Goal: Communication & Community: Answer question/provide support

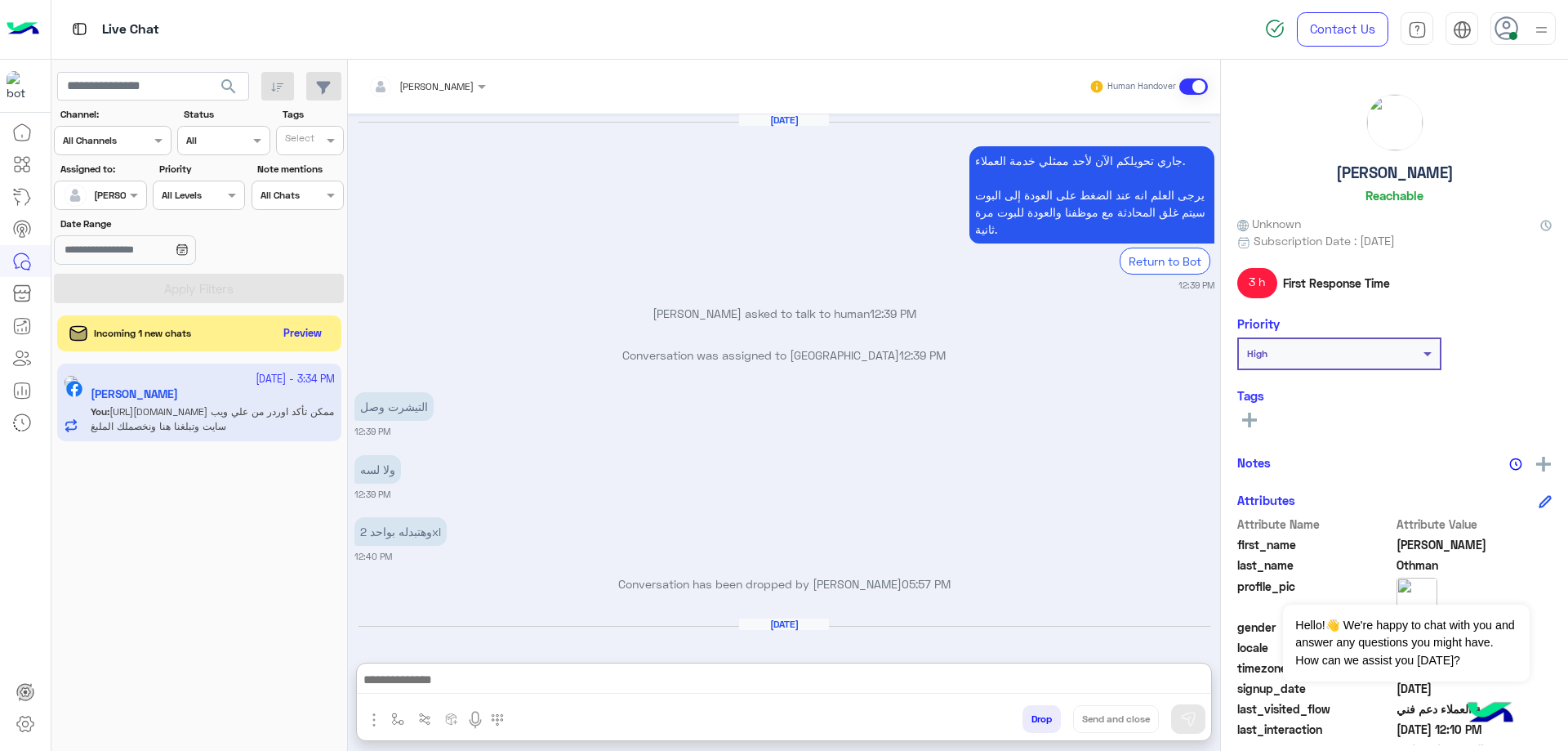
scroll to position [1806, 0]
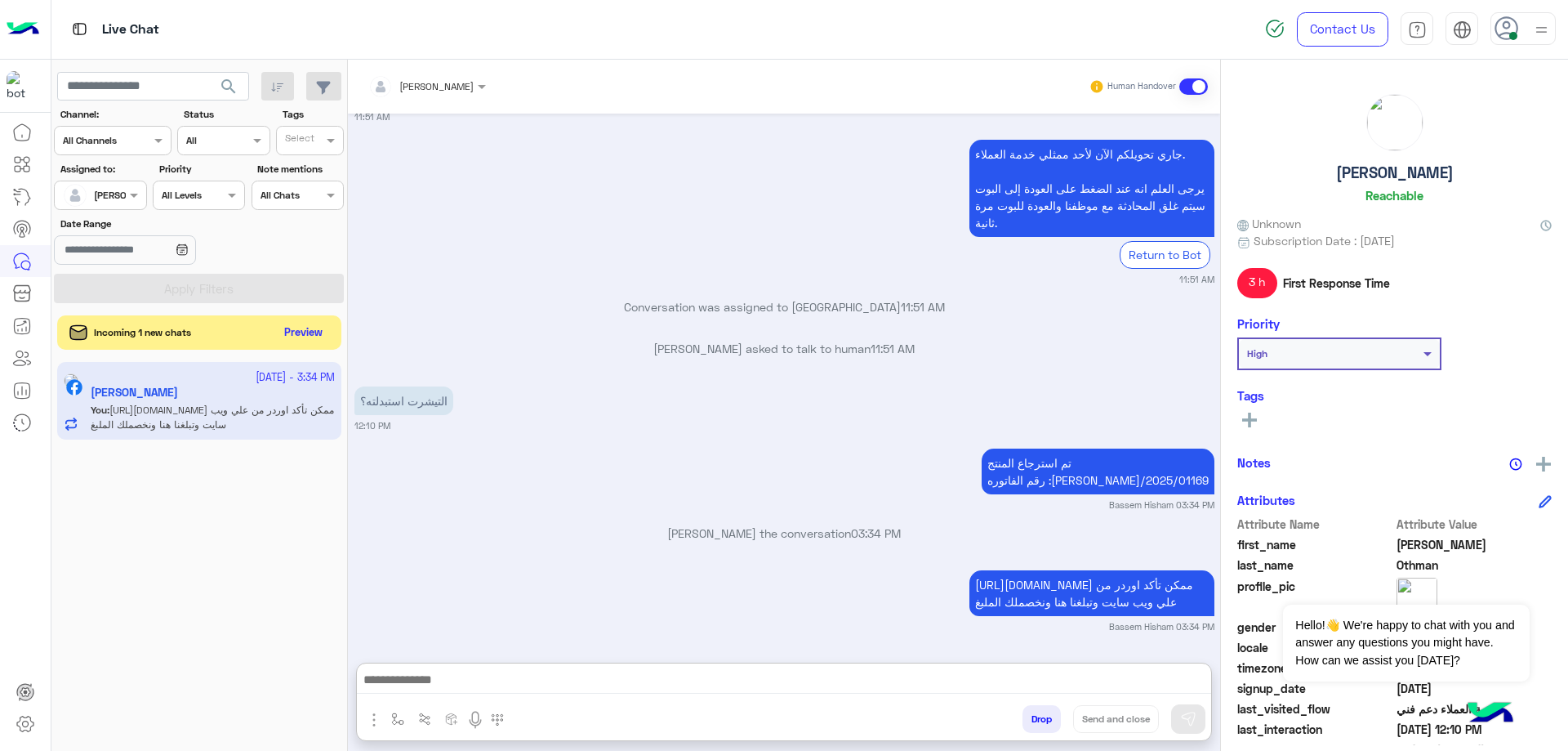
click at [298, 341] on button "Preview" at bounding box center [303, 333] width 50 height 22
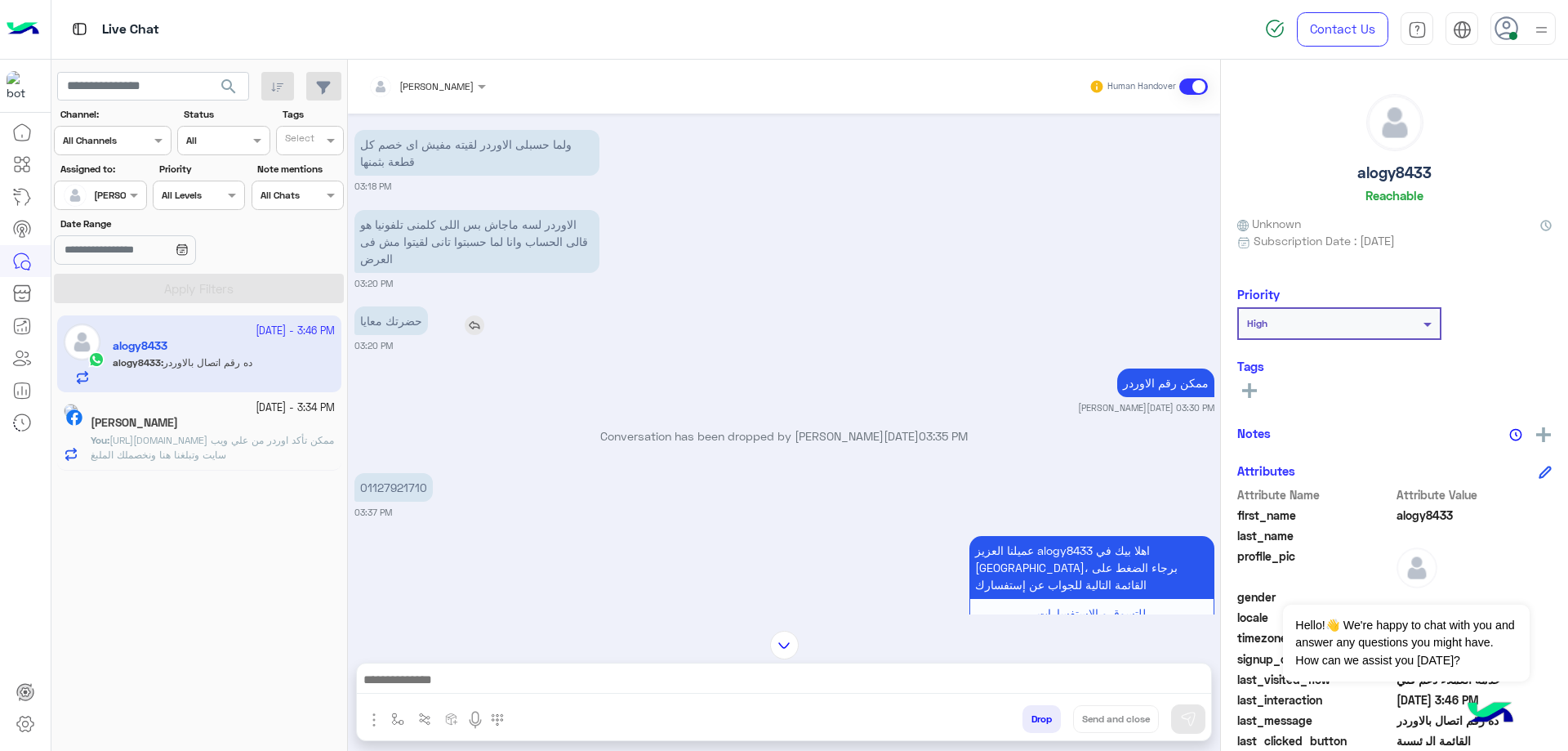
scroll to position [977, 0]
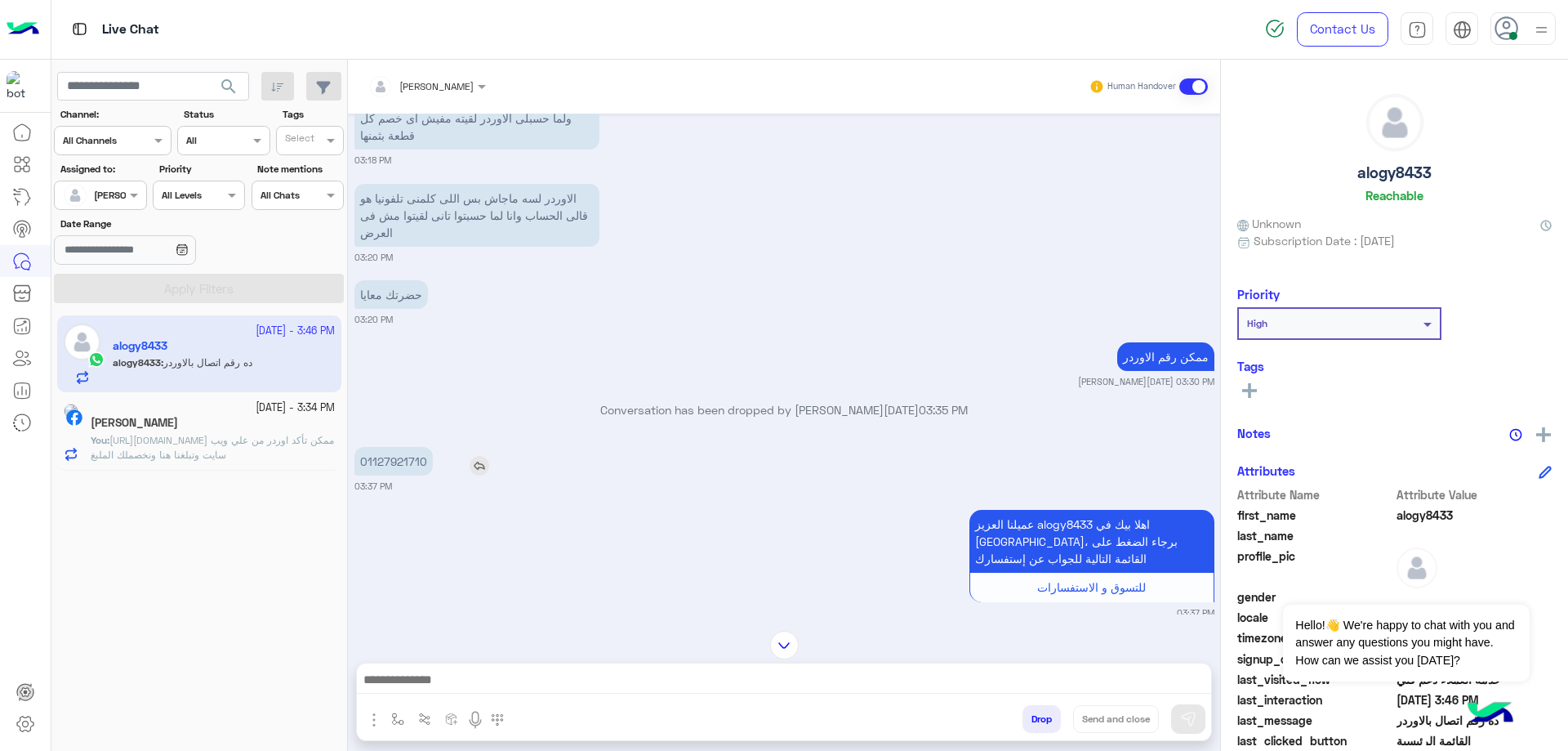
click at [374, 473] on p "01127921710" at bounding box center [394, 461] width 79 height 28
copy p "01127921710"
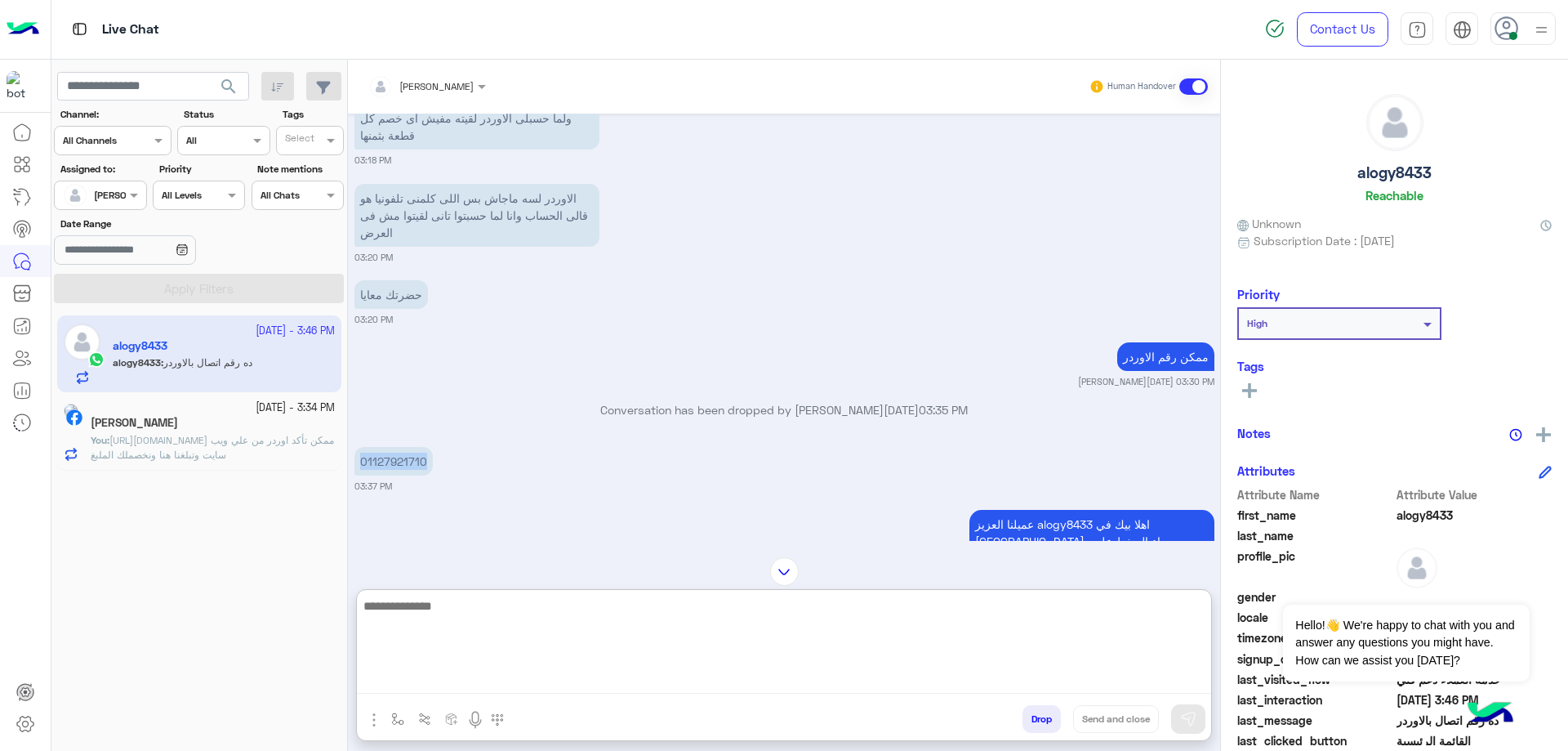
click at [535, 675] on textarea at bounding box center [784, 645] width 854 height 98
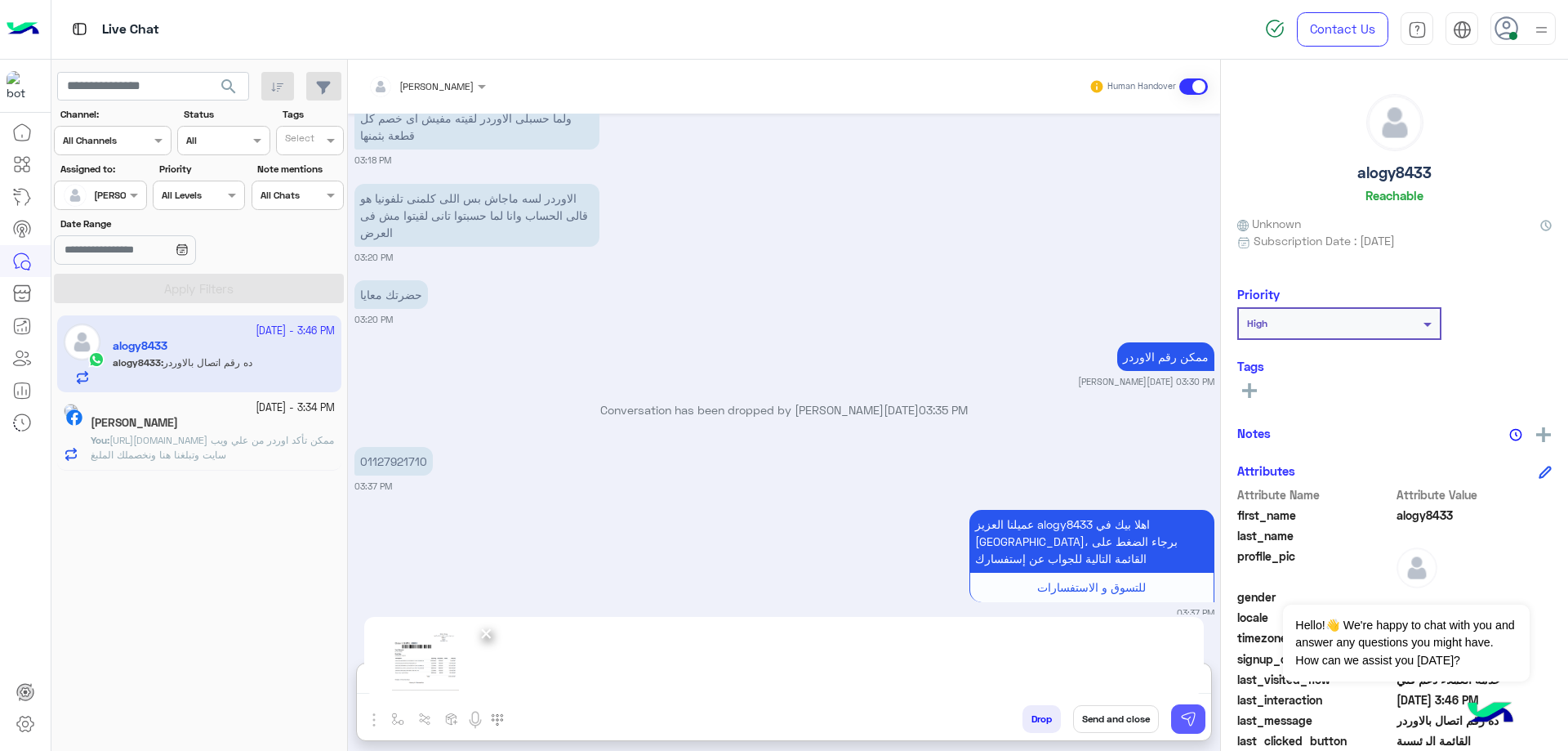
drag, startPoint x: 1199, startPoint y: 712, endPoint x: 700, endPoint y: 651, distance: 502.7
click at [1198, 712] on button at bounding box center [1188, 719] width 34 height 29
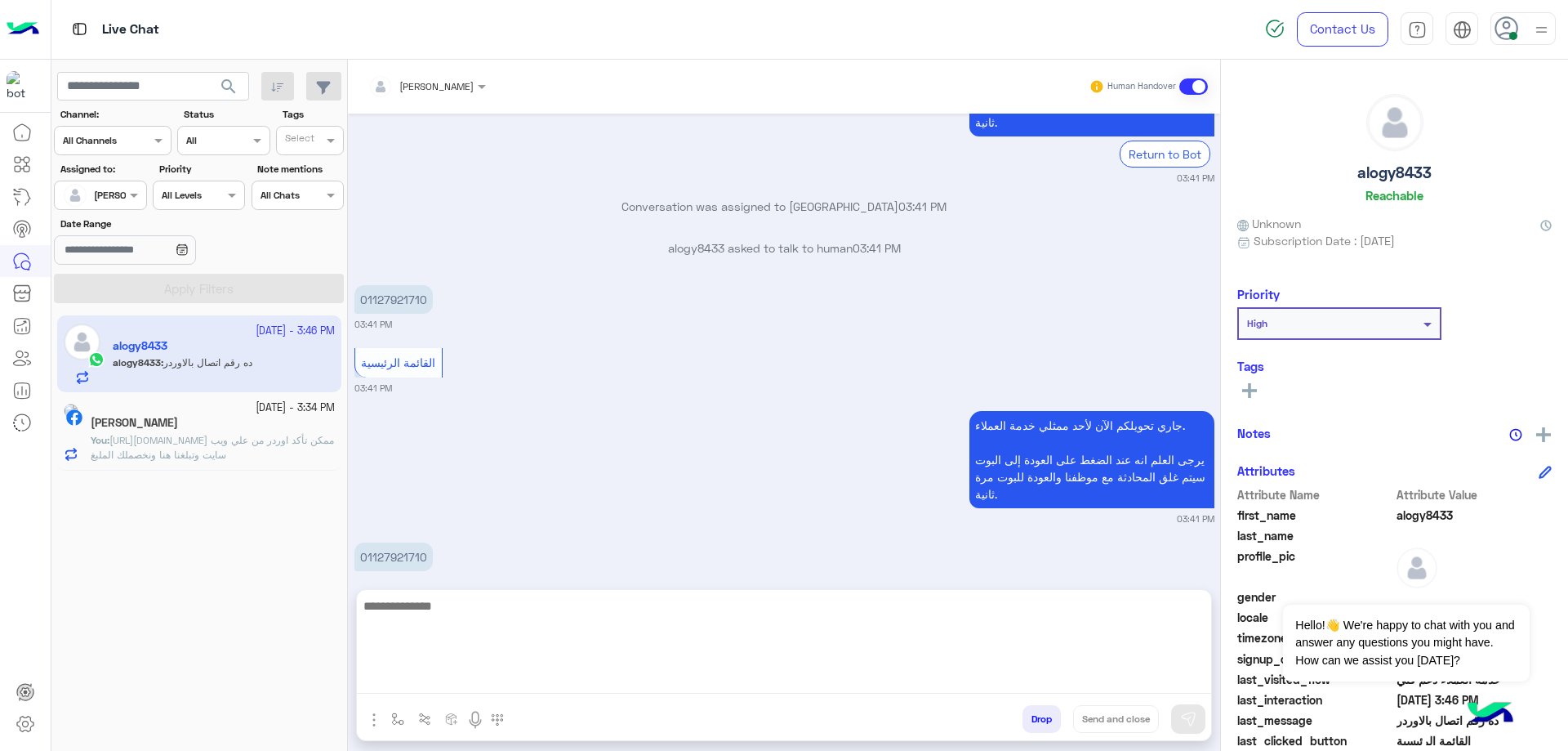
click at [493, 677] on textarea at bounding box center [784, 645] width 854 height 98
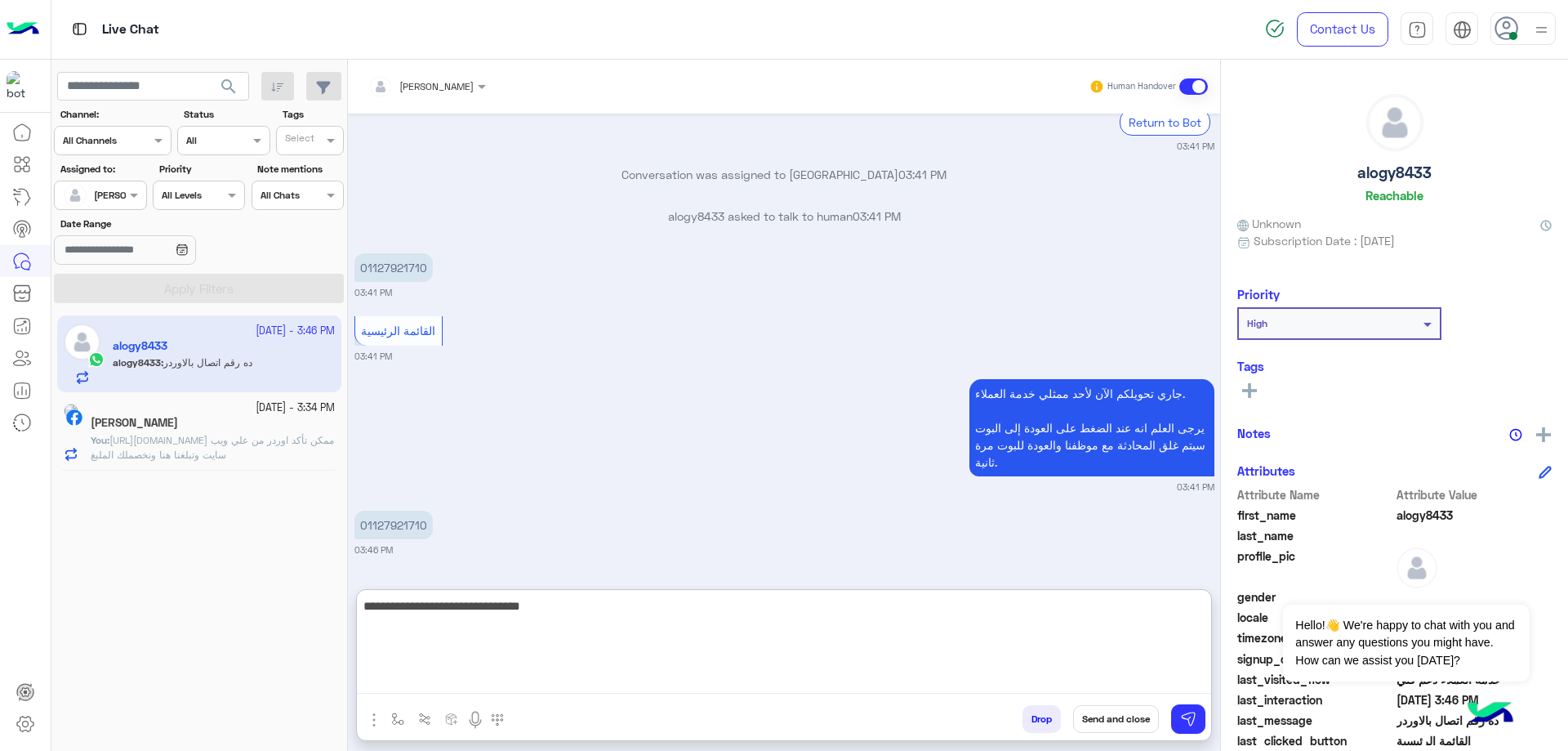
scroll to position [2203, 0]
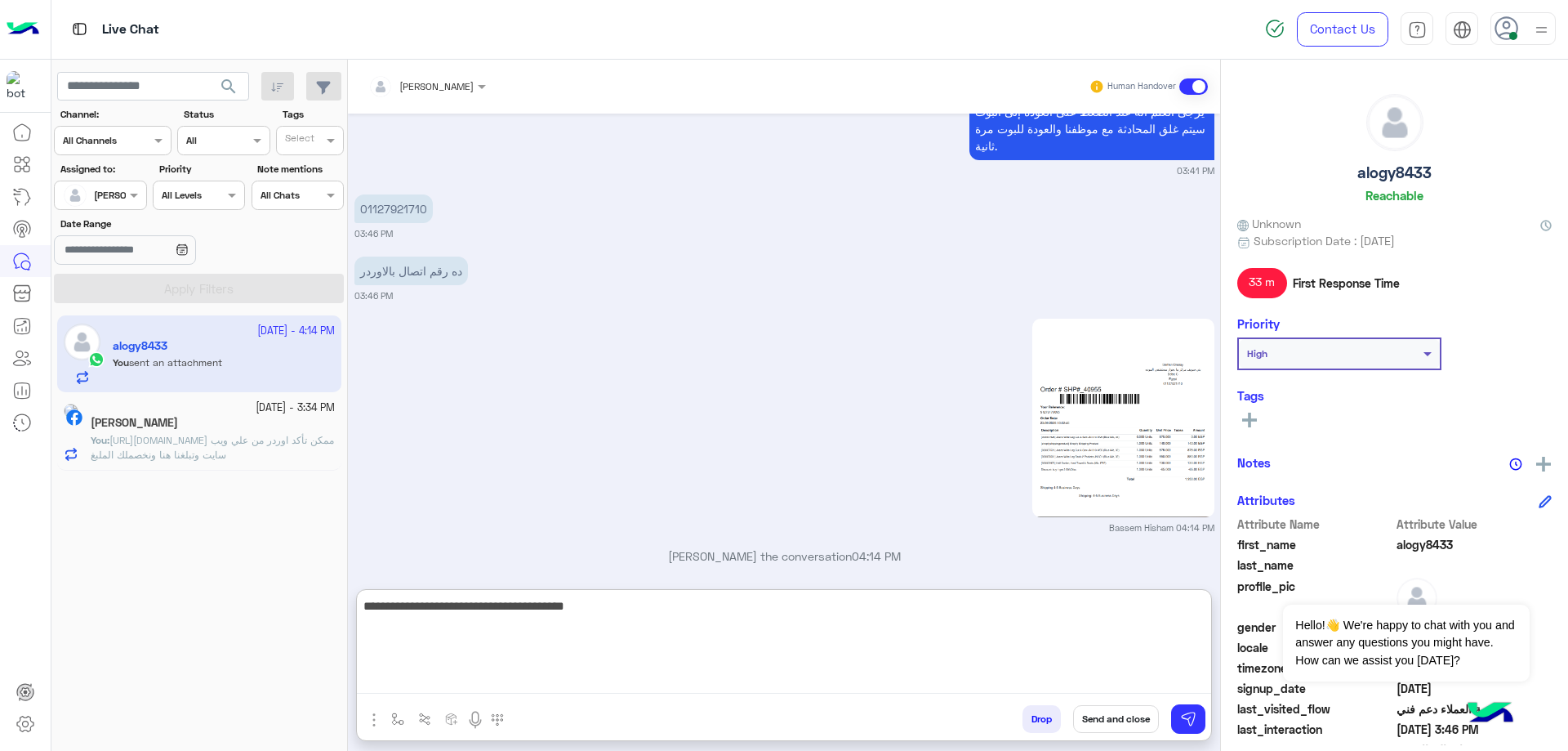
type textarea "**********"
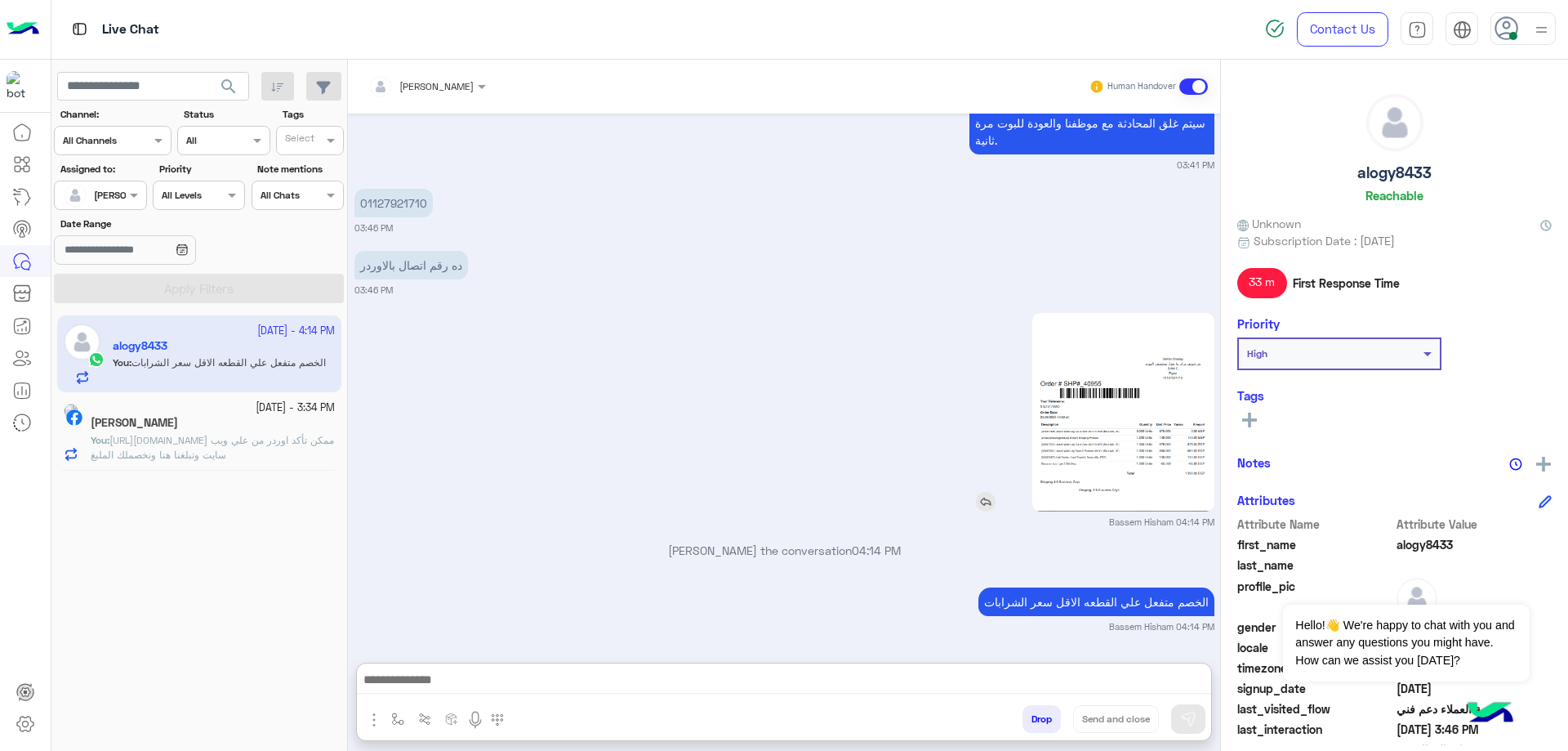
click at [1071, 370] on img at bounding box center [1124, 412] width 181 height 199
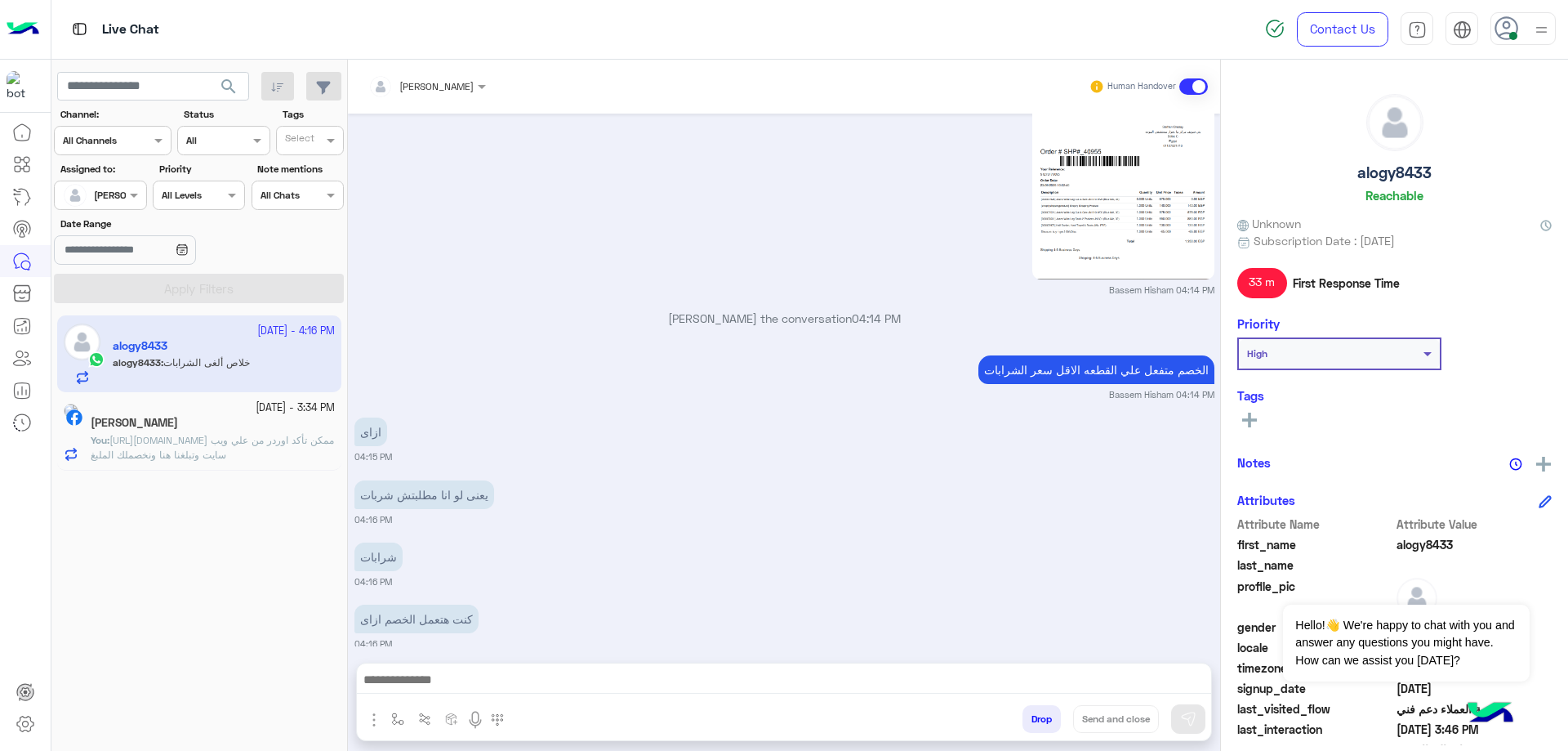
scroll to position [2503, 0]
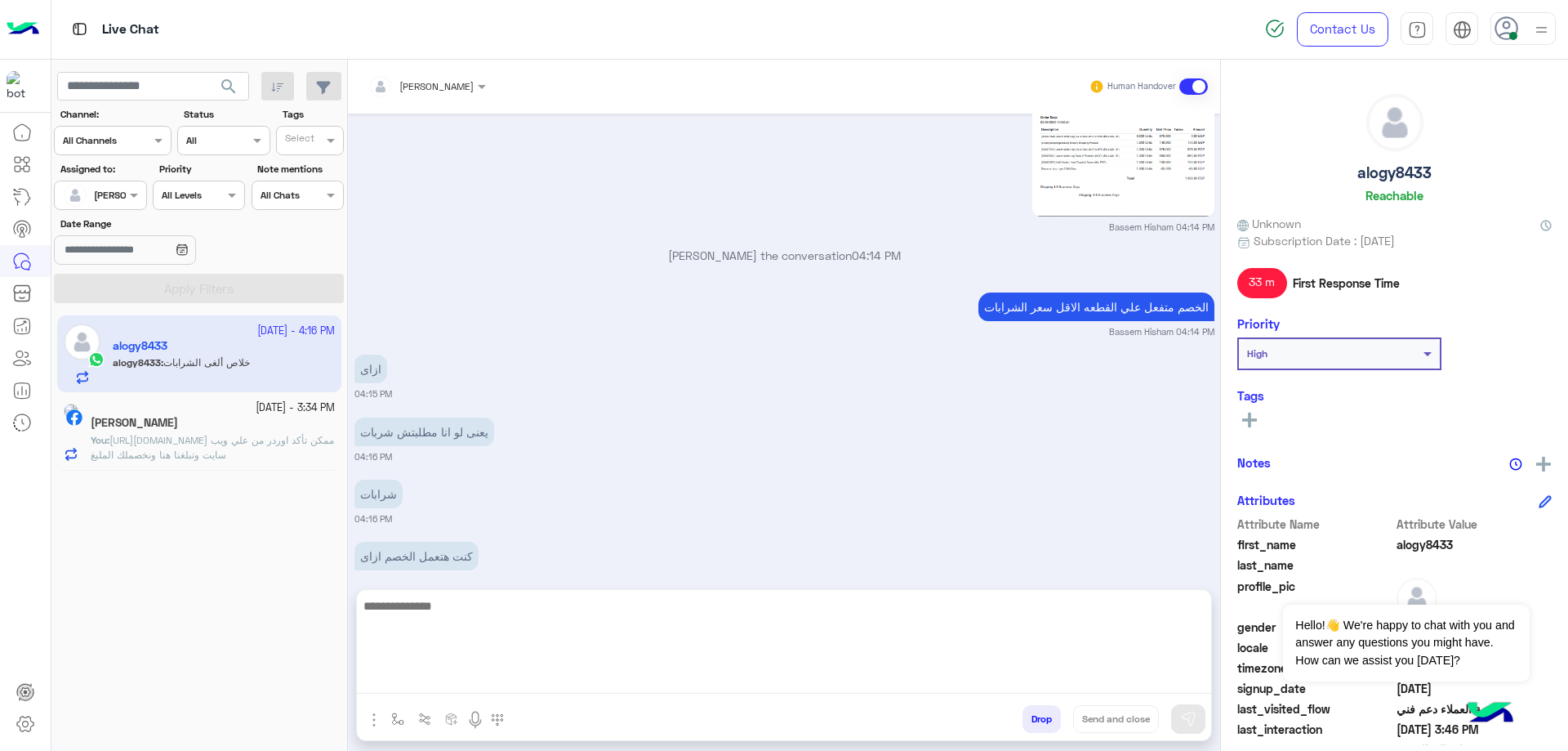
click at [500, 685] on textarea at bounding box center [784, 645] width 854 height 98
type textarea "**********"
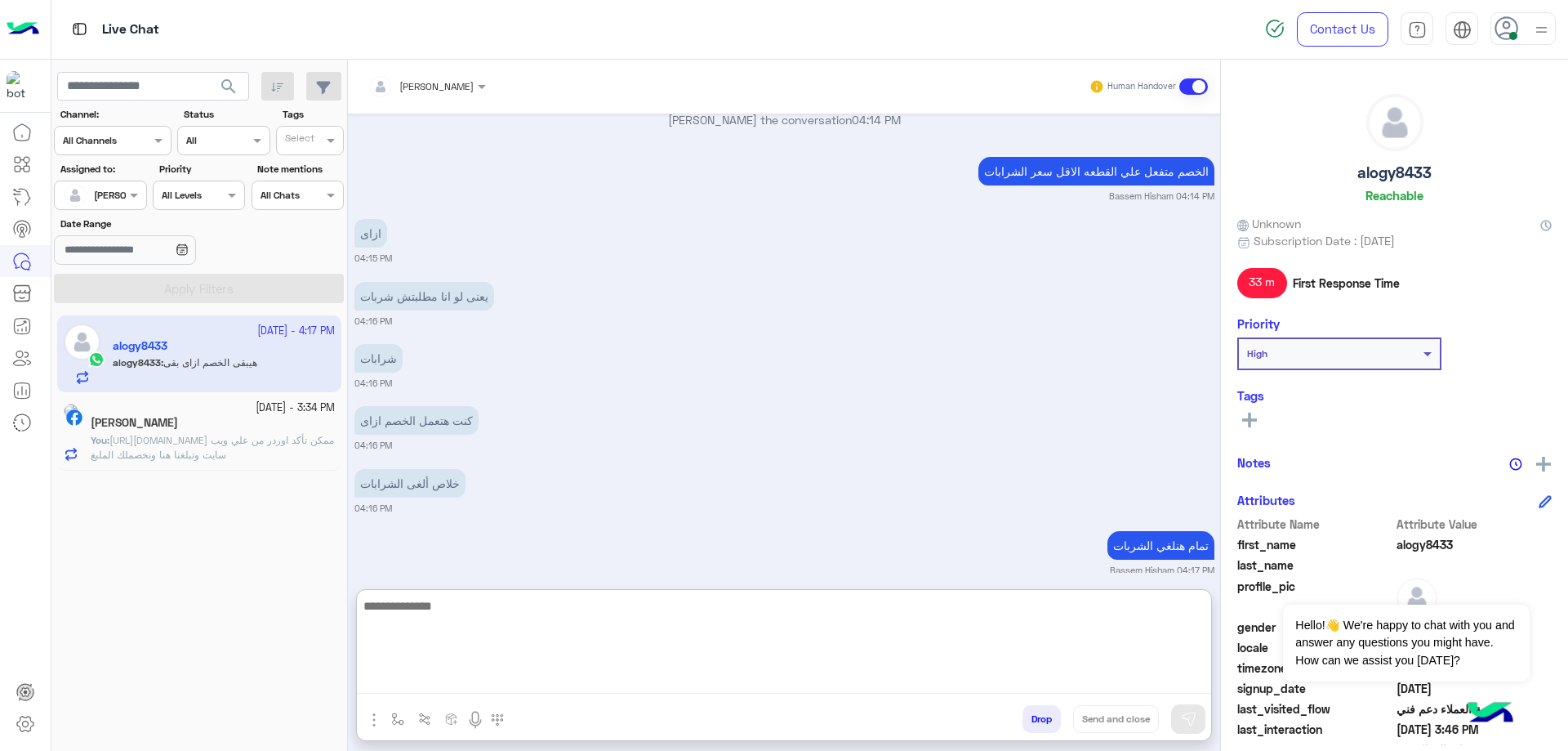
scroll to position [2701, 0]
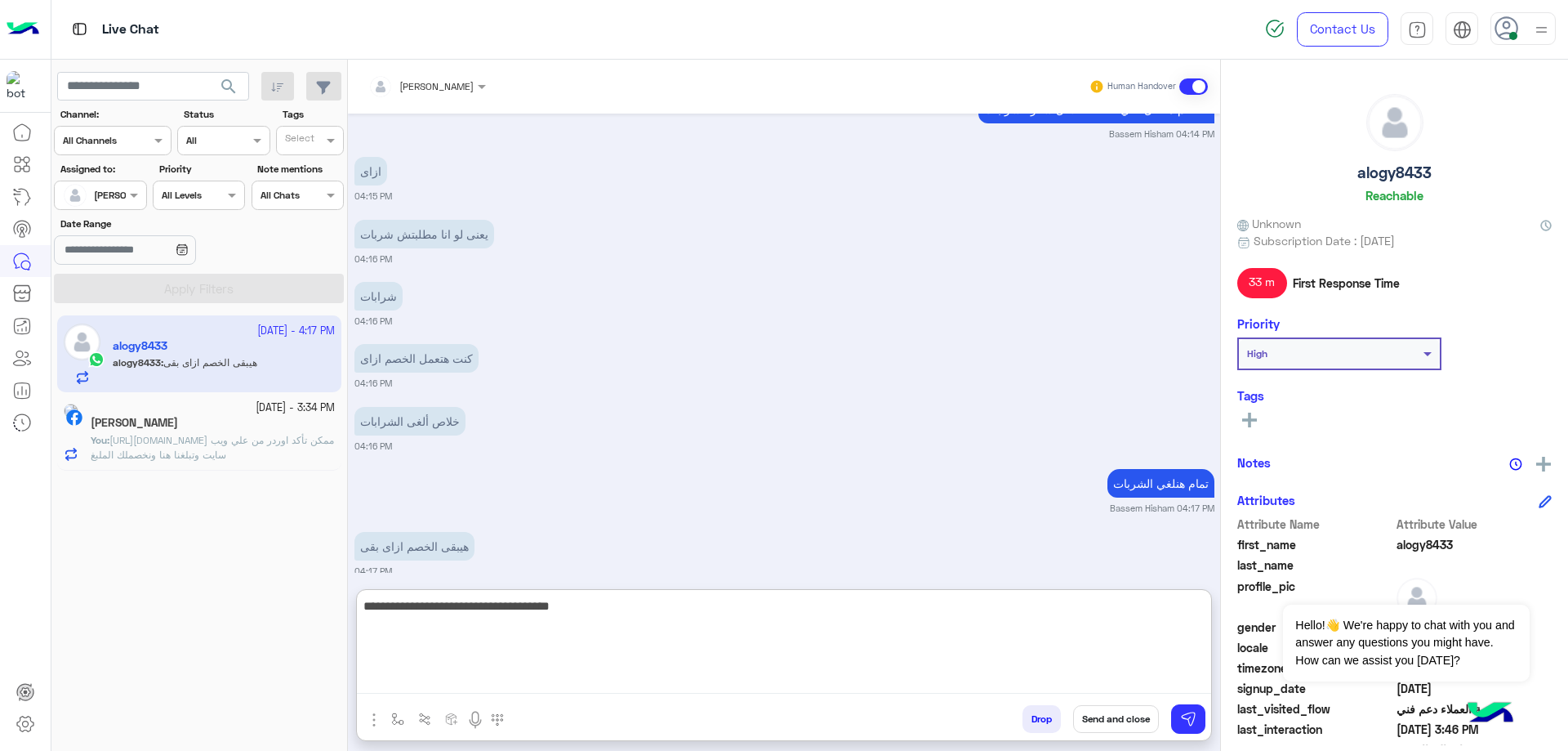
type textarea "**********"
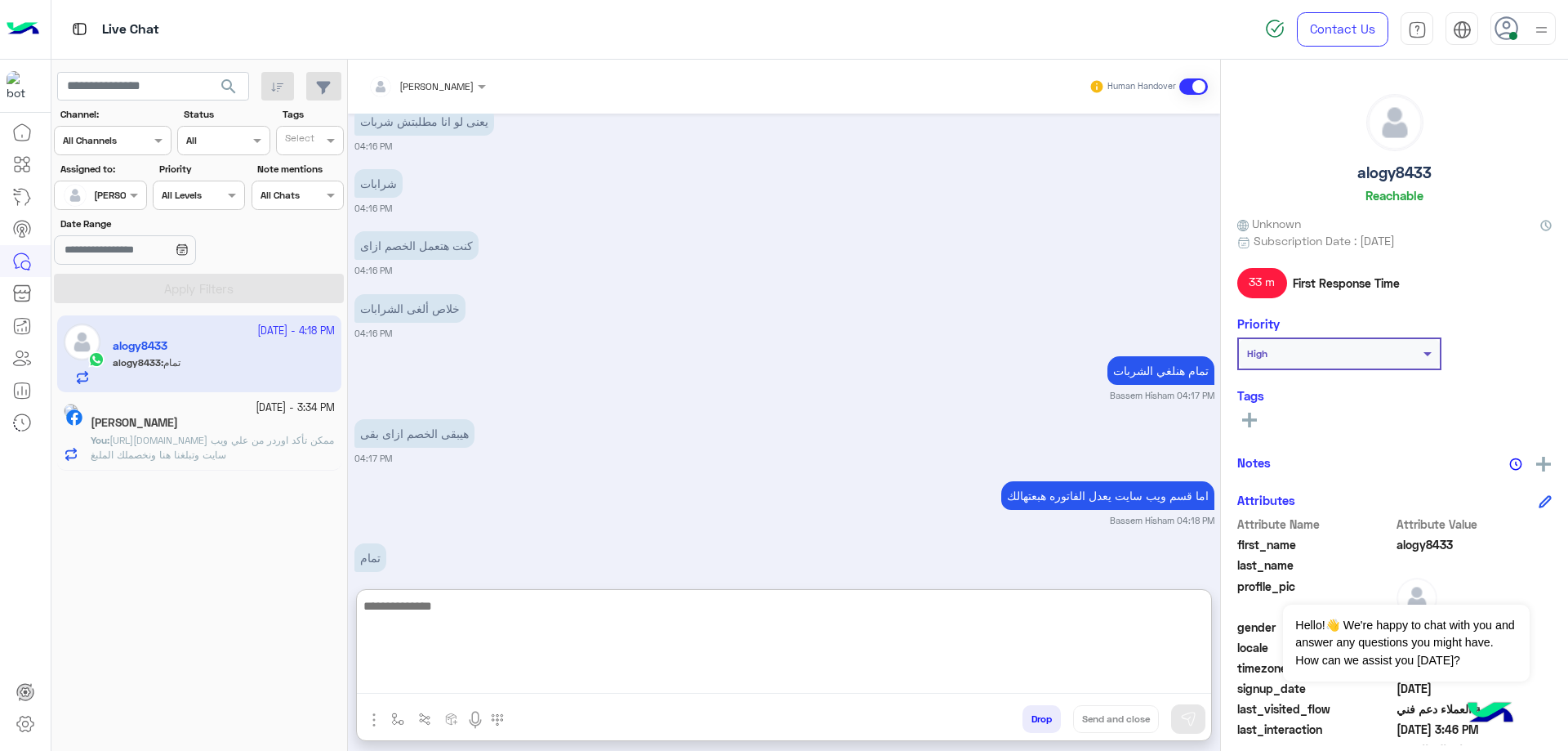
scroll to position [2826, 0]
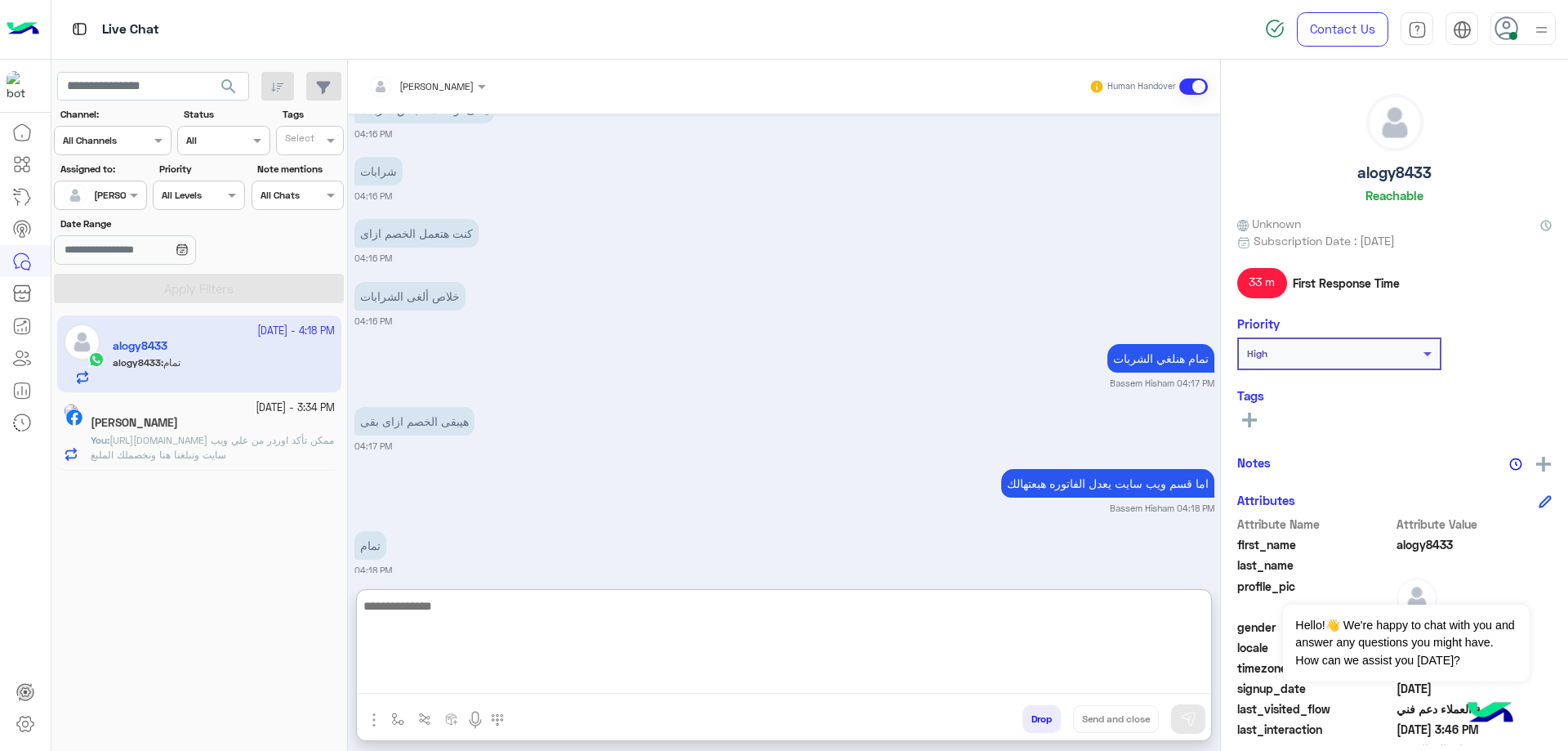
click at [616, 651] on textarea at bounding box center [784, 645] width 854 height 98
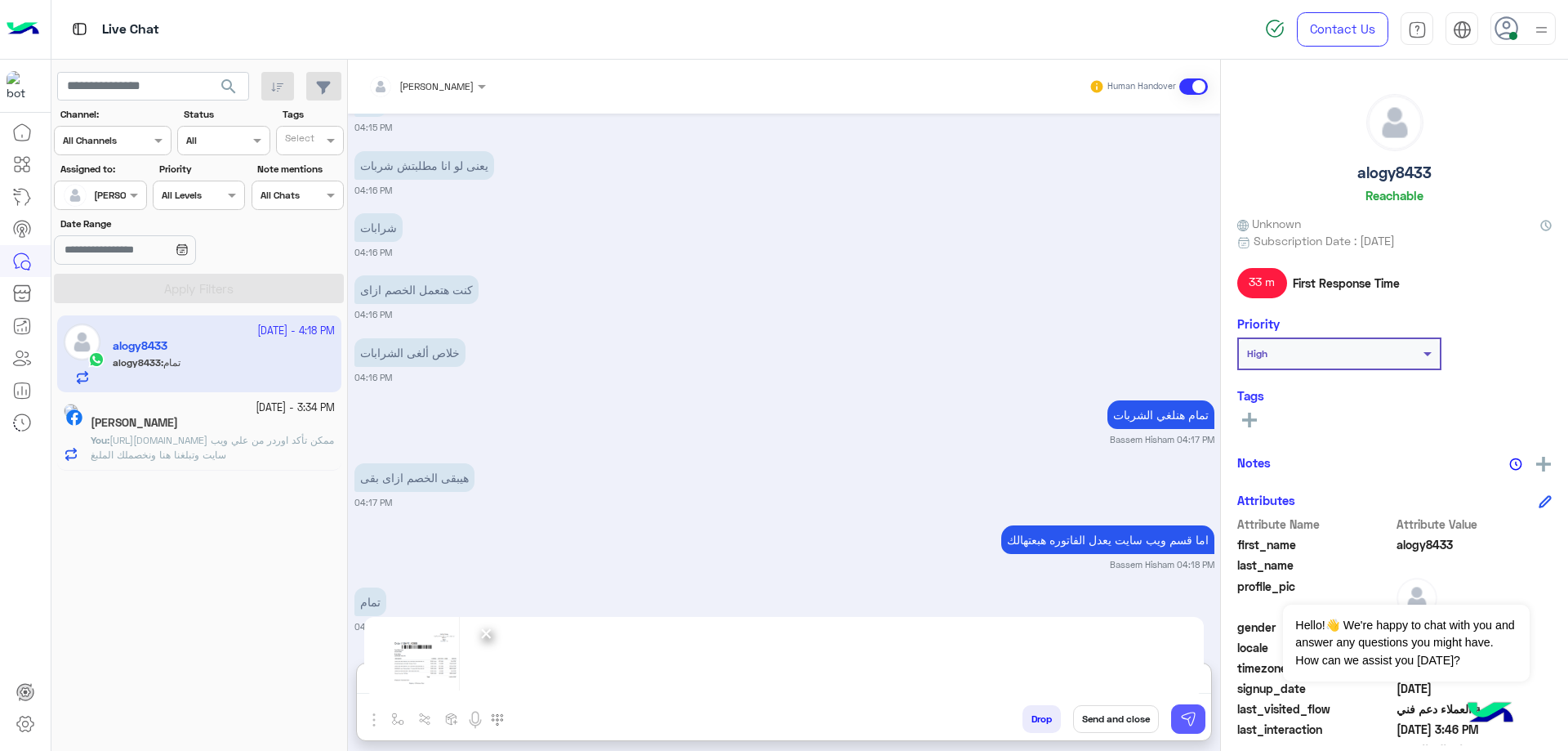
click at [1189, 720] on img at bounding box center [1189, 719] width 16 height 17
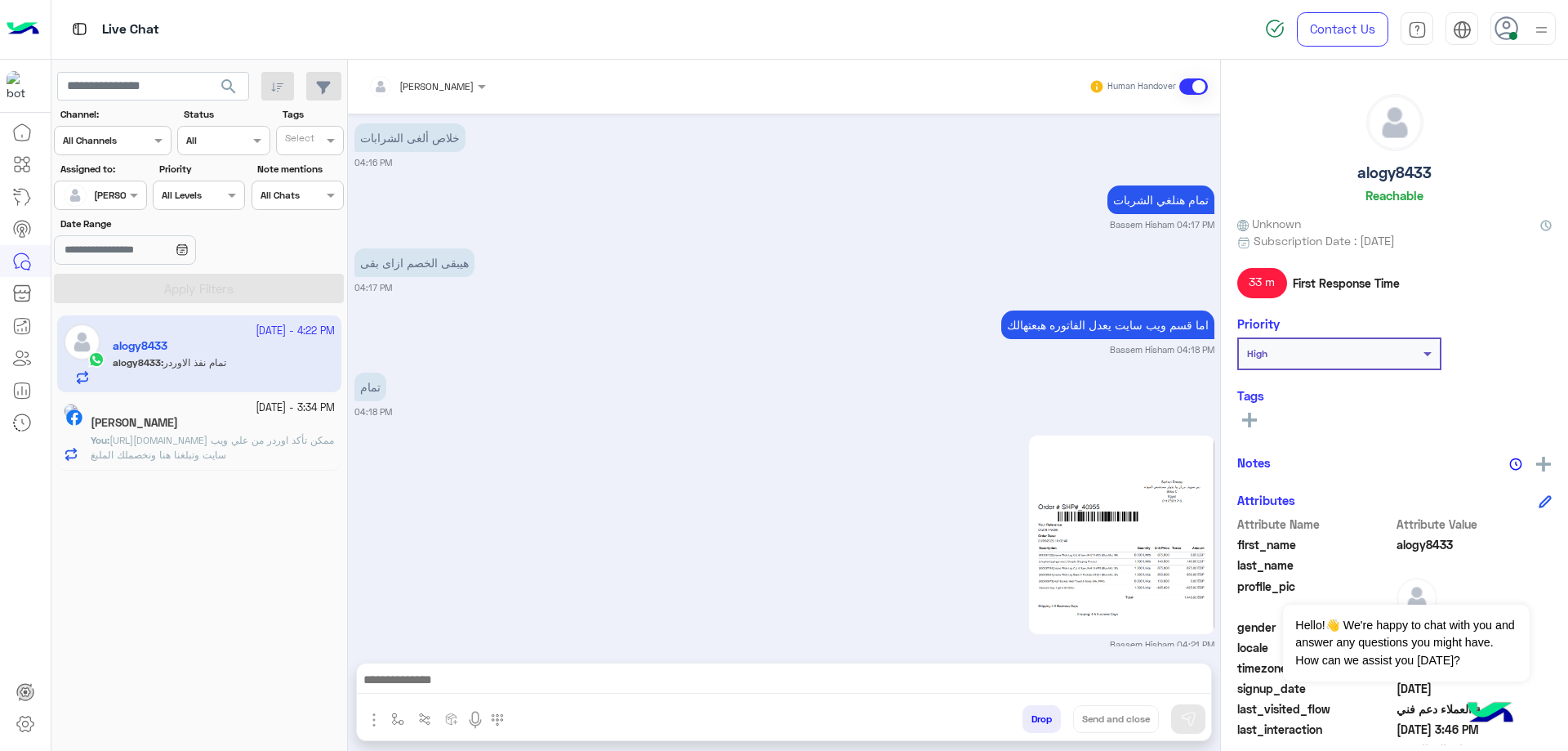
scroll to position [3048, 0]
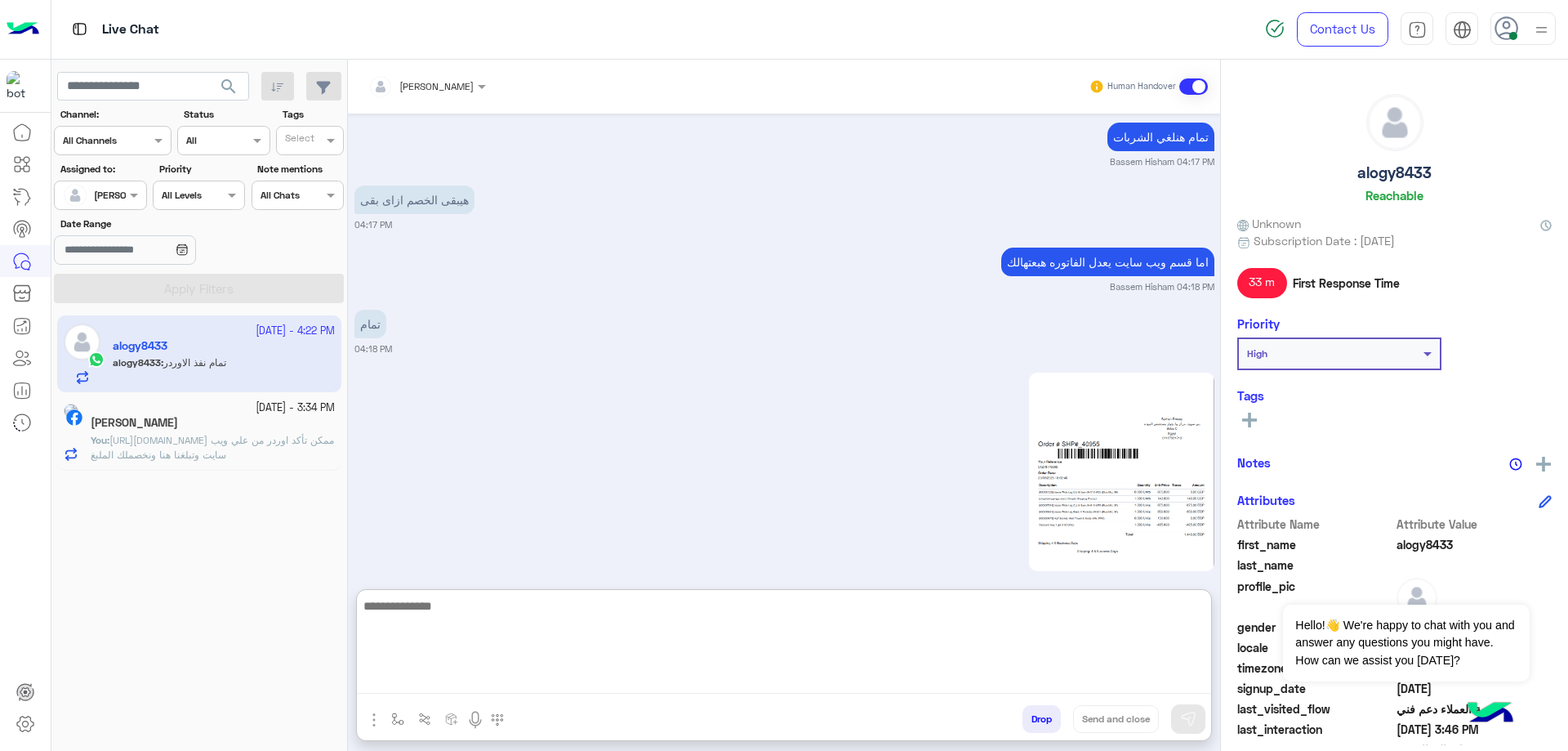
click at [555, 680] on textarea at bounding box center [784, 645] width 854 height 98
type textarea "*****"
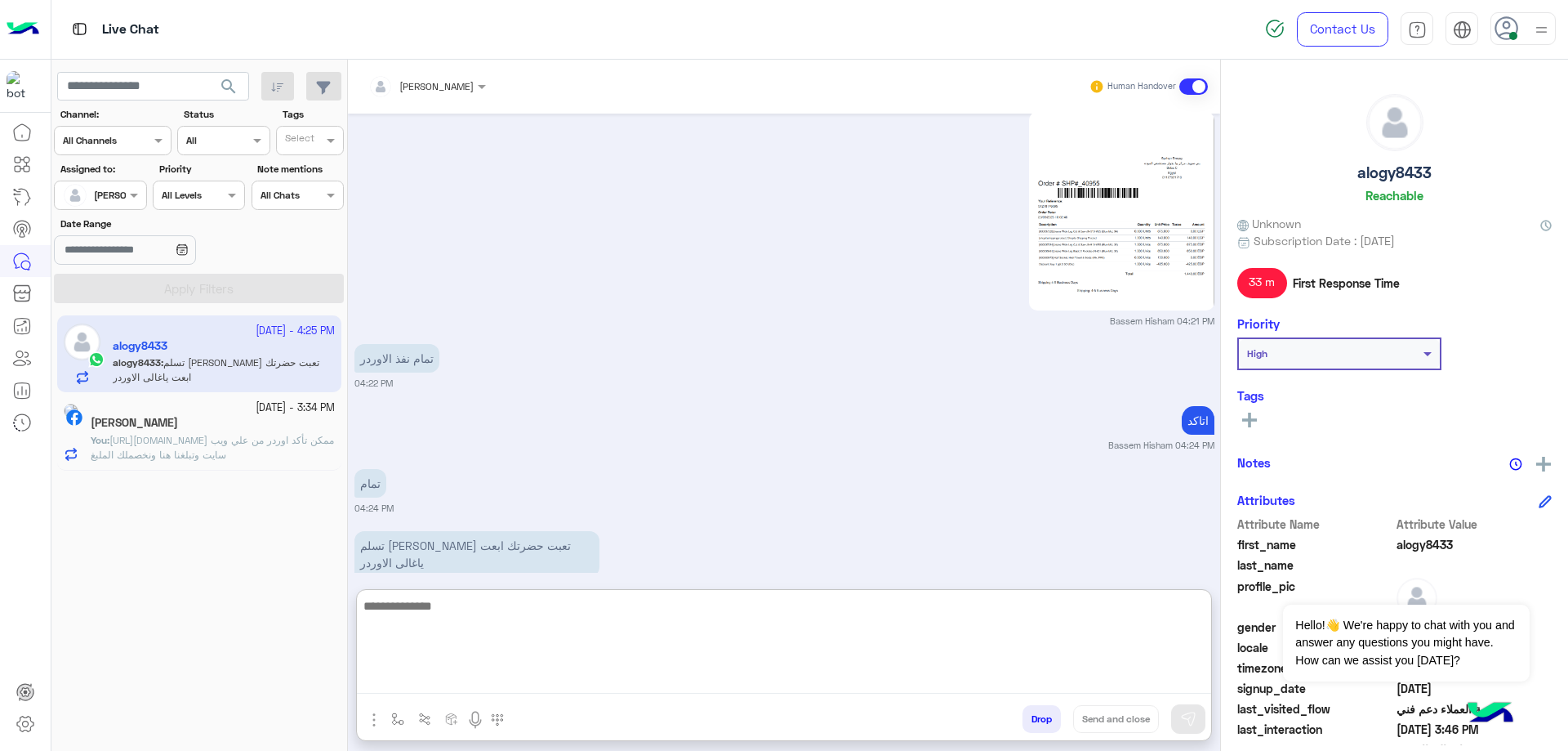
scroll to position [3308, 0]
click at [572, 617] on textarea at bounding box center [784, 645] width 854 height 98
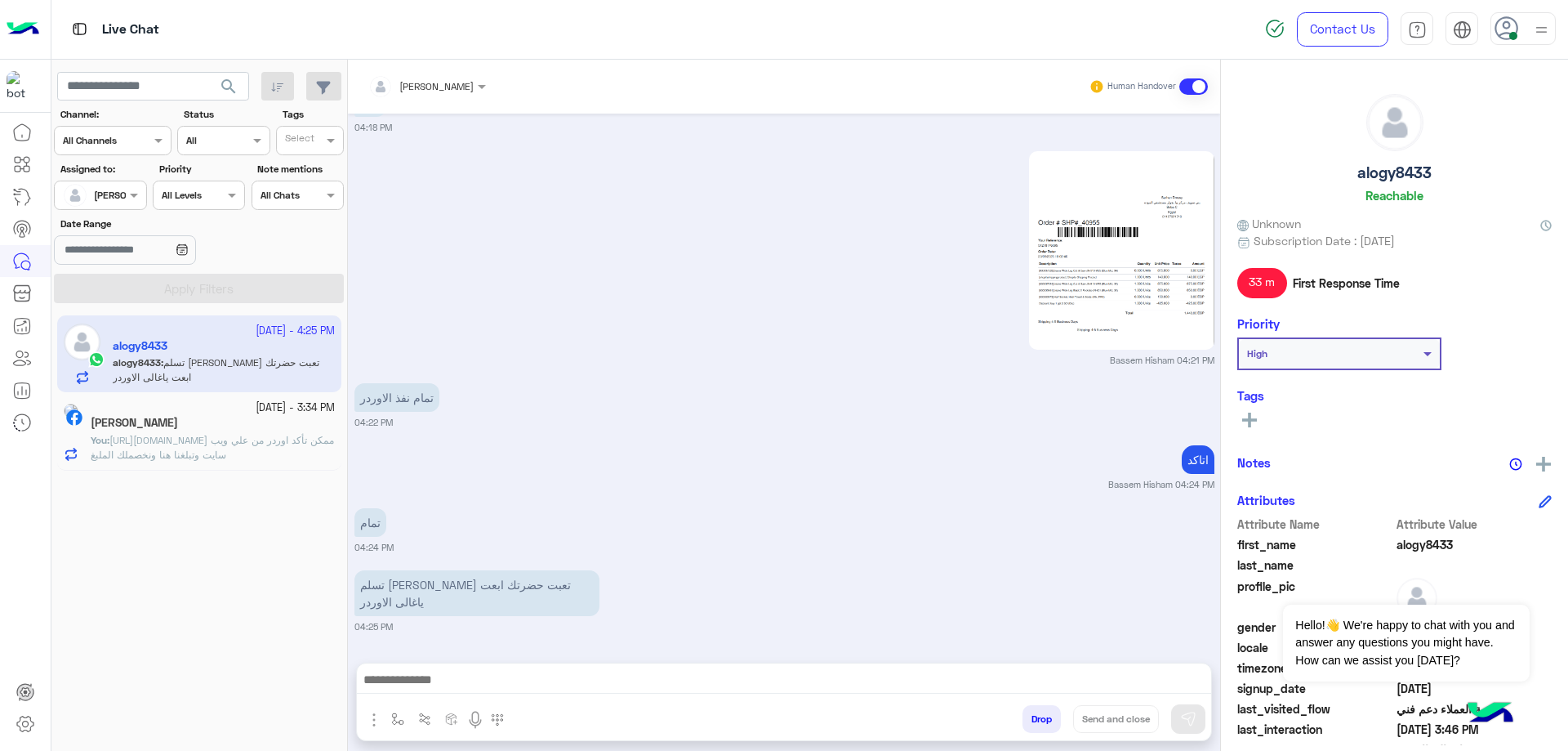
scroll to position [3235, 0]
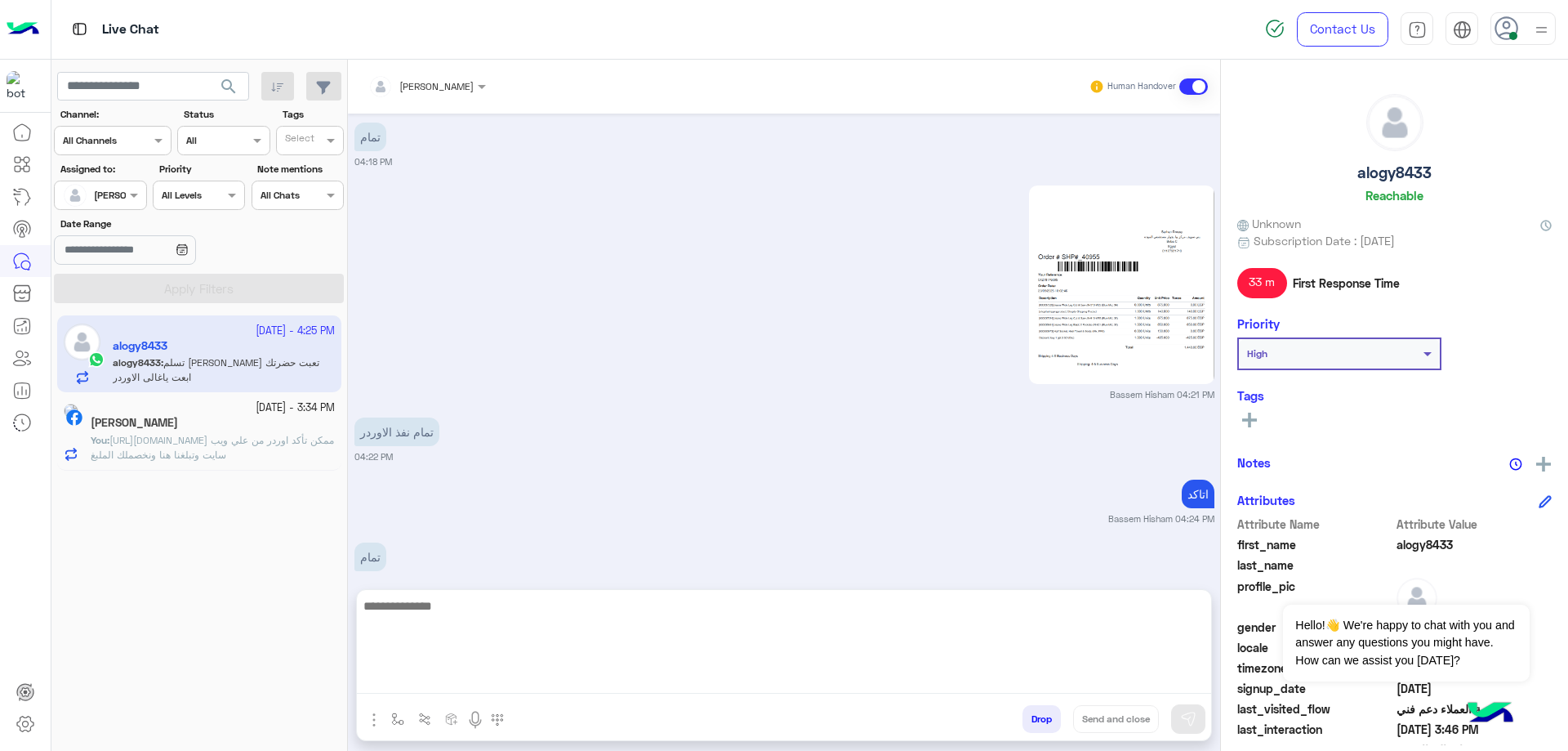
click at [549, 680] on textarea at bounding box center [784, 645] width 854 height 98
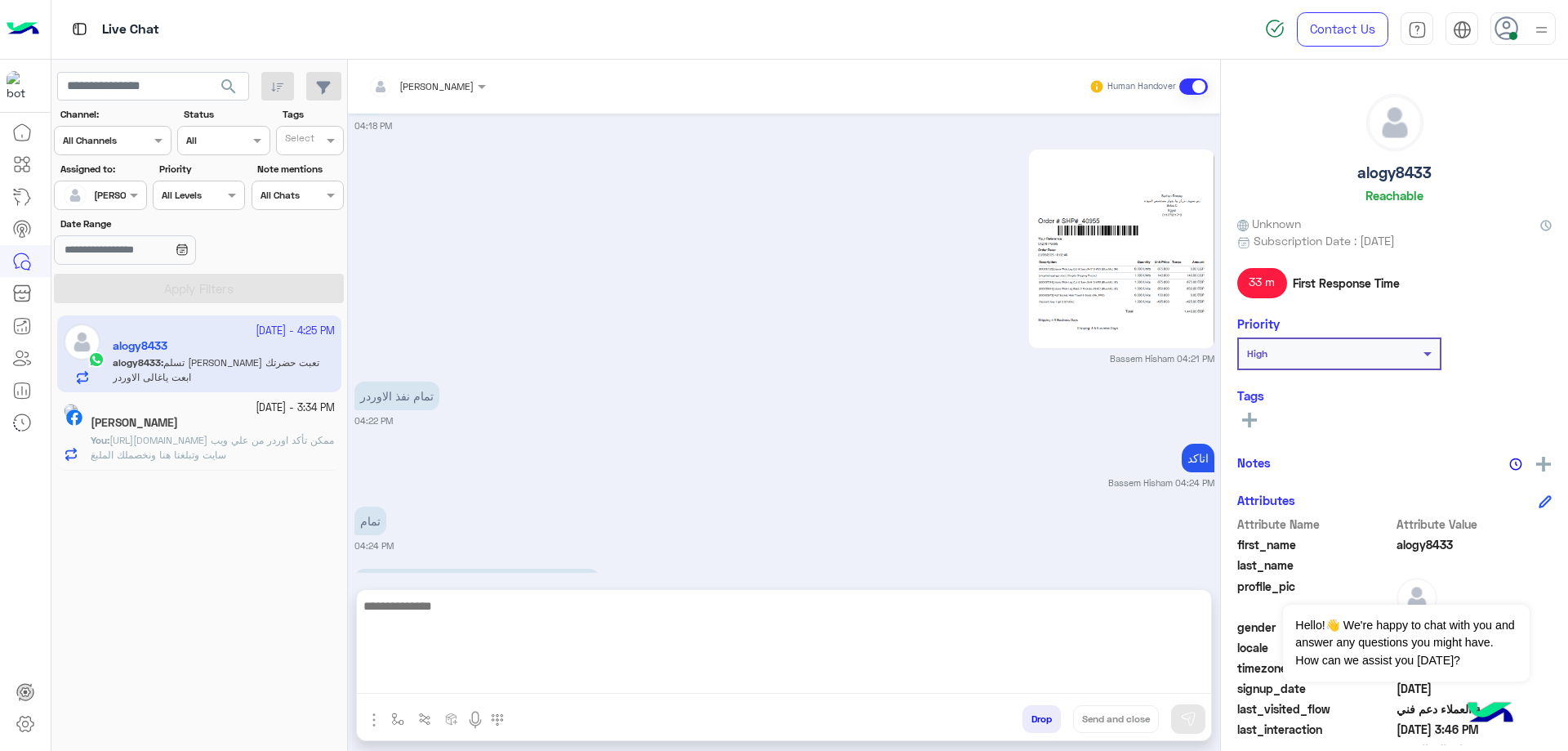
paste textarea "**********"
type textarea "**********"
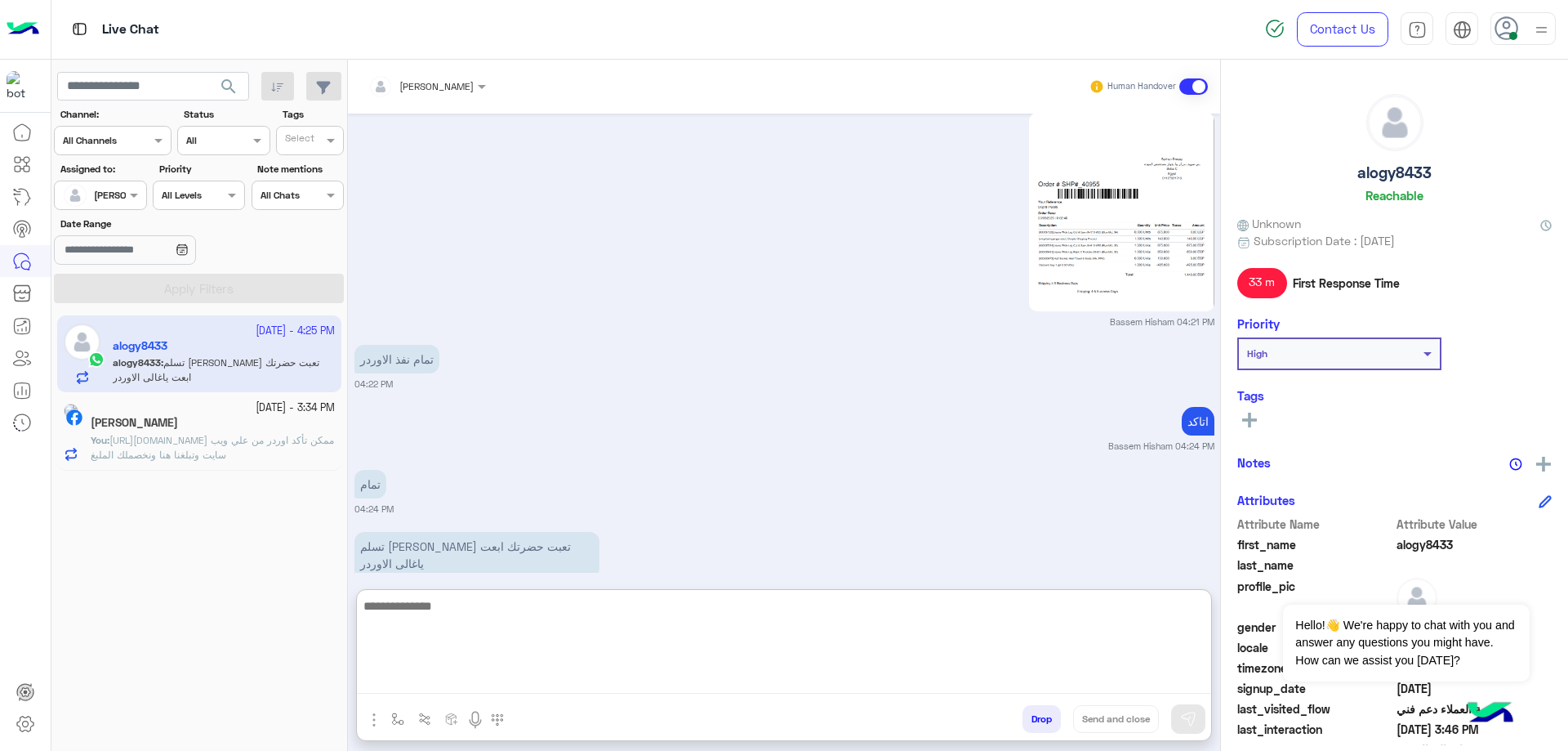
scroll to position [3371, 0]
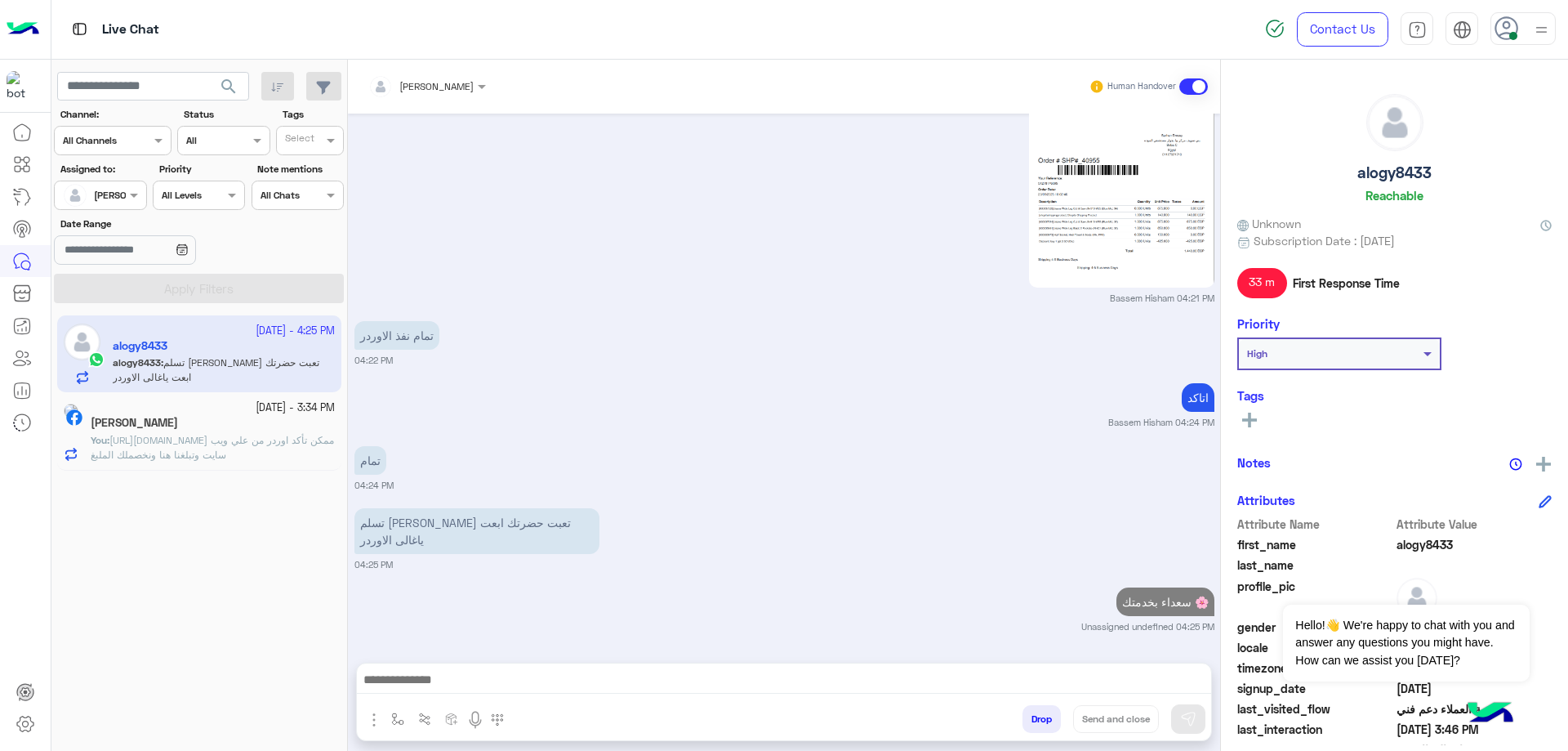
click at [1387, 167] on h5 "alogy8433" at bounding box center [1394, 172] width 74 height 19
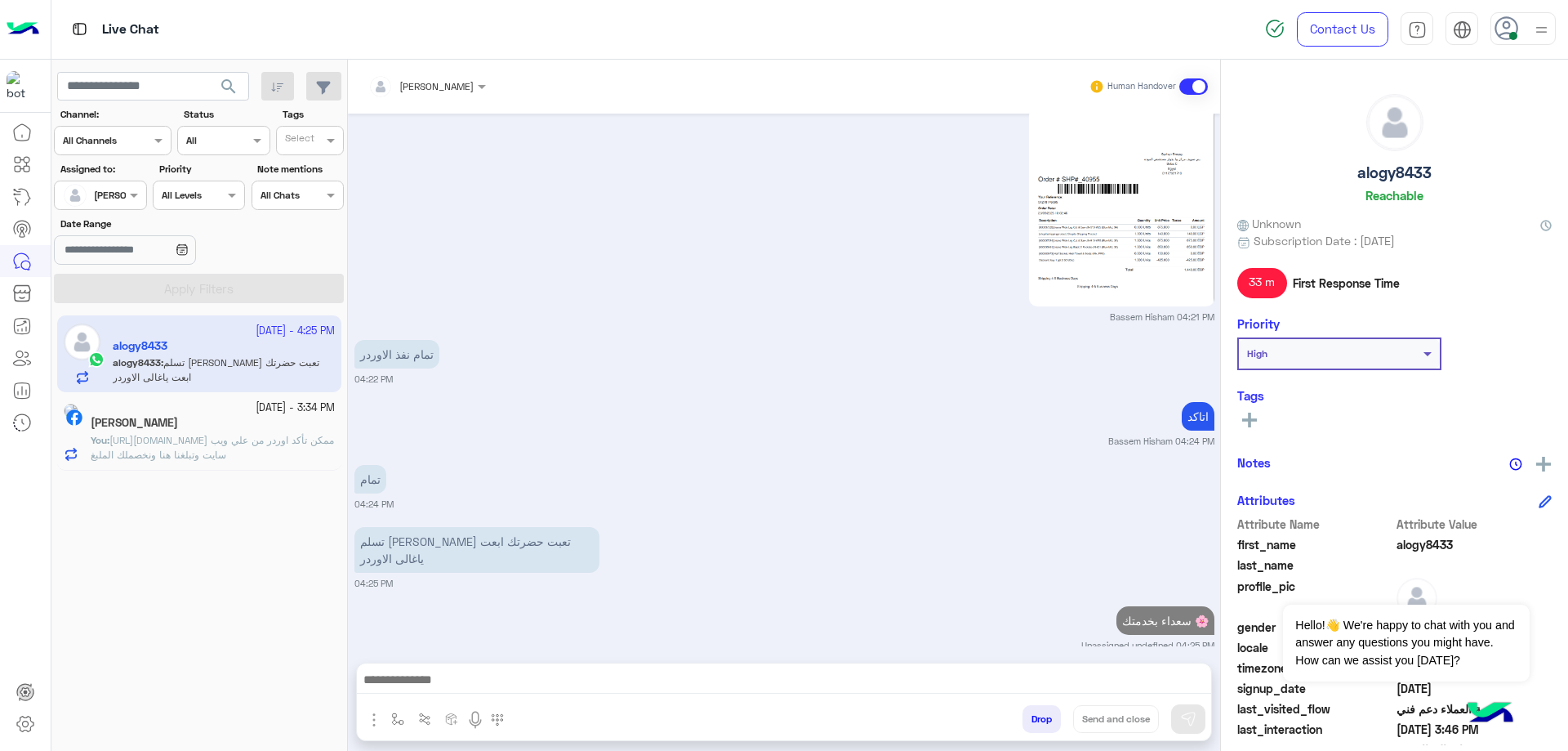
click at [1387, 167] on h5 "alogy8433" at bounding box center [1394, 172] width 74 height 19
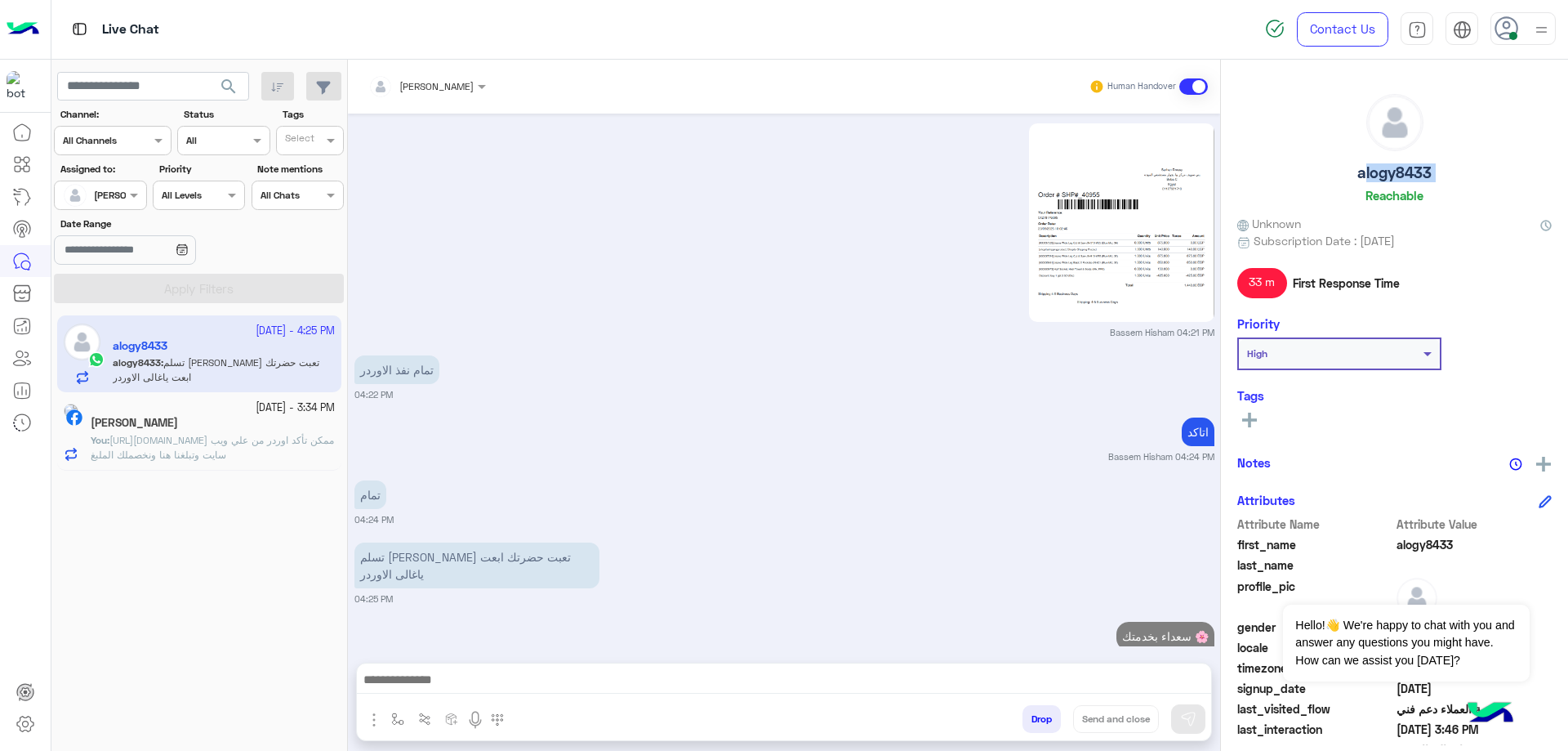
click at [1387, 167] on h5 "alogy8433" at bounding box center [1394, 172] width 74 height 19
copy h5 "alogy8433"
click at [1023, 721] on button "Drop" at bounding box center [1042, 719] width 38 height 28
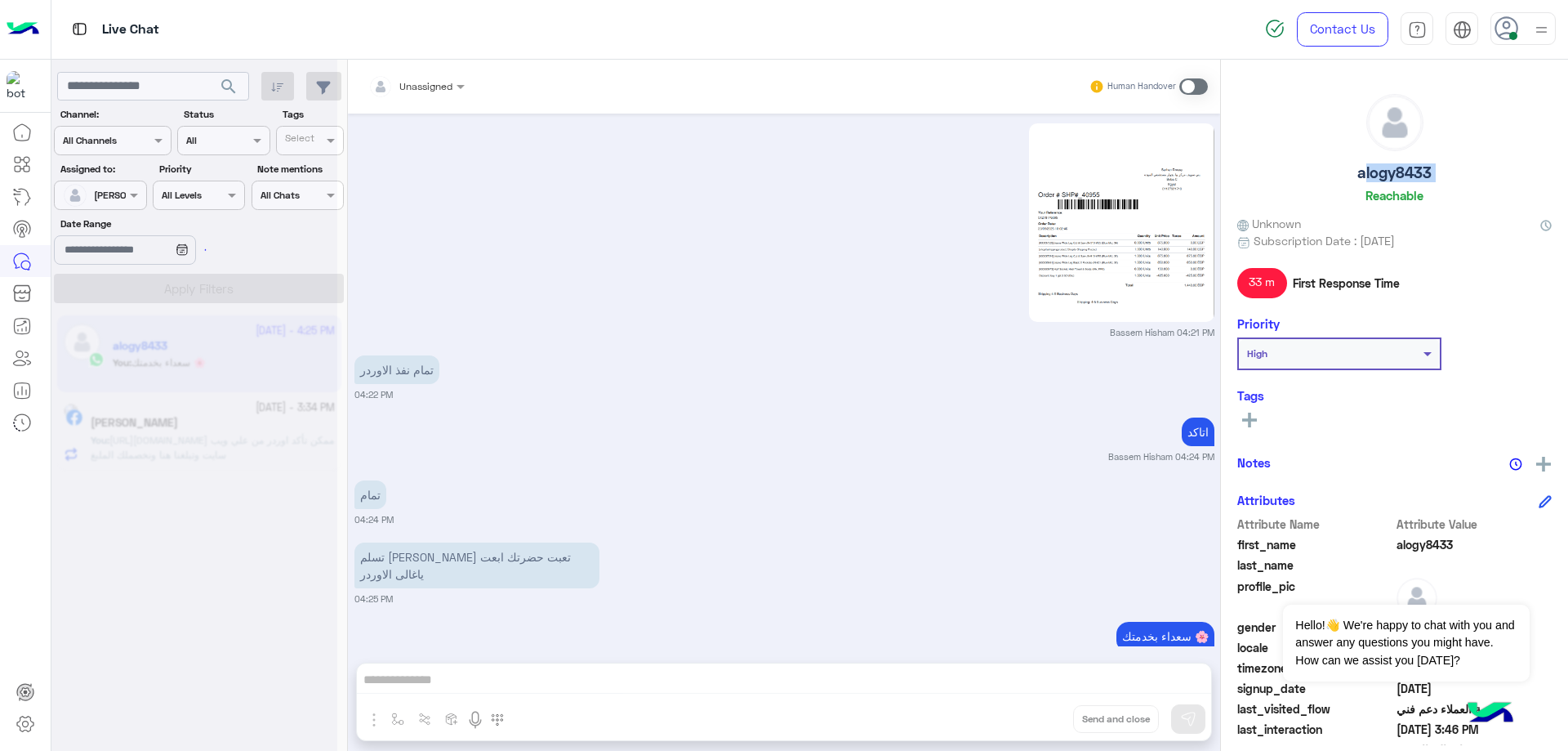
scroll to position [3340, 0]
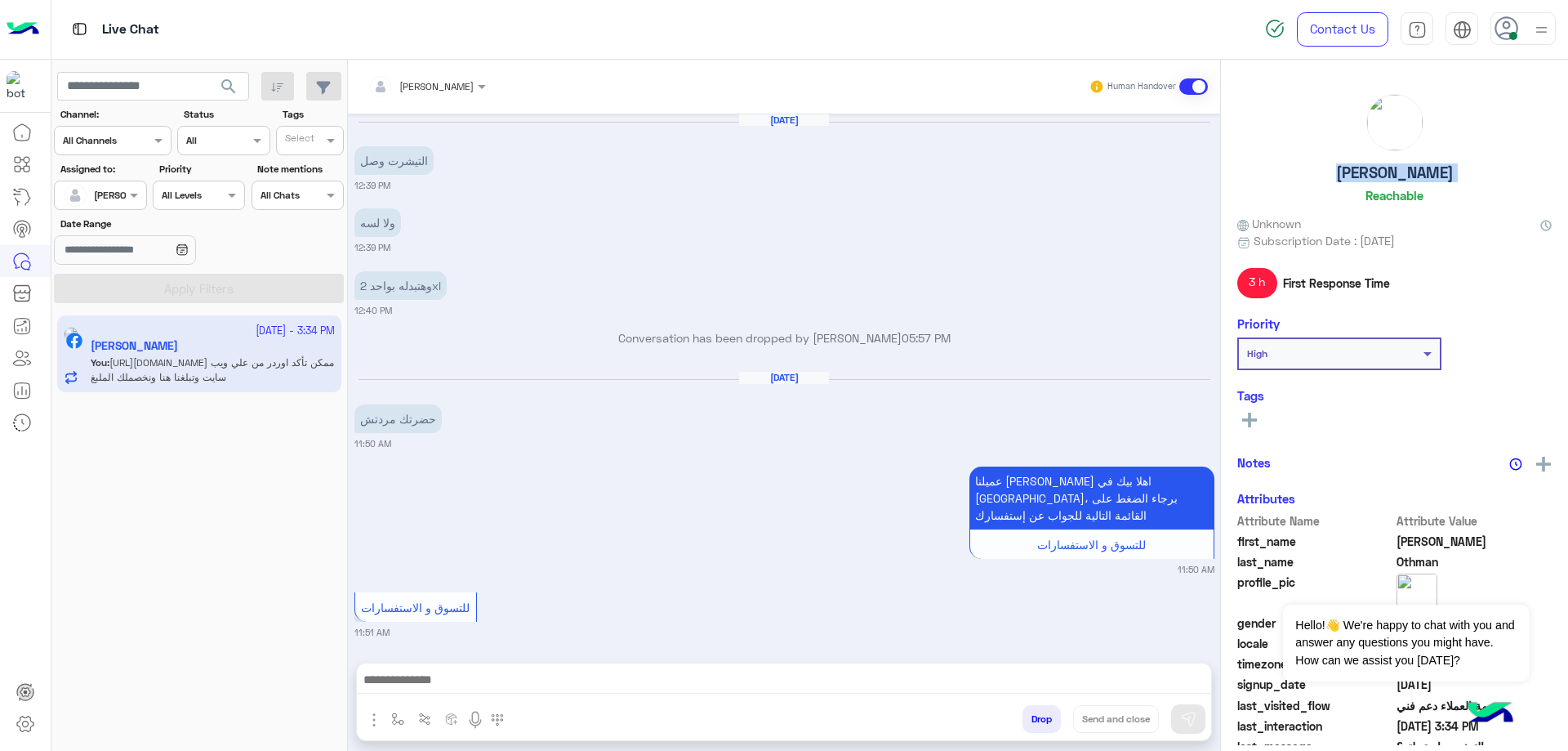
scroll to position [1485, 0]
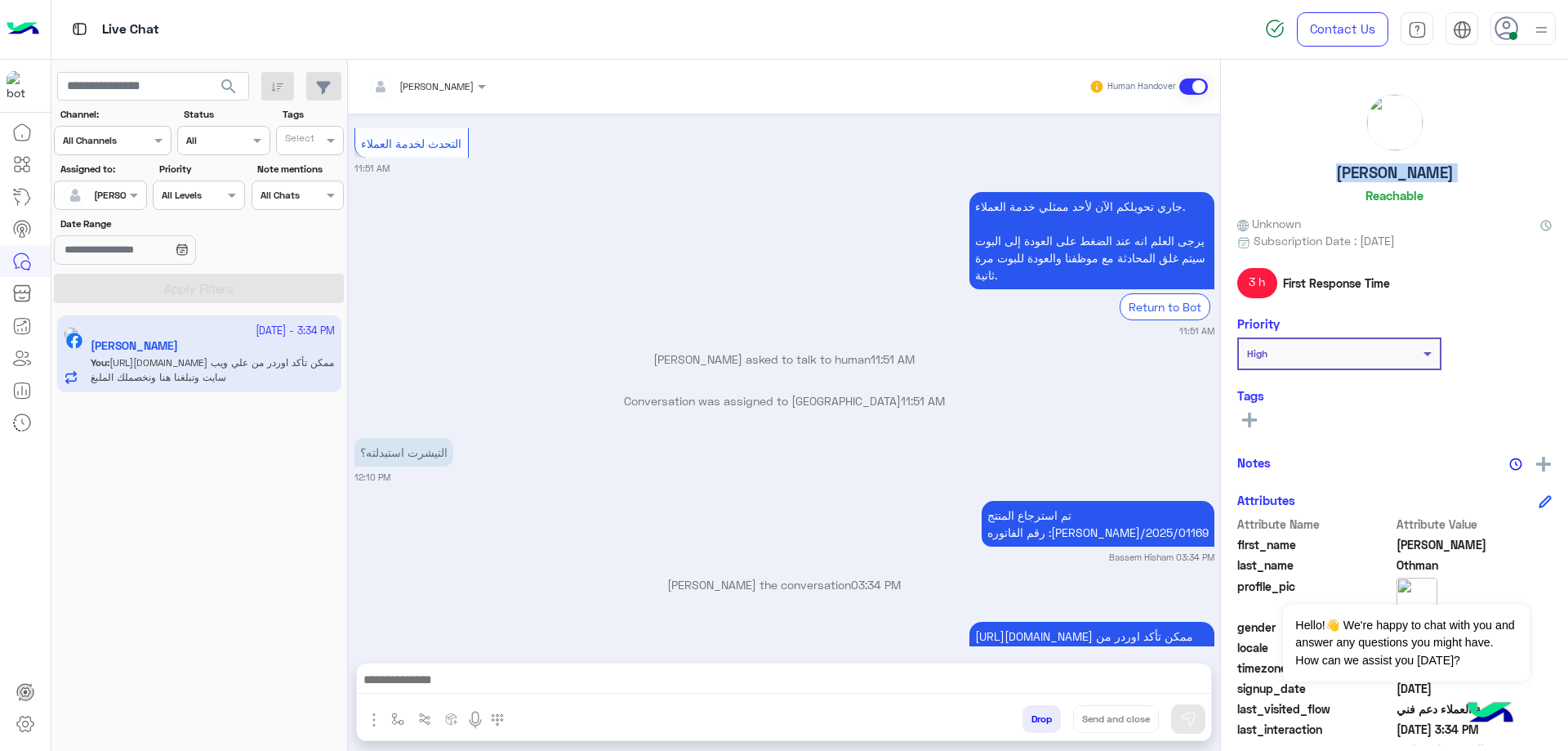
click at [1027, 724] on button "Drop" at bounding box center [1042, 719] width 38 height 28
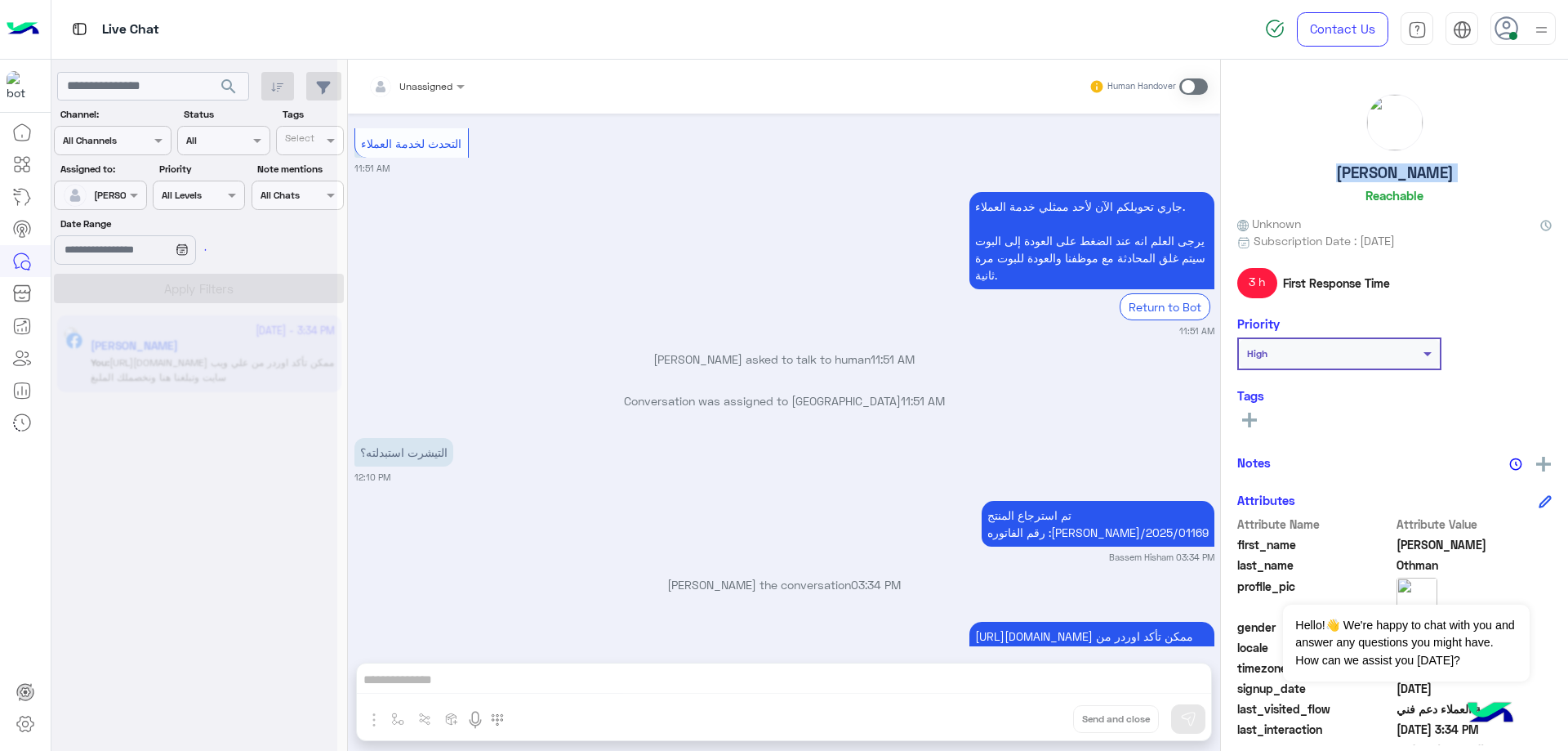
scroll to position [1529, 0]
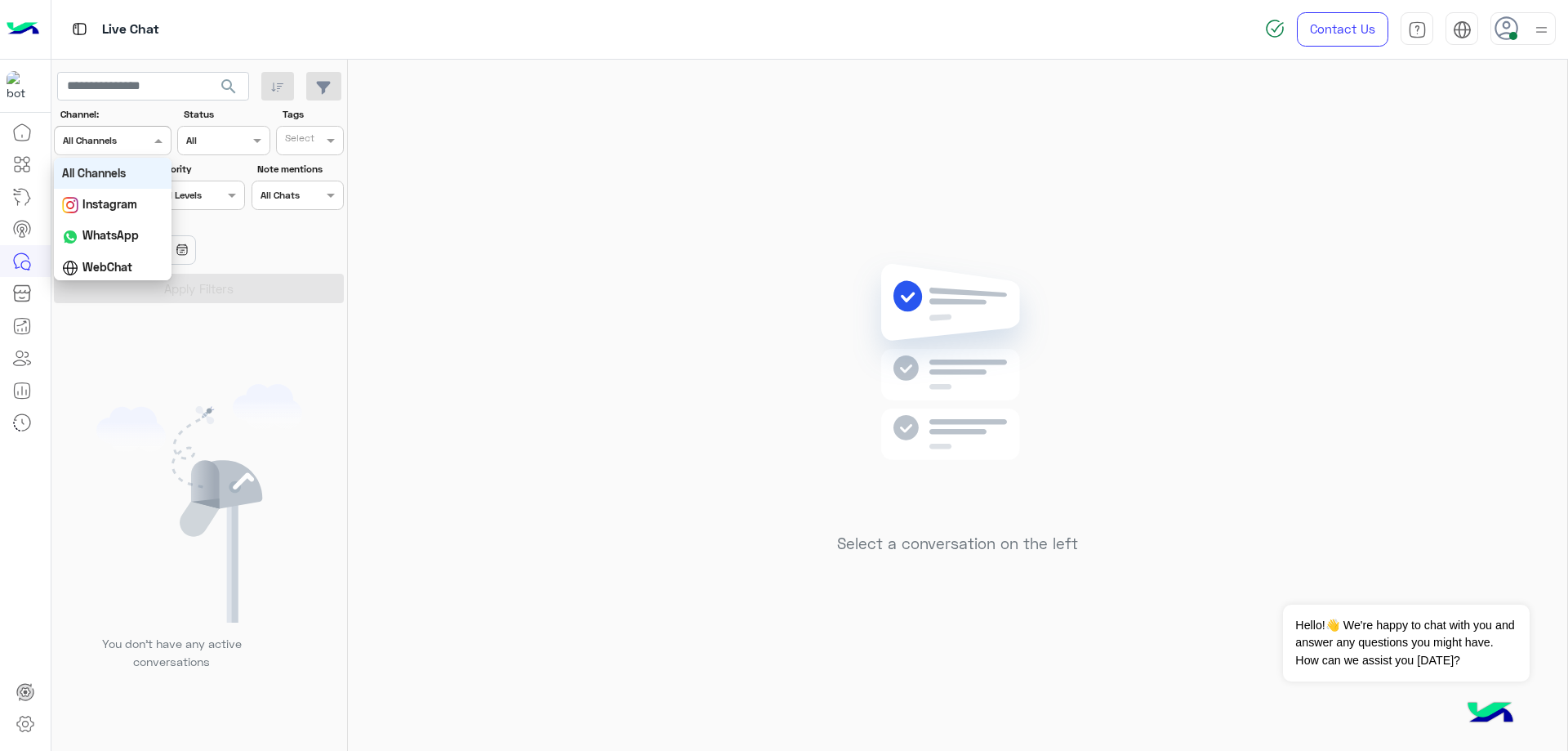
click at [119, 134] on input "text" at bounding box center [93, 139] width 60 height 15
click at [300, 330] on div "You don’t have any active conversations" at bounding box center [200, 534] width 297 height 447
click at [116, 188] on div at bounding box center [100, 193] width 91 height 16
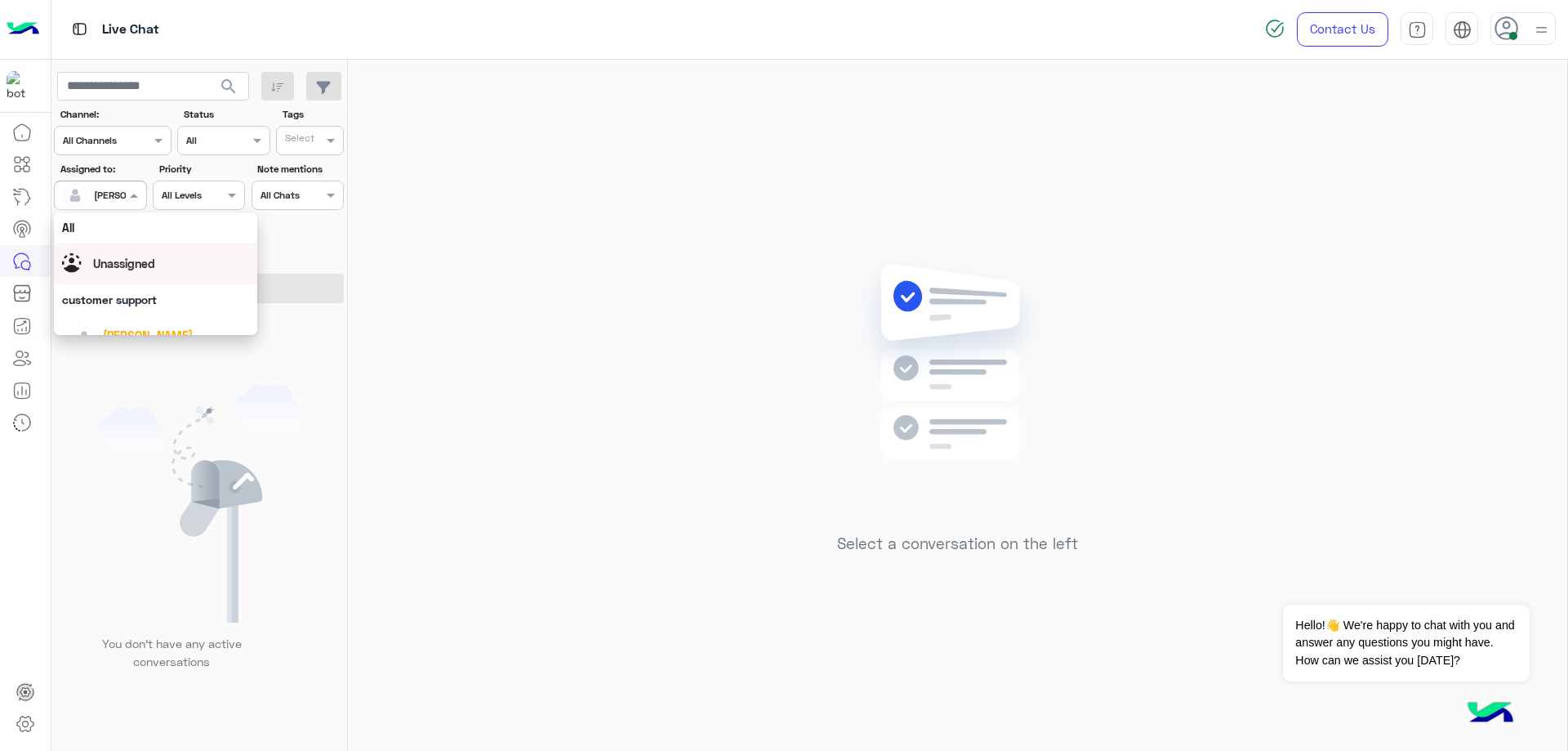
click at [150, 269] on span "Unassigned" at bounding box center [125, 263] width 62 height 14
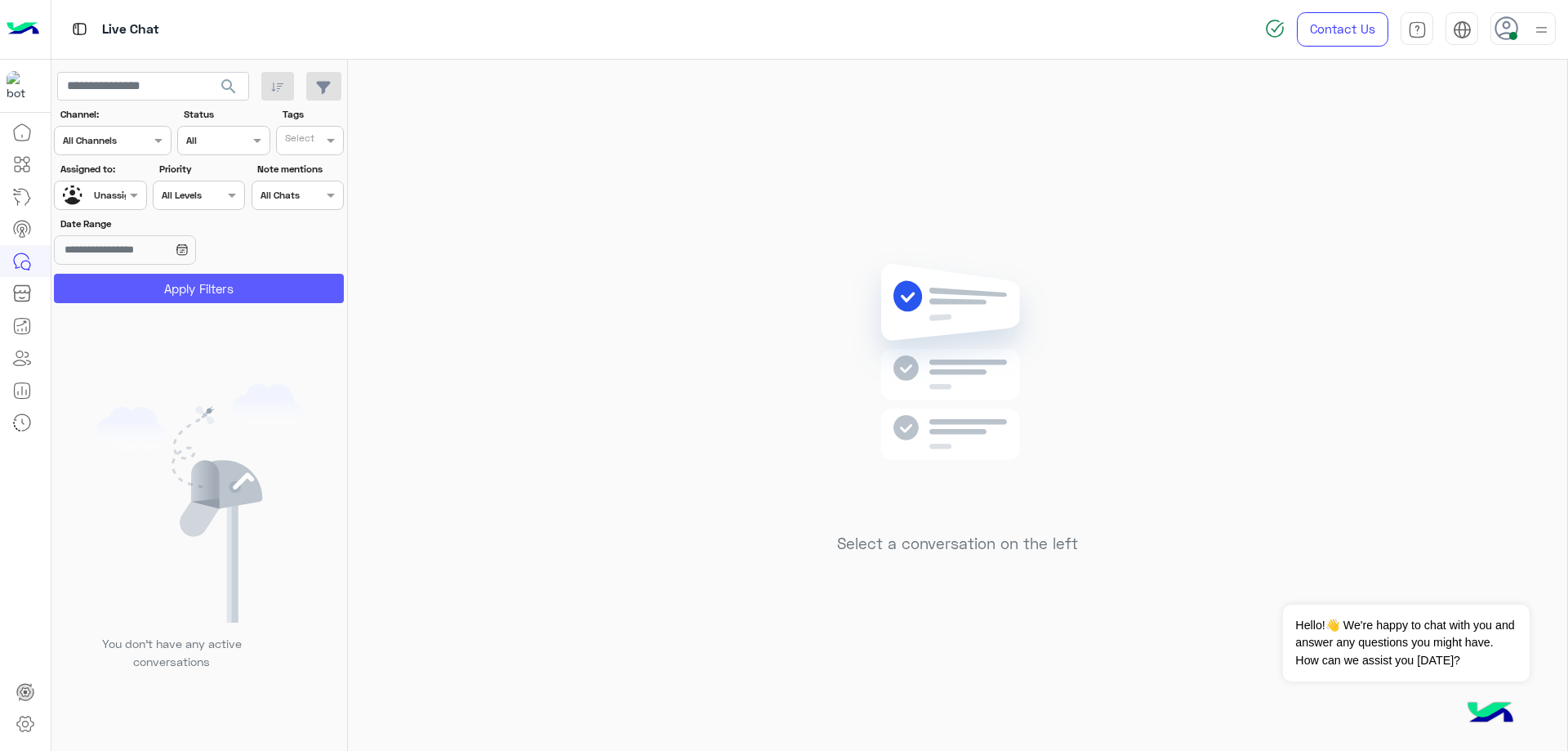
click at [191, 288] on button "Apply Filters" at bounding box center [199, 289] width 290 height 29
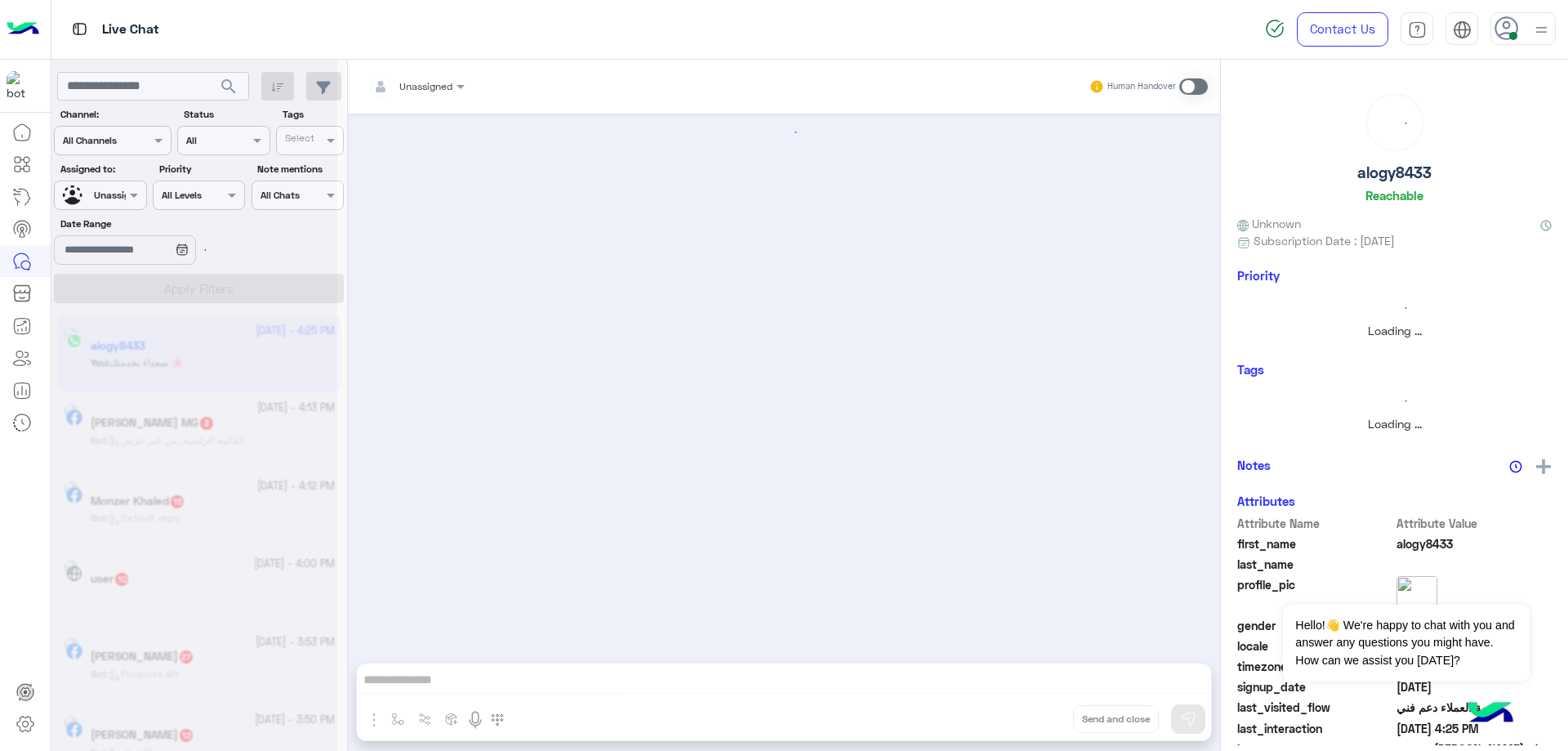
click at [163, 83] on div at bounding box center [194, 381] width 286 height 751
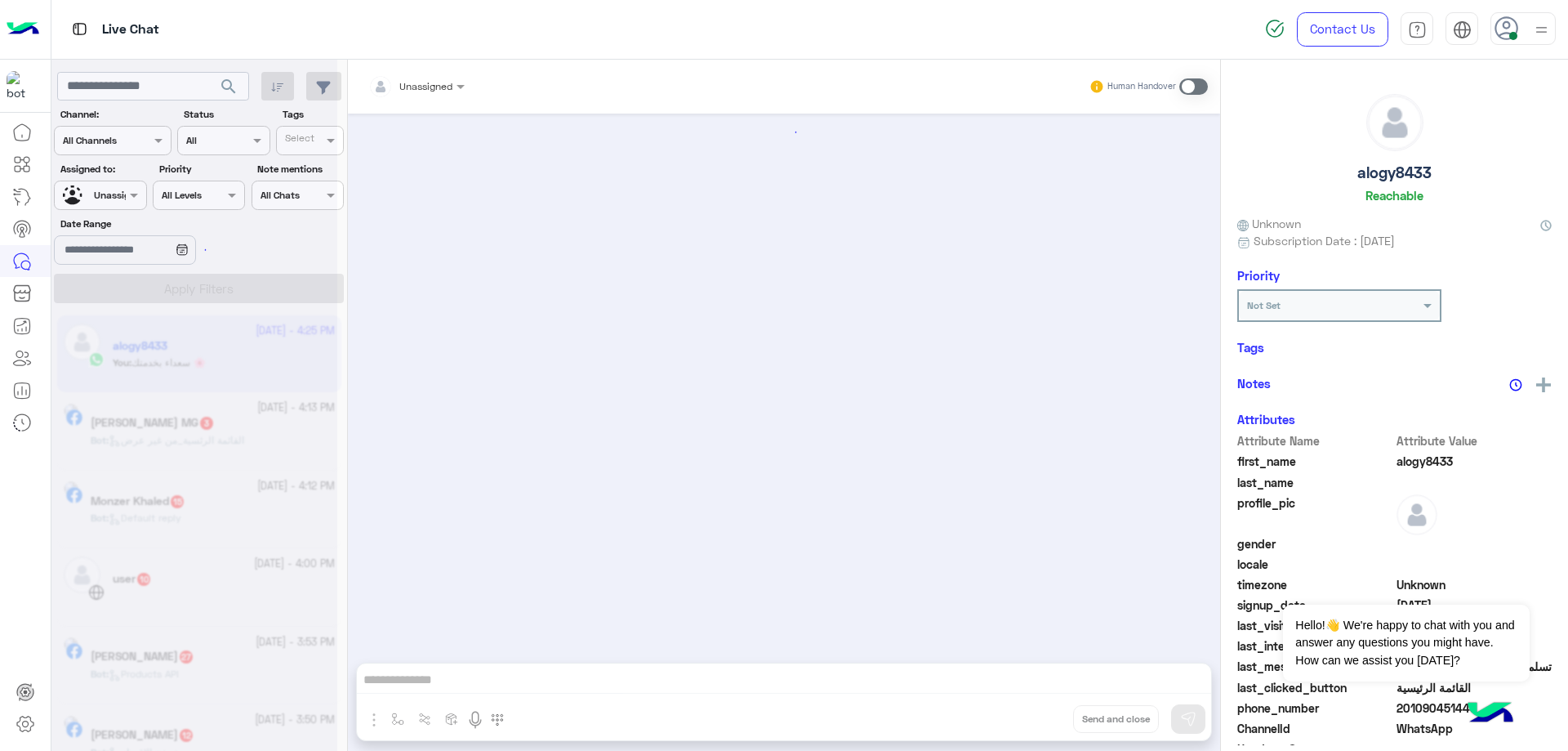
click at [163, 83] on div at bounding box center [194, 381] width 286 height 751
click at [162, 83] on div at bounding box center [194, 381] width 286 height 751
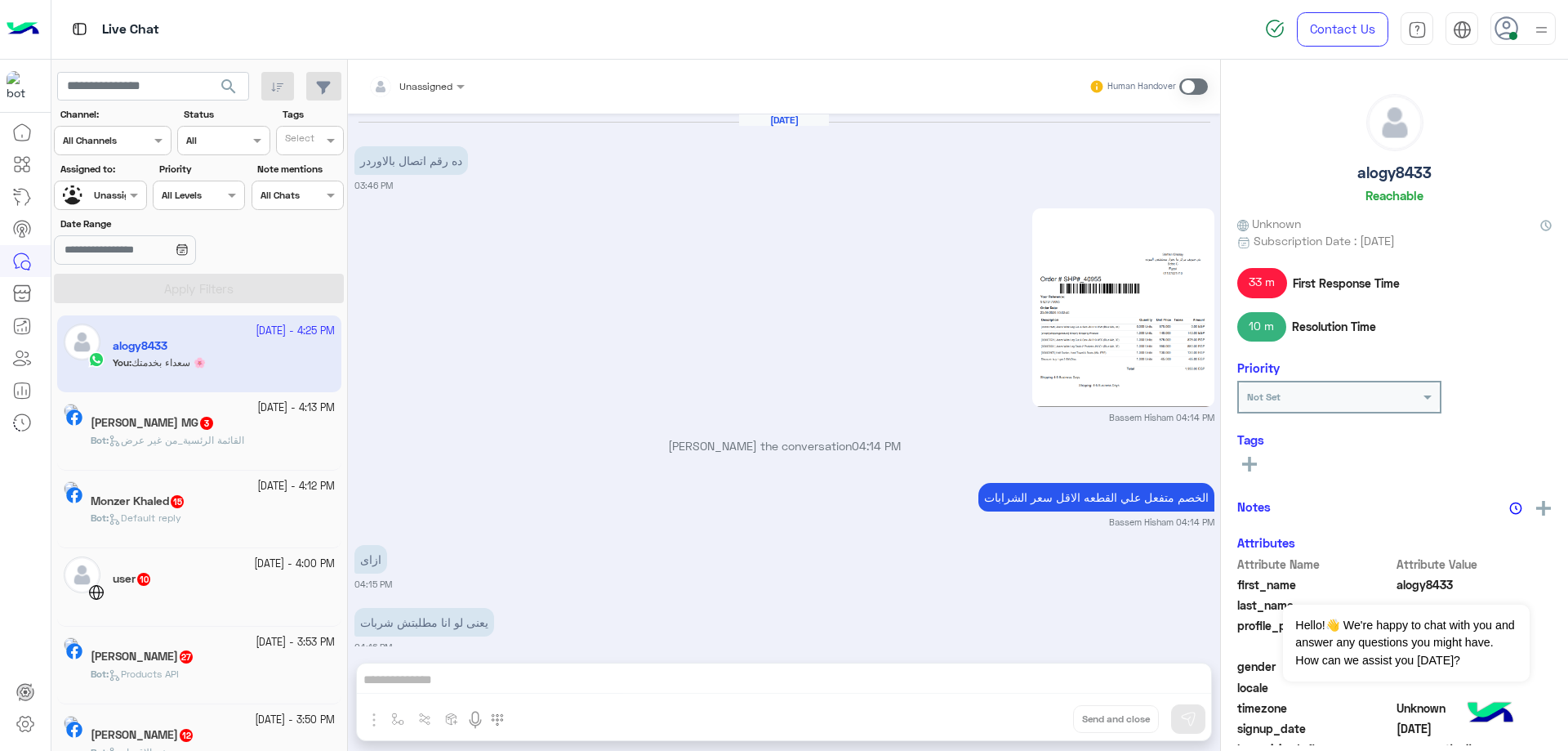
scroll to position [1044, 0]
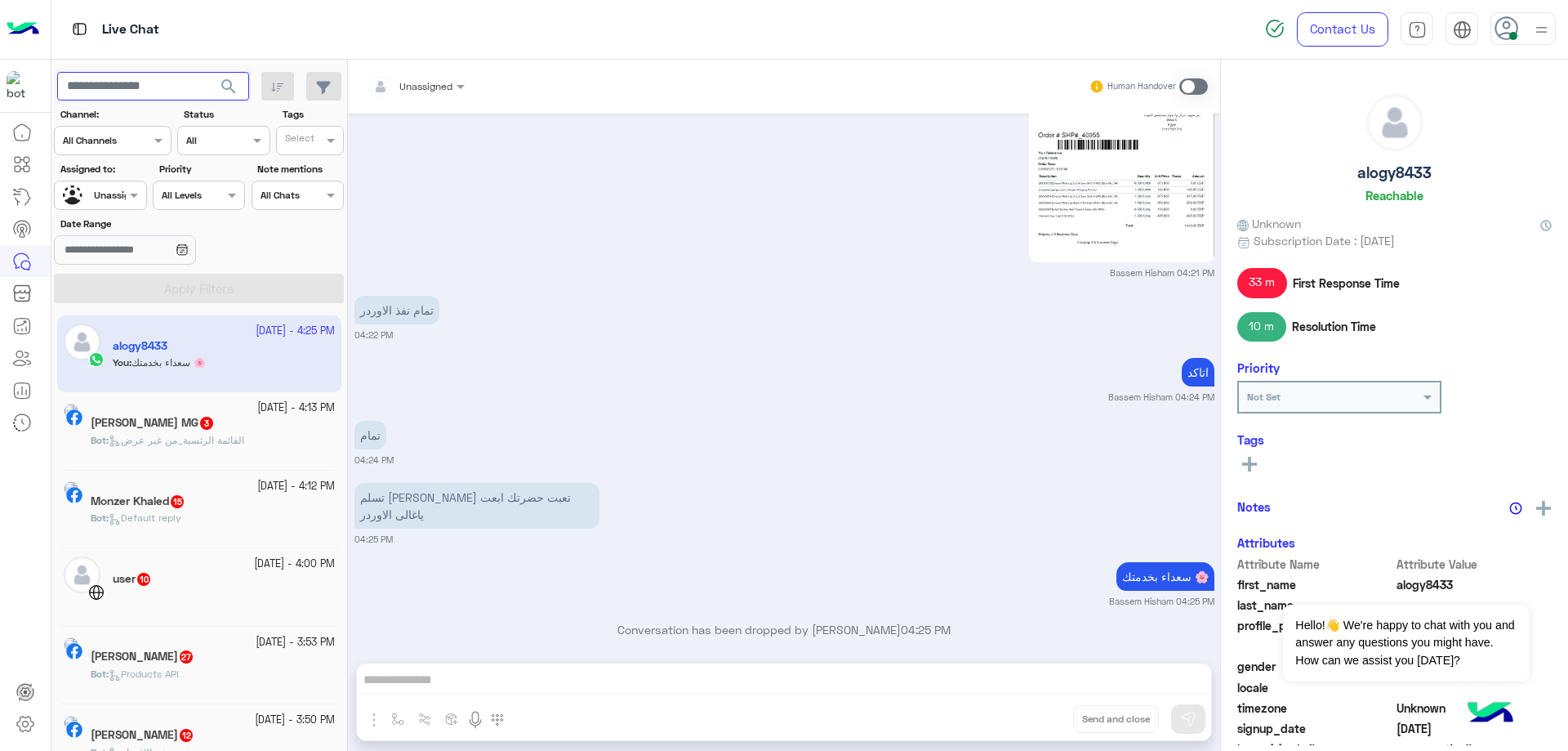
click at [162, 83] on input "text" at bounding box center [152, 86] width 192 height 29
paste input "*******"
type input "*******"
click at [231, 90] on span "search" at bounding box center [228, 86] width 19 height 19
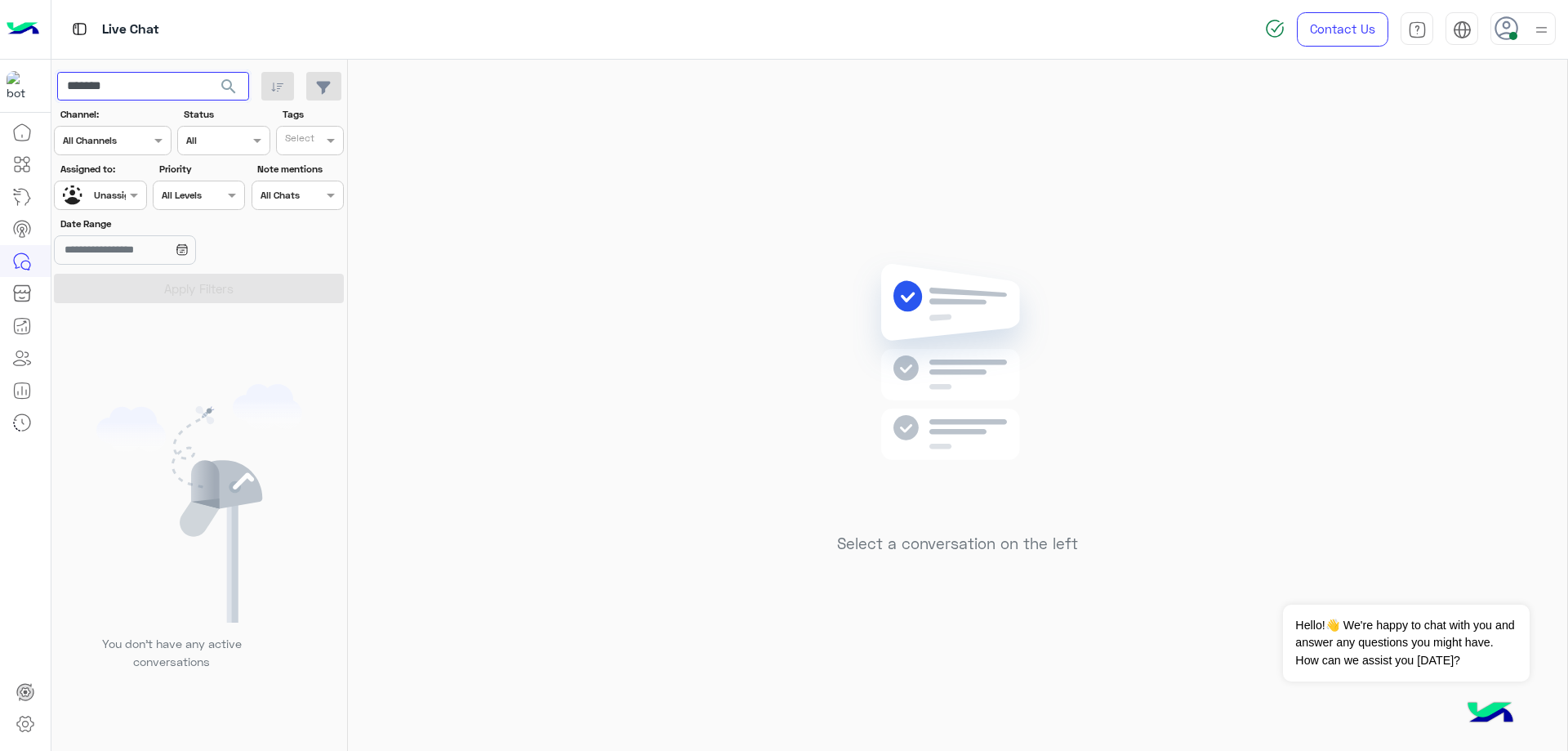
click at [138, 83] on input "*******" at bounding box center [152, 86] width 192 height 29
click at [124, 193] on div at bounding box center [100, 193] width 91 height 16
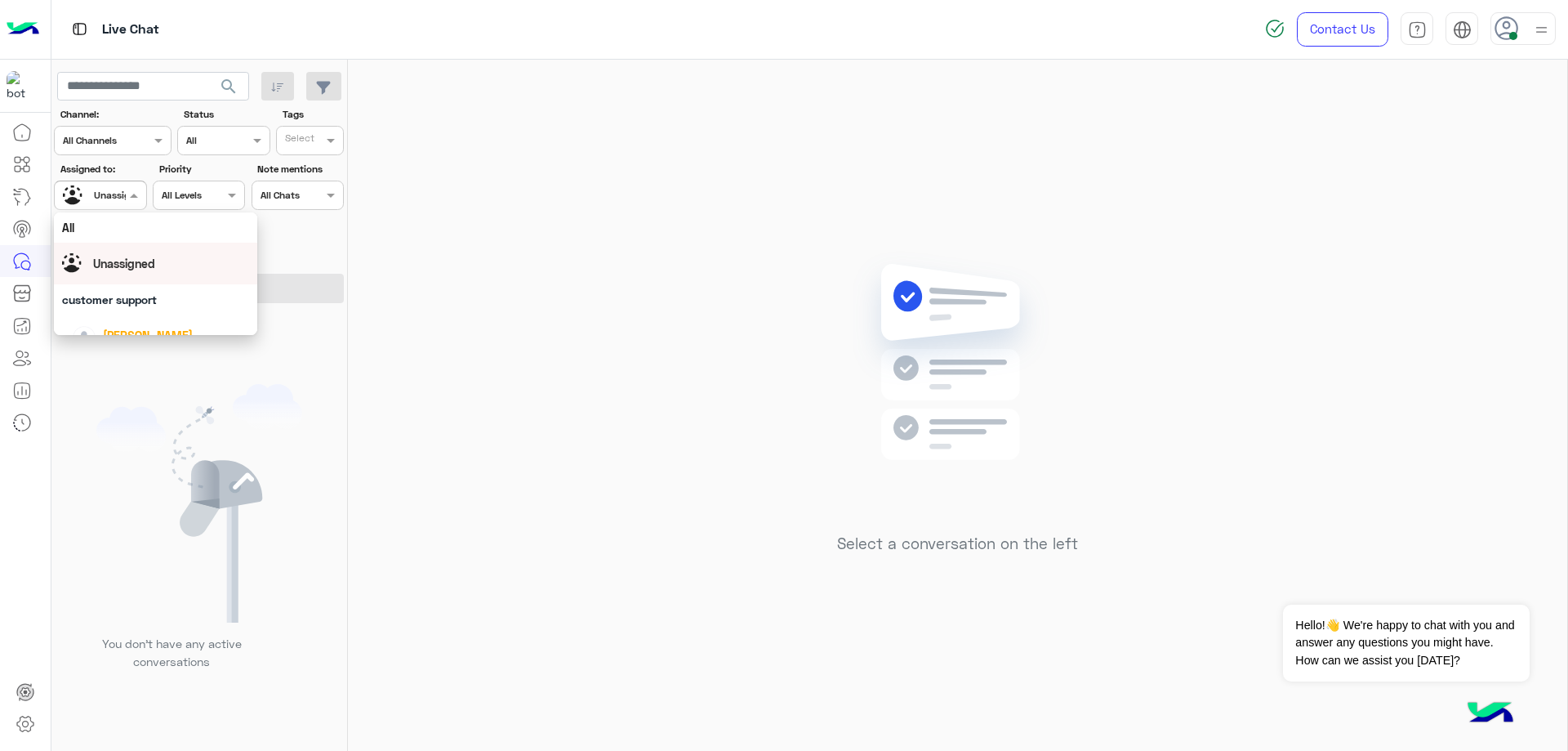
click at [146, 252] on div "Unassigned" at bounding box center [156, 263] width 187 height 28
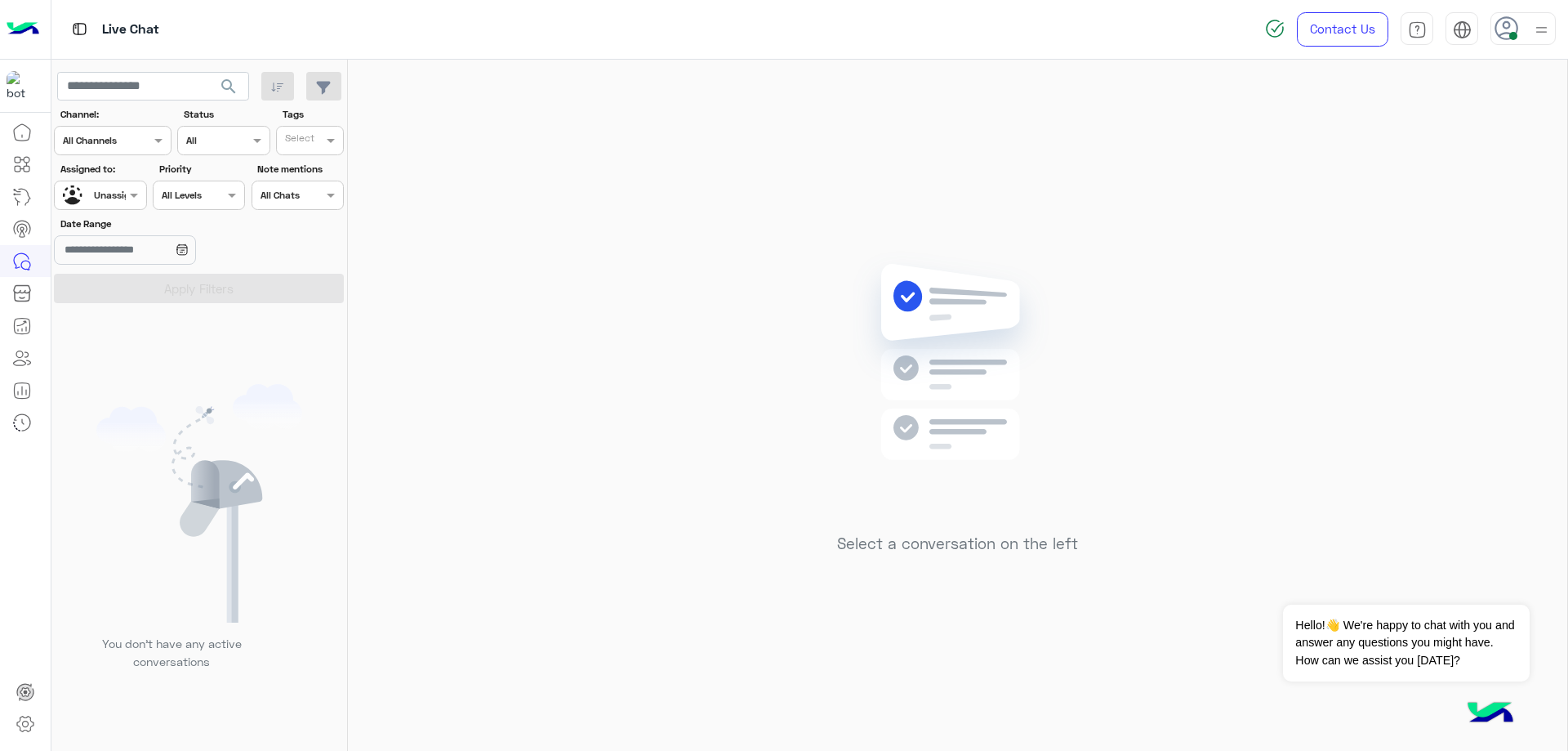
click at [229, 81] on span "search" at bounding box center [228, 86] width 19 height 19
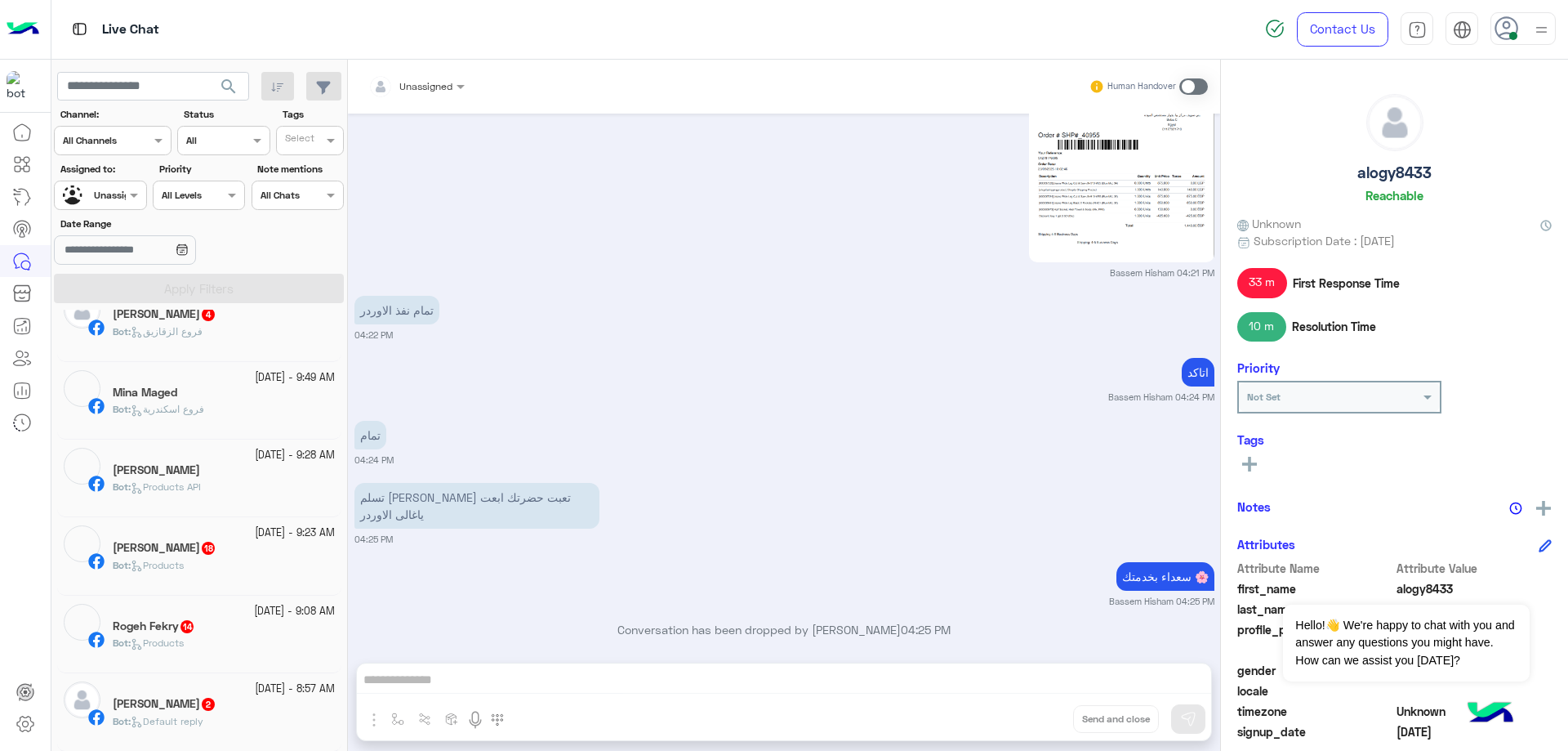
scroll to position [8, 0]
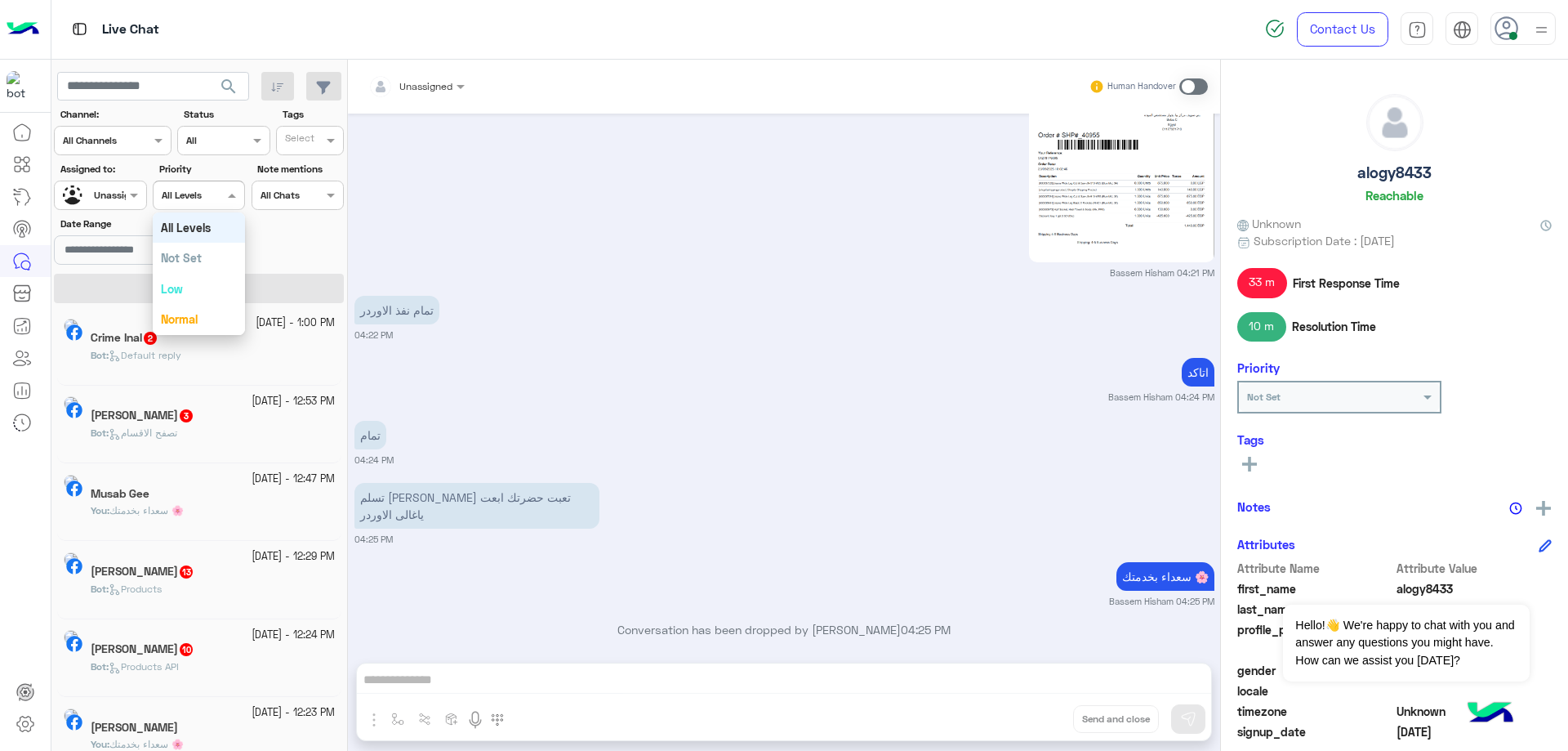
click at [173, 200] on b "All Levels" at bounding box center [181, 194] width 40 height 12
click at [124, 203] on div "Unassigned" at bounding box center [94, 195] width 62 height 28
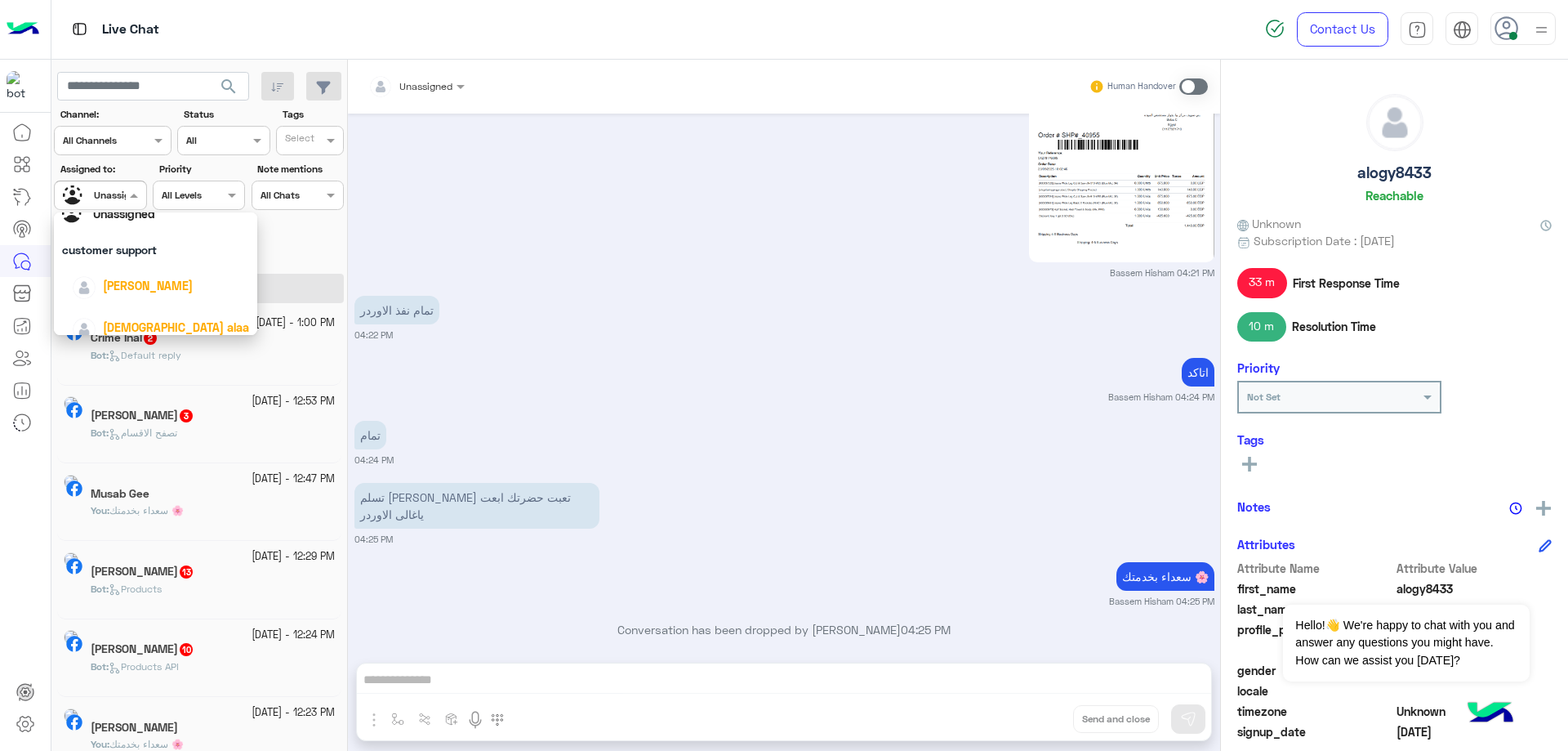
scroll to position [177, 0]
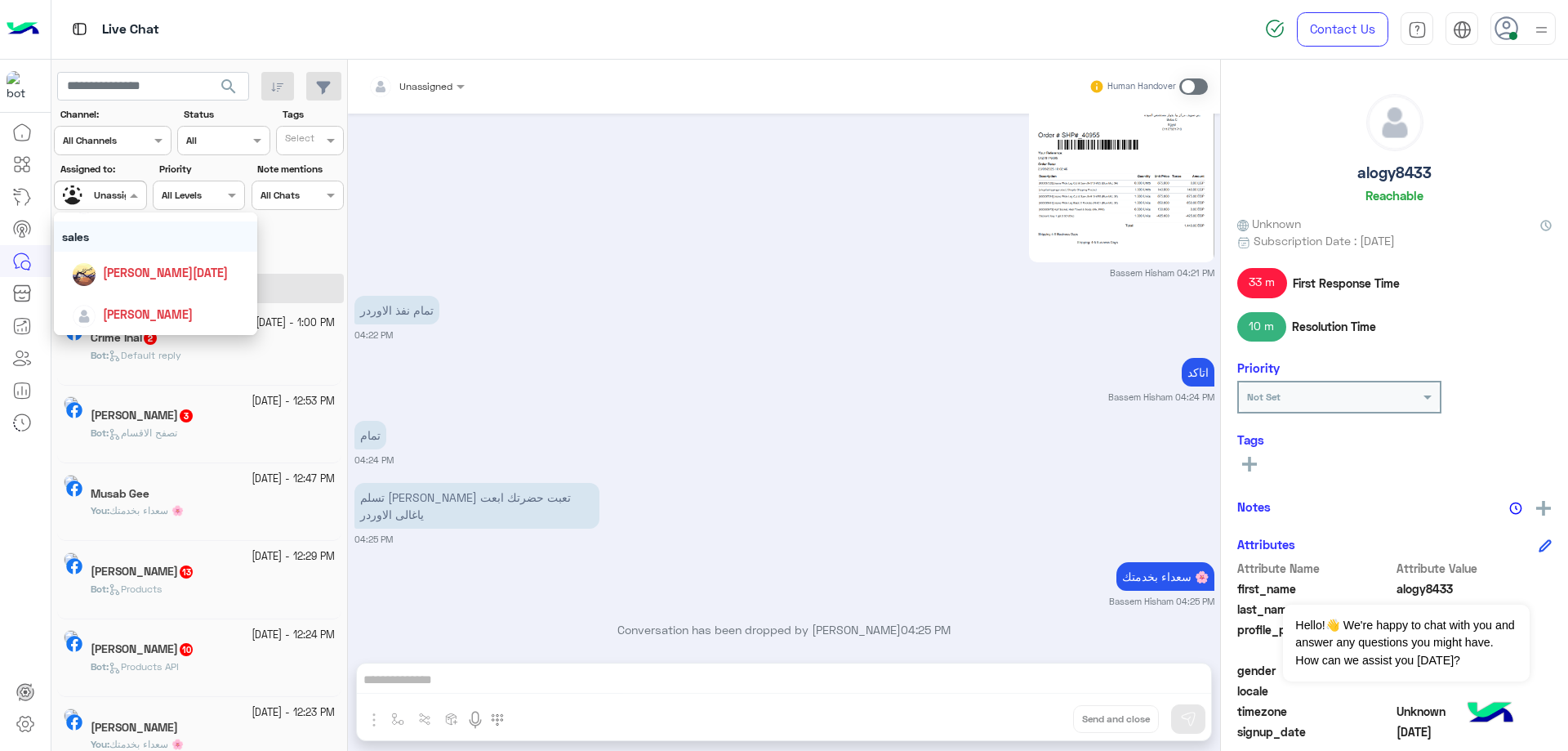
click at [274, 207] on div "Select All Chats" at bounding box center [298, 195] width 93 height 29
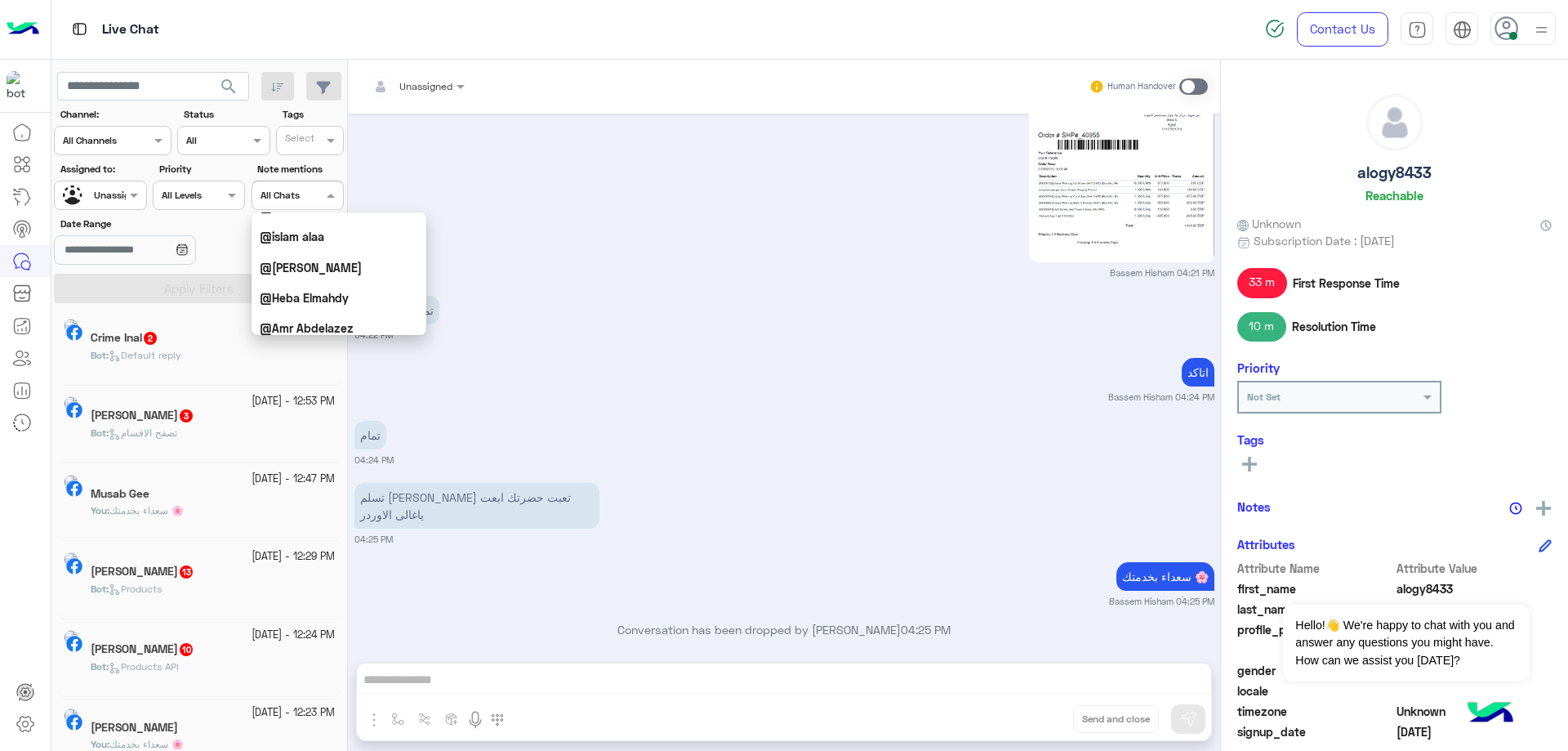
scroll to position [409, 0]
click at [302, 245] on b "@Amr Abdelazez" at bounding box center [306, 246] width 94 height 14
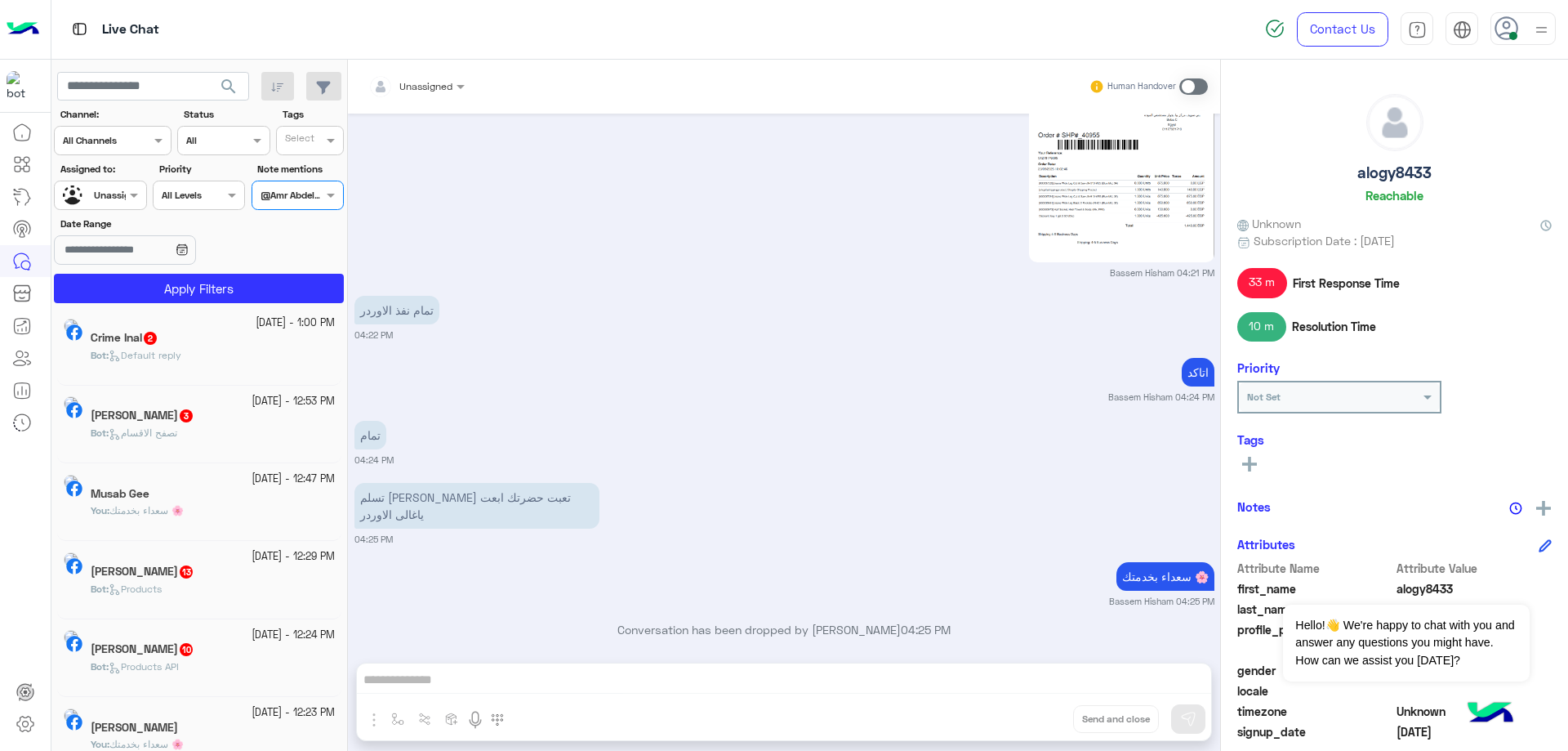
click at [295, 197] on input "text" at bounding box center [279, 193] width 38 height 15
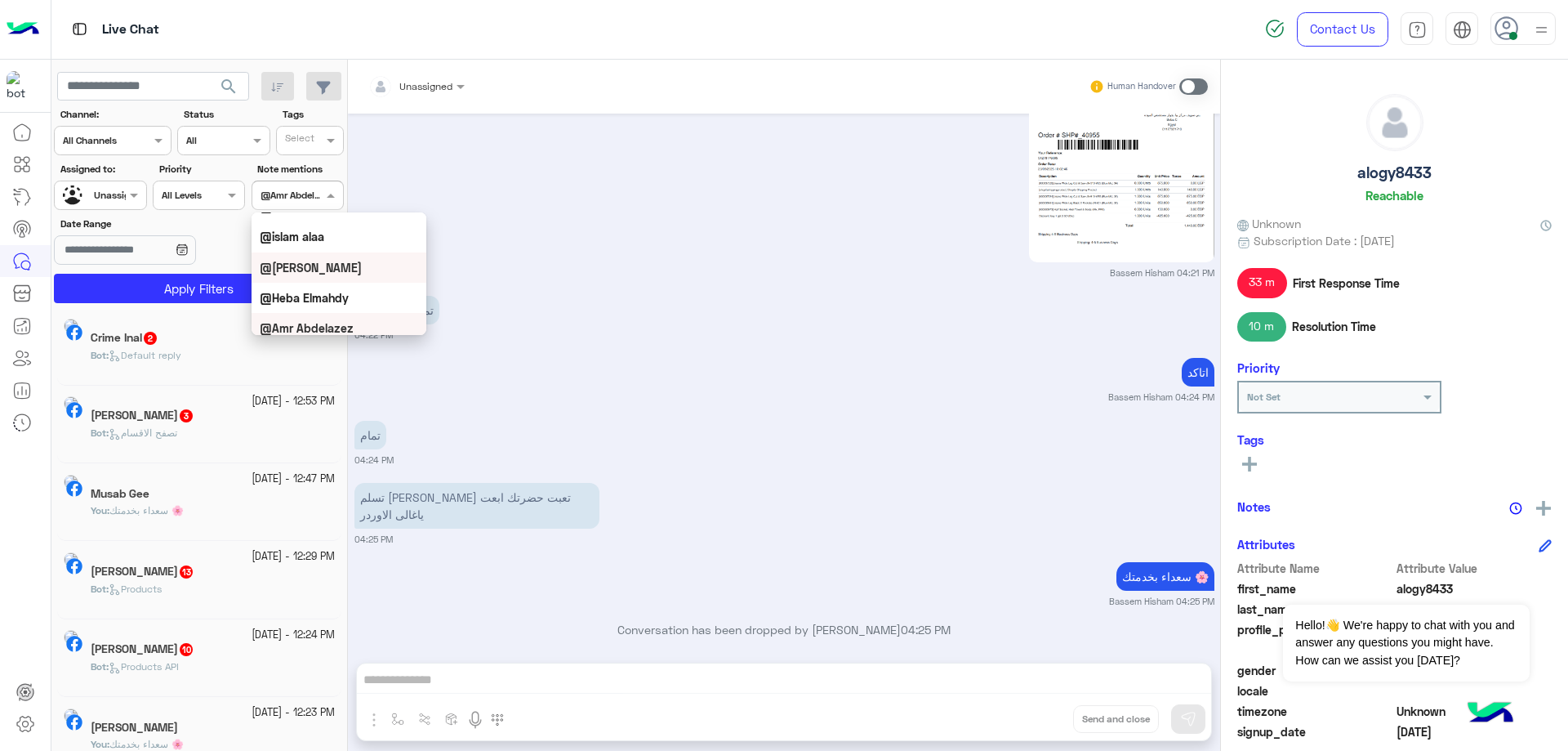
scroll to position [245, 0]
click at [324, 266] on div "@Bassem Hisham" at bounding box center [339, 257] width 175 height 30
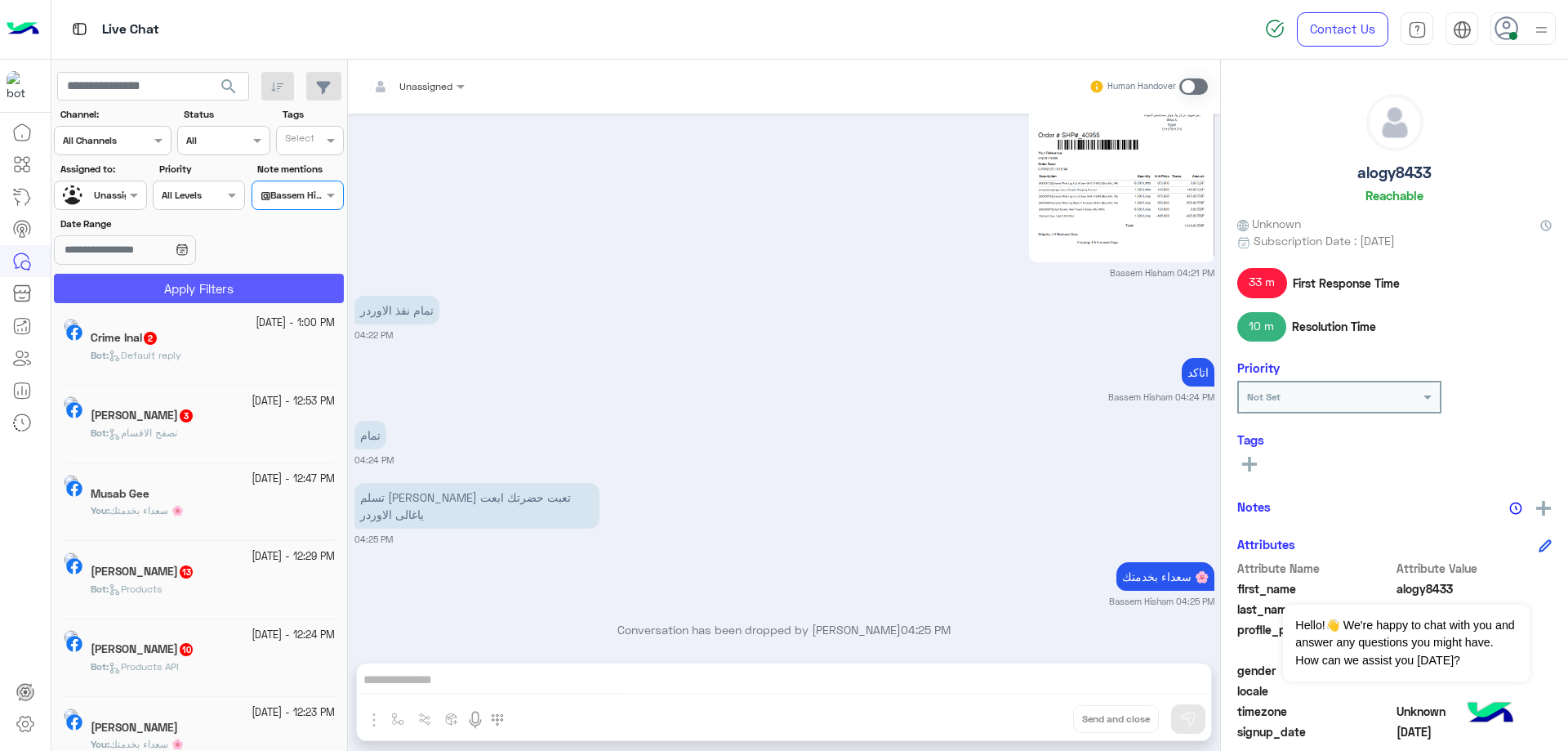
click at [256, 282] on button "Apply Filters" at bounding box center [199, 289] width 290 height 29
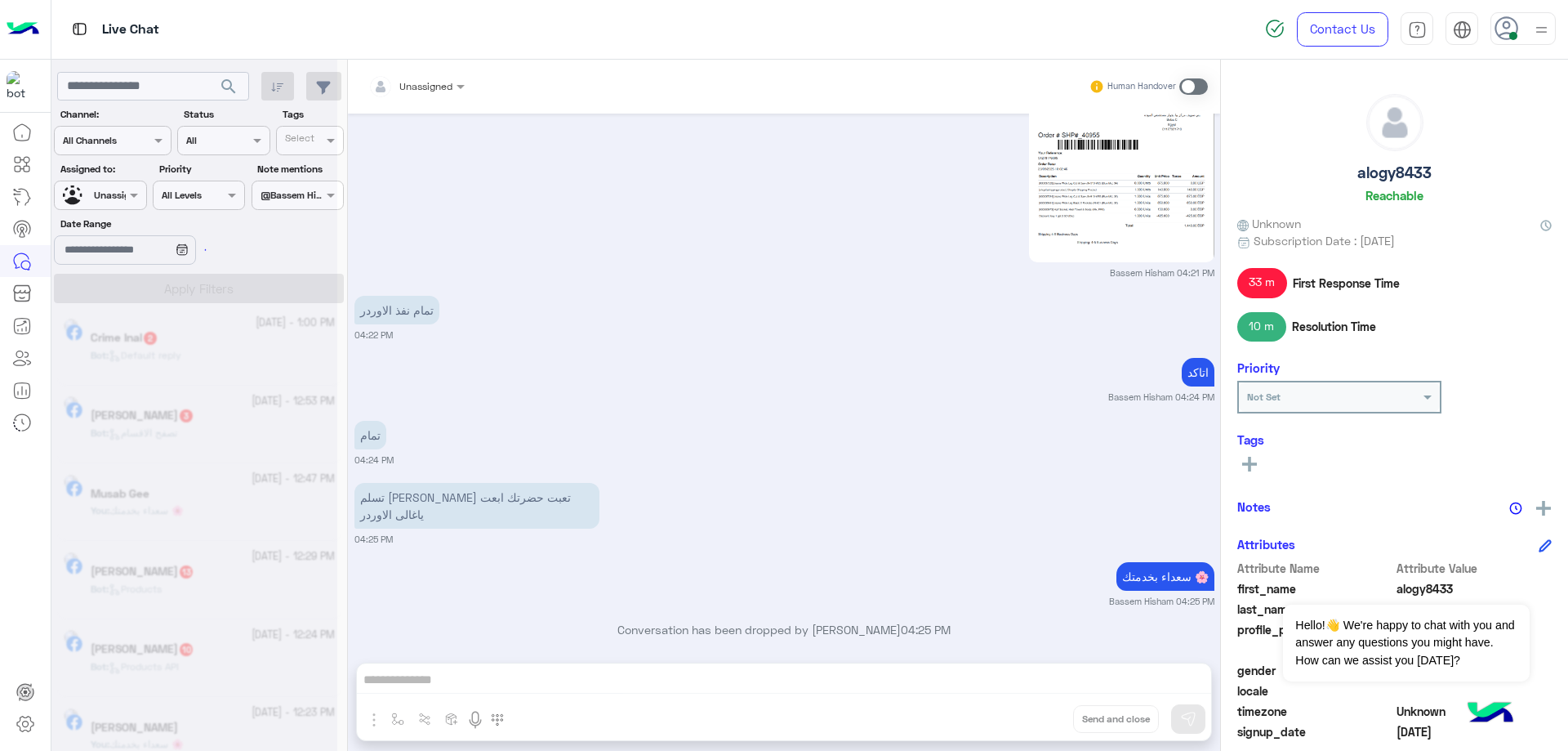
click at [214, 198] on div at bounding box center [194, 381] width 286 height 751
click at [151, 193] on div at bounding box center [194, 381] width 286 height 751
click at [170, 206] on div at bounding box center [194, 381] width 286 height 751
click at [109, 124] on div at bounding box center [194, 381] width 286 height 751
click at [116, 146] on div at bounding box center [194, 381] width 286 height 751
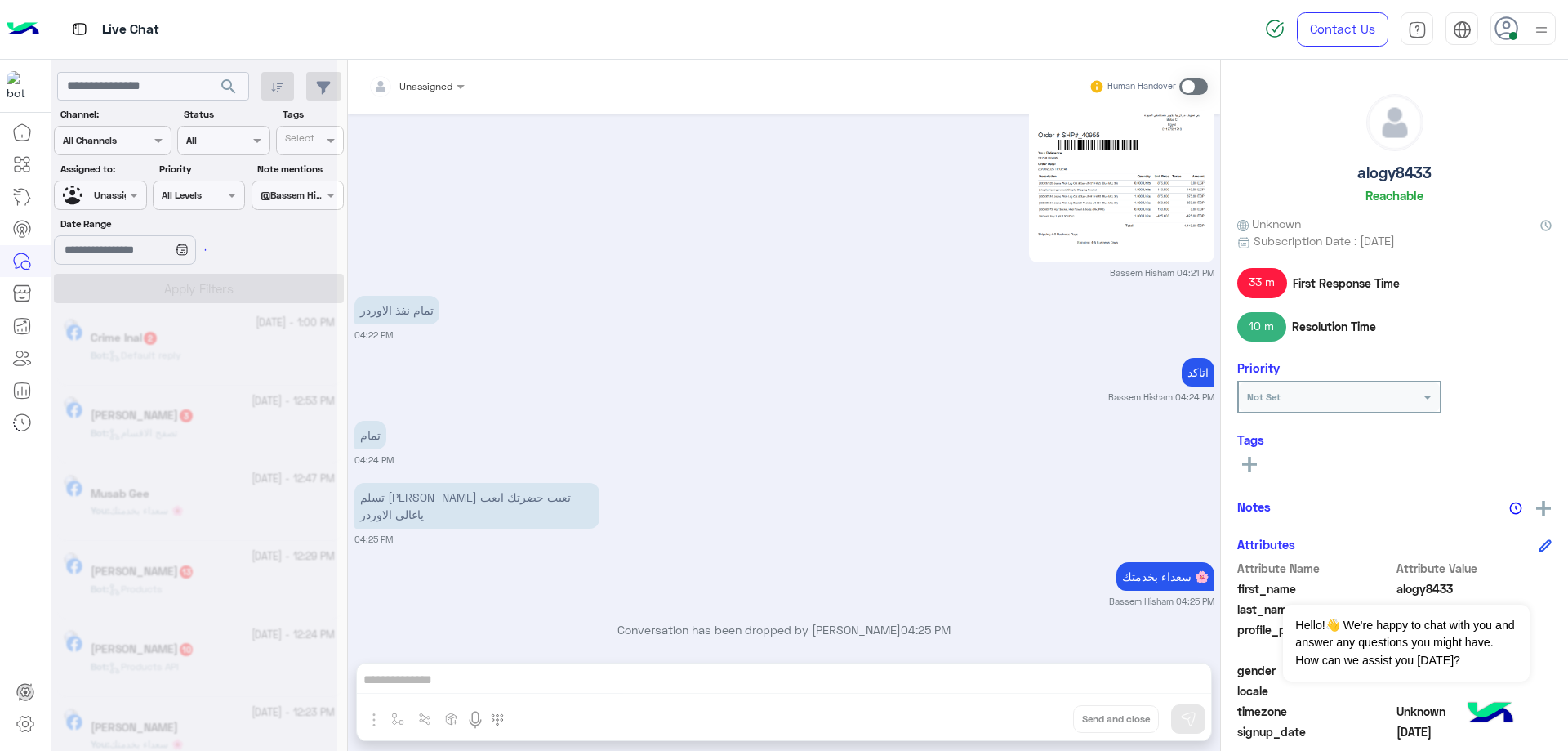
click at [232, 135] on div at bounding box center [194, 381] width 286 height 751
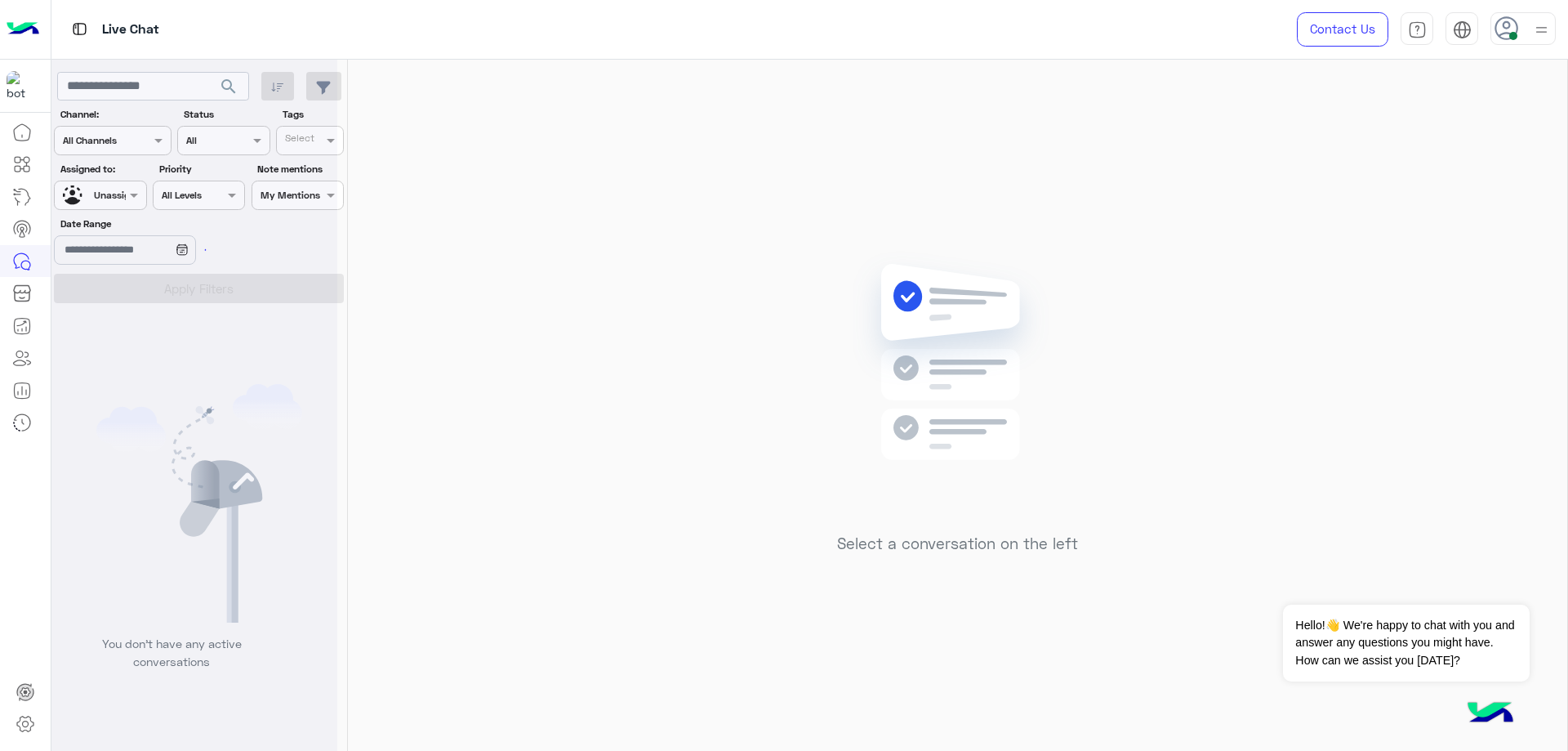
click at [120, 203] on div at bounding box center [194, 381] width 286 height 751
click at [124, 207] on div at bounding box center [194, 381] width 286 height 751
click at [195, 237] on icon at bounding box center [193, 249] width 28 height 28
click at [318, 141] on input "text" at bounding box center [302, 142] width 34 height 15
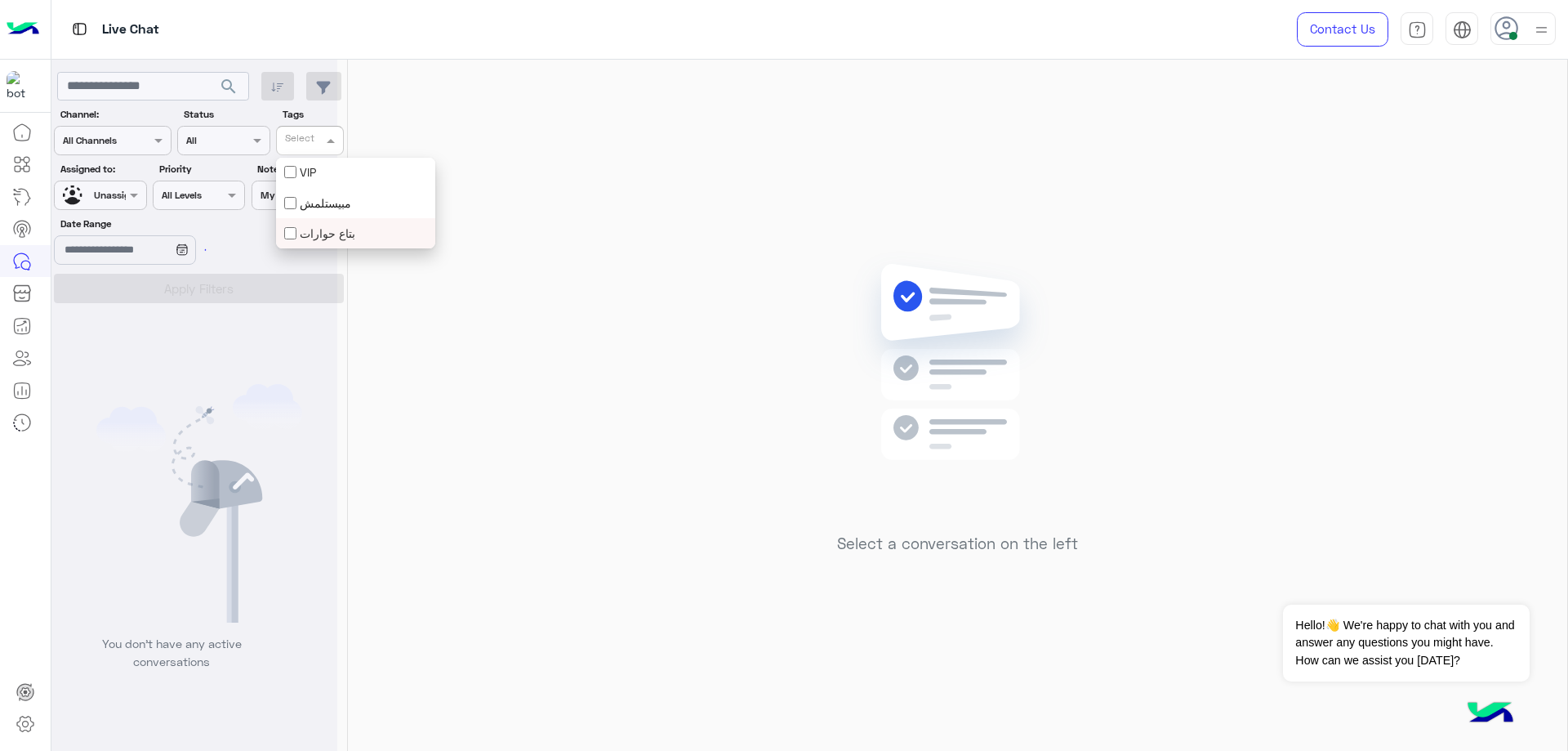
click at [306, 288] on div at bounding box center [194, 381] width 286 height 751
click at [297, 202] on div at bounding box center [194, 381] width 286 height 751
click at [314, 198] on div at bounding box center [194, 381] width 286 height 751
click at [169, 246] on div at bounding box center [194, 381] width 286 height 751
click at [128, 260] on div at bounding box center [194, 381] width 286 height 751
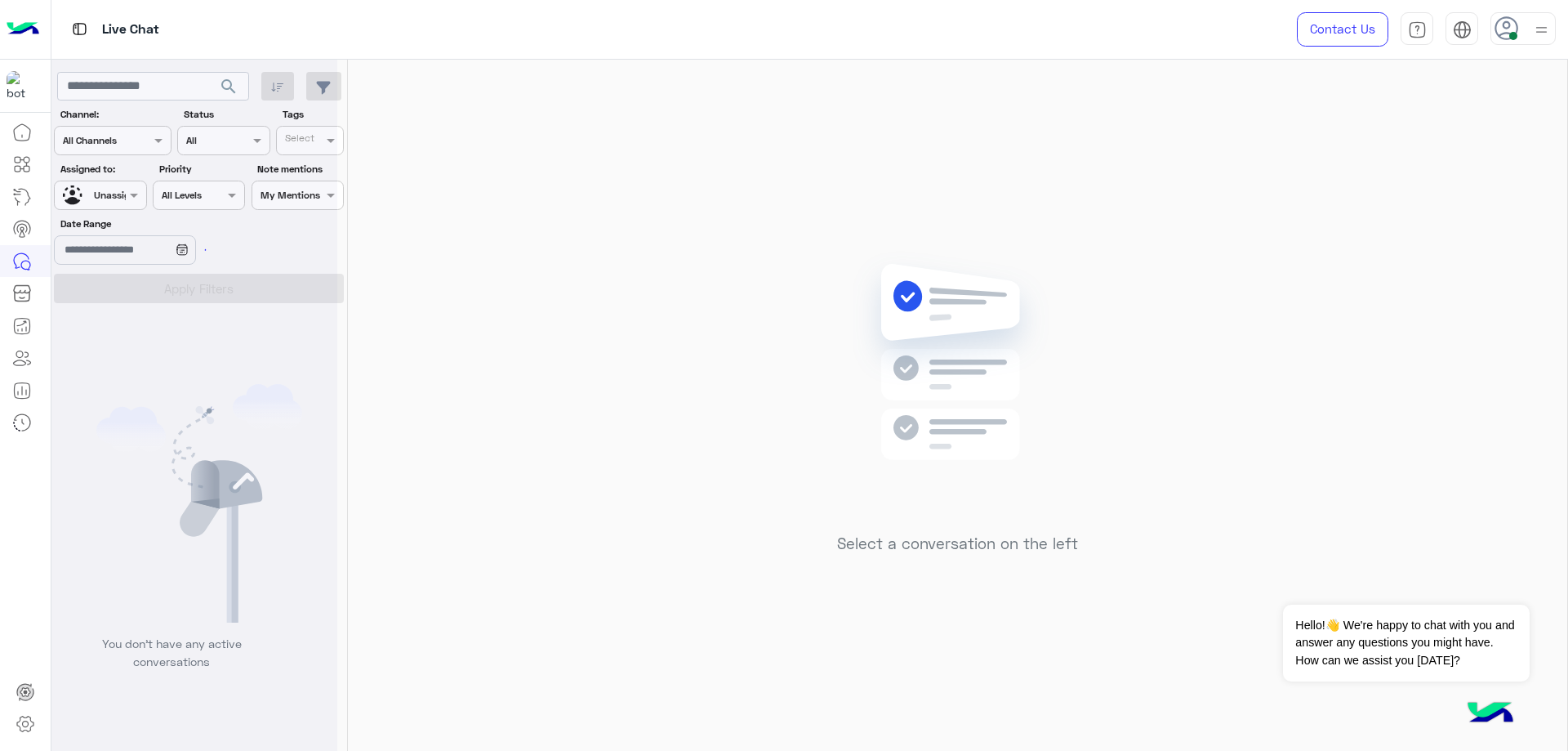
click at [136, 209] on div at bounding box center [194, 381] width 286 height 751
click at [126, 198] on div at bounding box center [194, 381] width 286 height 751
click at [1515, 30] on icon at bounding box center [1507, 28] width 25 height 25
click at [1421, 358] on link "Sign Out" at bounding box center [1410, 360] width 46 height 14
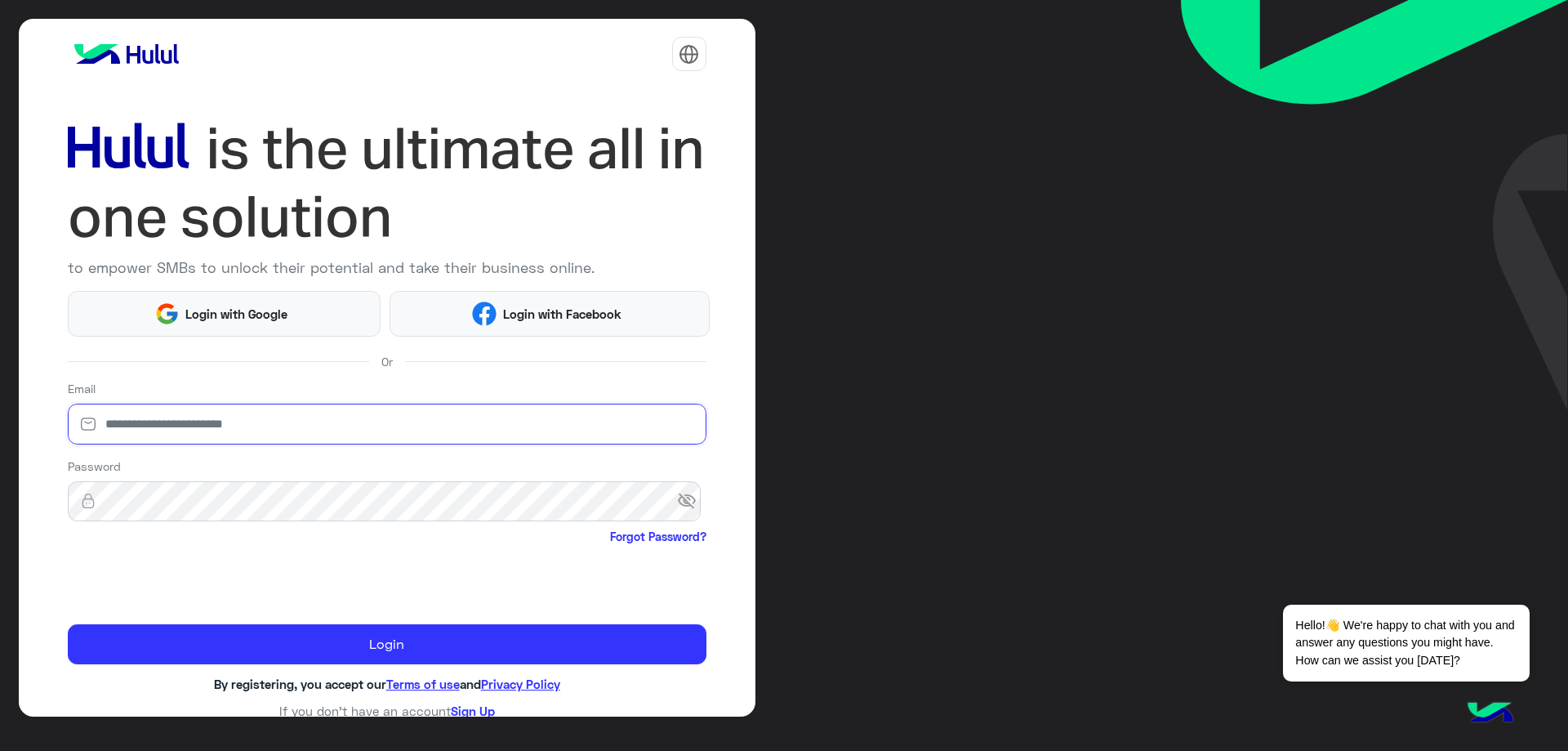
drag, startPoint x: 311, startPoint y: 423, endPoint x: 294, endPoint y: 436, distance: 21.4
click at [311, 423] on input "email" at bounding box center [387, 424] width 639 height 41
type input "**********"
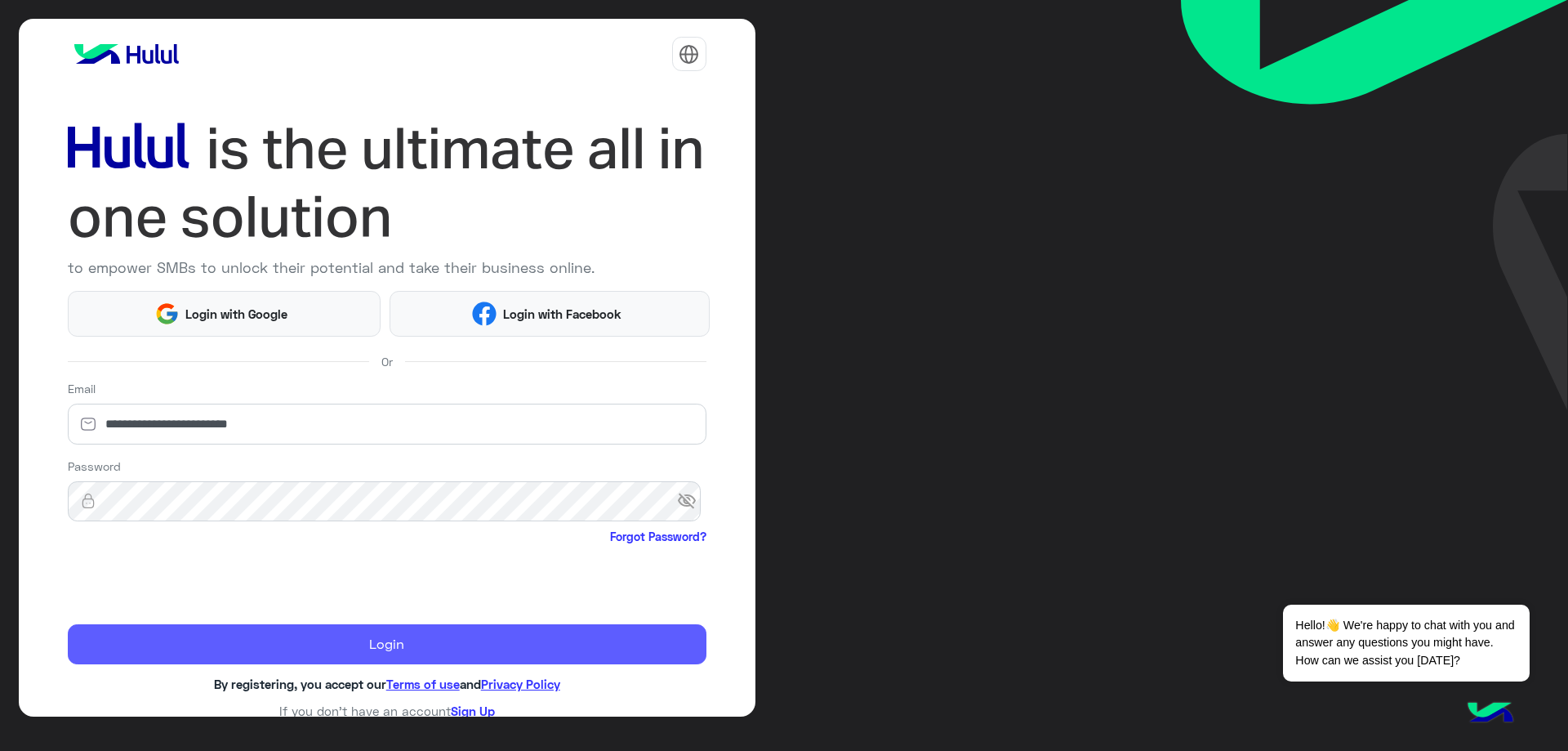
click at [164, 633] on button "Login" at bounding box center [387, 645] width 639 height 41
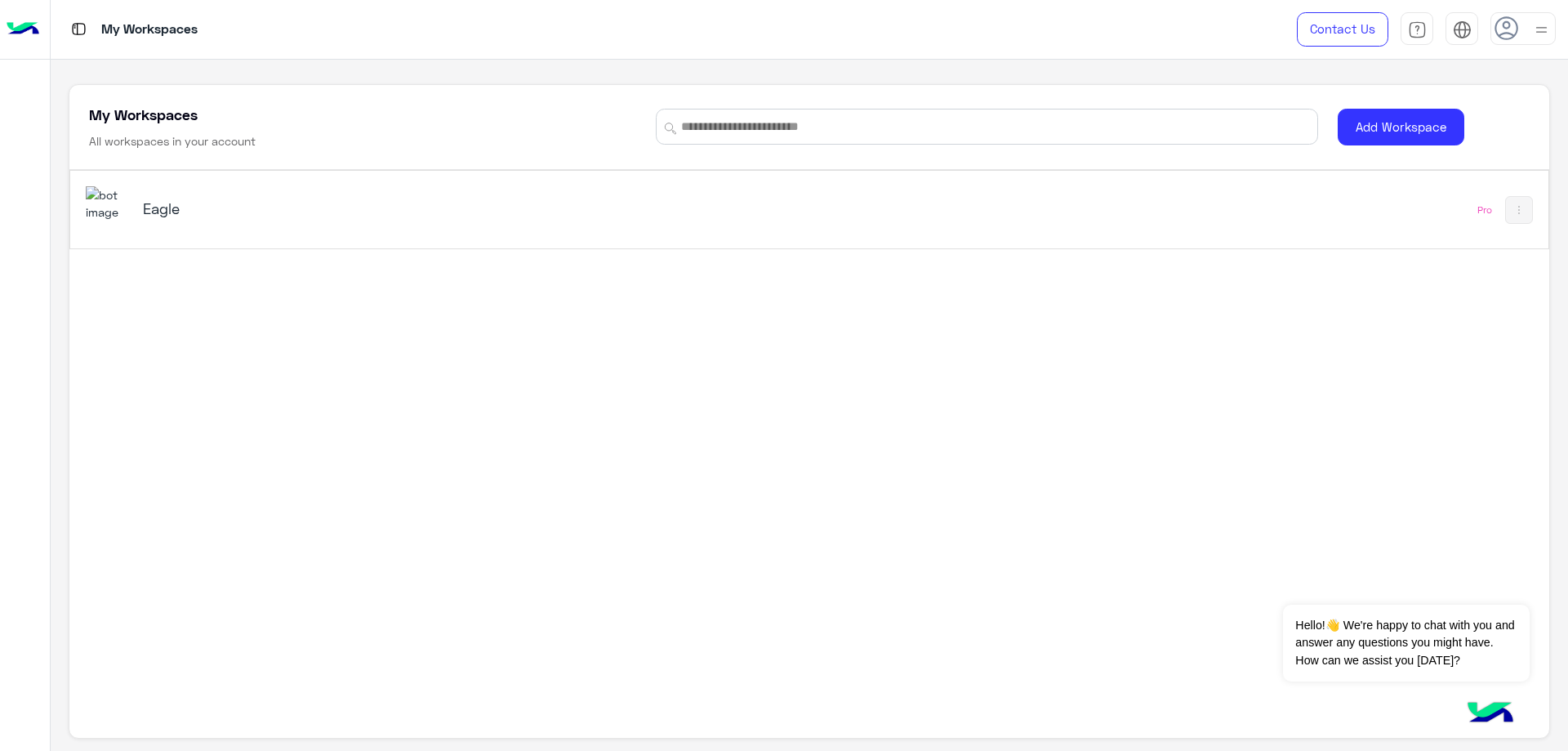
click at [283, 229] on div "Eagle" at bounding box center [520, 210] width 868 height 48
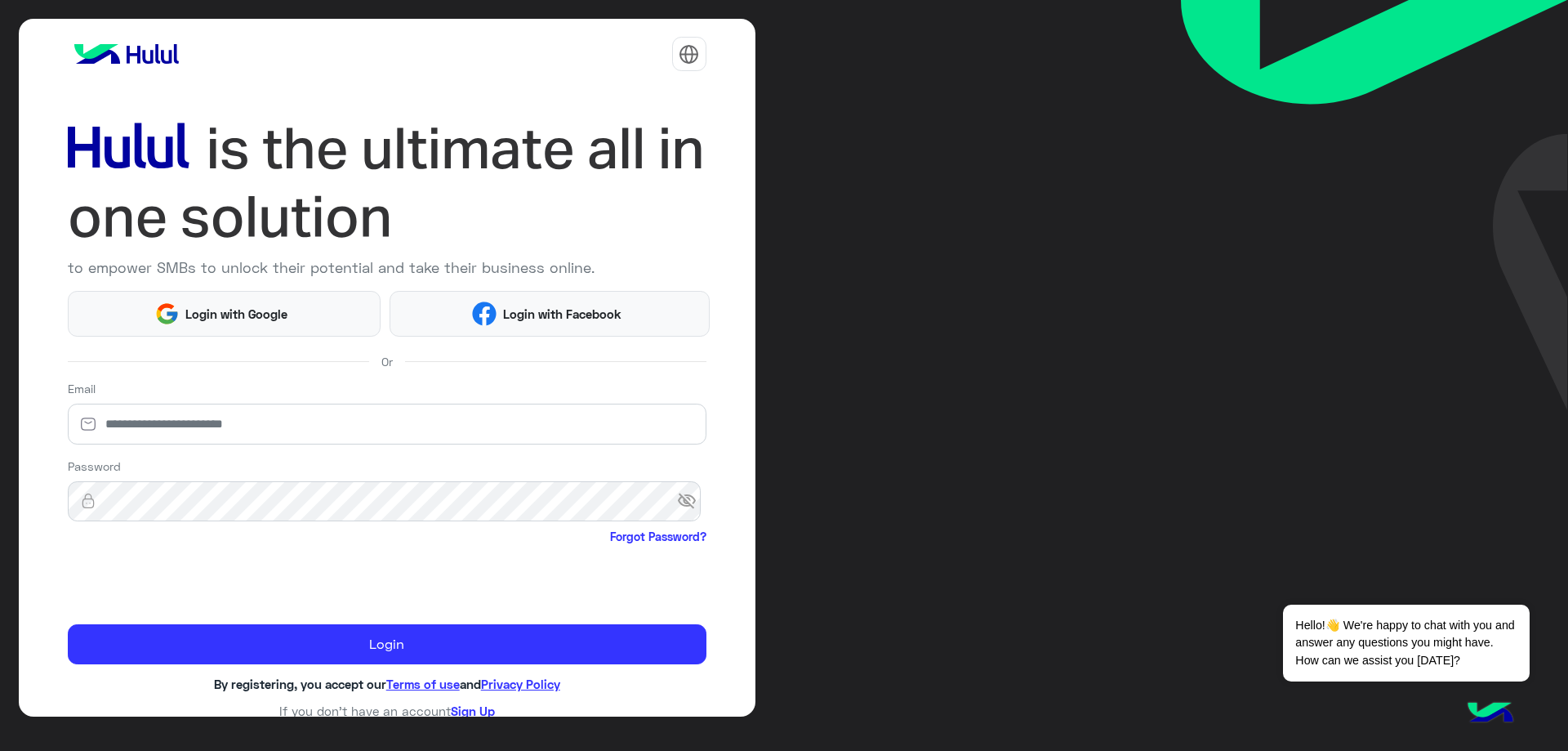
click at [20, 260] on div "to empower SMBs to unlock their potential and take their business online. Login…" at bounding box center [388, 369] width 737 height 699
click at [210, 414] on input "email" at bounding box center [387, 424] width 639 height 41
type input "**********"
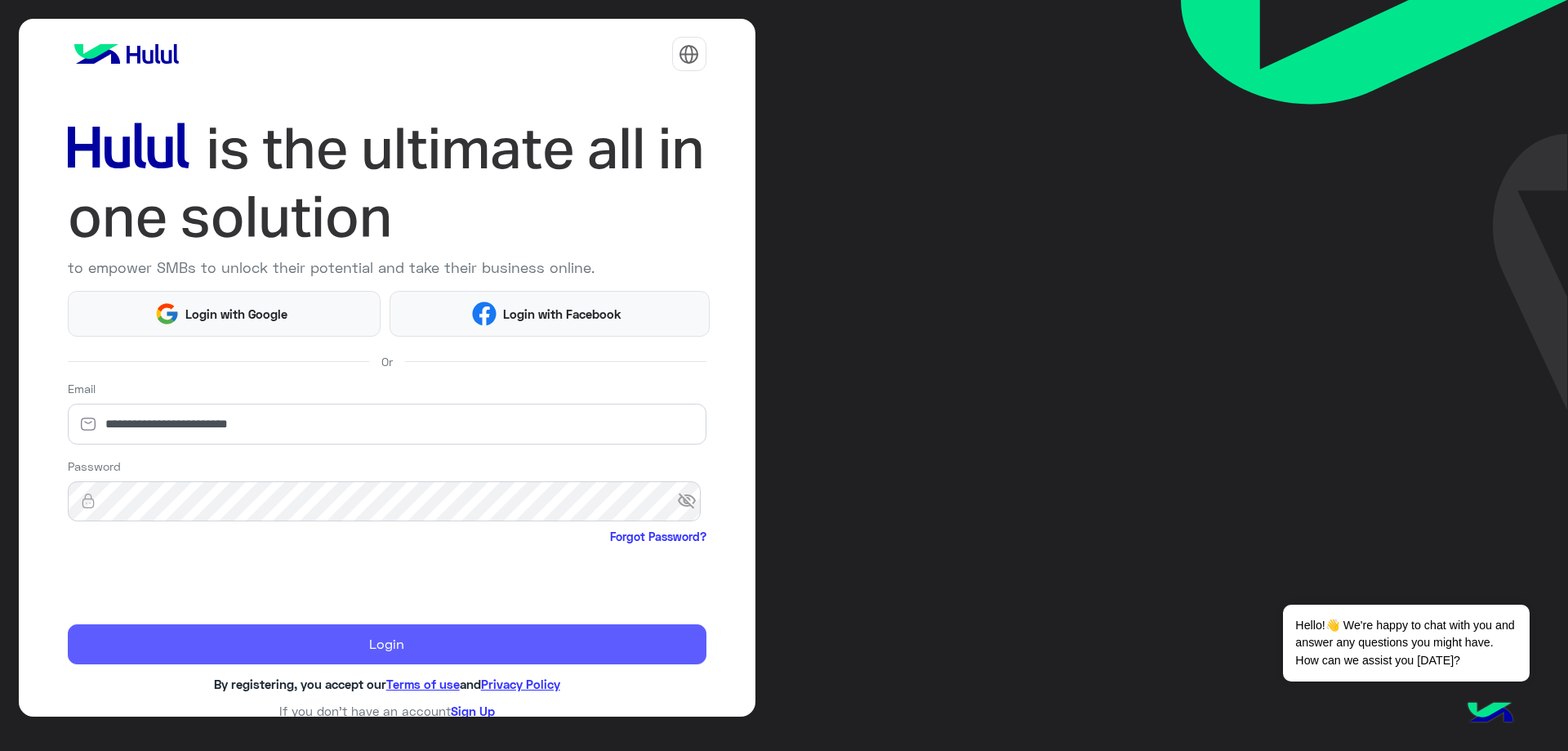
click at [247, 634] on button "Login" at bounding box center [387, 645] width 639 height 41
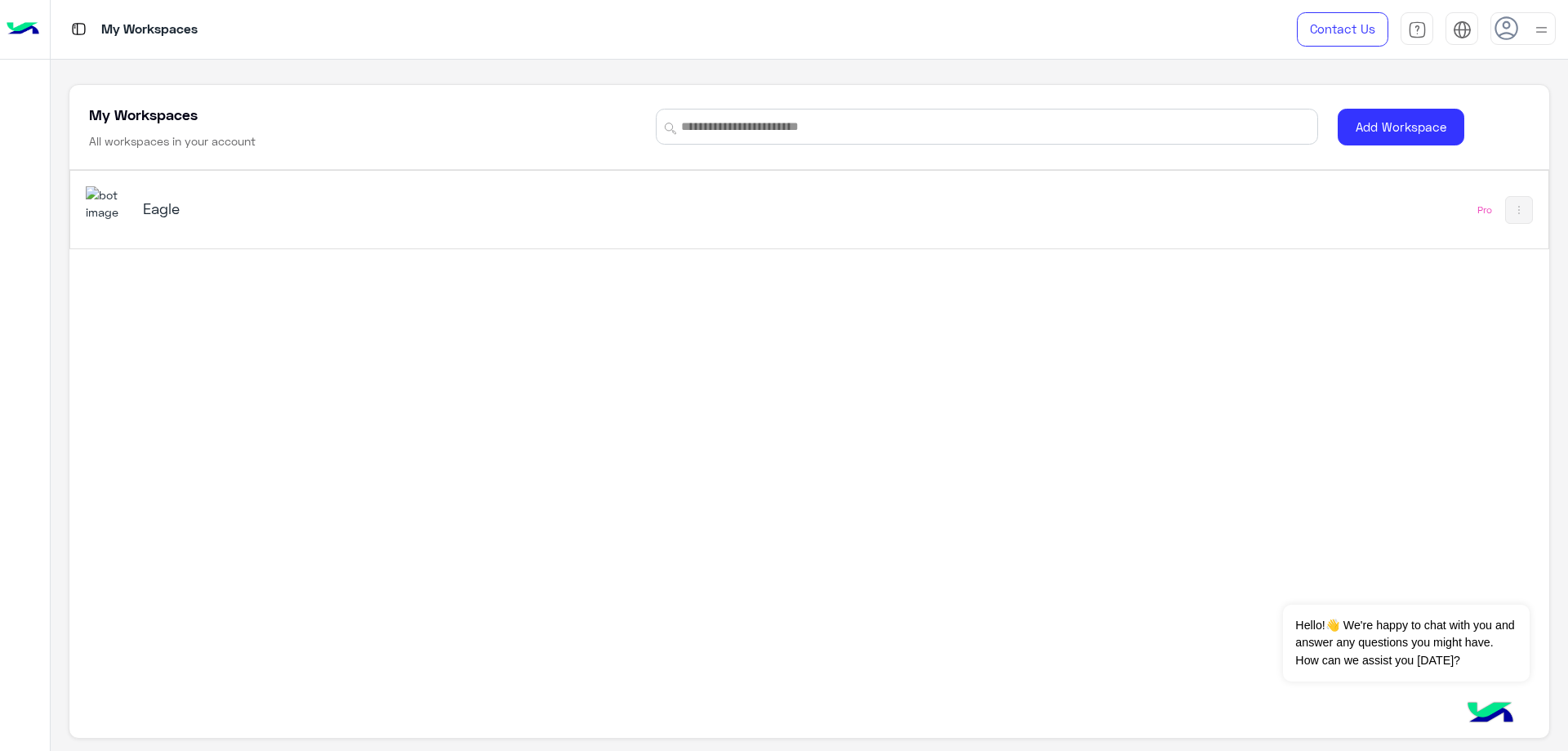
click at [168, 219] on div "Eagle" at bounding box center [403, 210] width 521 height 23
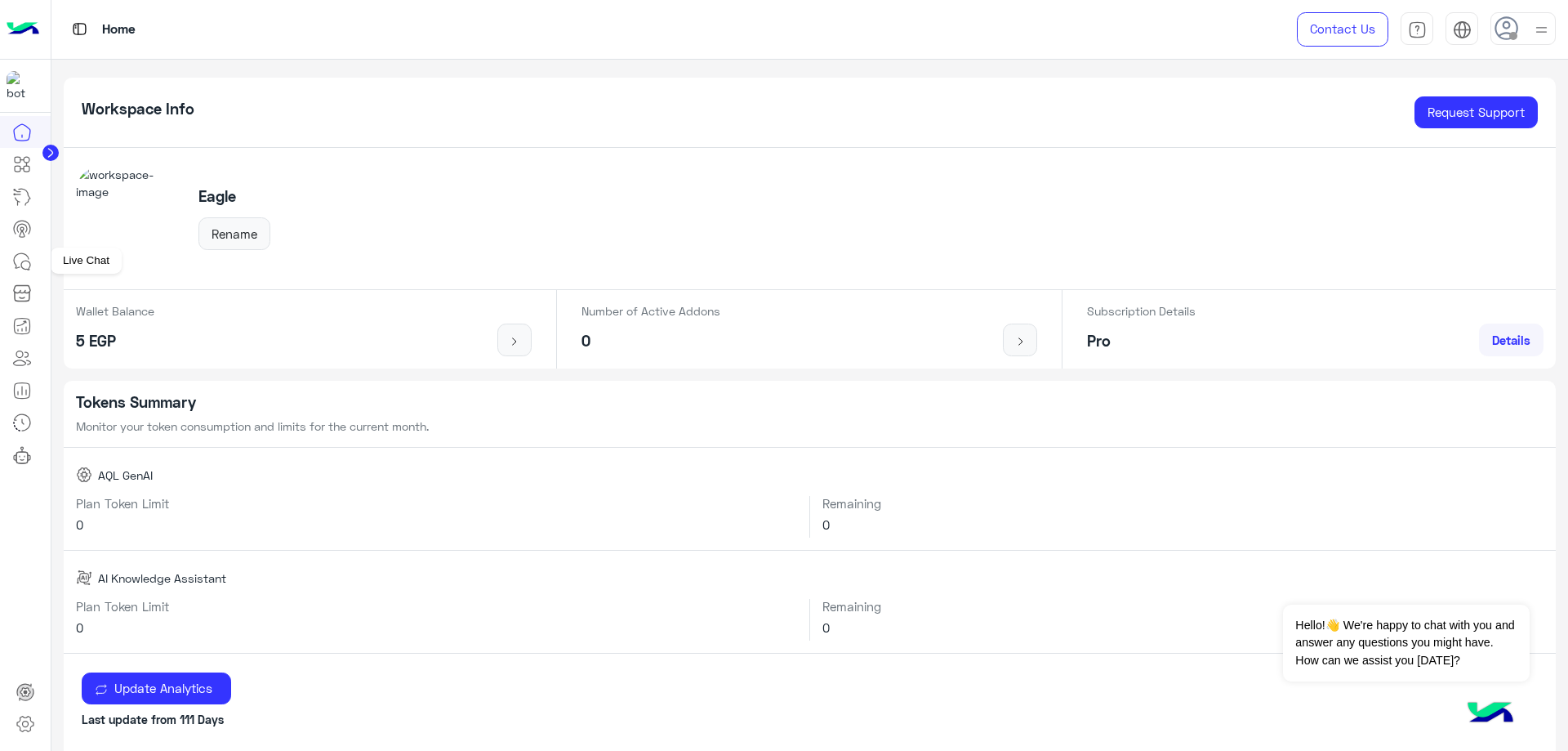
click at [19, 258] on icon at bounding box center [21, 261] width 19 height 19
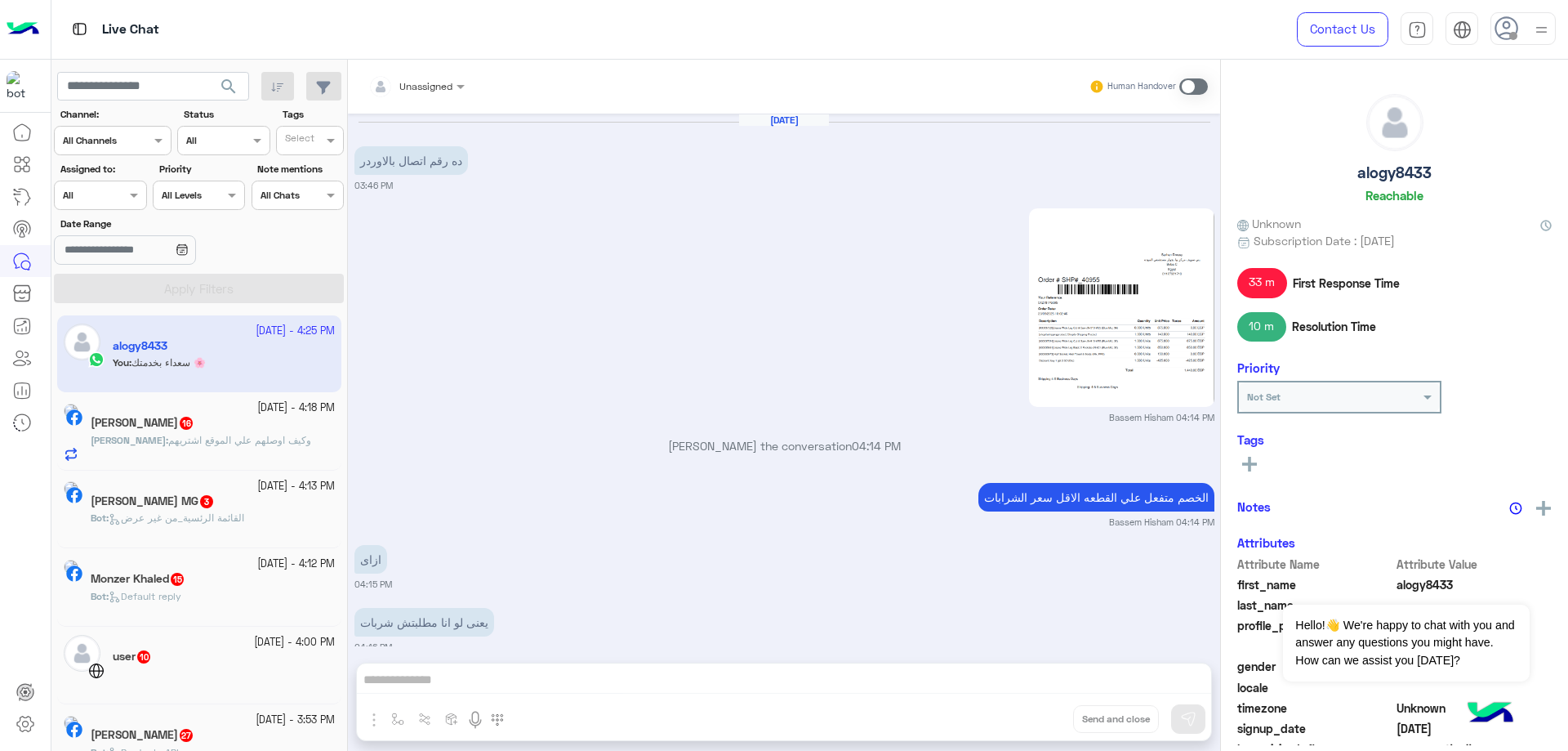
scroll to position [1044, 0]
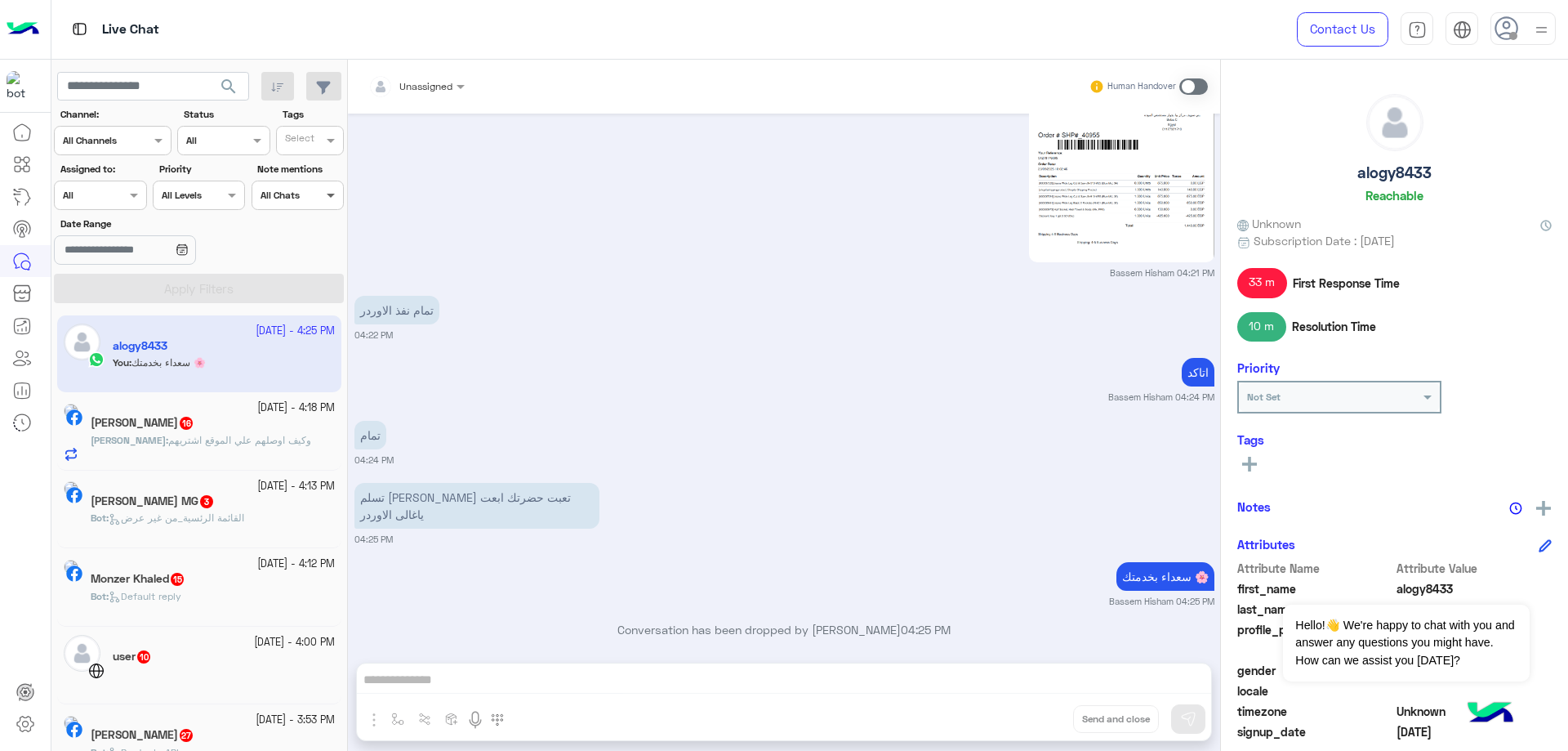
click at [323, 190] on span at bounding box center [333, 194] width 20 height 17
click at [321, 139] on div at bounding box center [302, 143] width 40 height 18
click at [237, 137] on div at bounding box center [223, 138] width 91 height 16
click at [219, 225] on div "Closed" at bounding box center [223, 234] width 93 height 30
click at [136, 190] on span at bounding box center [136, 194] width 20 height 17
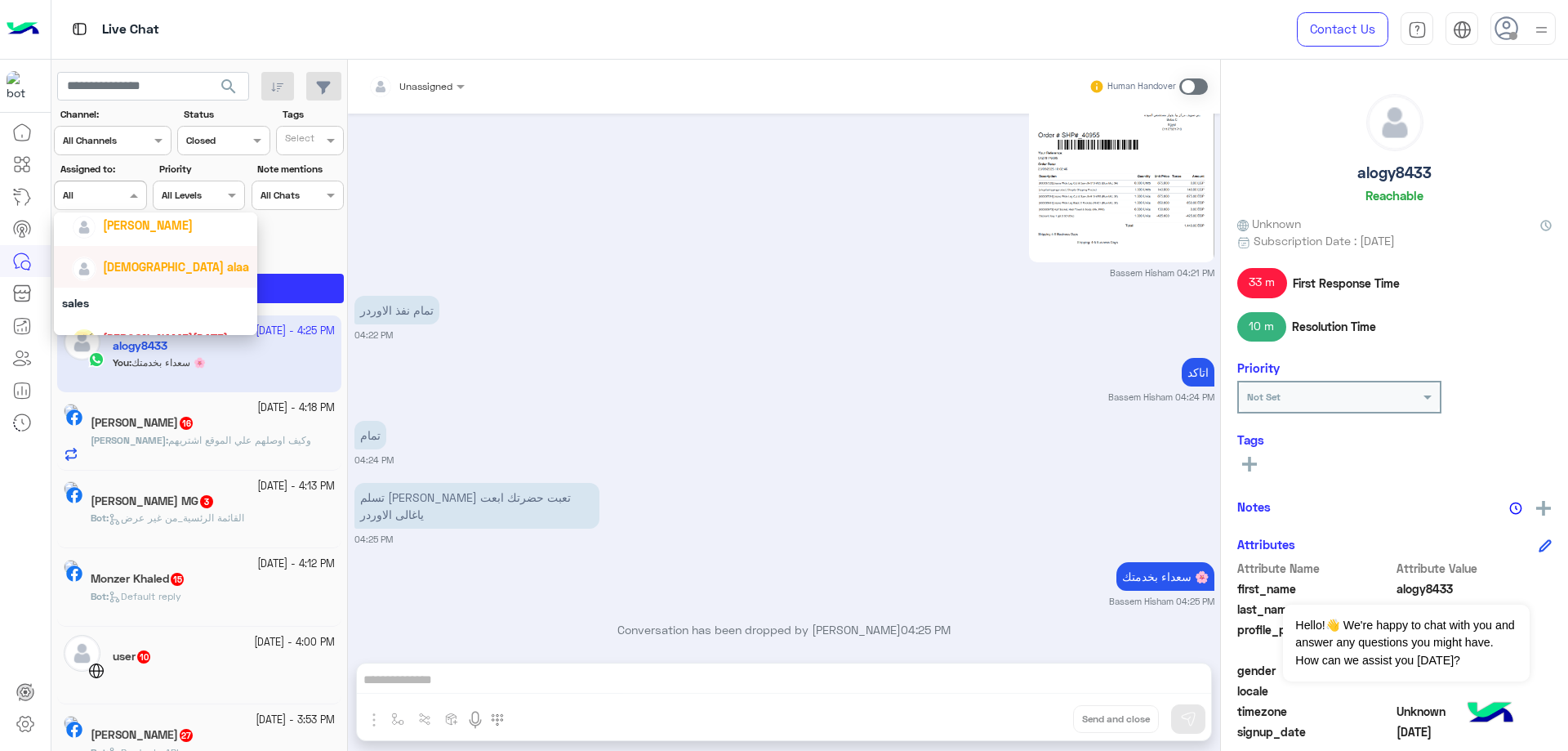
scroll to position [82, 0]
click at [152, 262] on div "[PERSON_NAME]" at bounding box center [148, 253] width 90 height 17
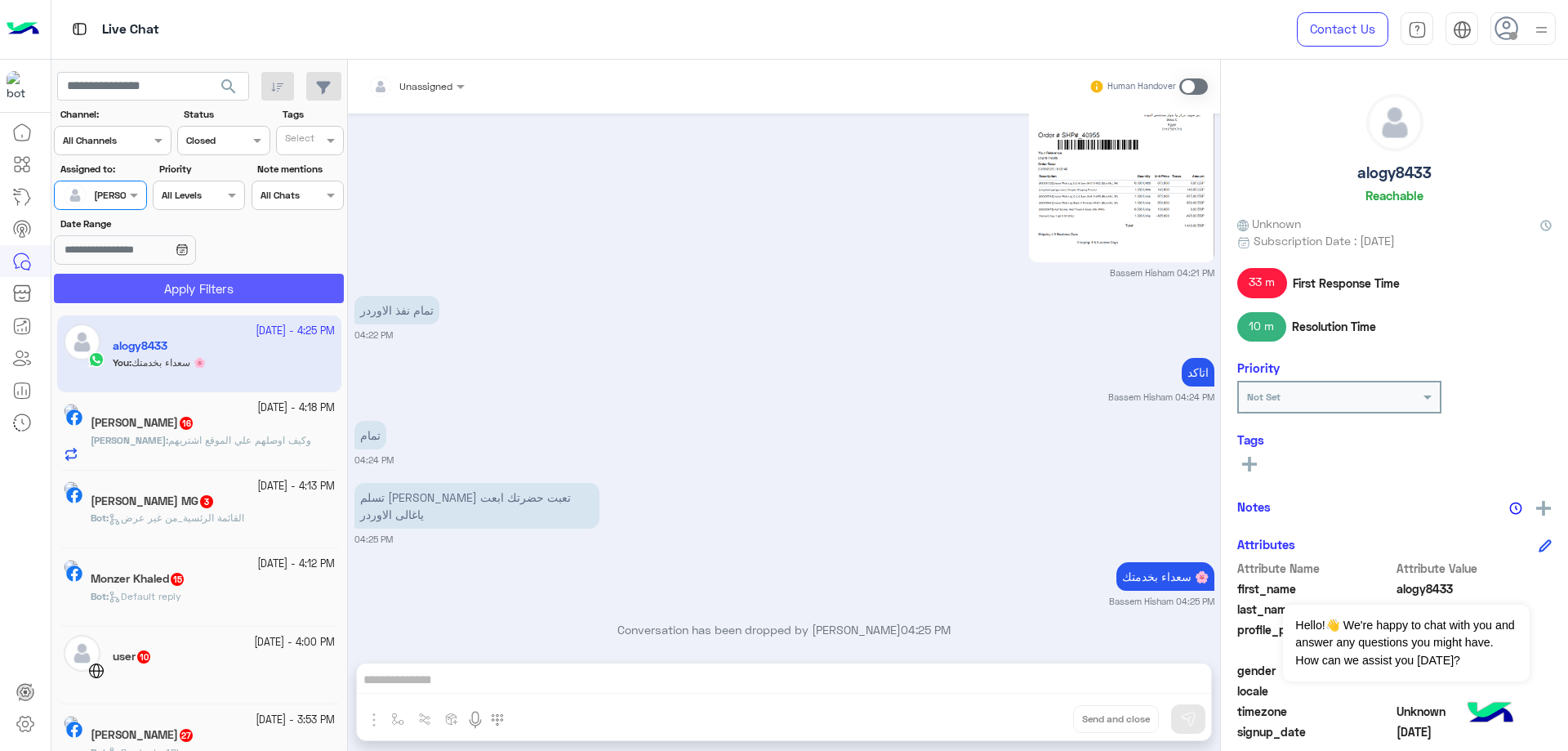
click at [202, 288] on button "Apply Filters" at bounding box center [199, 289] width 290 height 29
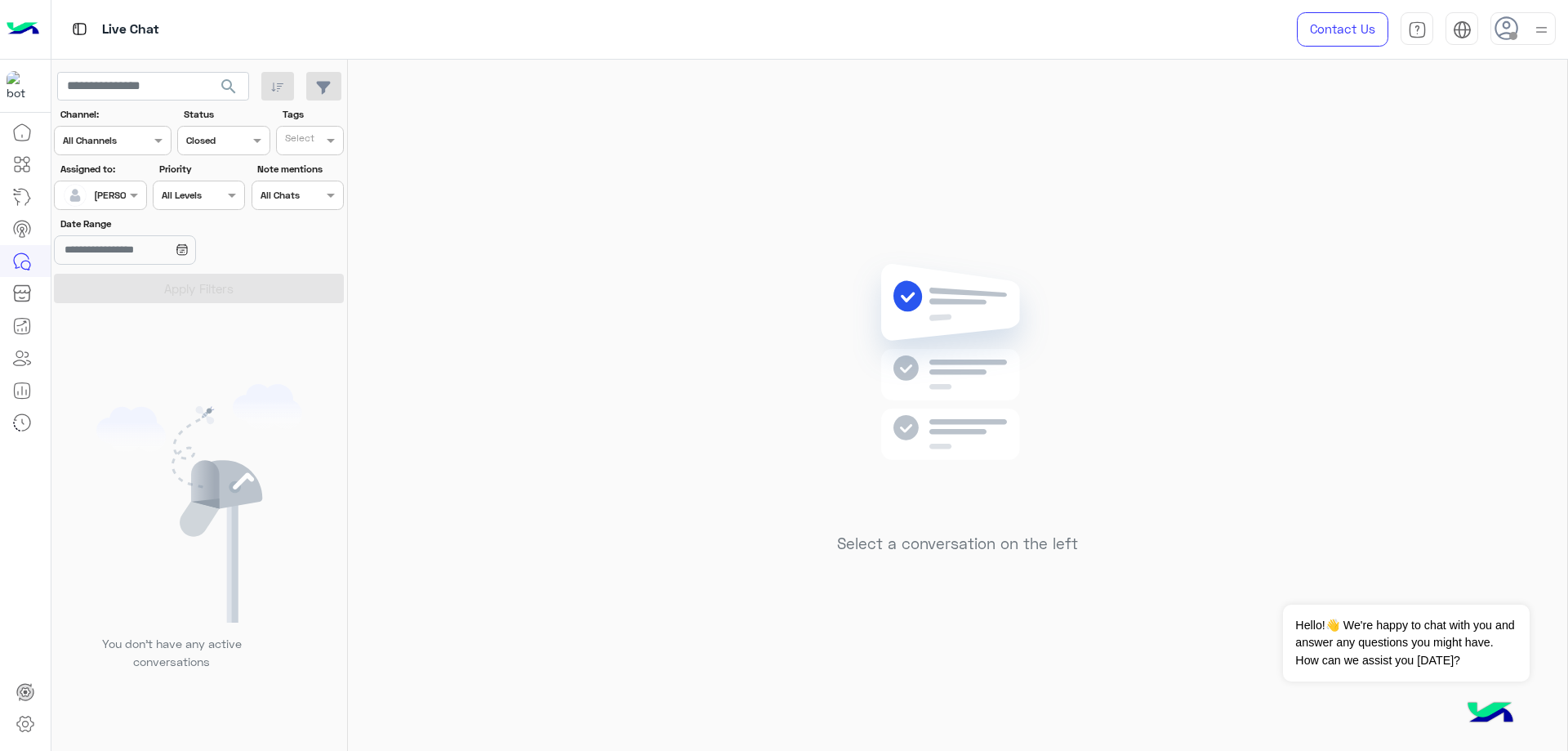
click at [204, 152] on div "Channel Closed" at bounding box center [223, 140] width 93 height 29
click at [216, 229] on b "Closed" at bounding box center [203, 234] width 36 height 14
click at [210, 267] on app-date-range-input at bounding box center [149, 252] width 192 height 33
click at [147, 255] on input "Date Range" at bounding box center [125, 250] width 141 height 29
click at [119, 326] on button "Last 7 days" at bounding box center [124, 315] width 139 height 34
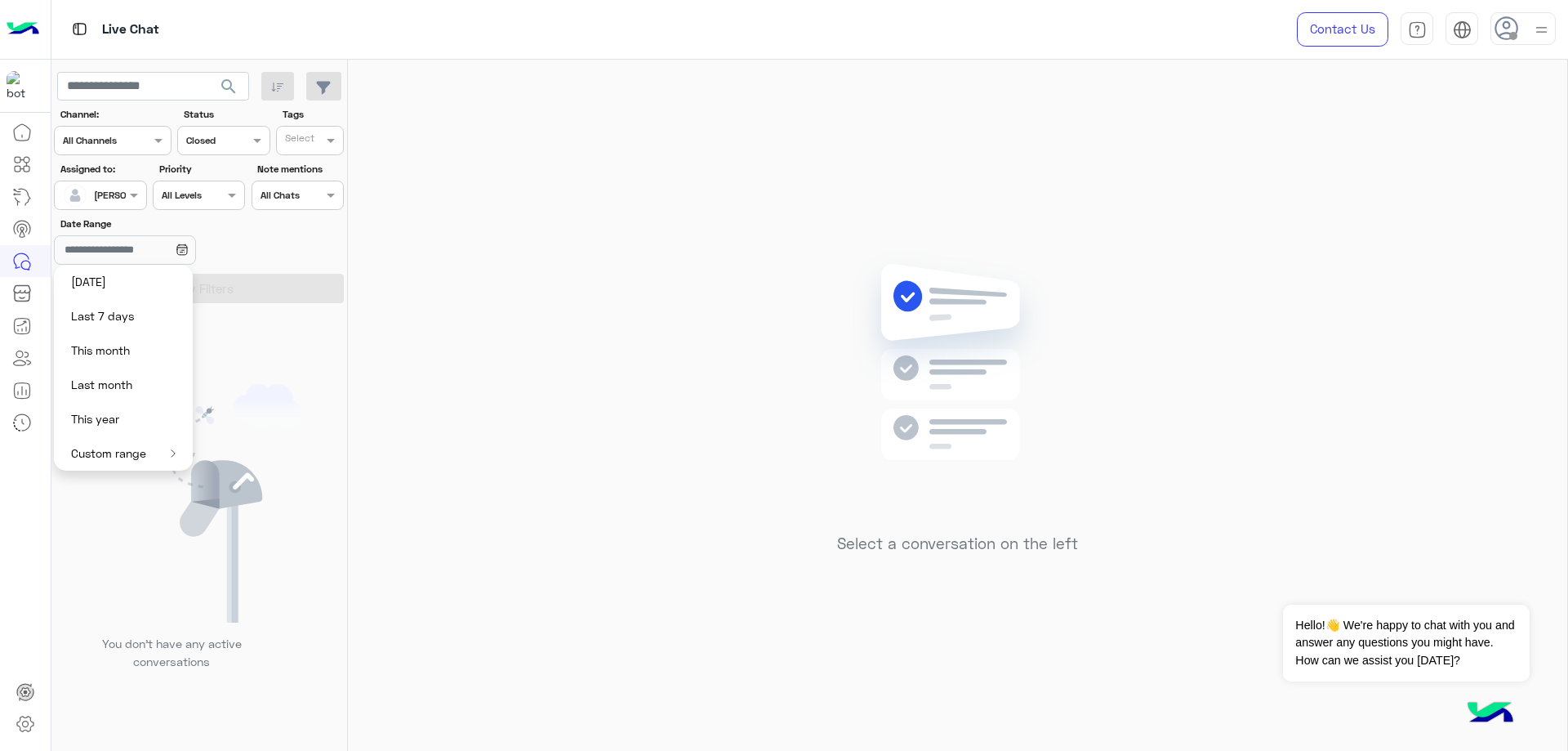
type input "**********"
click at [218, 260] on button "×" at bounding box center [214, 249] width 30 height 28
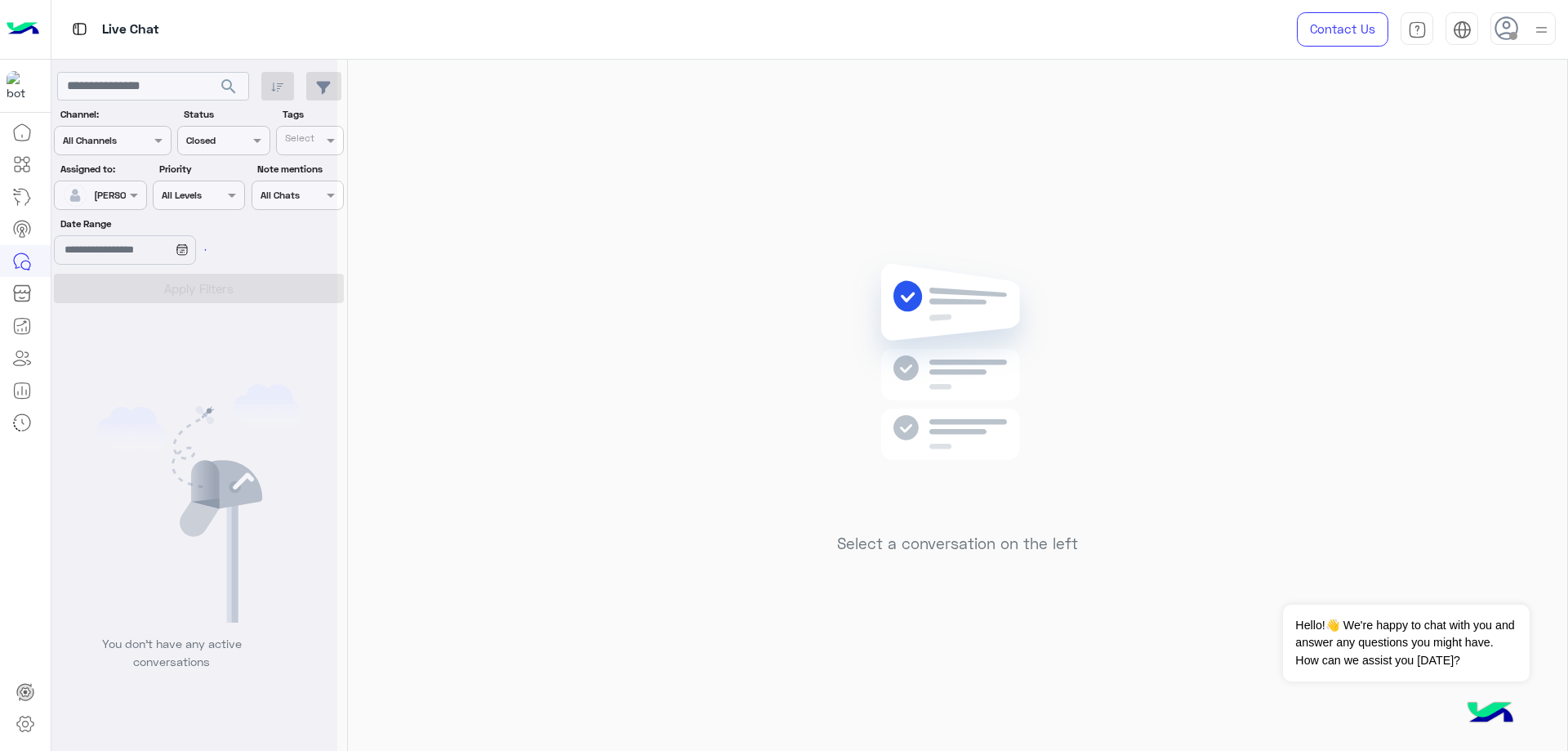
click at [221, 256] on div at bounding box center [194, 381] width 286 height 751
click at [170, 252] on input "Date Range" at bounding box center [125, 250] width 141 height 29
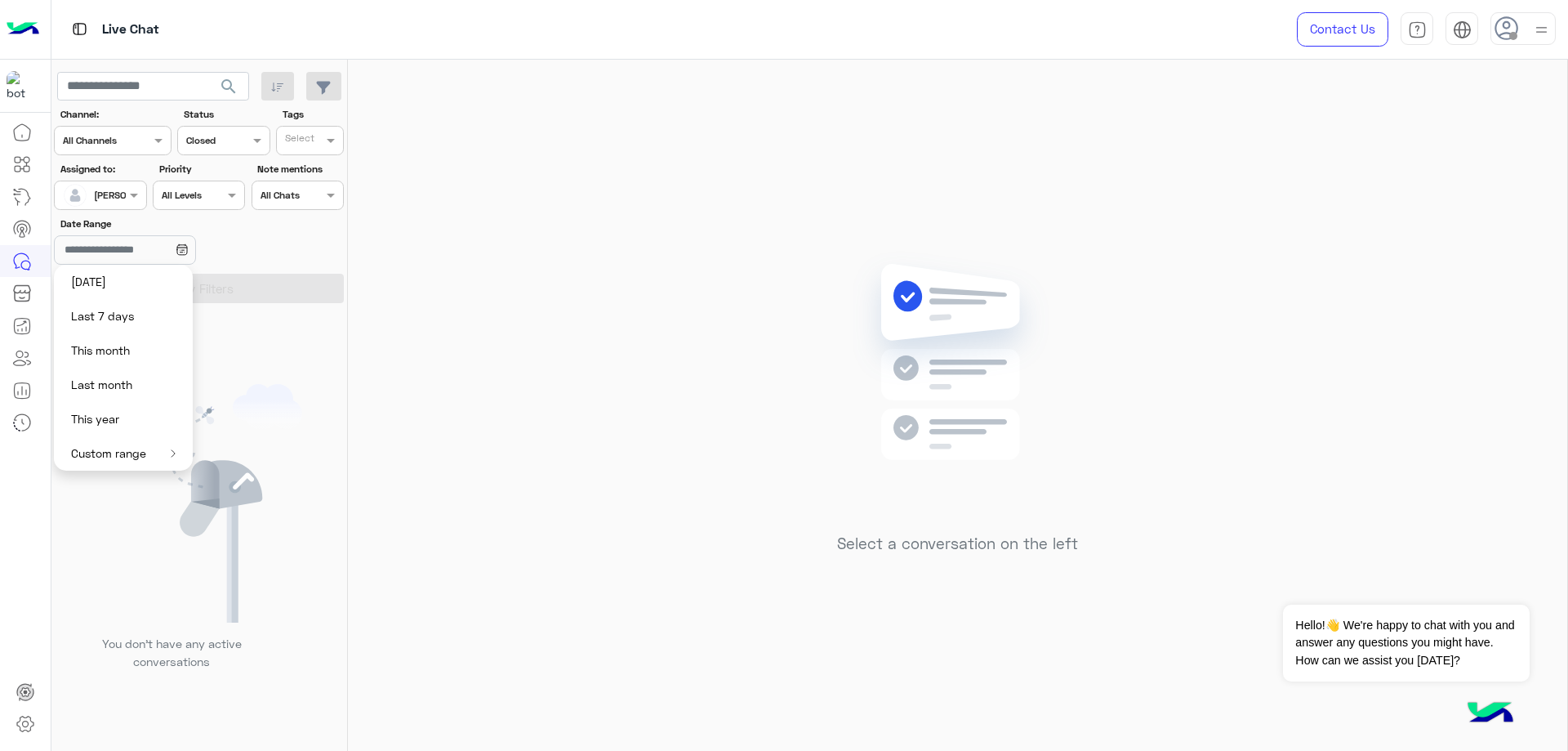
click at [139, 290] on button "Yesterday" at bounding box center [124, 282] width 139 height 34
type input "**********"
click at [224, 256] on button "×" at bounding box center [214, 249] width 30 height 28
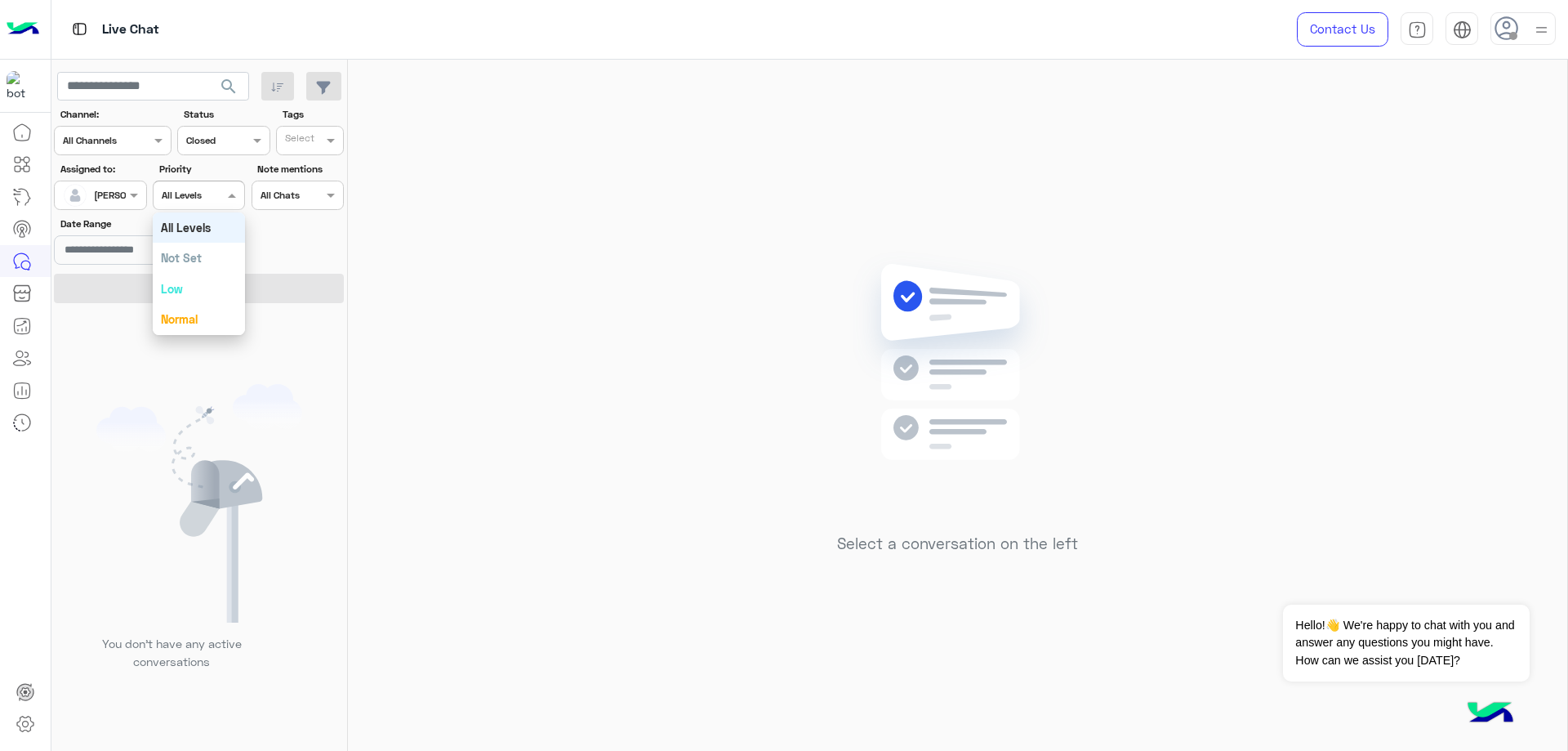
click at [159, 204] on div "All Levels All Levels" at bounding box center [199, 195] width 93 height 29
click at [229, 94] on span "search" at bounding box center [228, 86] width 19 height 19
click at [161, 255] on input "Date Range" at bounding box center [125, 250] width 141 height 29
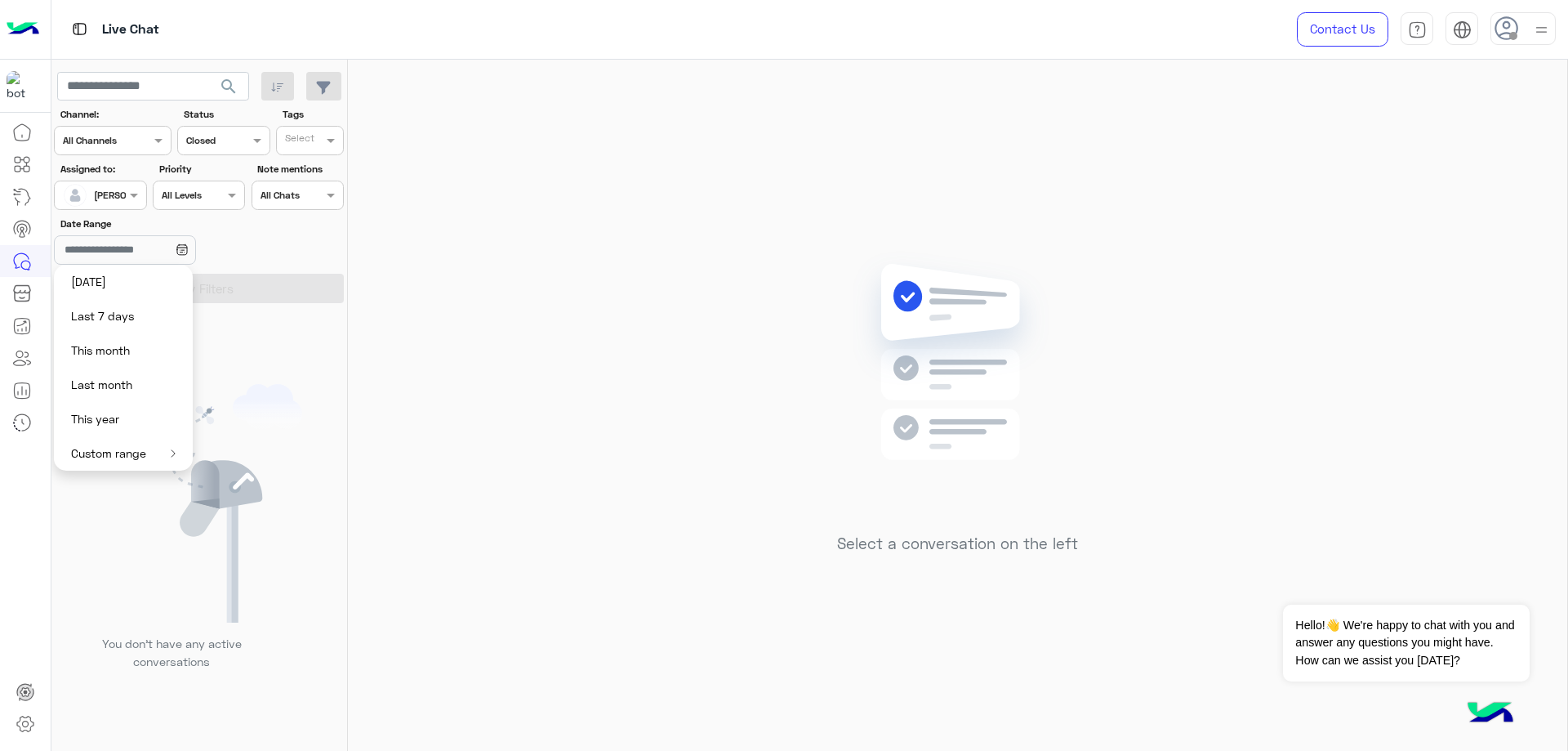
click at [128, 314] on button "Last 7 days" at bounding box center [124, 315] width 139 height 34
type input "**********"
click at [221, 248] on button "×" at bounding box center [214, 249] width 30 height 28
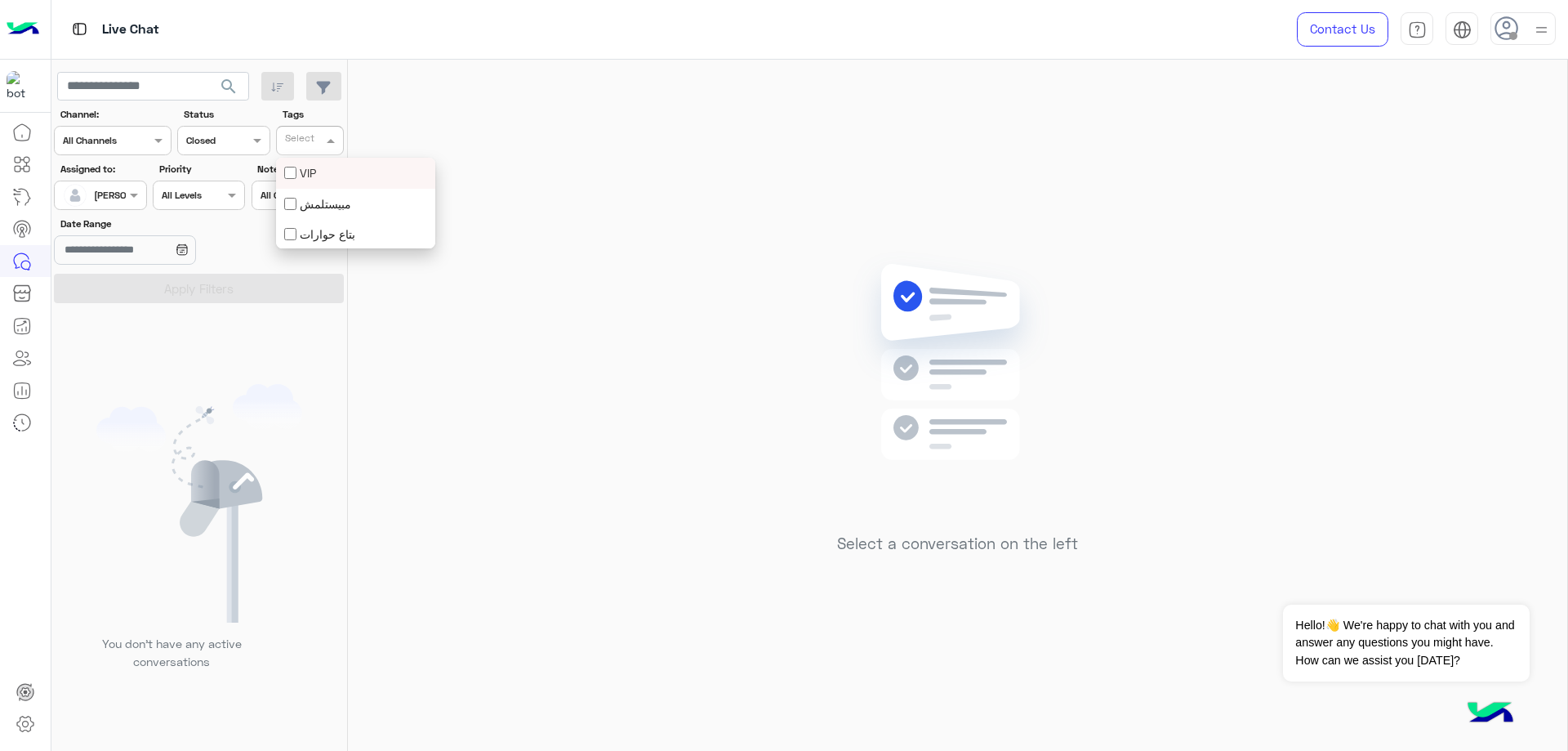
click at [323, 139] on div at bounding box center [302, 143] width 40 height 18
click at [231, 134] on div at bounding box center [223, 138] width 91 height 16
click at [206, 166] on div "All" at bounding box center [223, 172] width 93 height 30
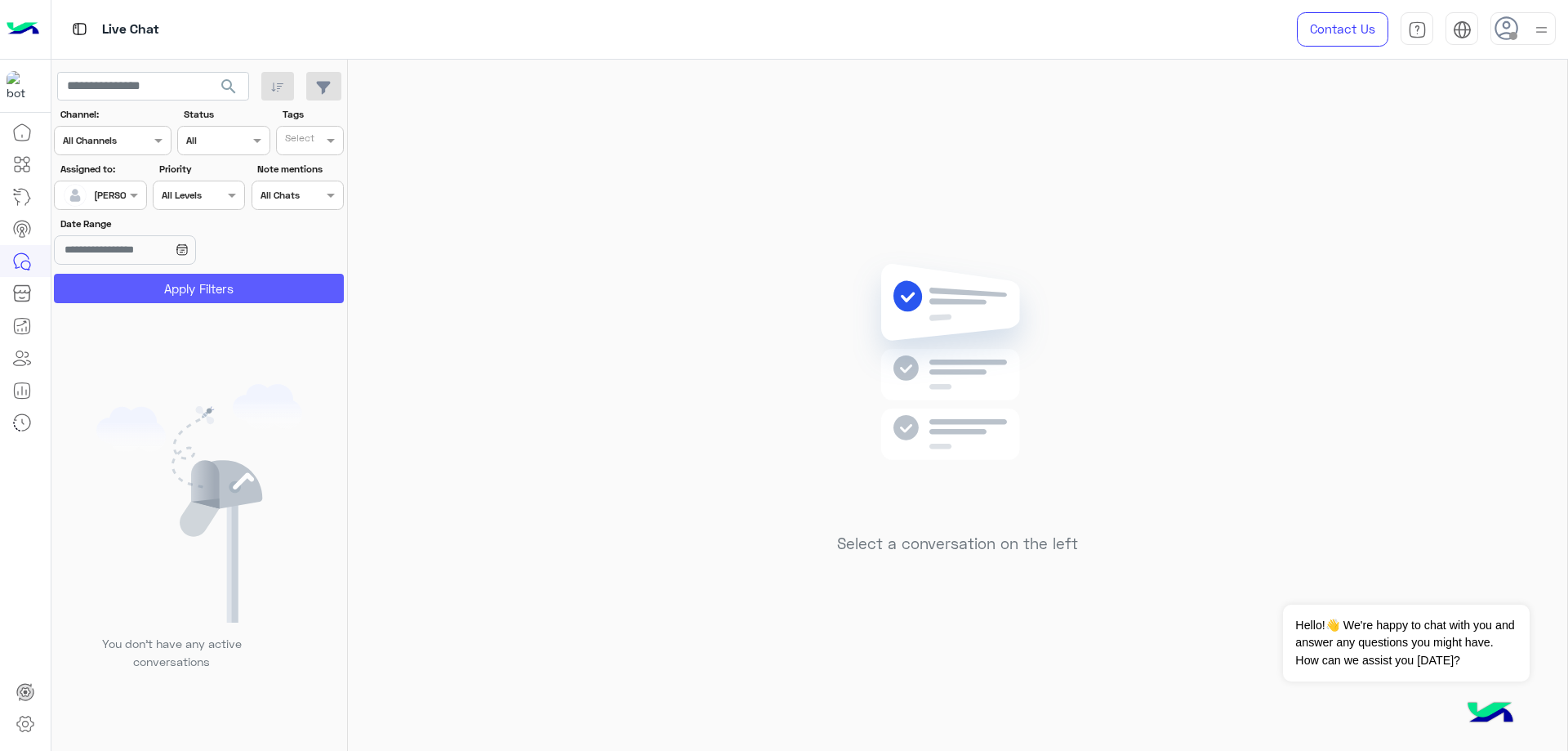
click at [222, 286] on button "Apply Filters" at bounding box center [199, 289] width 290 height 29
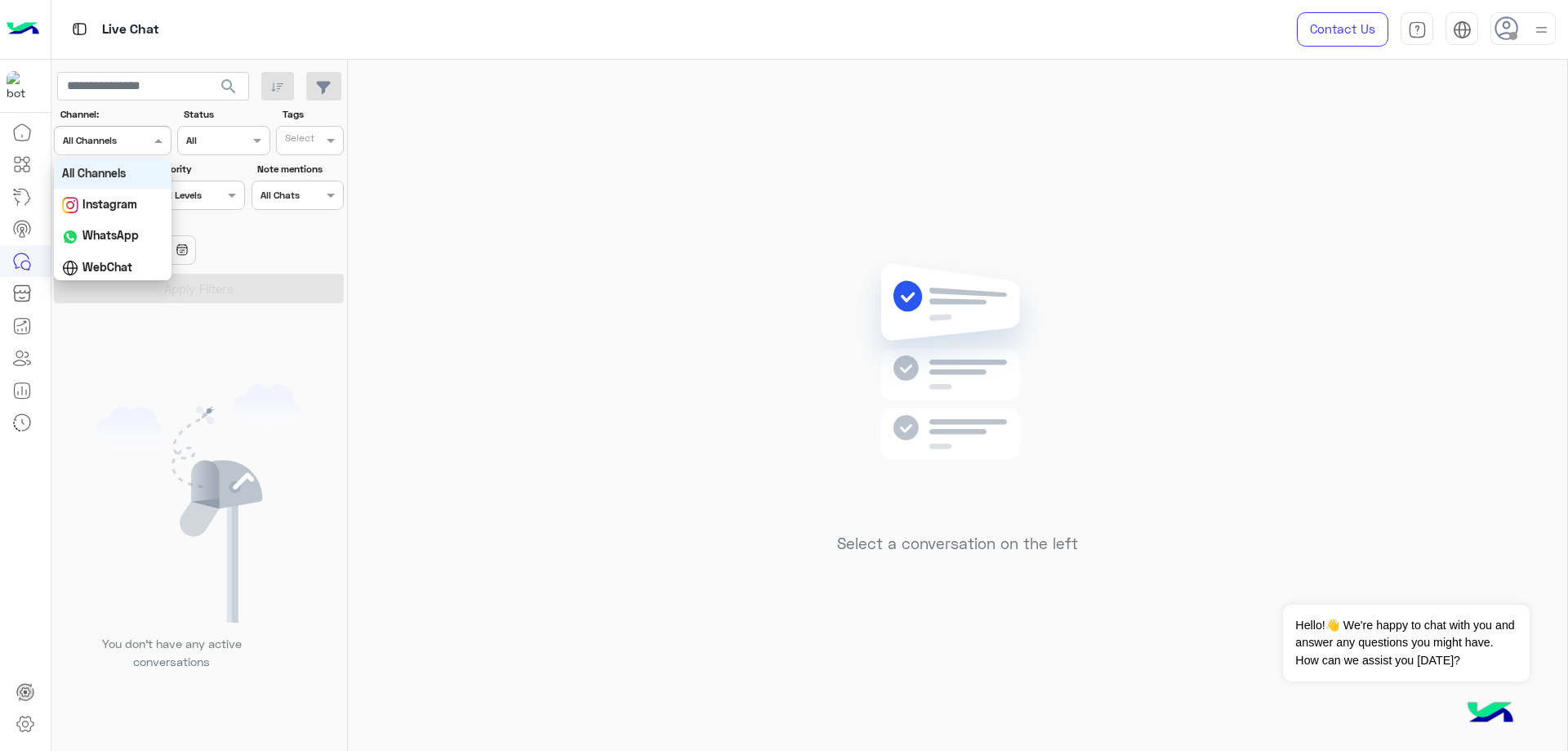
click at [127, 135] on div at bounding box center [113, 138] width 116 height 16
click at [243, 357] on div "You don’t have any active conversations" at bounding box center [200, 534] width 297 height 447
click at [132, 200] on span at bounding box center [136, 194] width 20 height 17
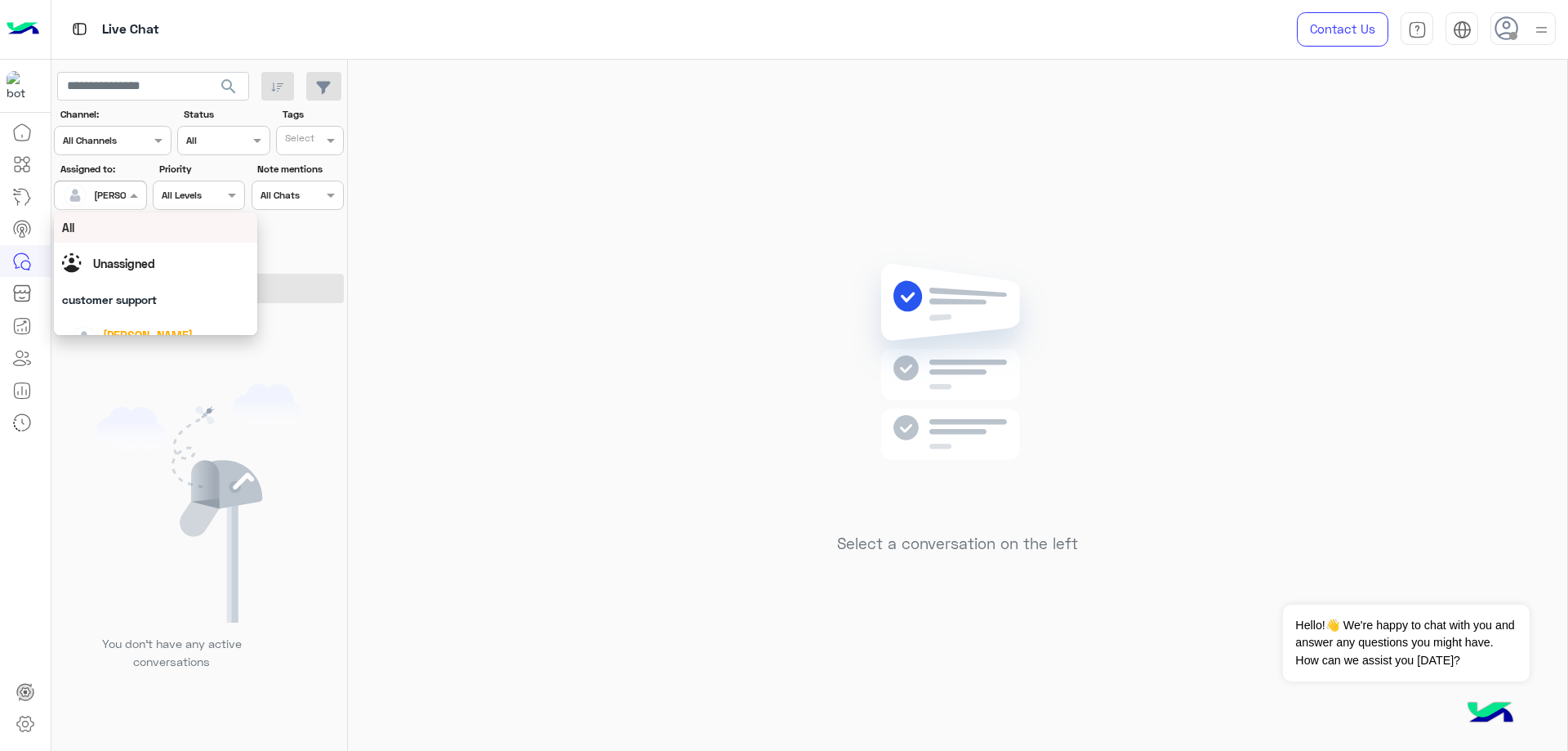
scroll to position [54, 0]
click at [108, 274] on span "[PERSON_NAME]" at bounding box center [148, 281] width 90 height 14
click at [108, 260] on input "Date Range" at bounding box center [125, 250] width 141 height 29
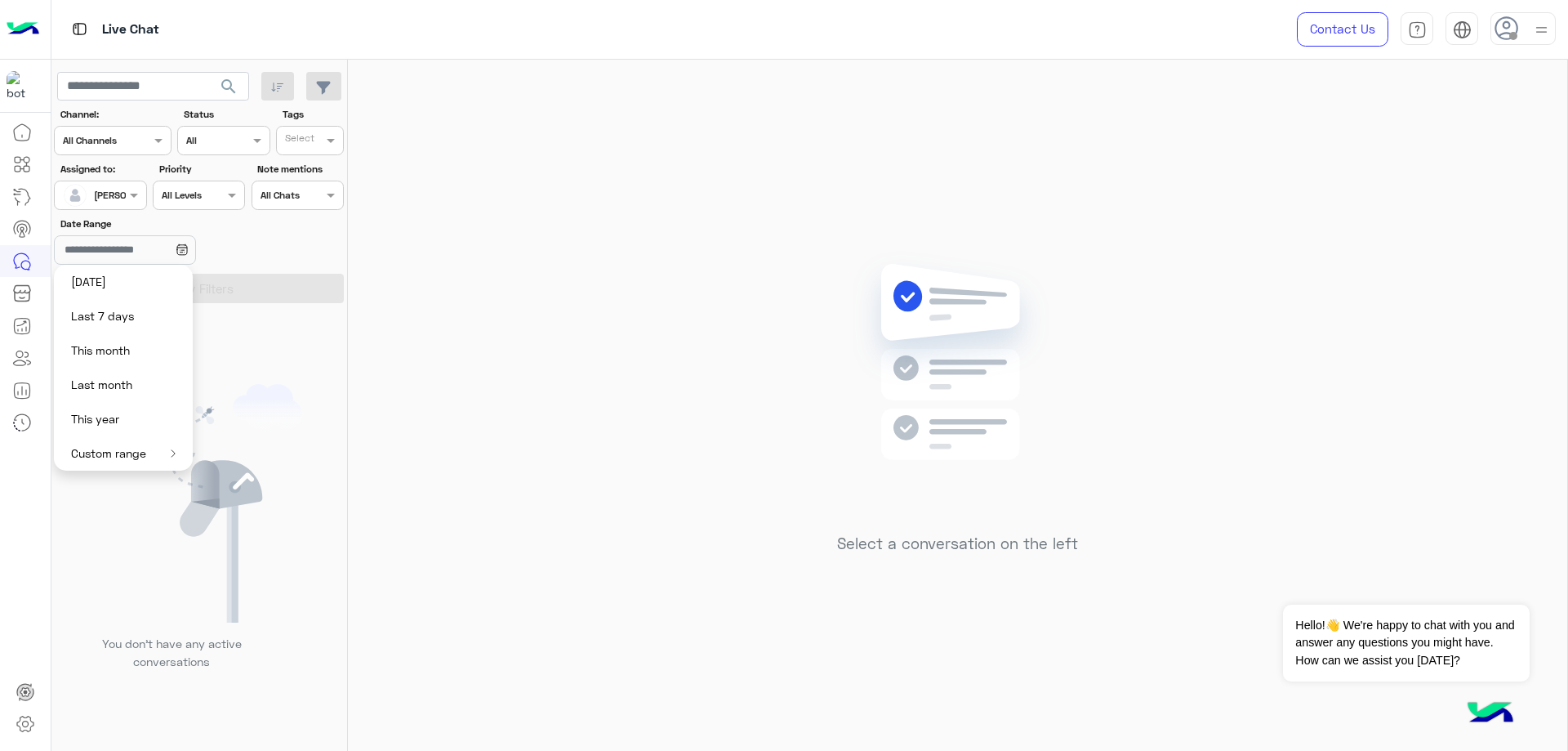
click at [109, 204] on div "[PERSON_NAME]" at bounding box center [94, 195] width 62 height 33
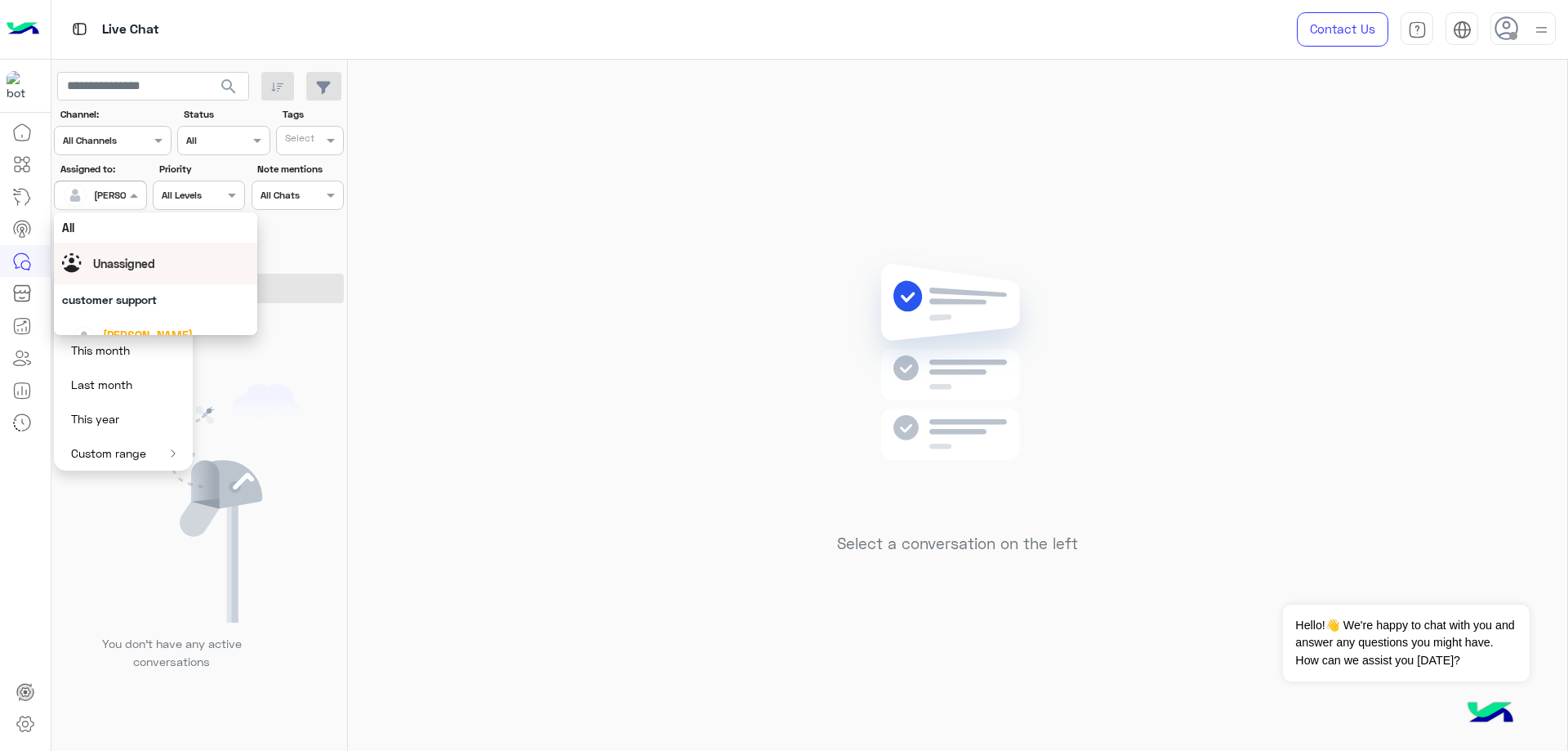
click at [119, 272] on div "Unassigned" at bounding box center [125, 263] width 62 height 17
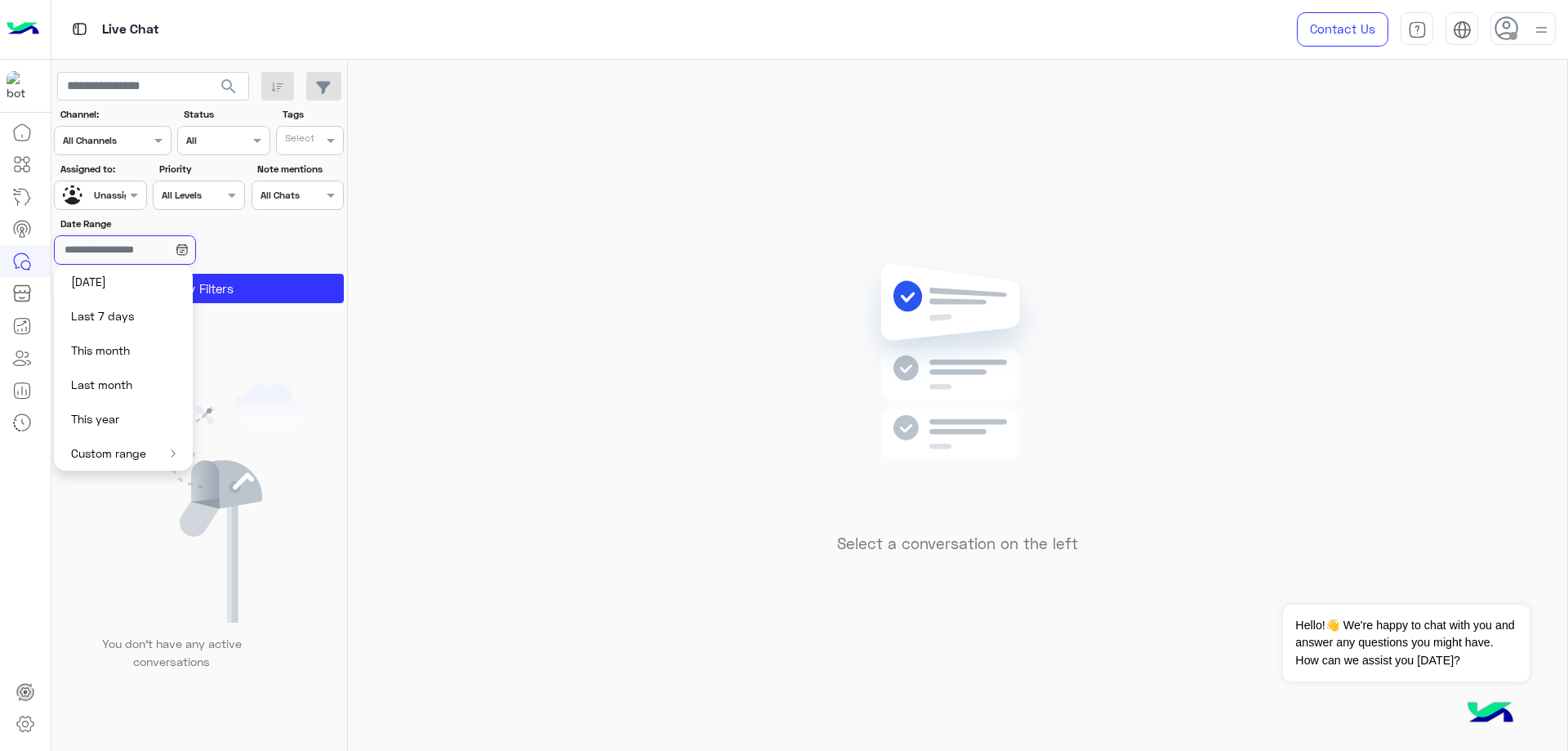
click at [173, 260] on input "Date Range" at bounding box center [125, 250] width 141 height 29
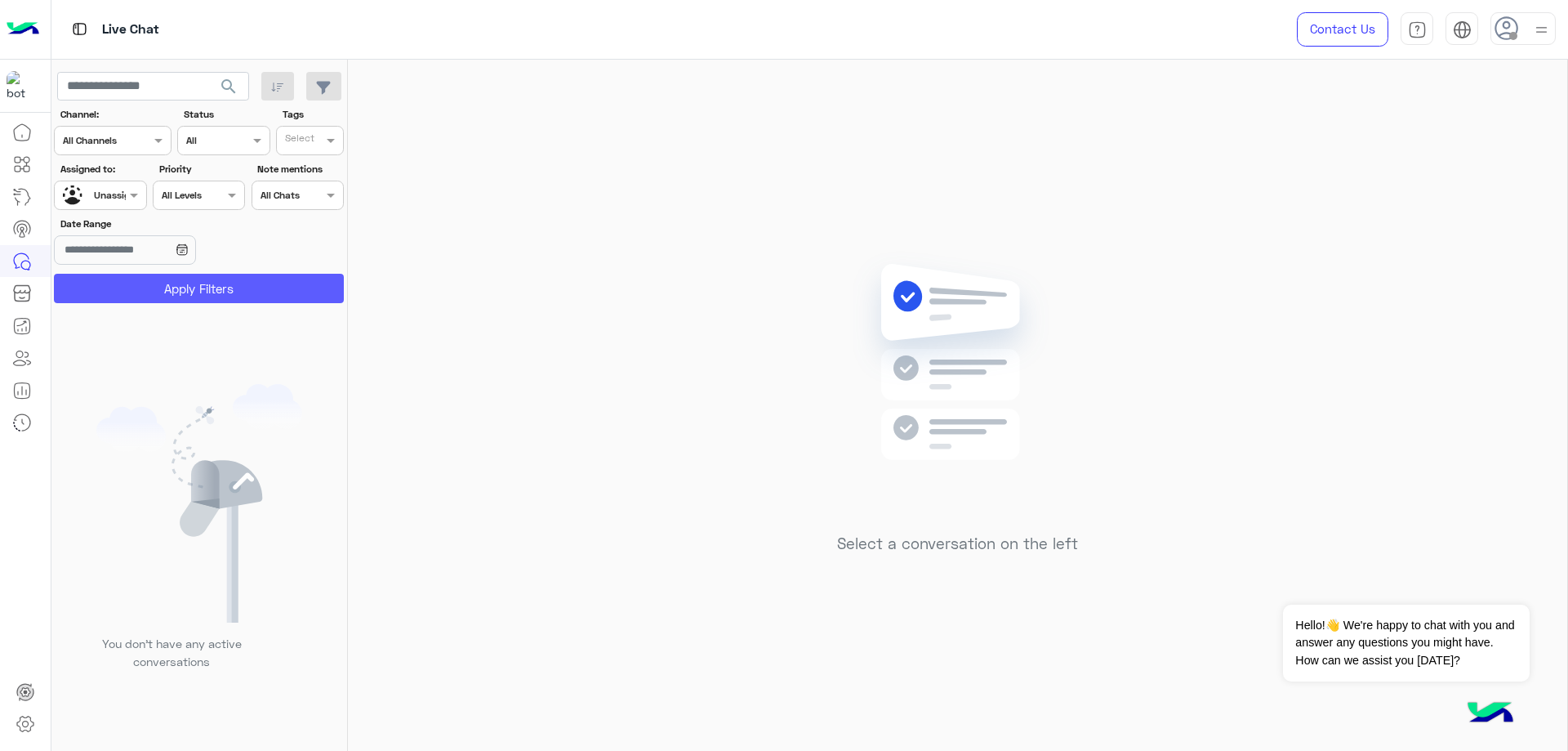
click at [211, 280] on button "Apply Filters" at bounding box center [199, 289] width 290 height 29
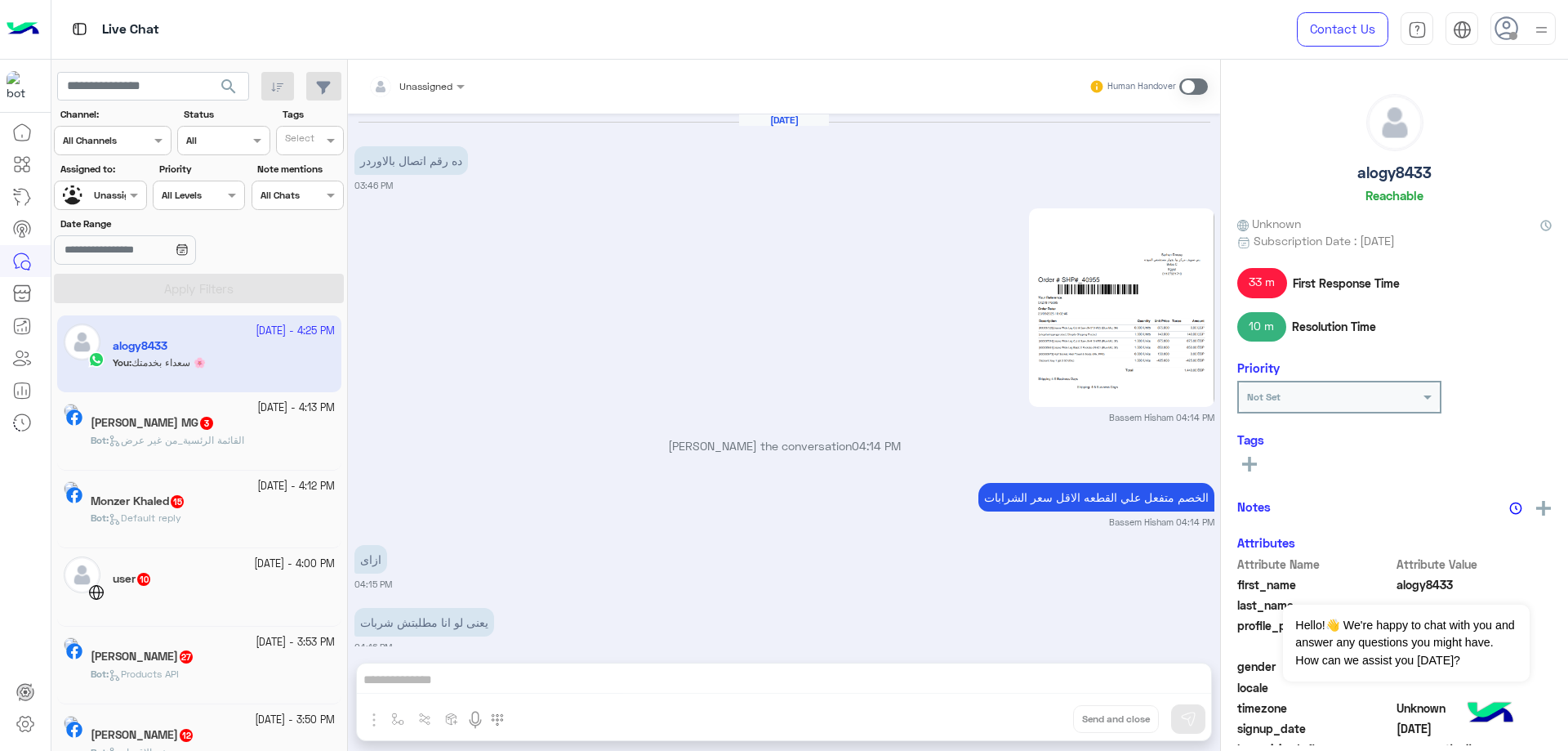
scroll to position [1044, 0]
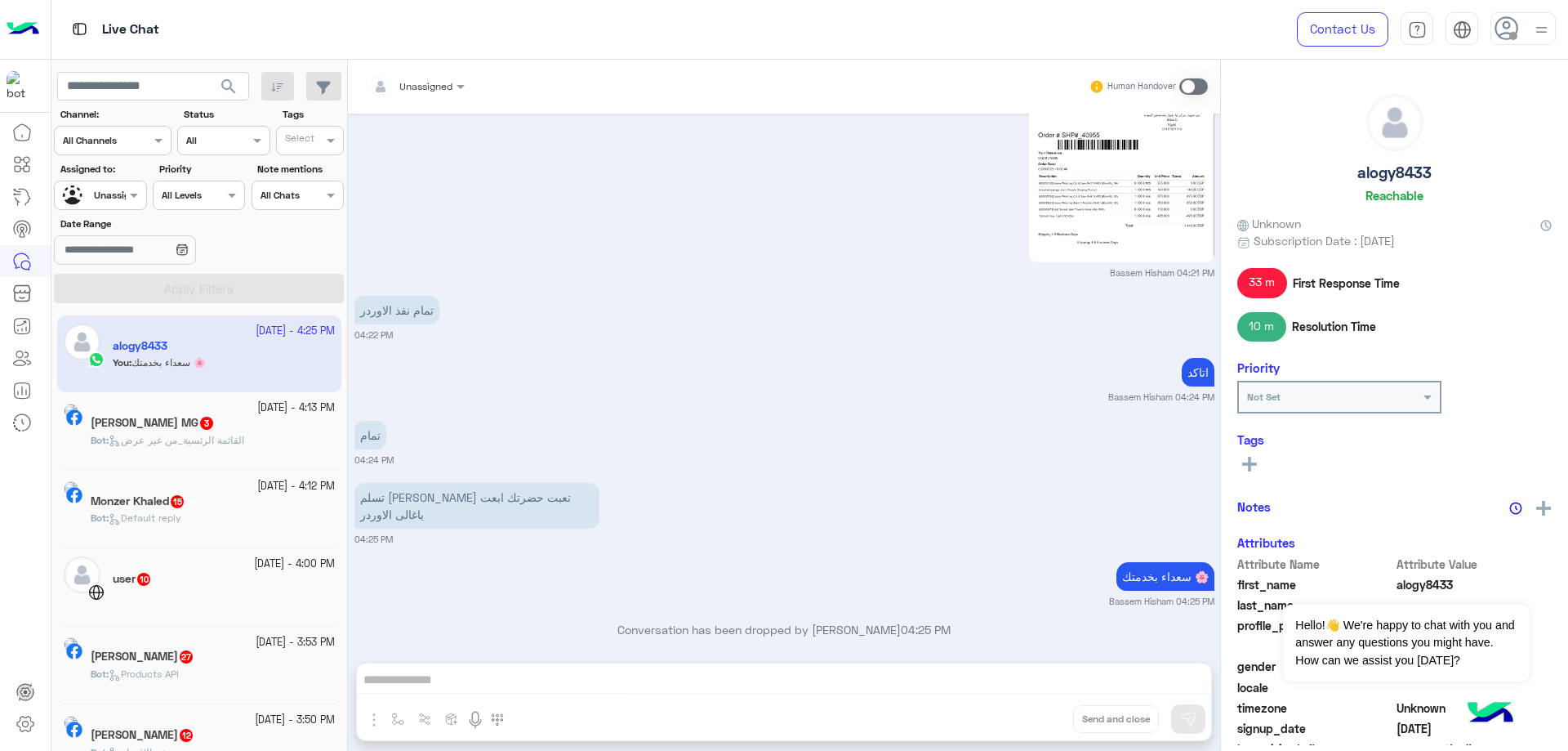
click at [227, 135] on div at bounding box center [223, 138] width 91 height 16
click at [218, 232] on b "Closed" at bounding box center [203, 234] width 36 height 14
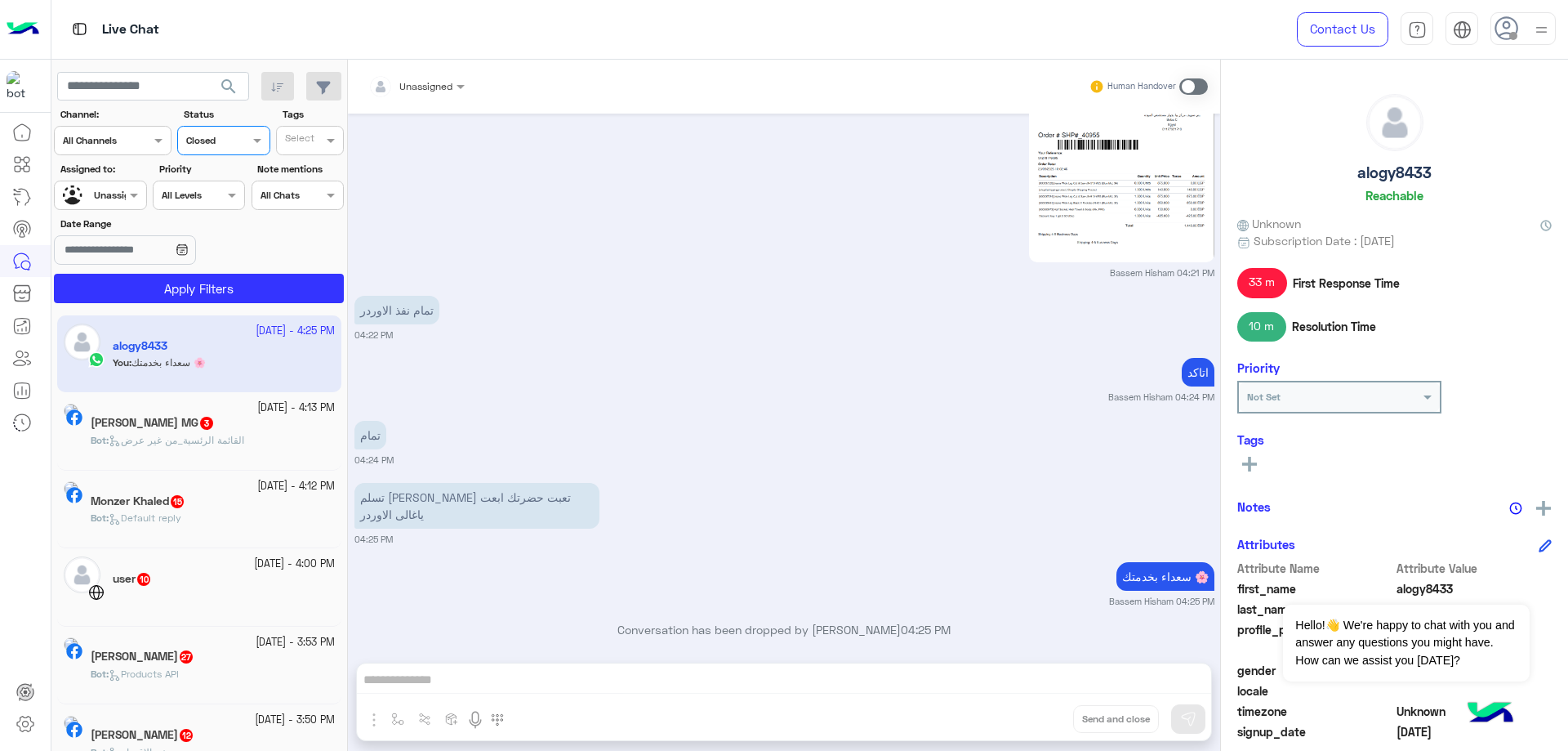
click at [233, 267] on app-date-range-input at bounding box center [149, 252] width 192 height 33
click at [231, 281] on button "Apply Filters" at bounding box center [199, 289] width 290 height 29
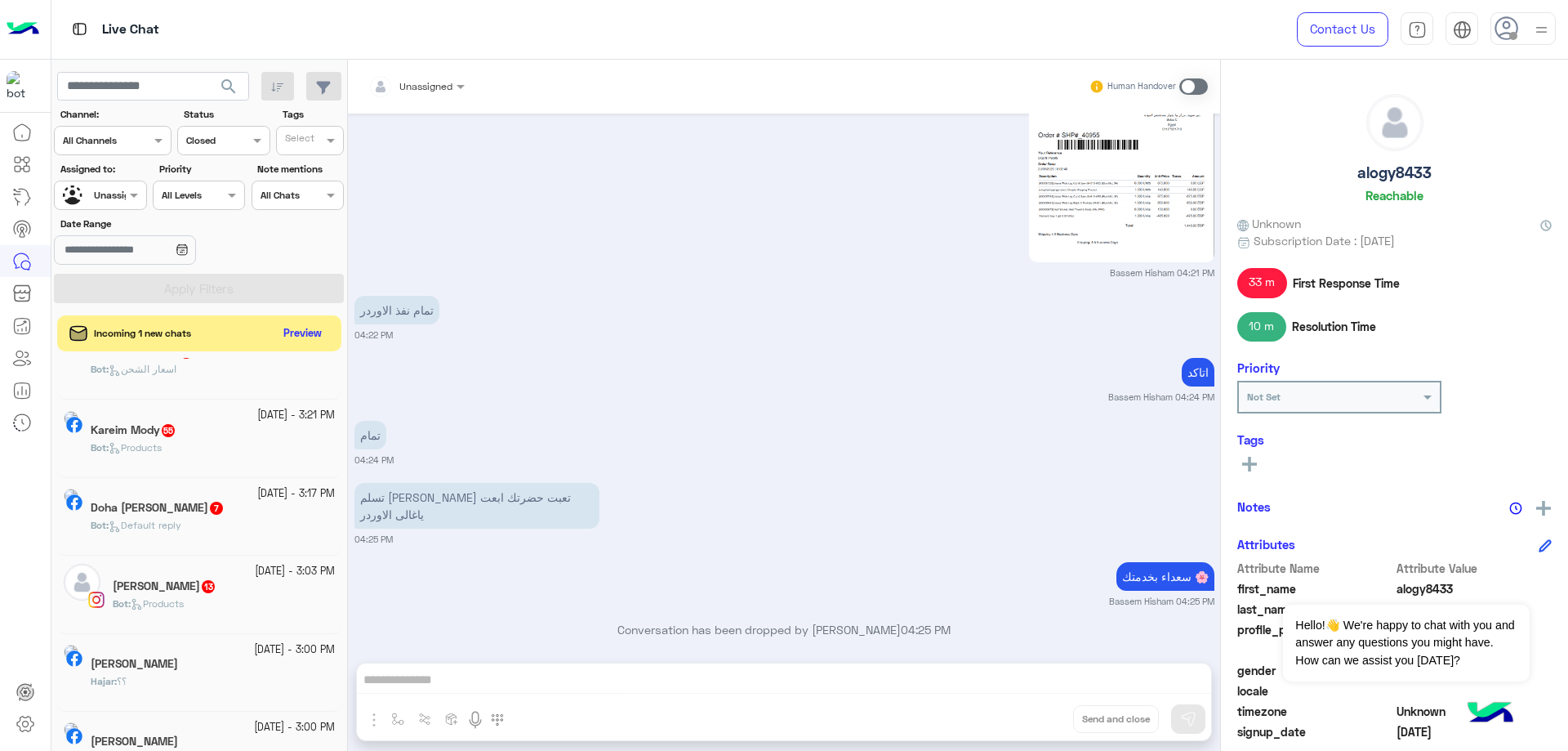
scroll to position [1063, 0]
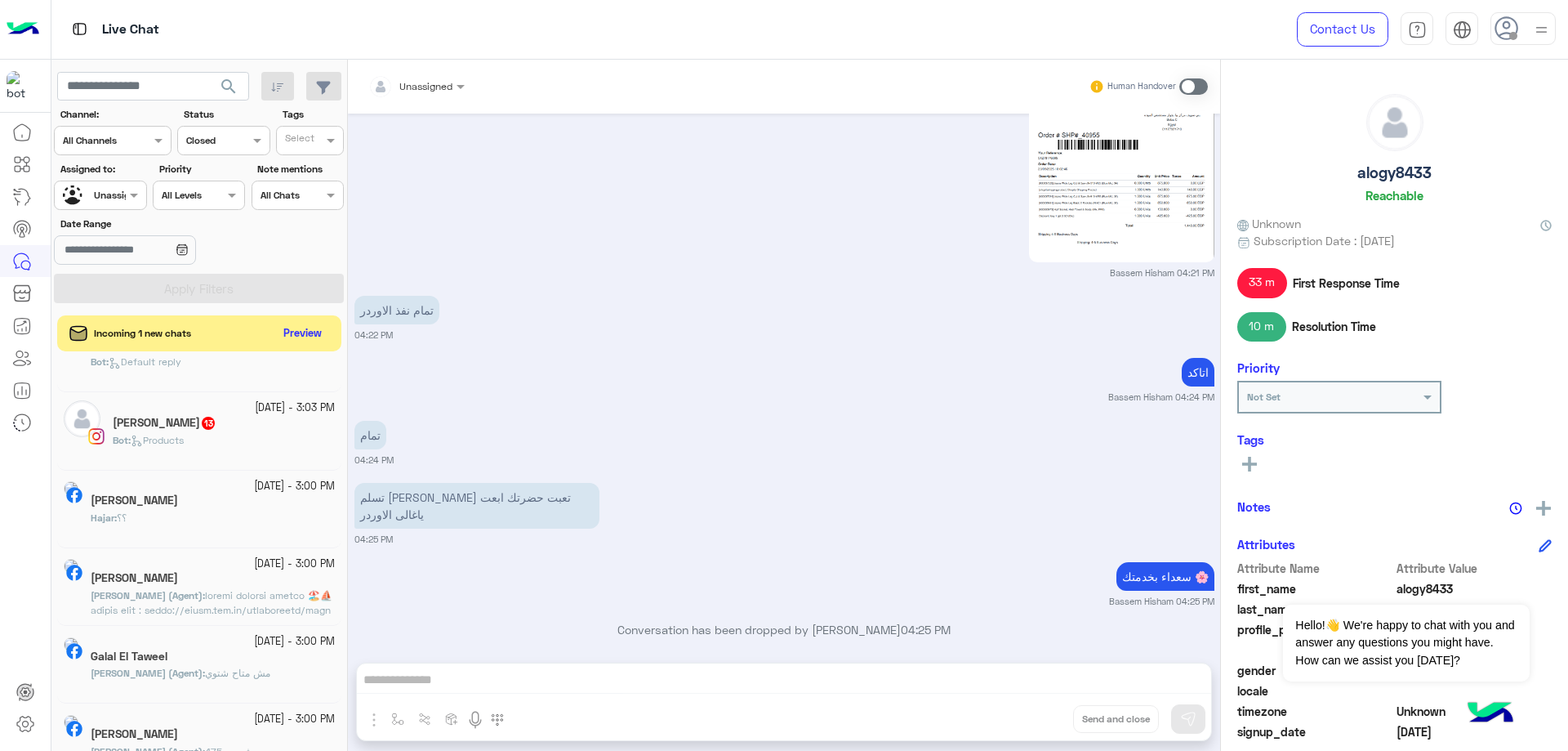
click at [235, 151] on div "Channel Closed" at bounding box center [223, 140] width 93 height 29
click at [214, 206] on b "Opened" at bounding box center [205, 204] width 41 height 14
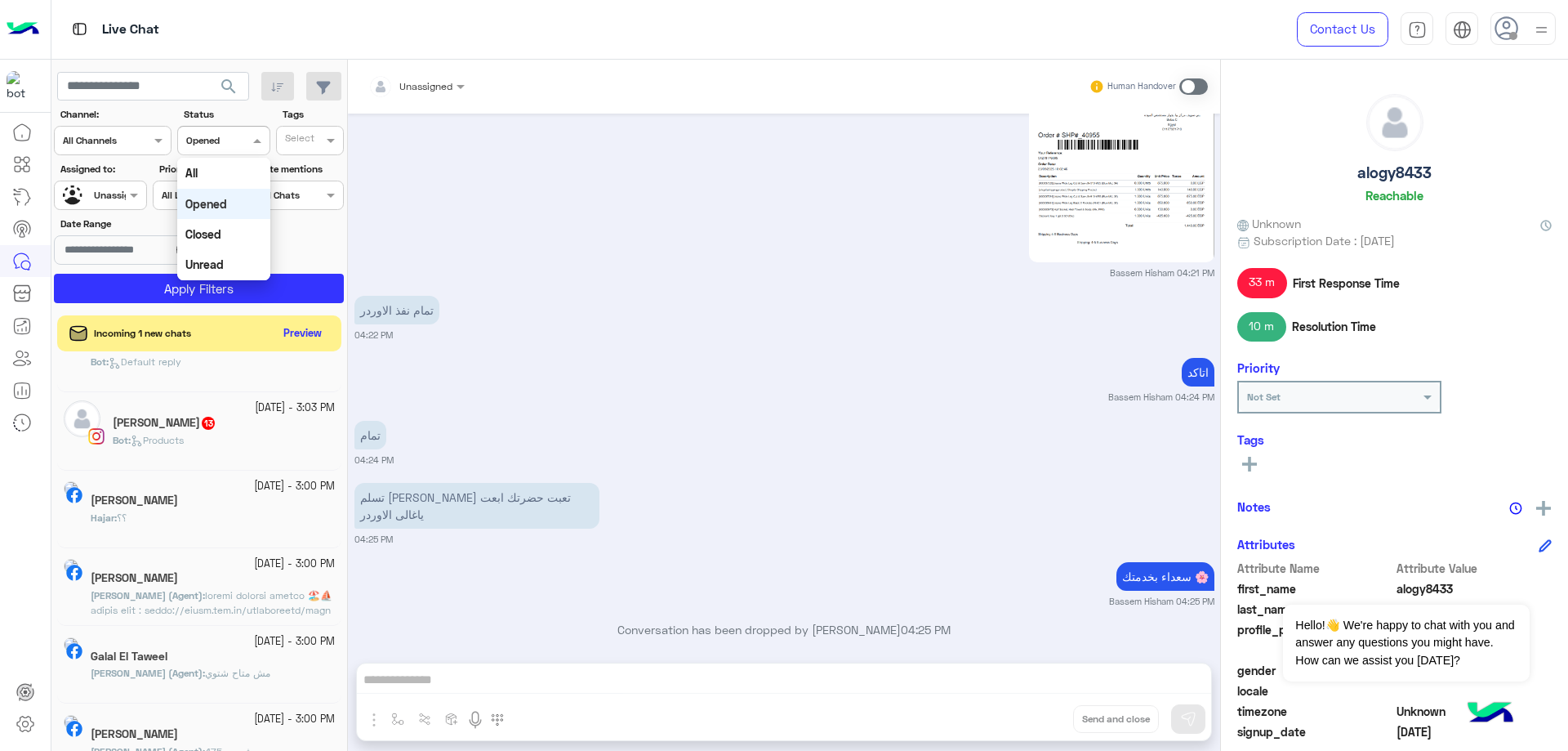
click at [223, 147] on div "Channel Opened" at bounding box center [213, 140] width 71 height 15
click at [217, 232] on b "Closed" at bounding box center [203, 234] width 36 height 14
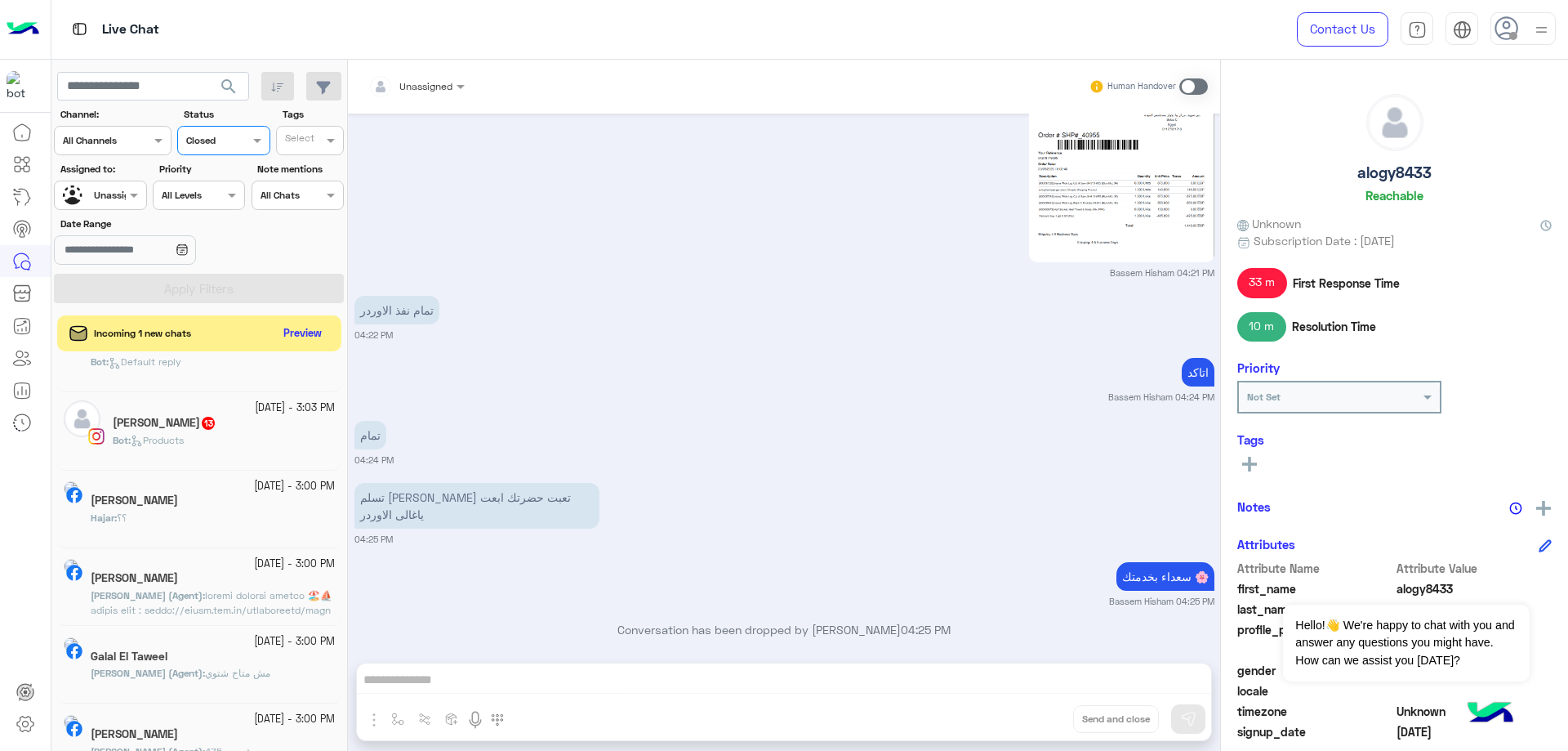
click at [203, 201] on div "All Levels All Levels" at bounding box center [189, 195] width 71 height 15
click at [286, 237] on div "Date Range" at bounding box center [200, 242] width 297 height 51
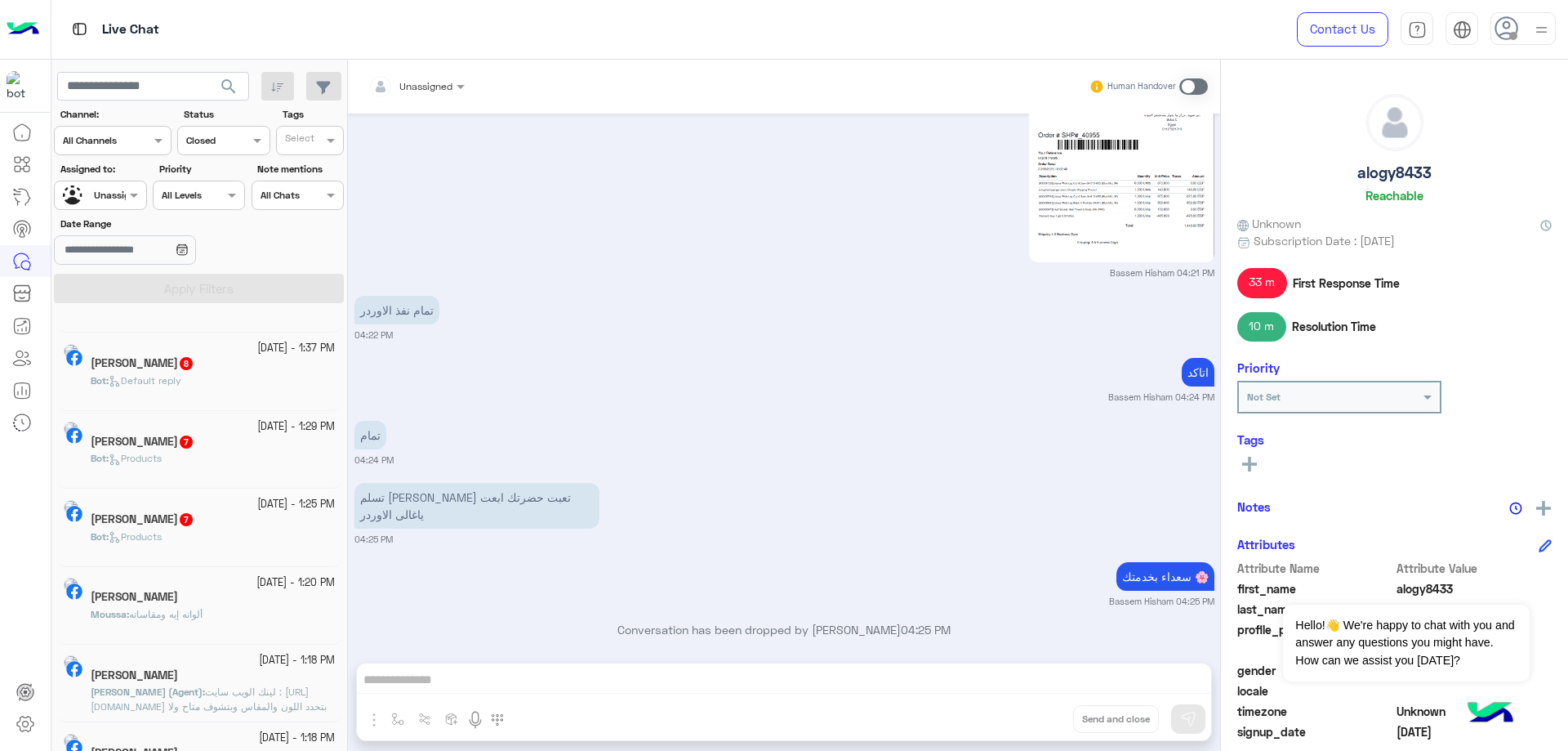
scroll to position [989, 0]
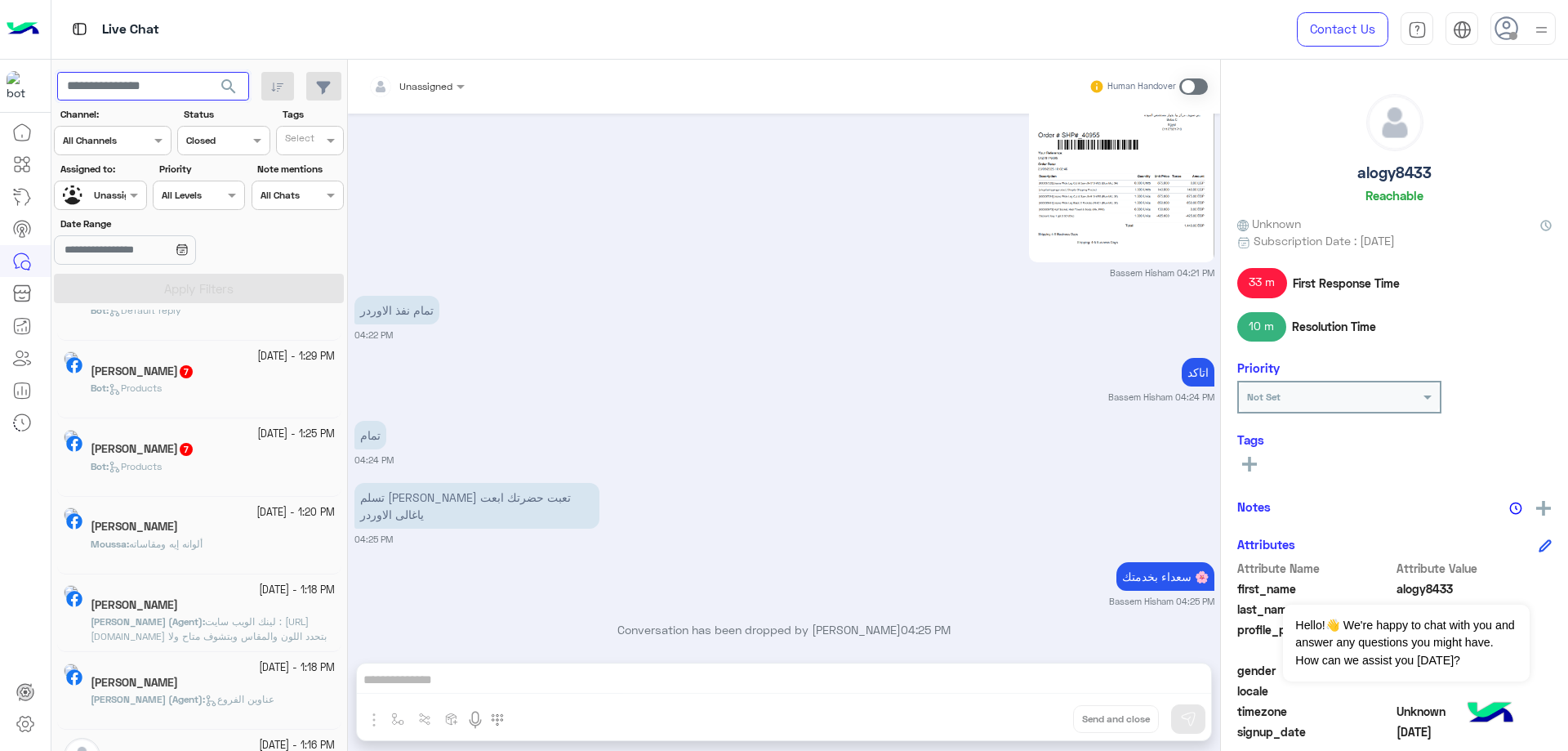
click at [180, 94] on input "text" at bounding box center [152, 86] width 192 height 29
paste input "**********"
click at [236, 87] on span "search" at bounding box center [228, 86] width 19 height 19
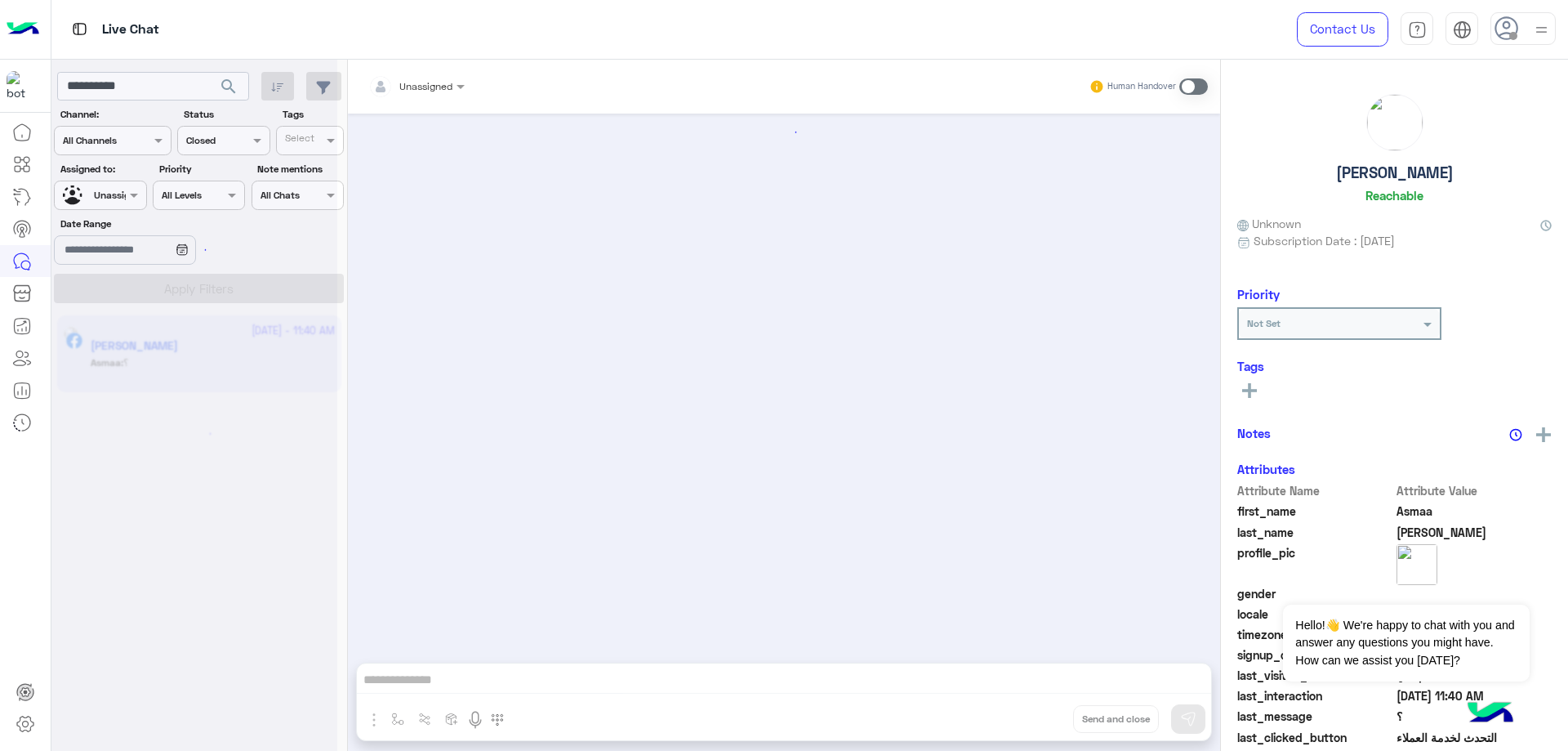
click at [190, 360] on div at bounding box center [194, 381] width 286 height 751
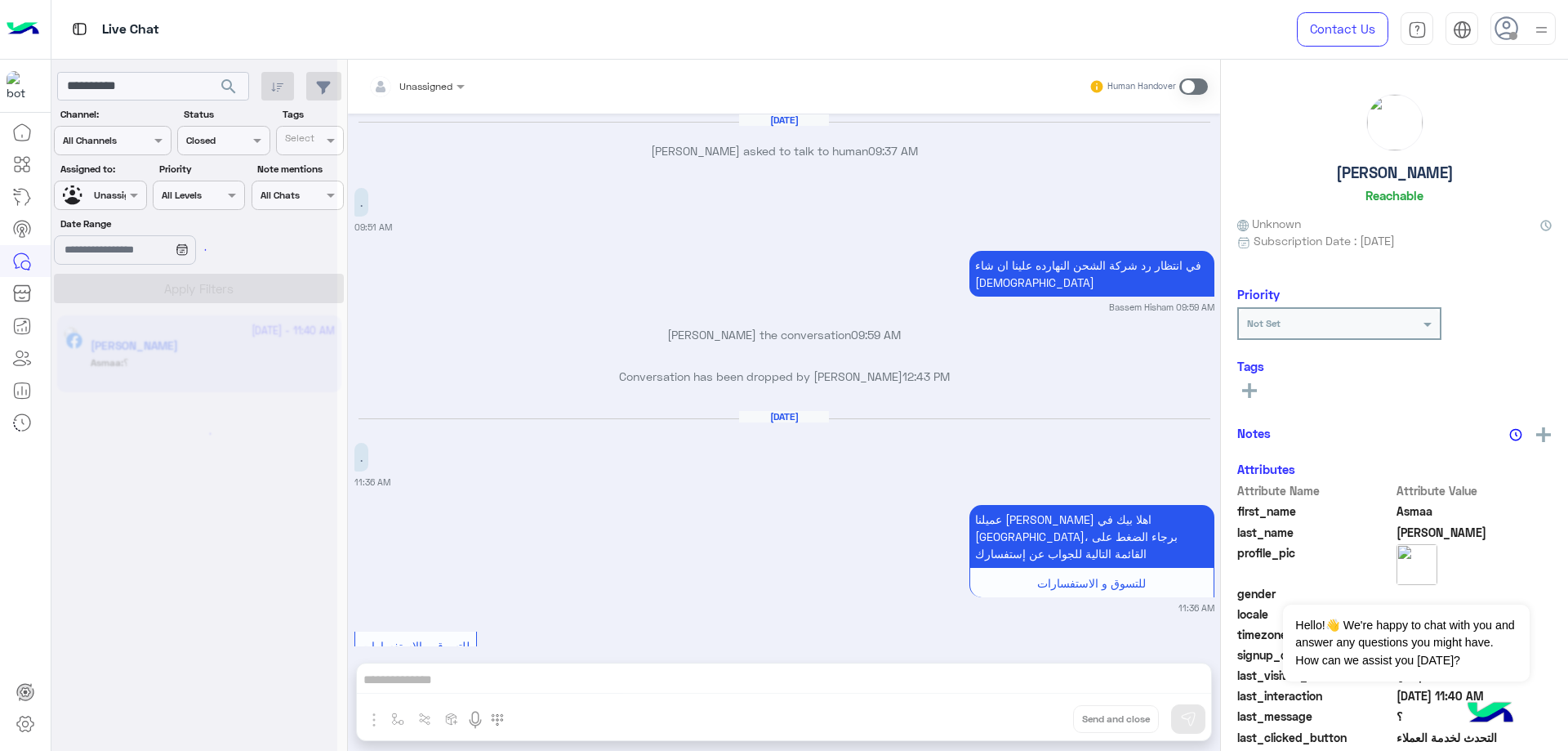
scroll to position [1445, 0]
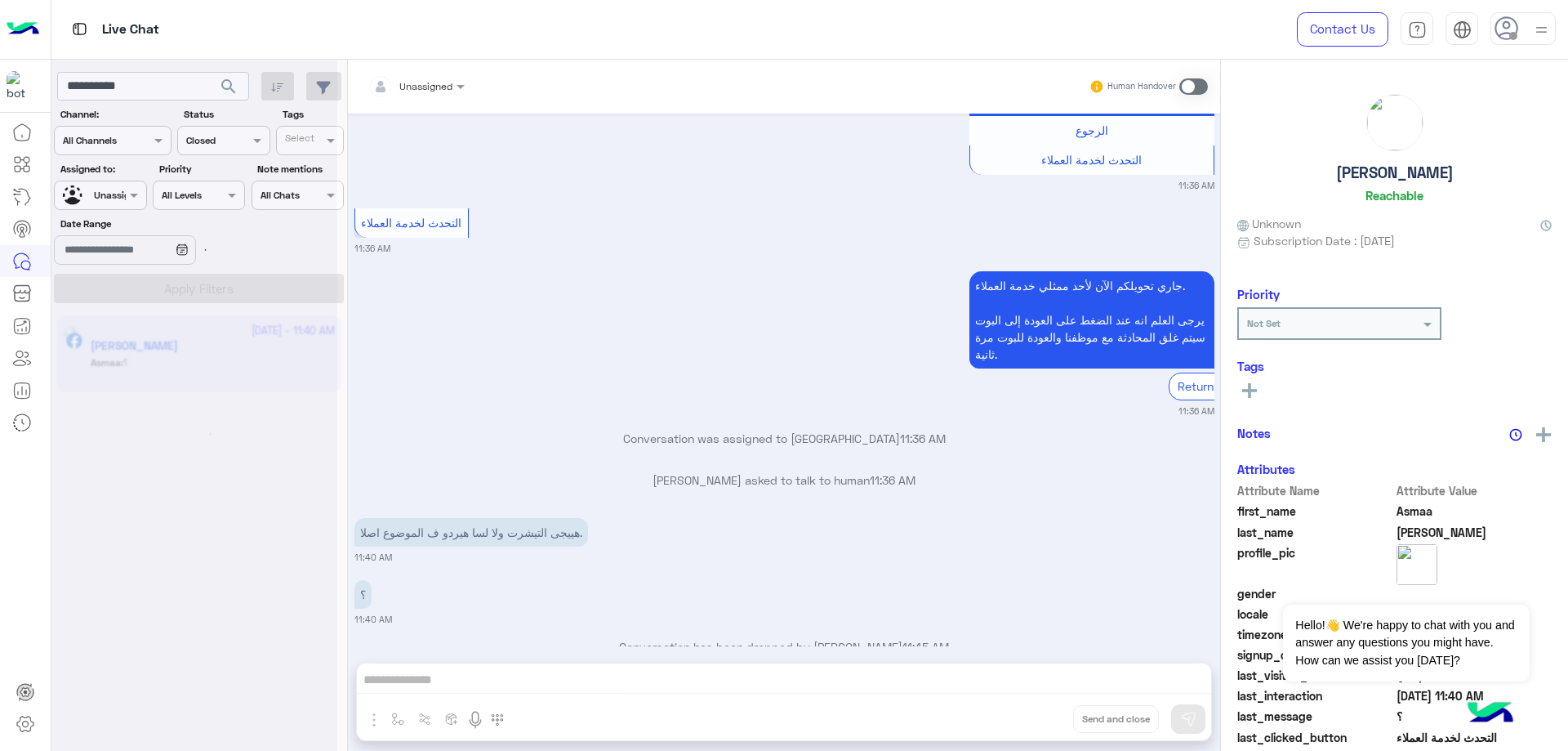
click at [188, 359] on div at bounding box center [194, 381] width 286 height 751
click at [470, 693] on div "Unassigned Human Handover Sep 22, 2025 Asmaa Anas asked to talk to human 09:37 …" at bounding box center [784, 408] width 872 height 698
click at [476, 685] on div "Unassigned Human Handover Sep 22, 2025 Asmaa Anas asked to talk to human 09:37 …" at bounding box center [784, 408] width 872 height 698
click at [1190, 96] on div "Human Handover" at bounding box center [1148, 86] width 120 height 29
click at [1190, 89] on span at bounding box center [1193, 87] width 28 height 17
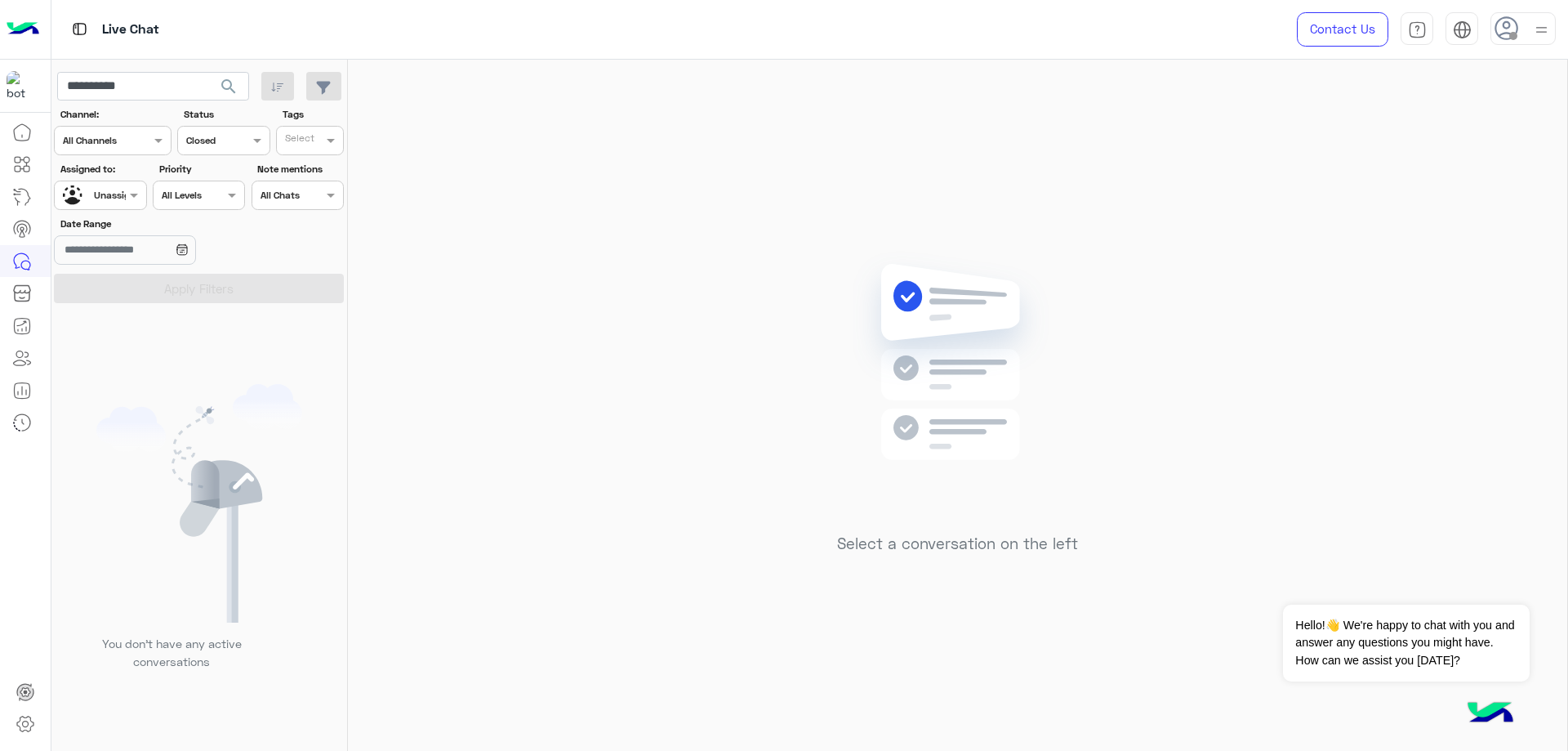
click at [120, 200] on span "Unassigned" at bounding box center [120, 194] width 52 height 12
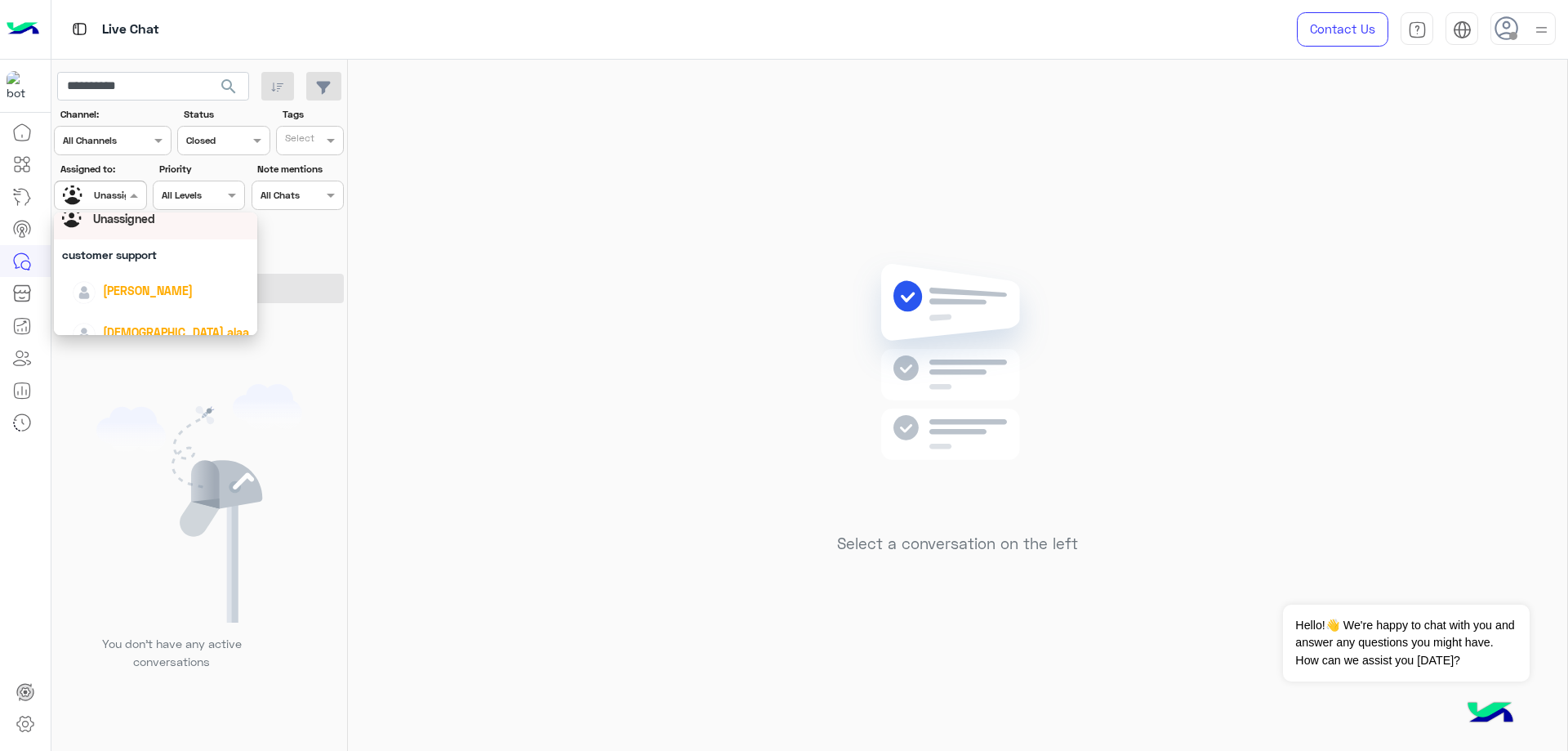
scroll to position [82, 0]
click at [147, 266] on div "[PERSON_NAME]" at bounding box center [159, 253] width 177 height 28
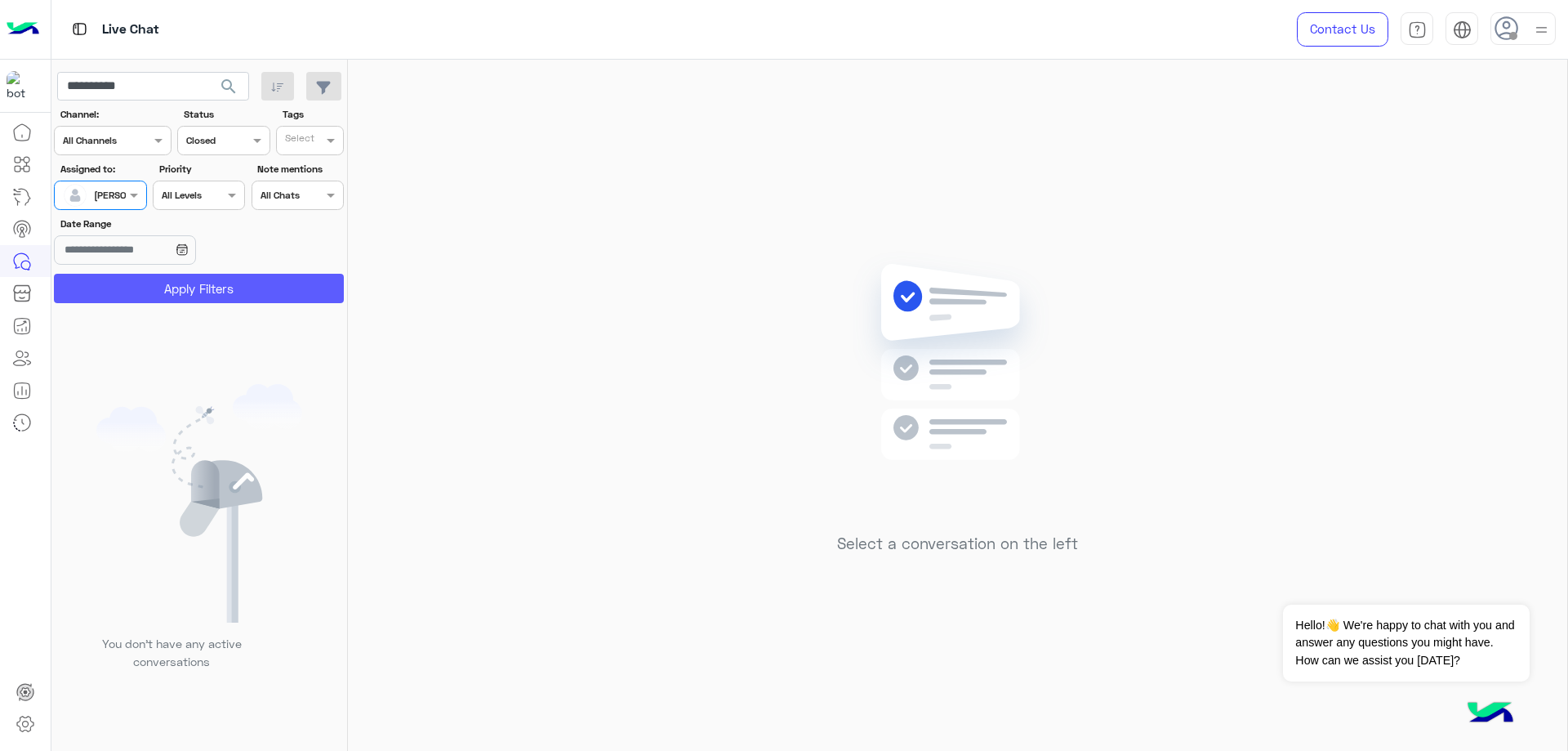
click at [168, 281] on button "Apply Filters" at bounding box center [199, 289] width 290 height 29
click at [190, 86] on input "**********" at bounding box center [152, 86] width 192 height 29
type input "*"
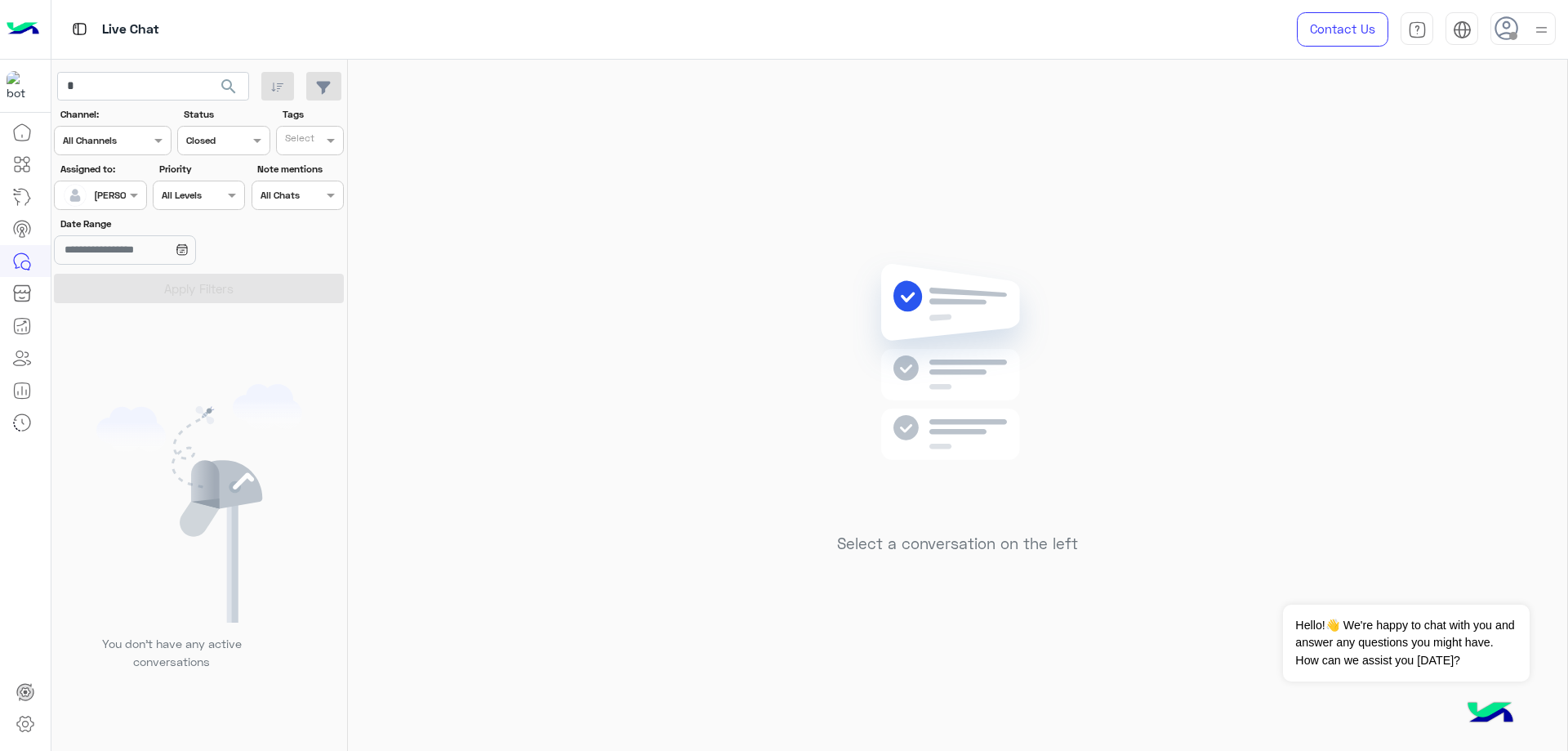
click at [225, 85] on span "search" at bounding box center [228, 86] width 19 height 19
click at [167, 86] on input "*" at bounding box center [152, 86] width 192 height 29
click at [223, 89] on span "search" at bounding box center [228, 86] width 19 height 19
click at [223, 88] on span "search" at bounding box center [228, 86] width 19 height 19
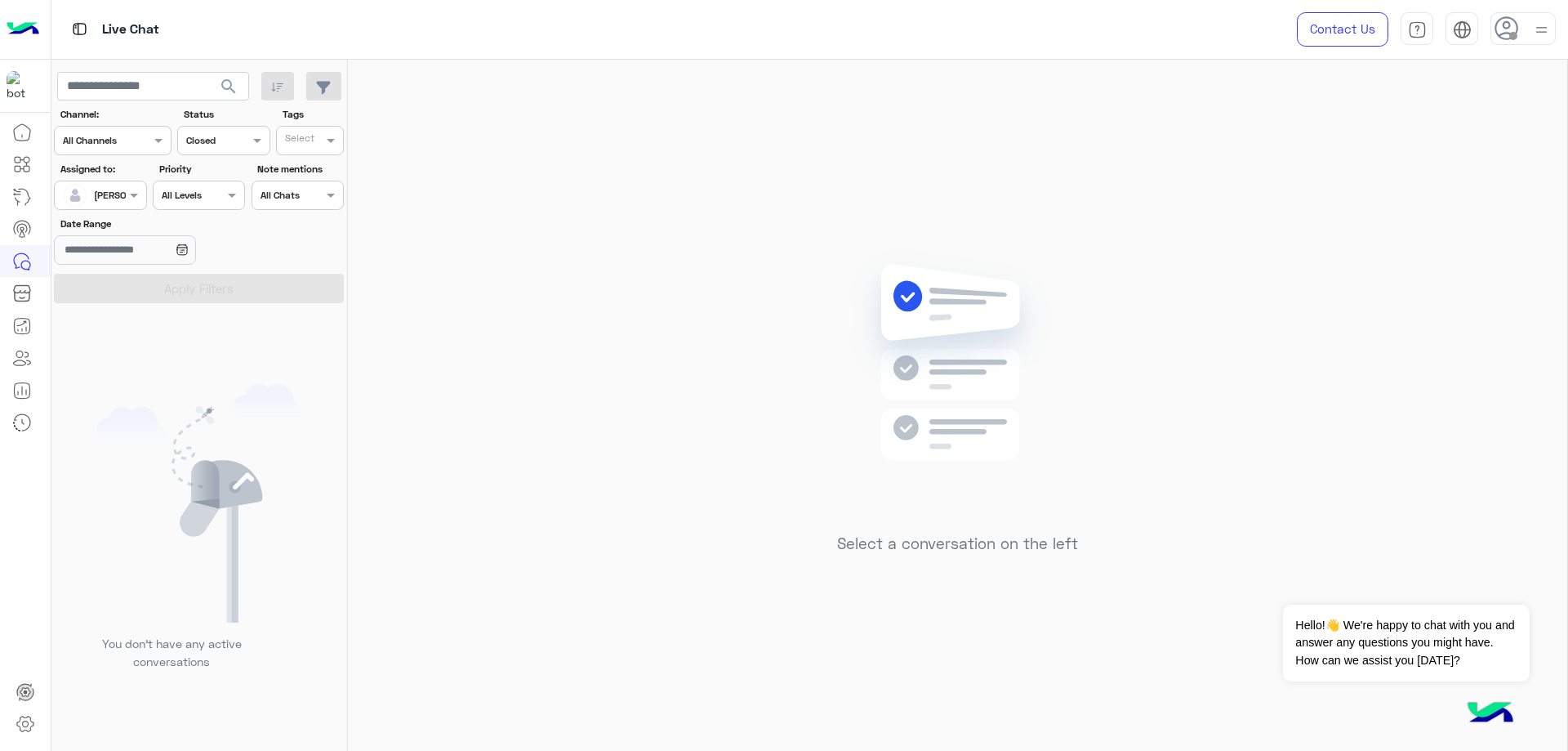
click at [223, 88] on span "search" at bounding box center [228, 86] width 19 height 19
click at [106, 198] on div at bounding box center [100, 193] width 91 height 16
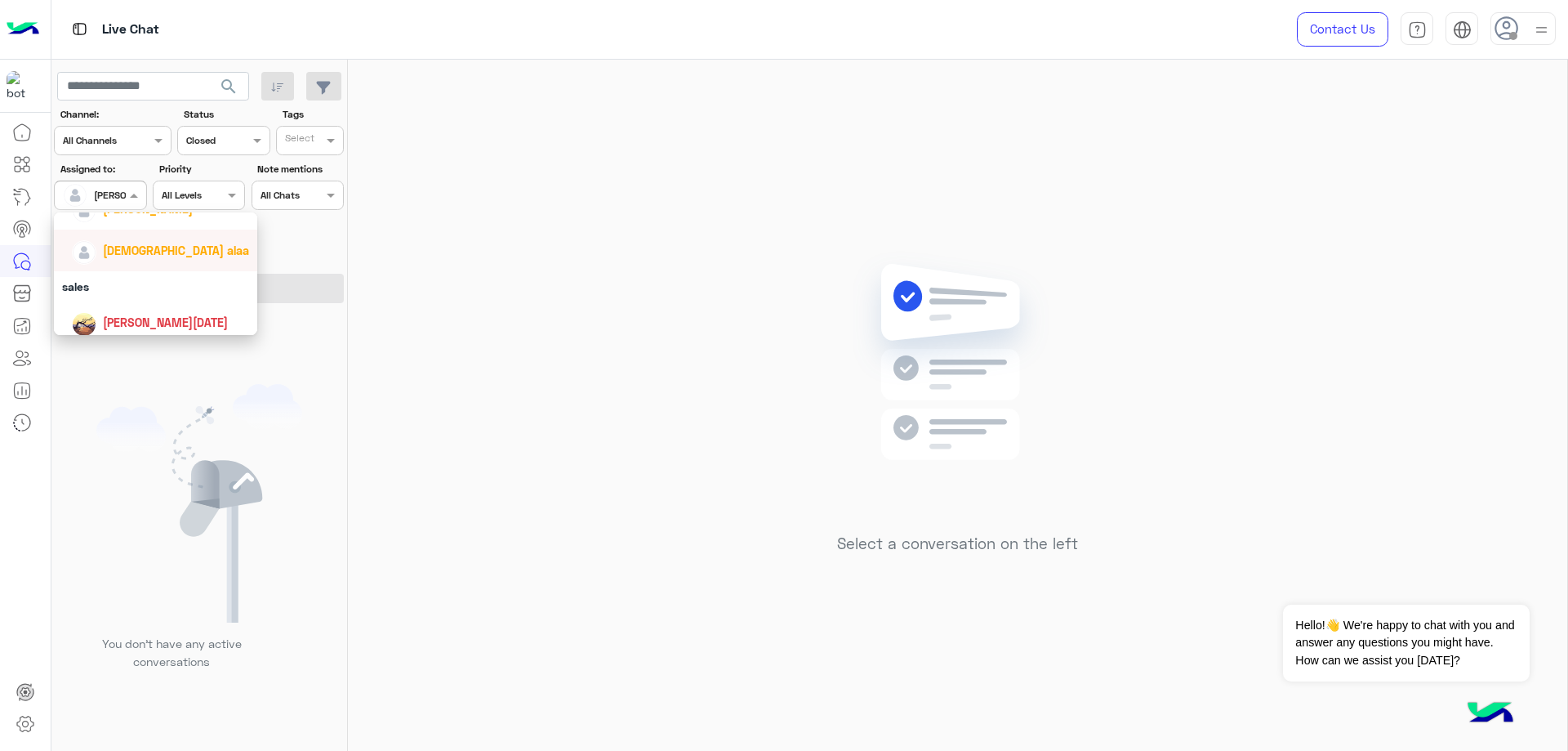
scroll to position [163, 0]
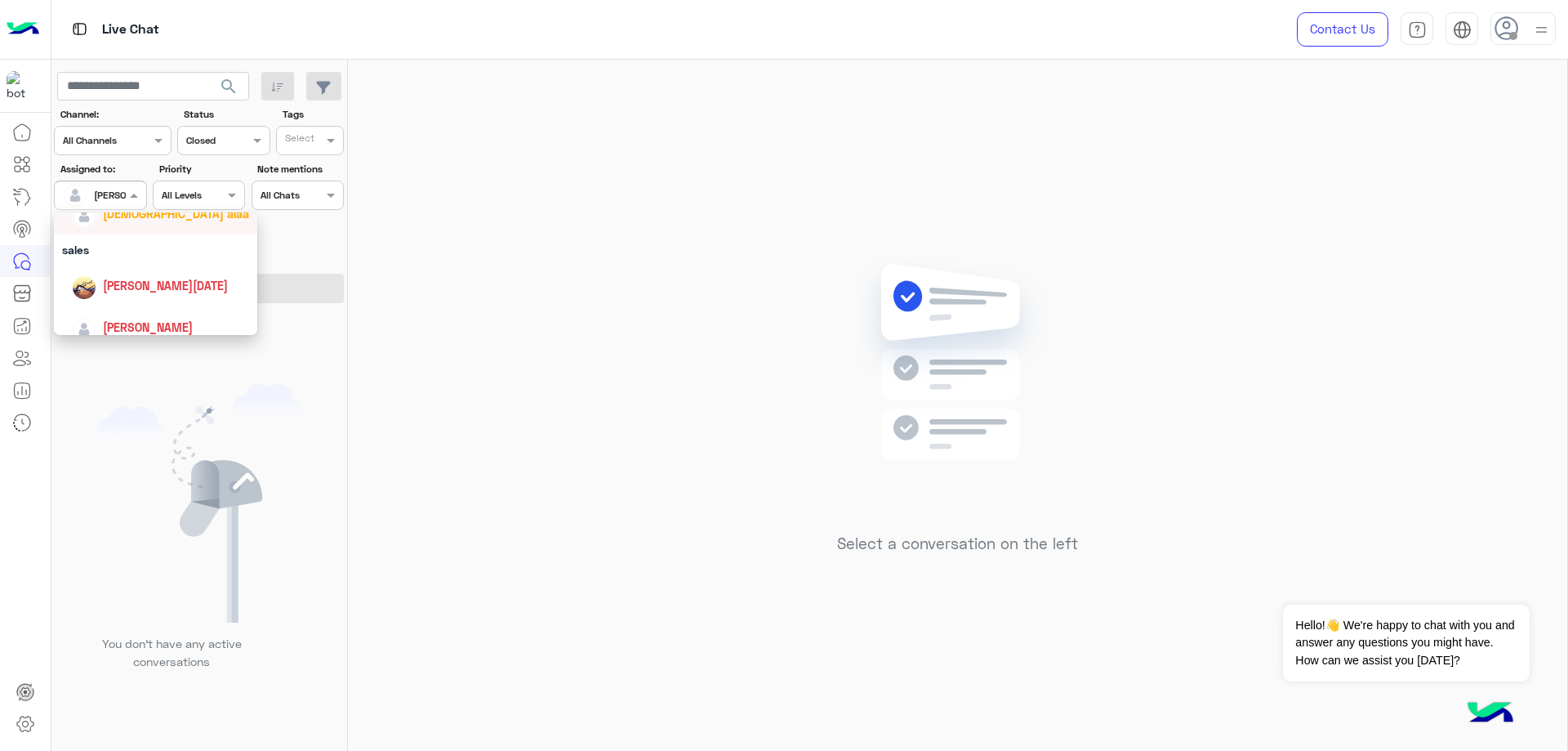
click at [154, 219] on span "[DEMOGRAPHIC_DATA] alaa" at bounding box center [176, 214] width 147 height 14
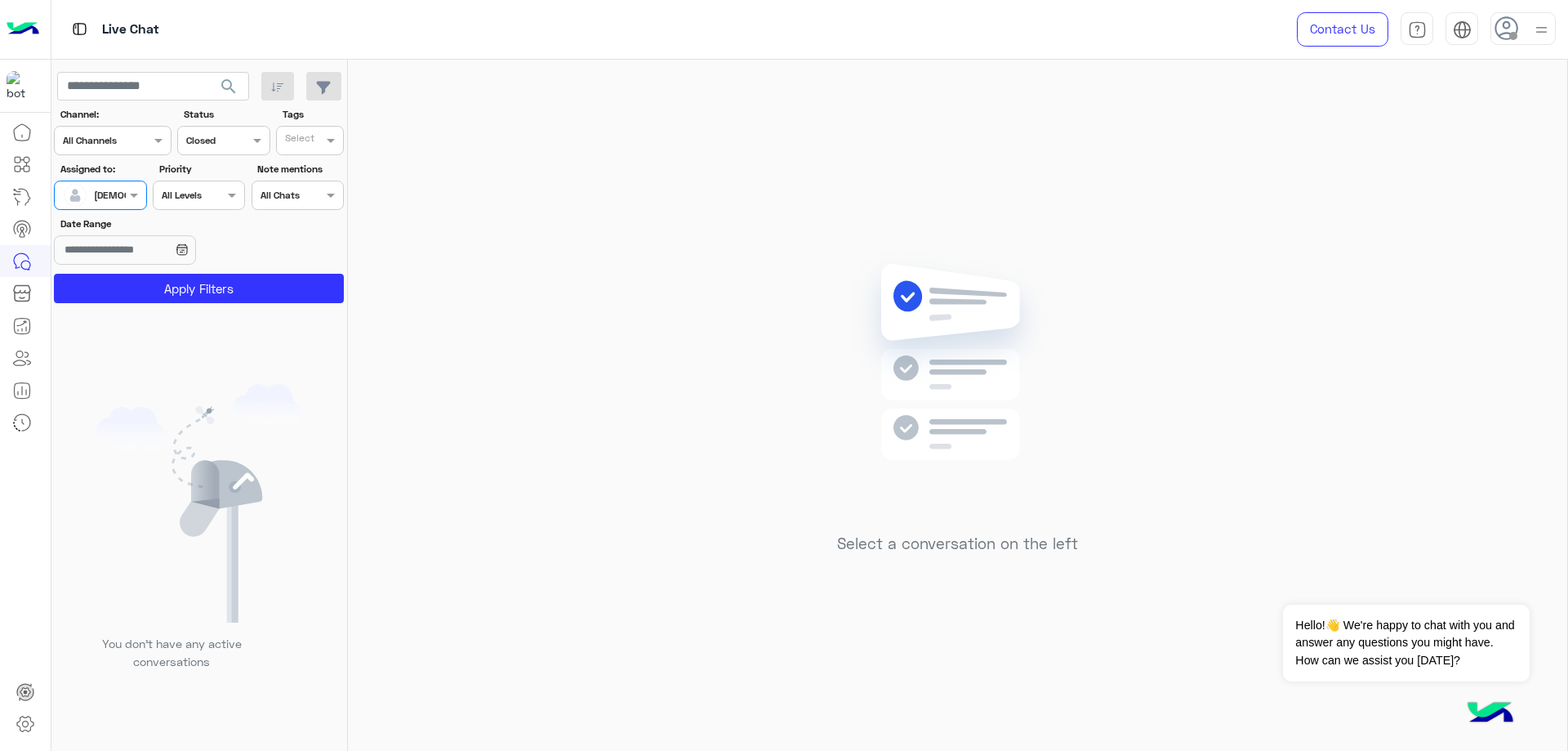
click at [176, 272] on section "Channel: Channel All Channels Status Channel Closed Tags Select Assigned to: As…" at bounding box center [200, 205] width 272 height 196
click at [176, 284] on button "Apply Filters" at bounding box center [199, 289] width 290 height 29
click at [116, 190] on div at bounding box center [100, 193] width 91 height 16
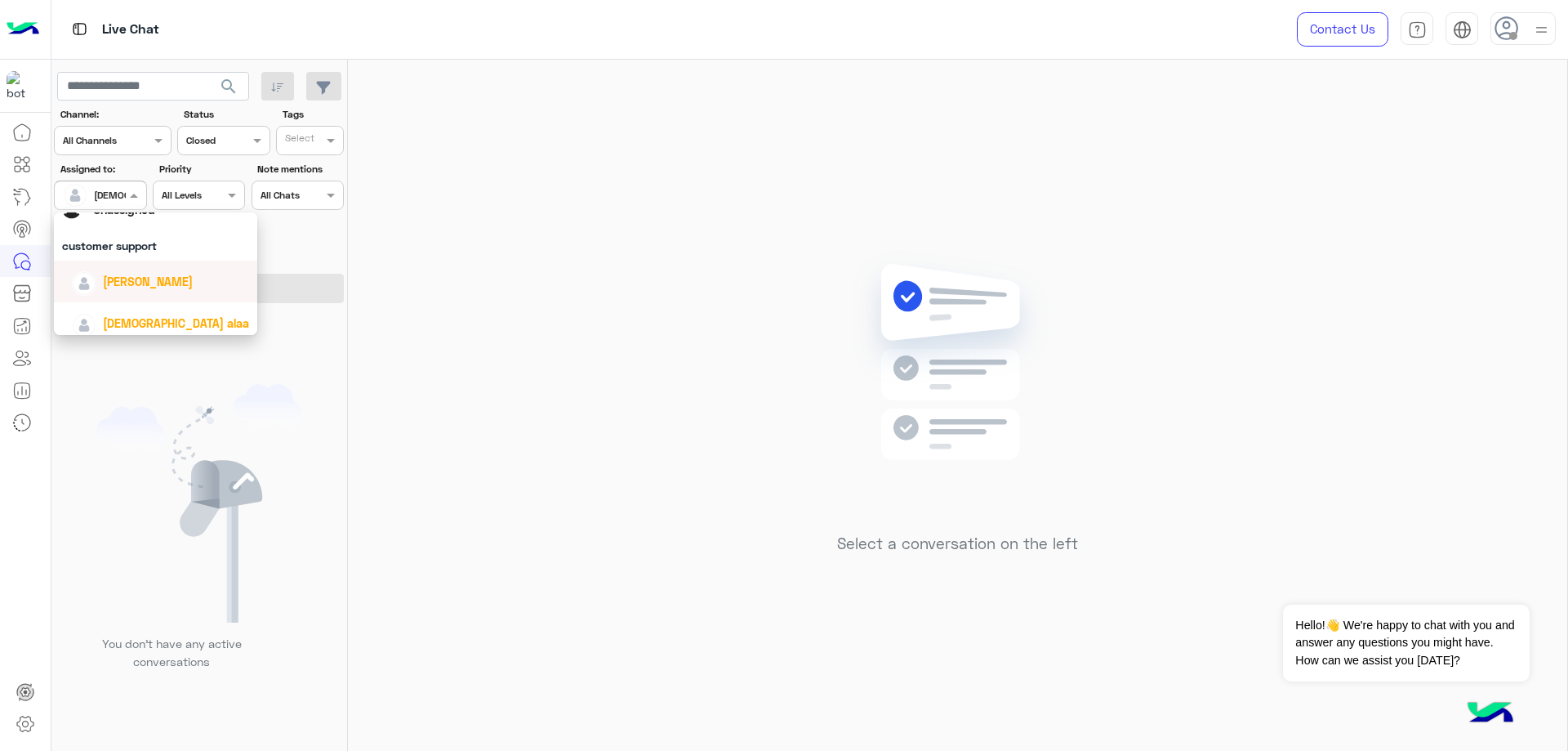
scroll to position [82, 0]
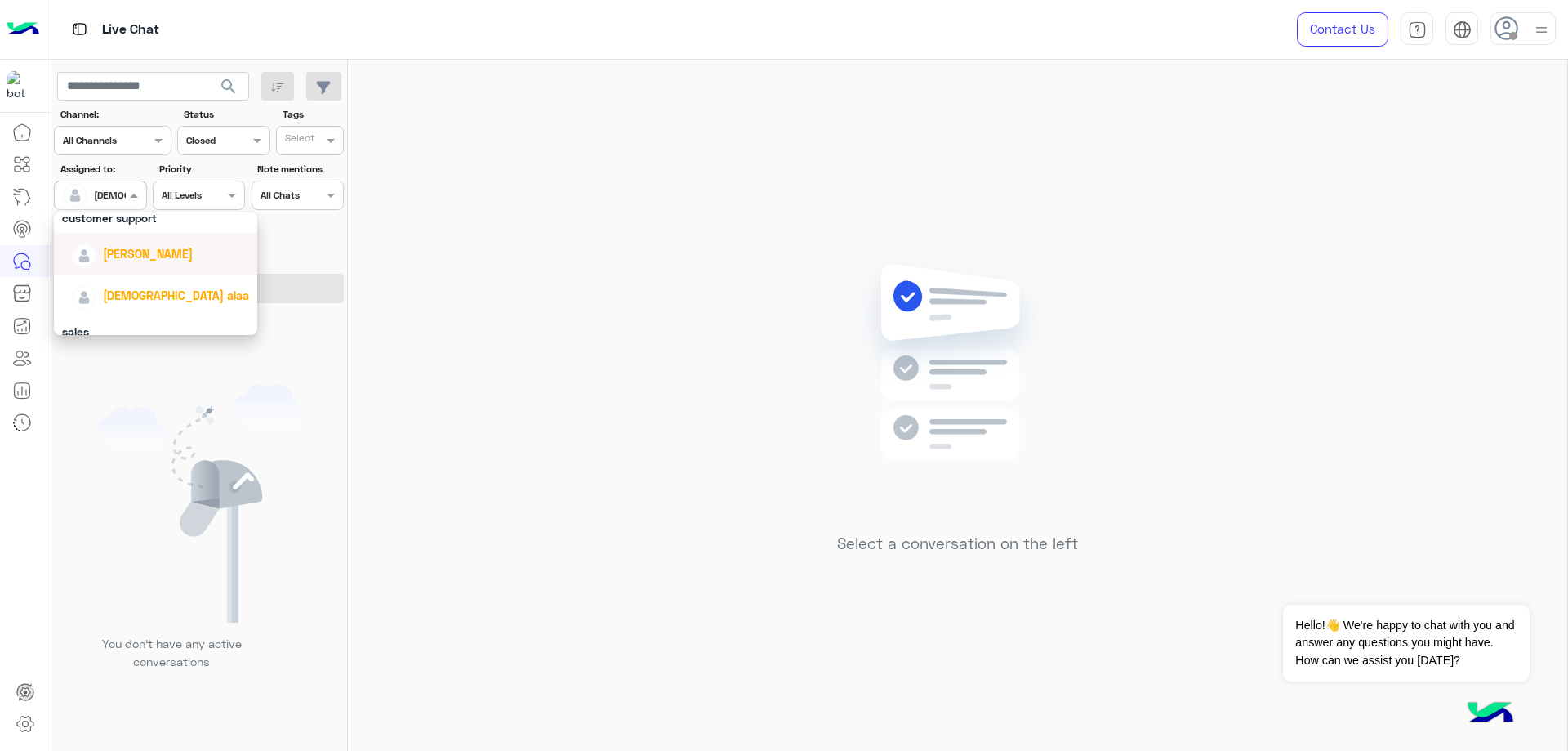
click at [157, 254] on span "[PERSON_NAME]" at bounding box center [148, 253] width 90 height 14
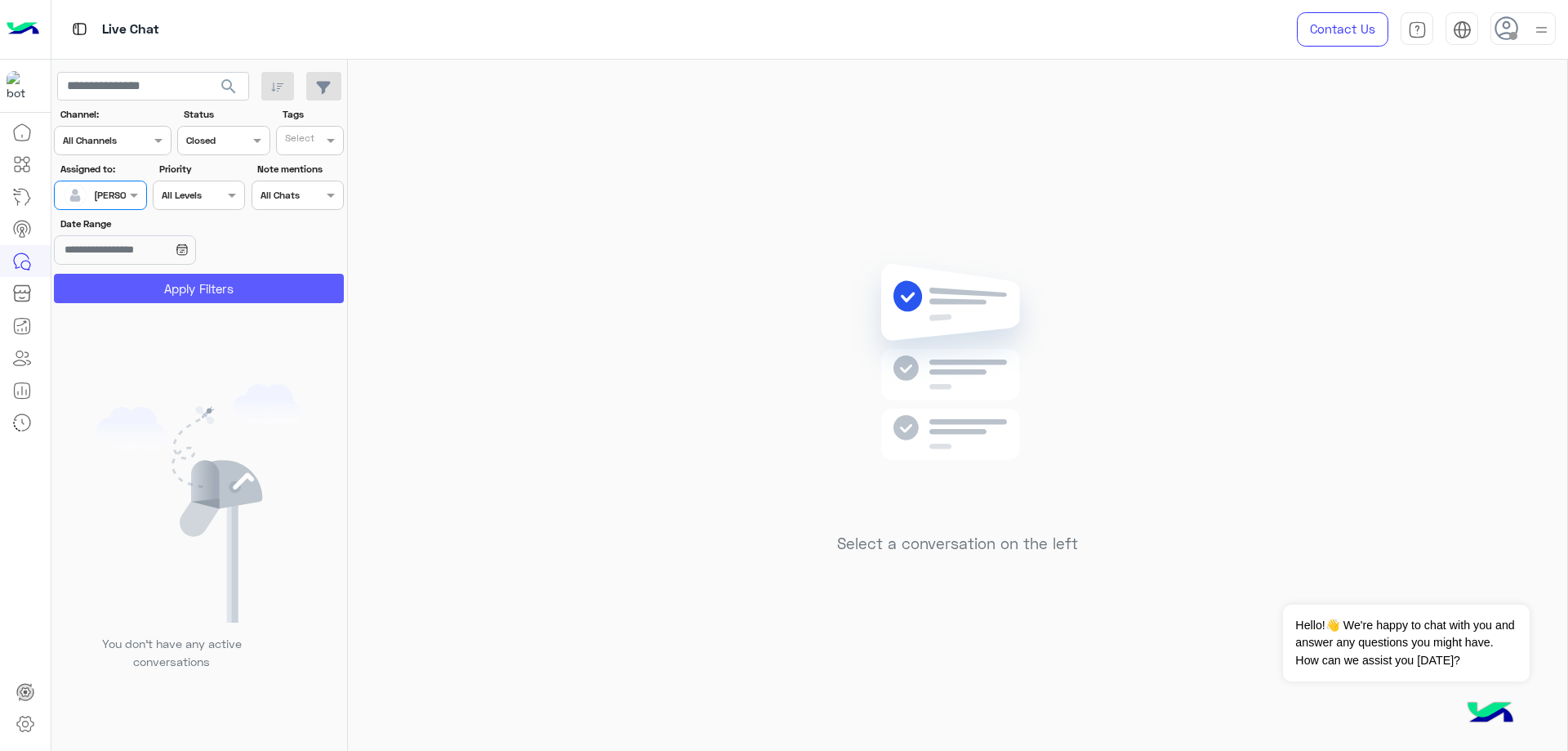
click at [193, 288] on button "Apply Filters" at bounding box center [199, 289] width 290 height 29
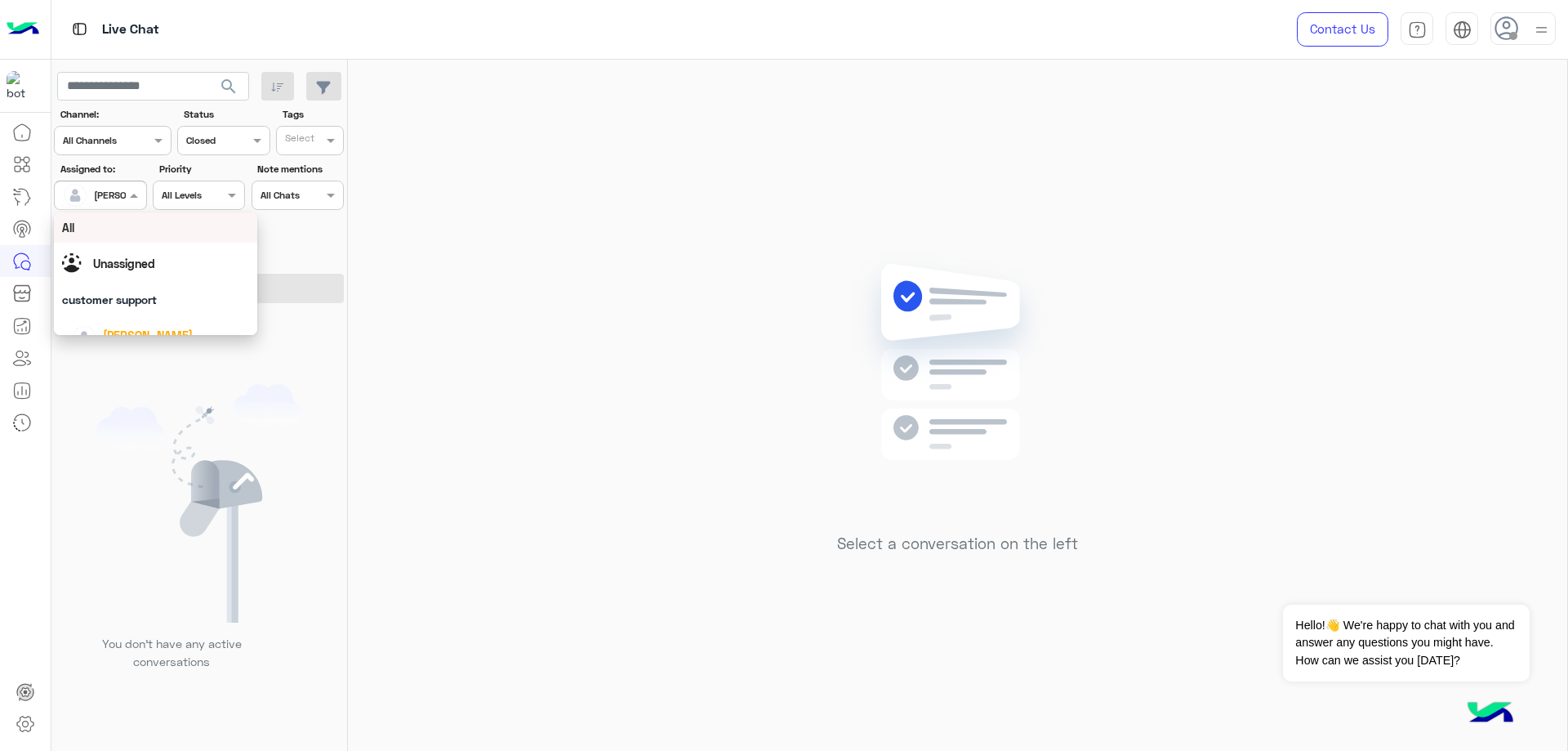
click at [120, 200] on span "[PERSON_NAME]" at bounding box center [132, 194] width 75 height 12
click at [147, 266] on span "Unassigned" at bounding box center [125, 263] width 62 height 14
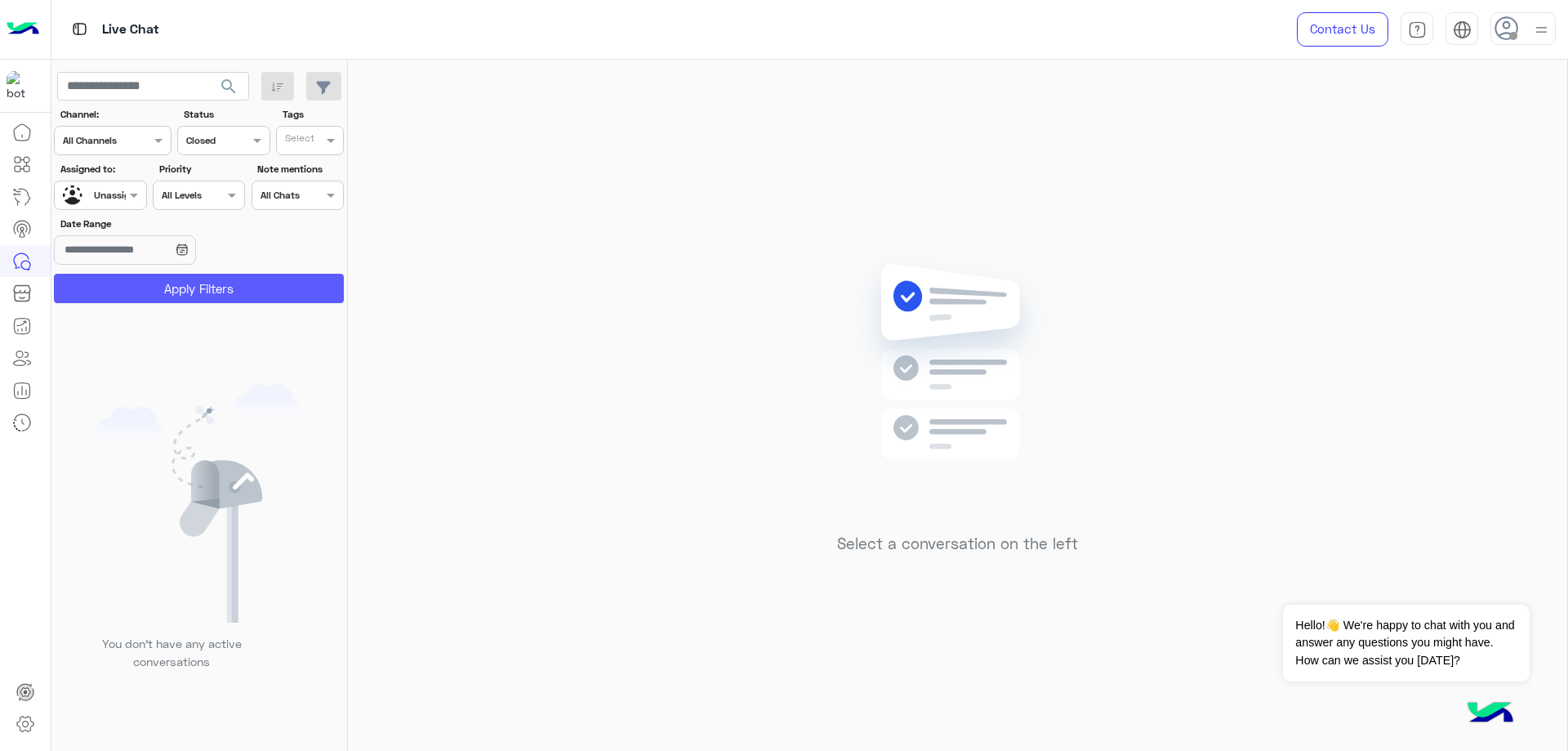
click at [187, 295] on button "Apply Filters" at bounding box center [199, 289] width 290 height 29
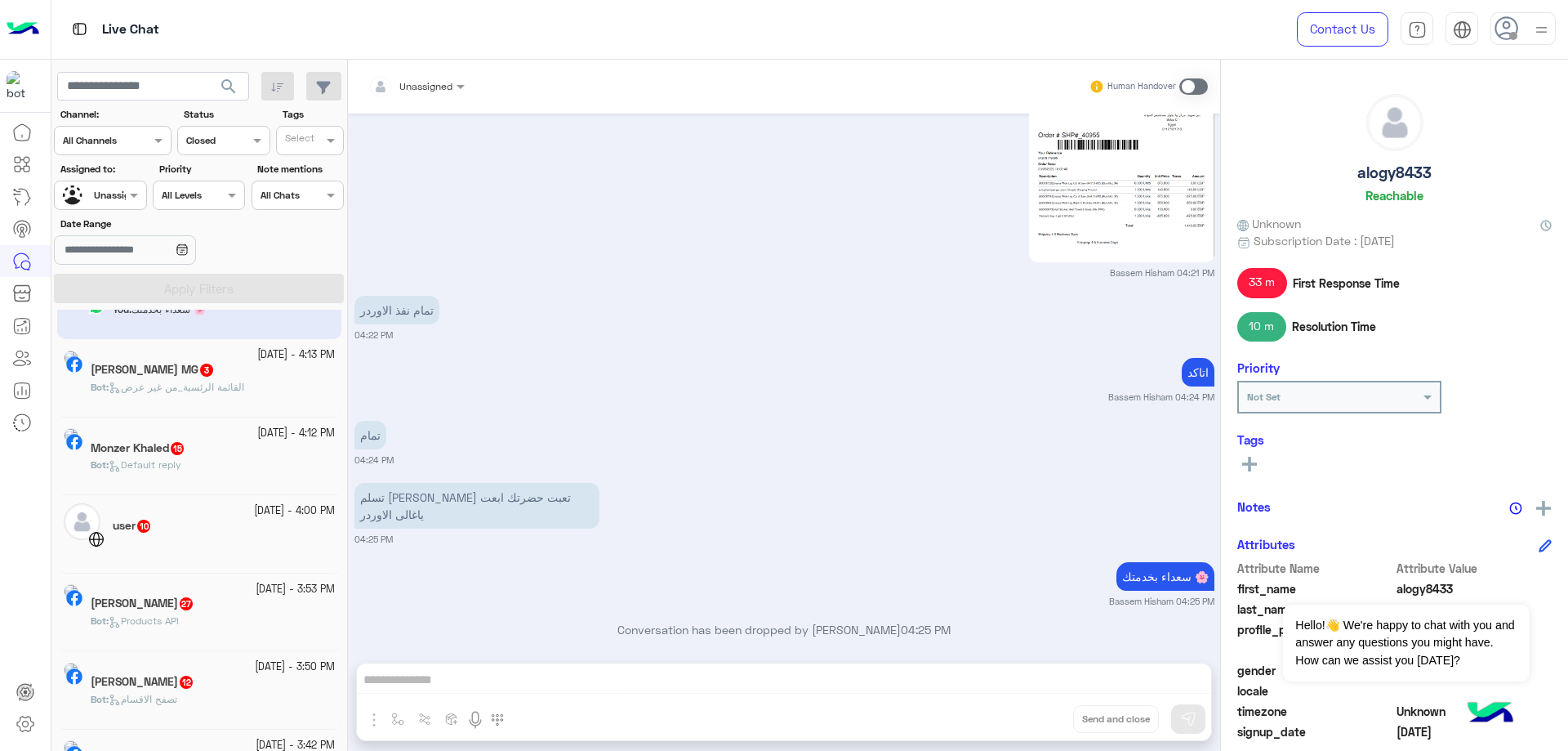
scroll to position [82, 0]
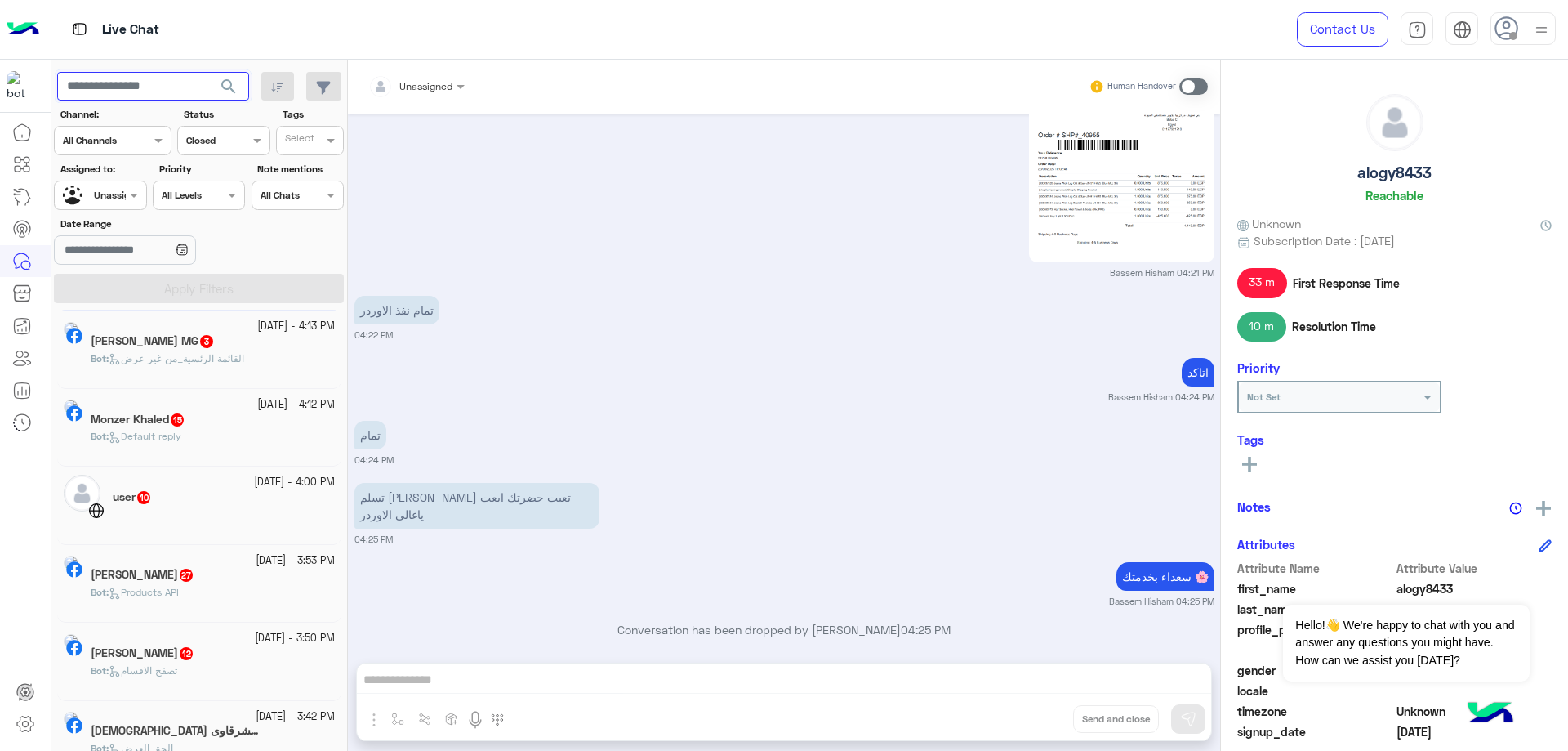
click at [159, 92] on input "text" at bounding box center [152, 86] width 192 height 29
paste input "**********"
type input "**********"
click at [228, 90] on span "search" at bounding box center [228, 86] width 19 height 19
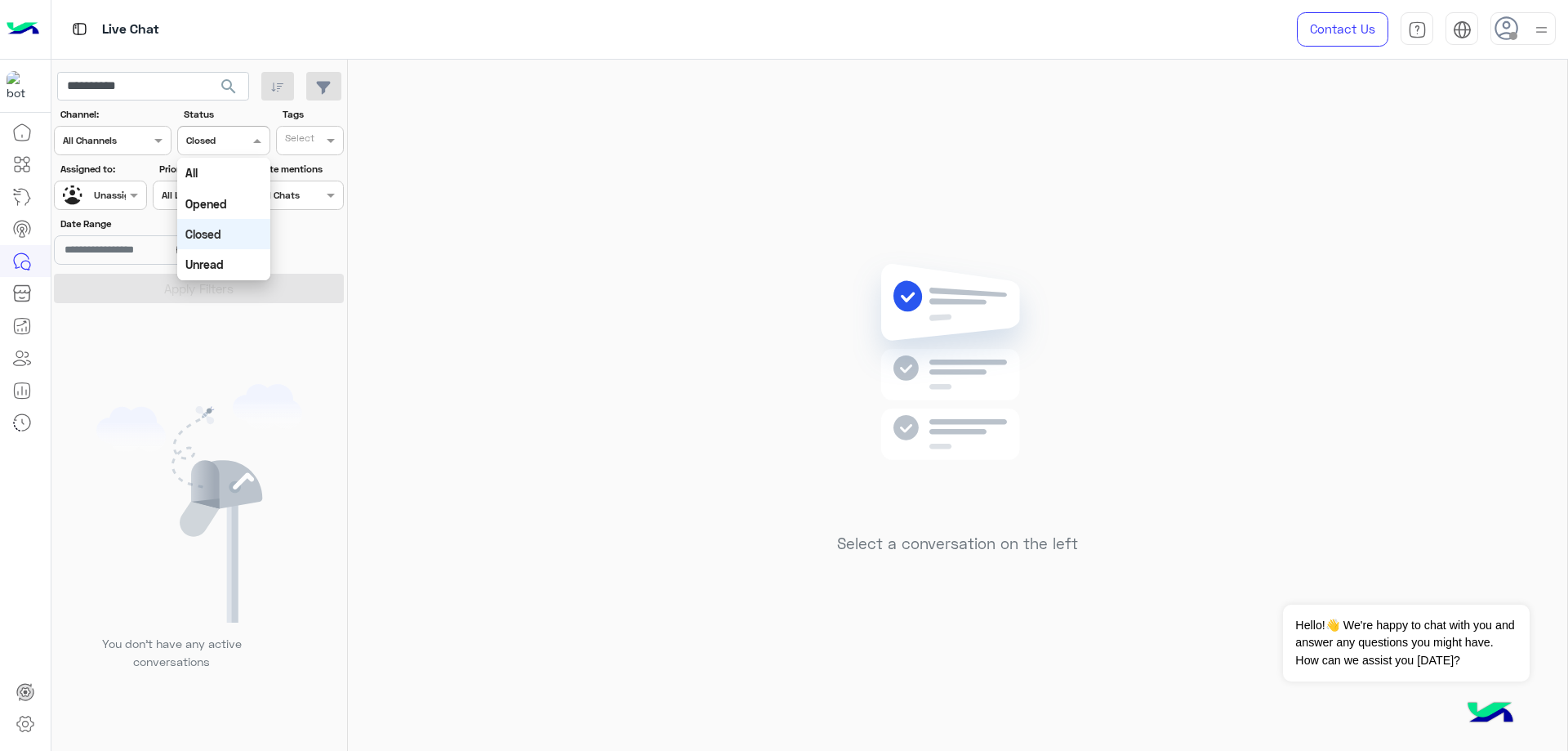
click at [221, 133] on input "text" at bounding box center [204, 139] width 38 height 15
click at [207, 86] on input "**********" at bounding box center [152, 86] width 192 height 29
click at [121, 192] on div at bounding box center [100, 193] width 91 height 16
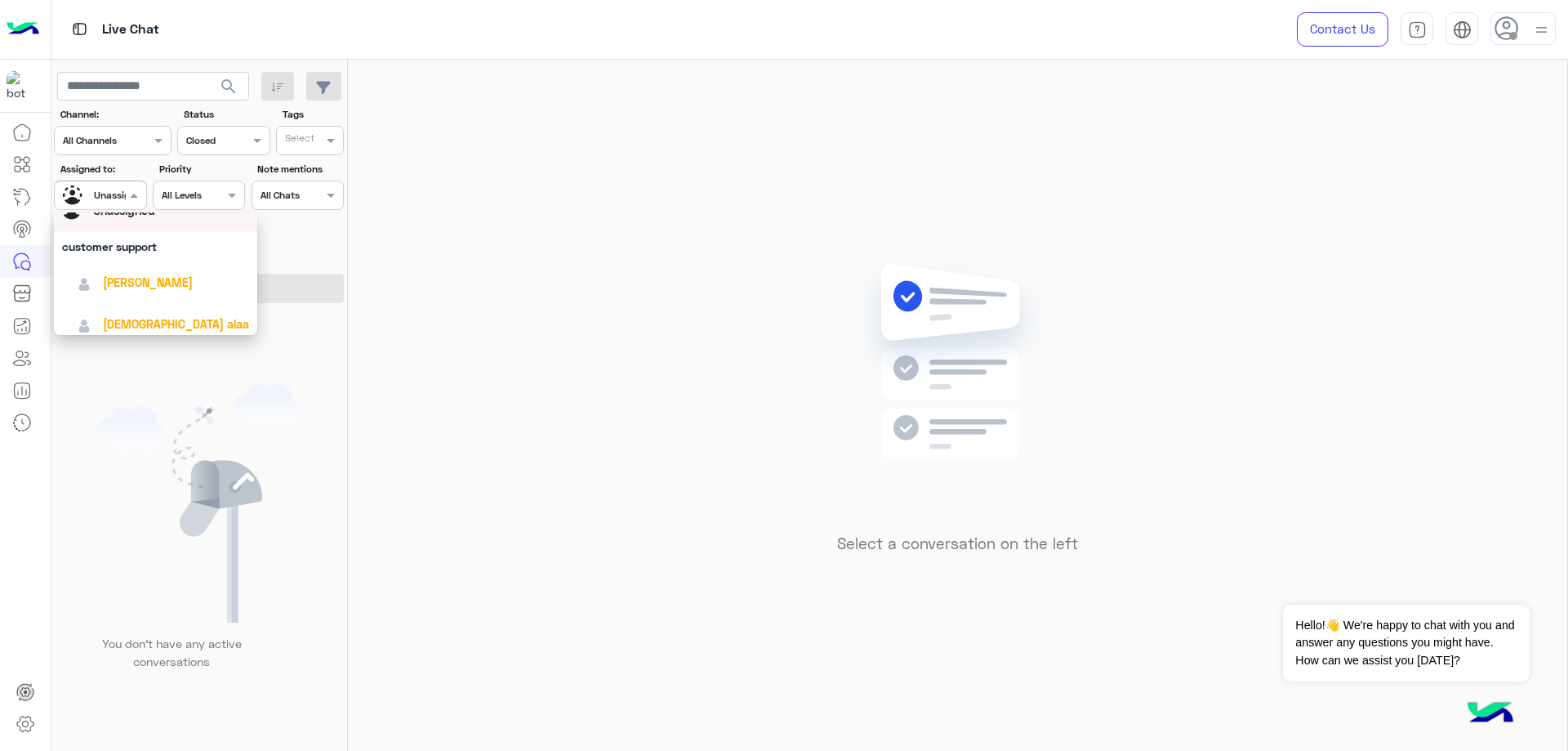
scroll to position [82, 0]
click at [139, 257] on span "[PERSON_NAME]" at bounding box center [148, 253] width 90 height 14
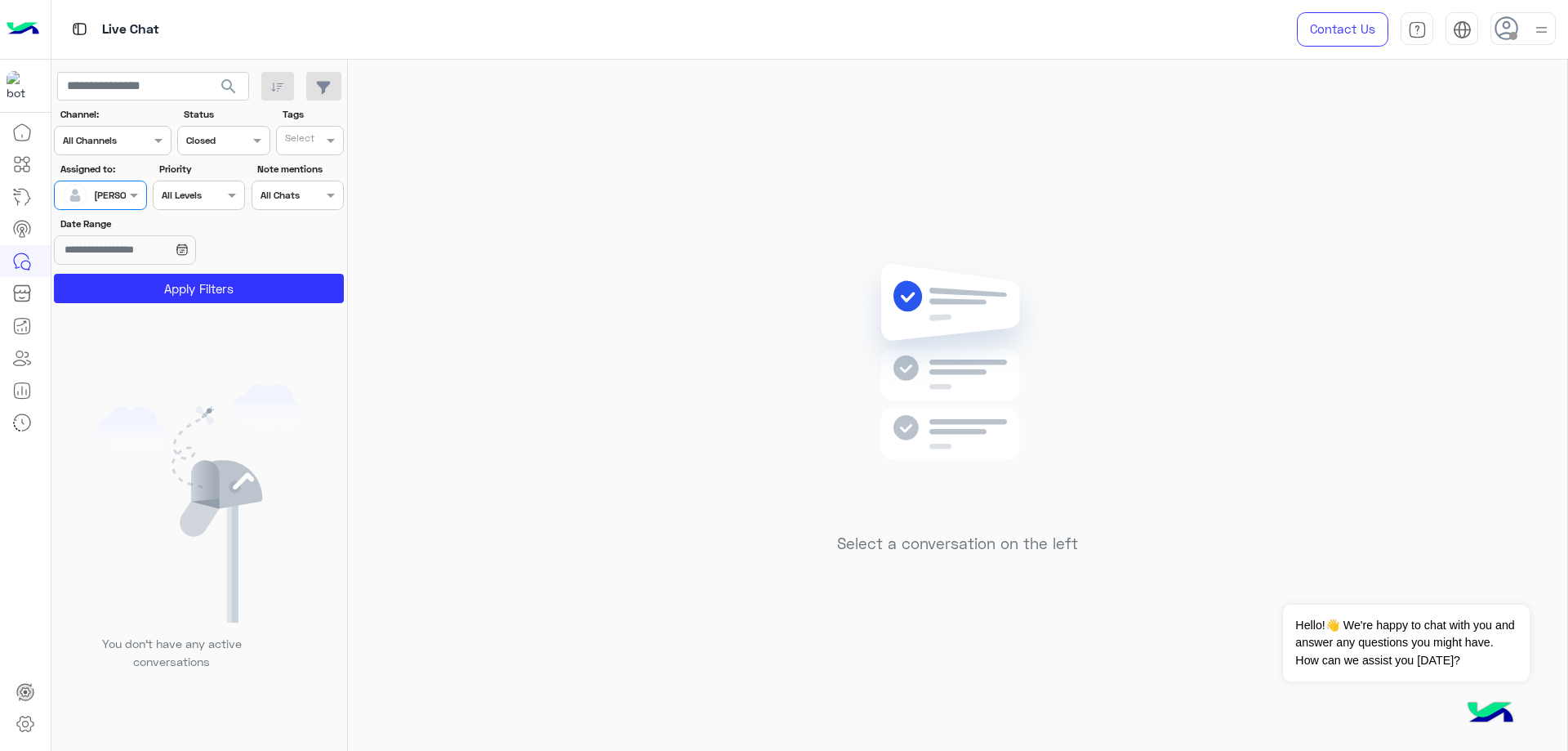
click at [151, 272] on section "Channel: Channel All Channels Status Channel Closed Tags Select Assigned to: As…" at bounding box center [200, 205] width 272 height 196
click at [145, 278] on button "Apply Filters" at bounding box center [199, 289] width 290 height 29
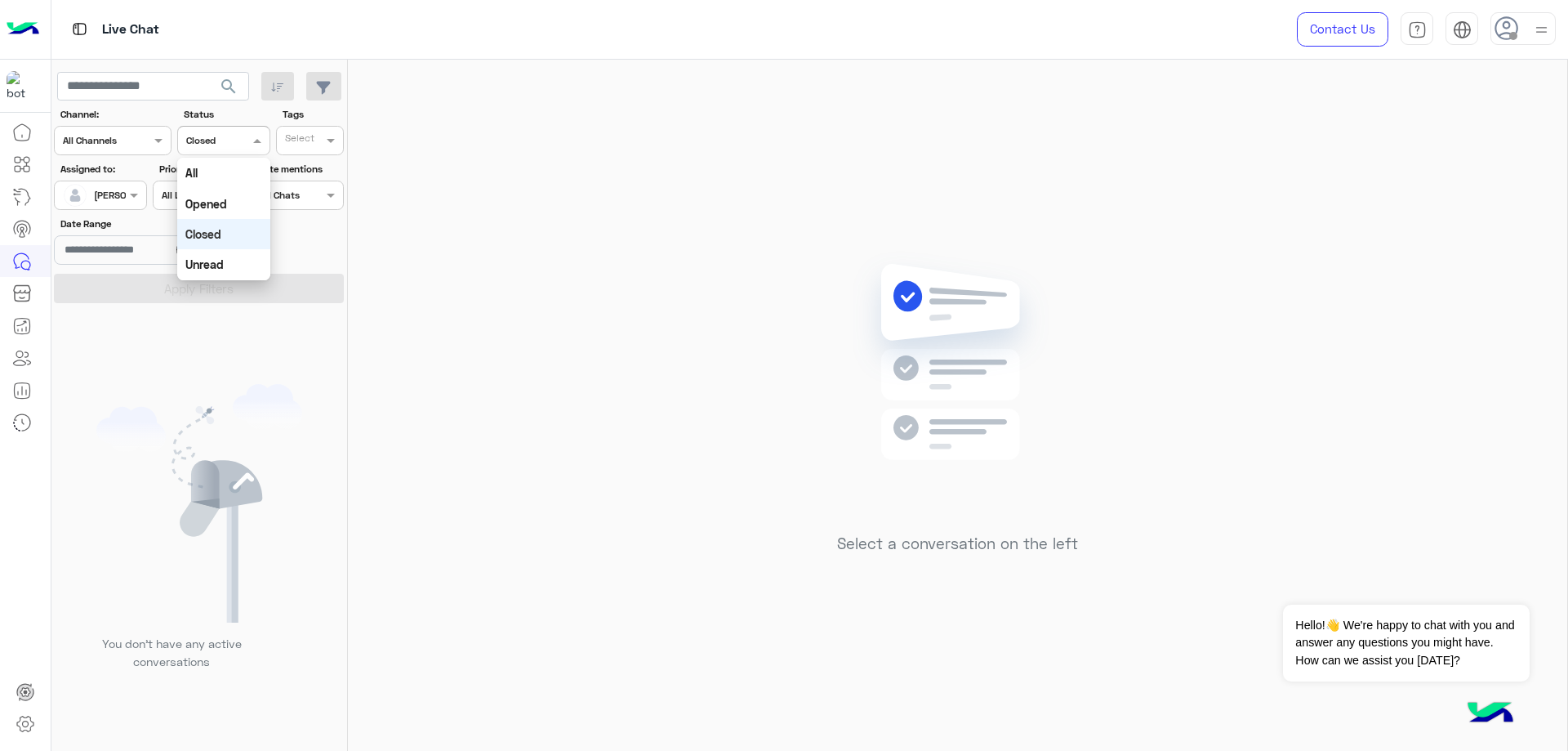
click at [217, 136] on input "text" at bounding box center [204, 139] width 38 height 15
click at [226, 181] on div "All" at bounding box center [223, 172] width 93 height 30
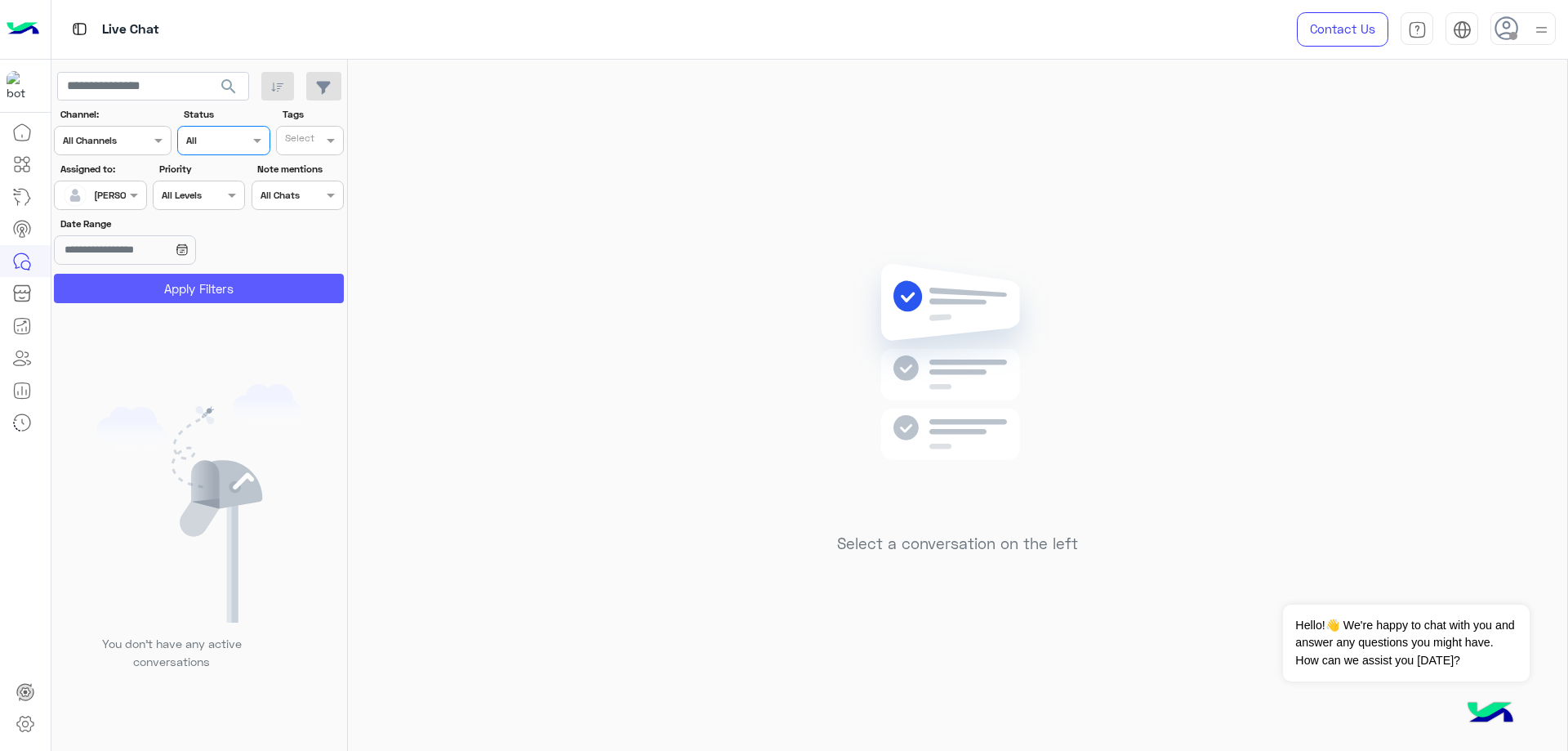
click at [181, 271] on section "Channel: Channel All Channels Status Channel All Tags Select Assigned to: Assig…" at bounding box center [200, 205] width 272 height 196
click at [188, 280] on button "Apply Filters" at bounding box center [199, 289] width 290 height 29
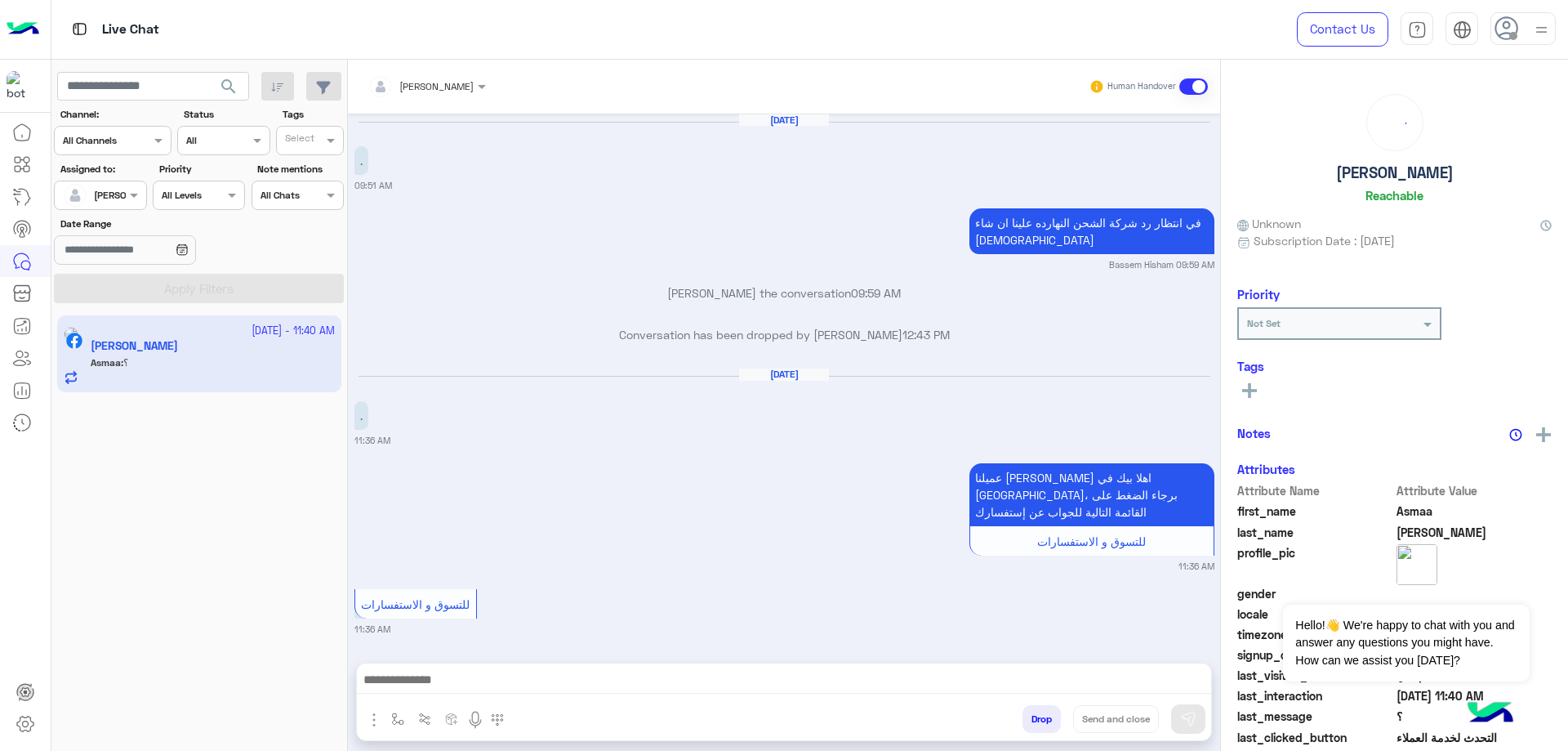
scroll to position [1445, 0]
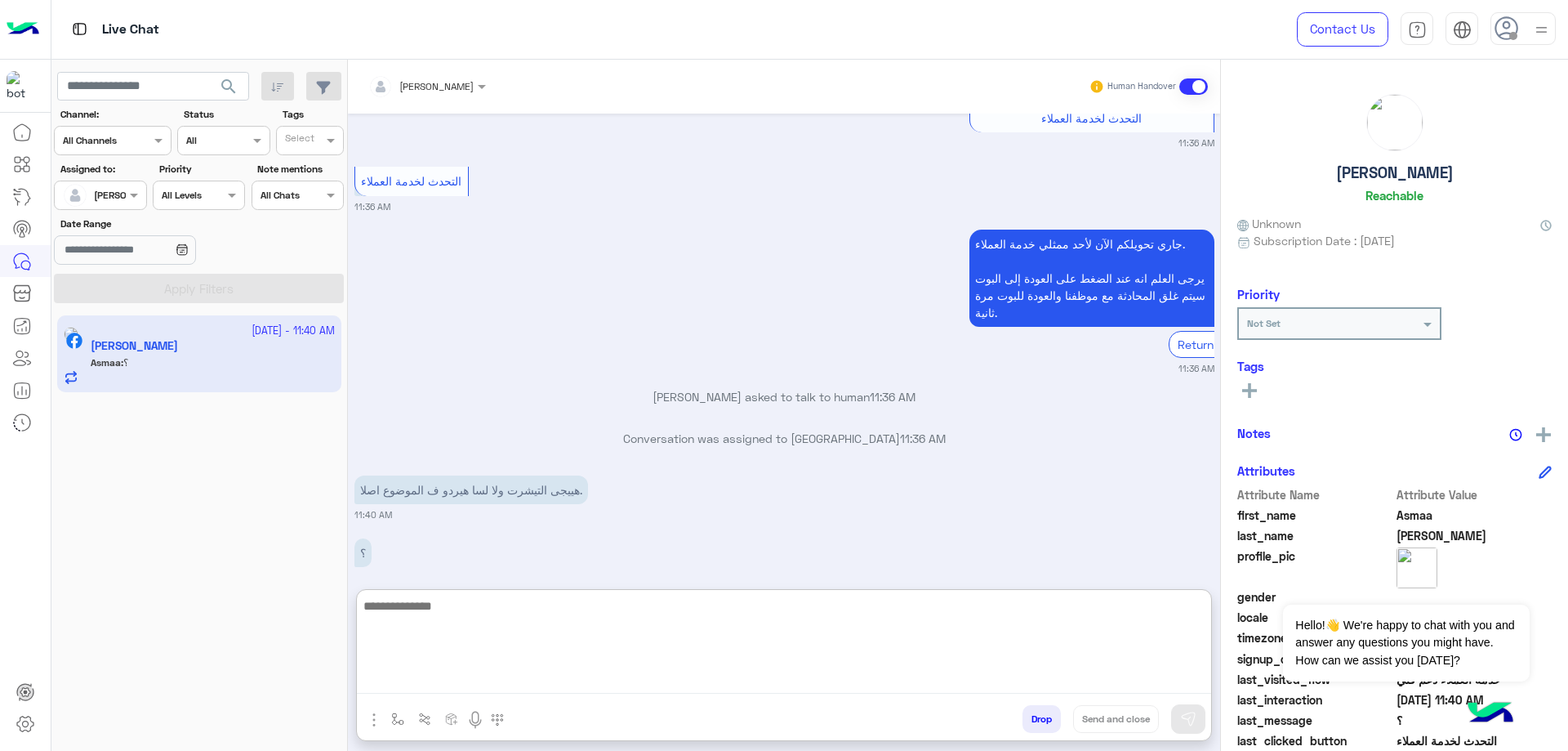
click at [584, 680] on textarea at bounding box center [784, 645] width 854 height 98
click at [685, 680] on textarea at bounding box center [784, 645] width 854 height 98
paste textarea "**********"
click at [1124, 625] on textarea "**********" at bounding box center [784, 645] width 854 height 98
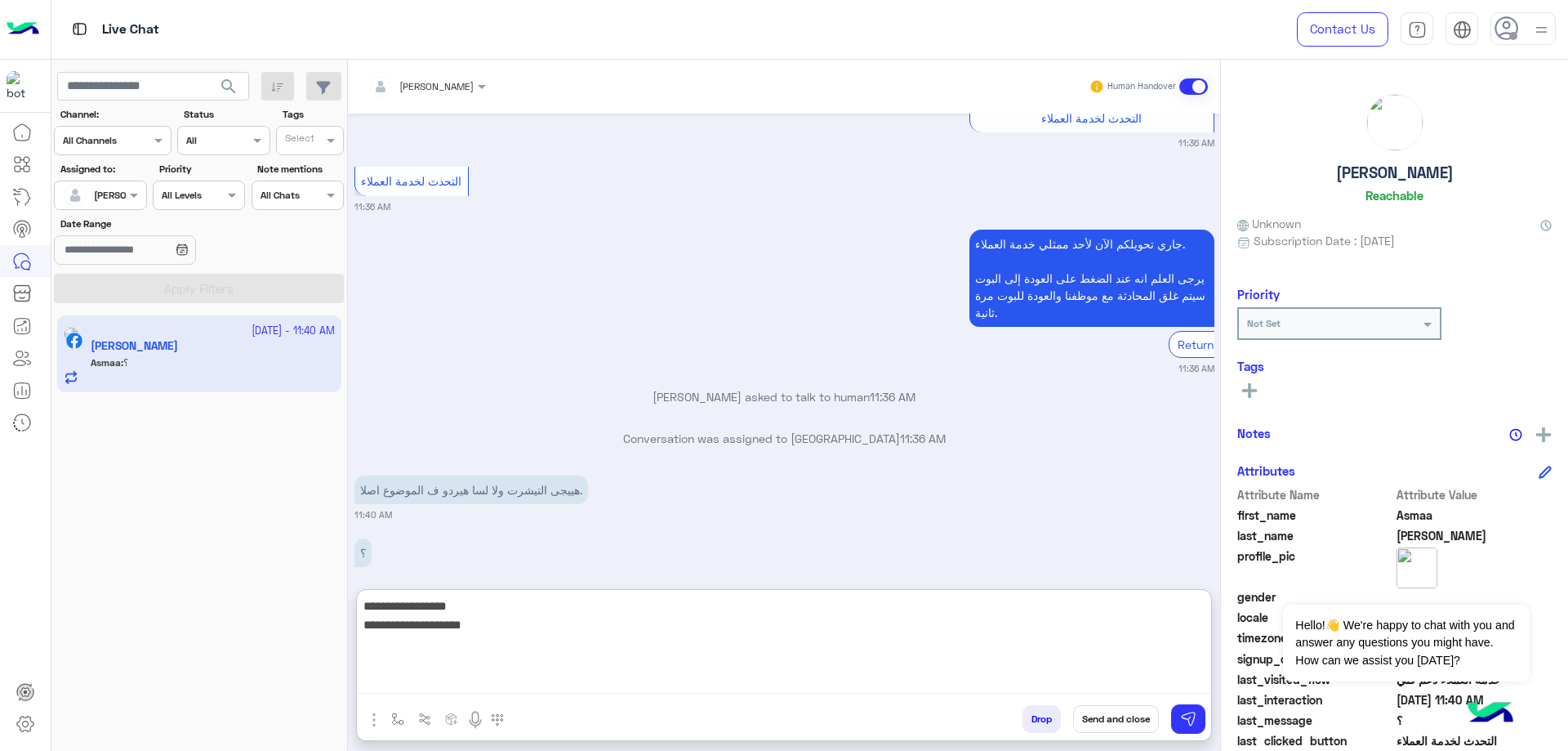
paste textarea "*********"
type textarea "**********"
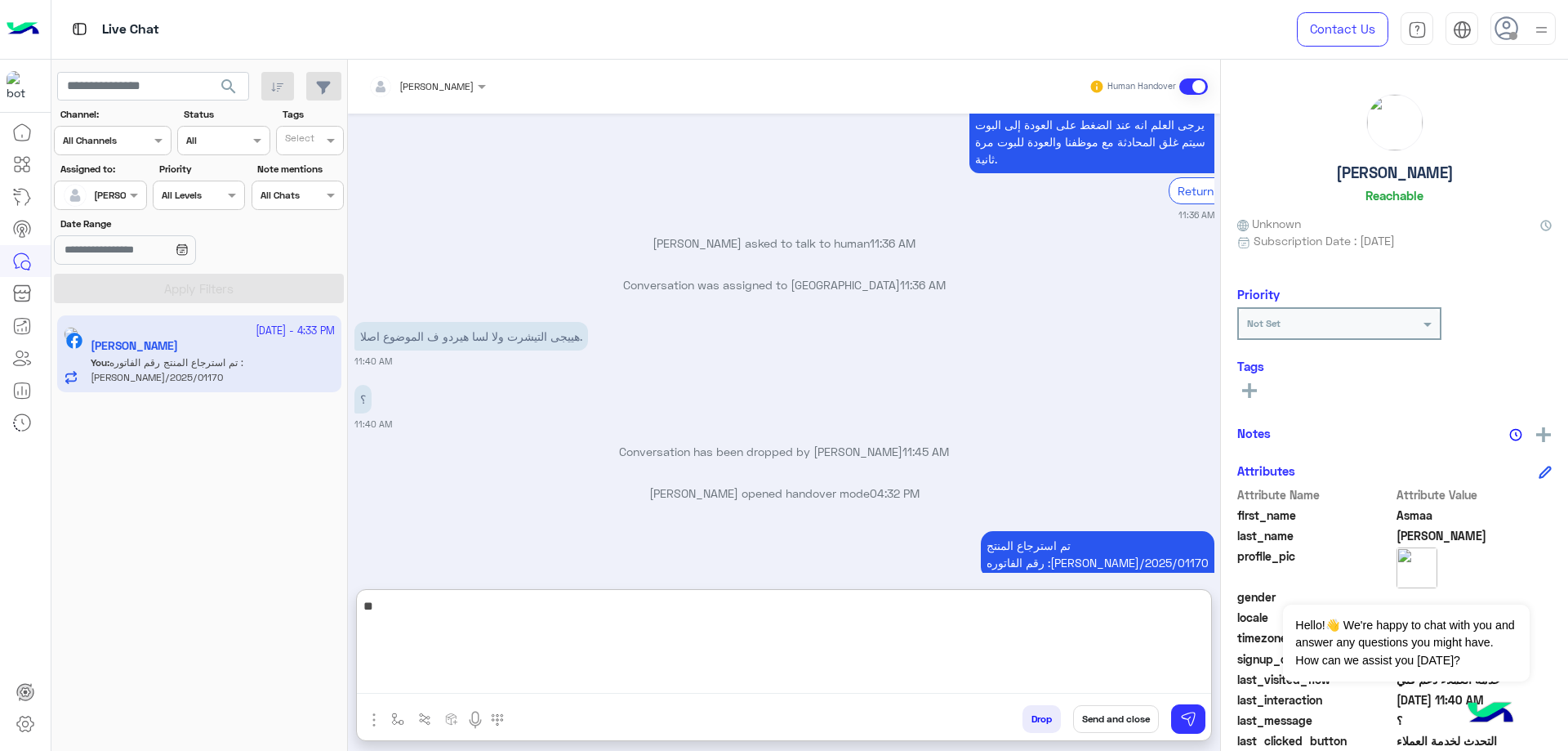
scroll to position [1640, 0]
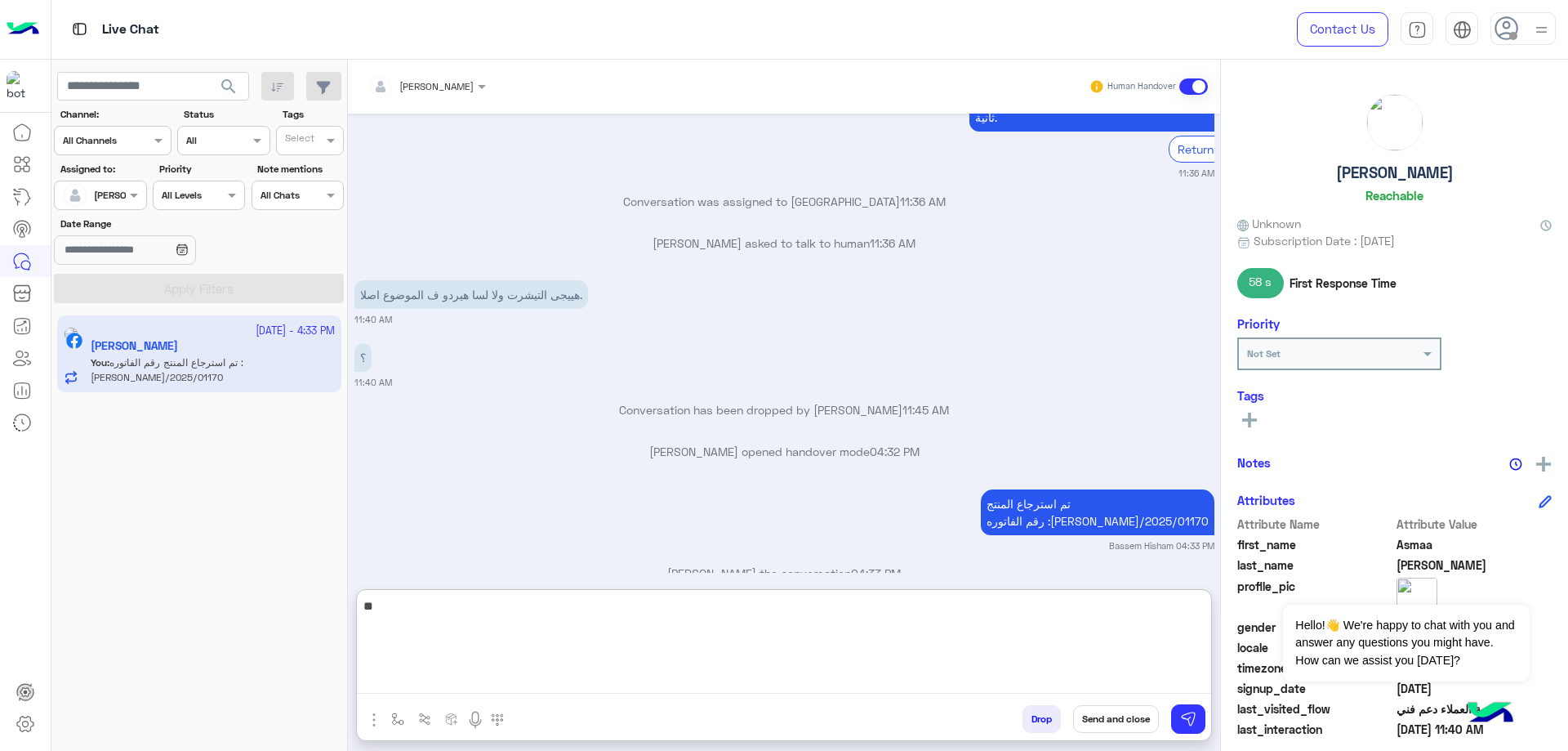
type textarea "*"
type textarea "**********"
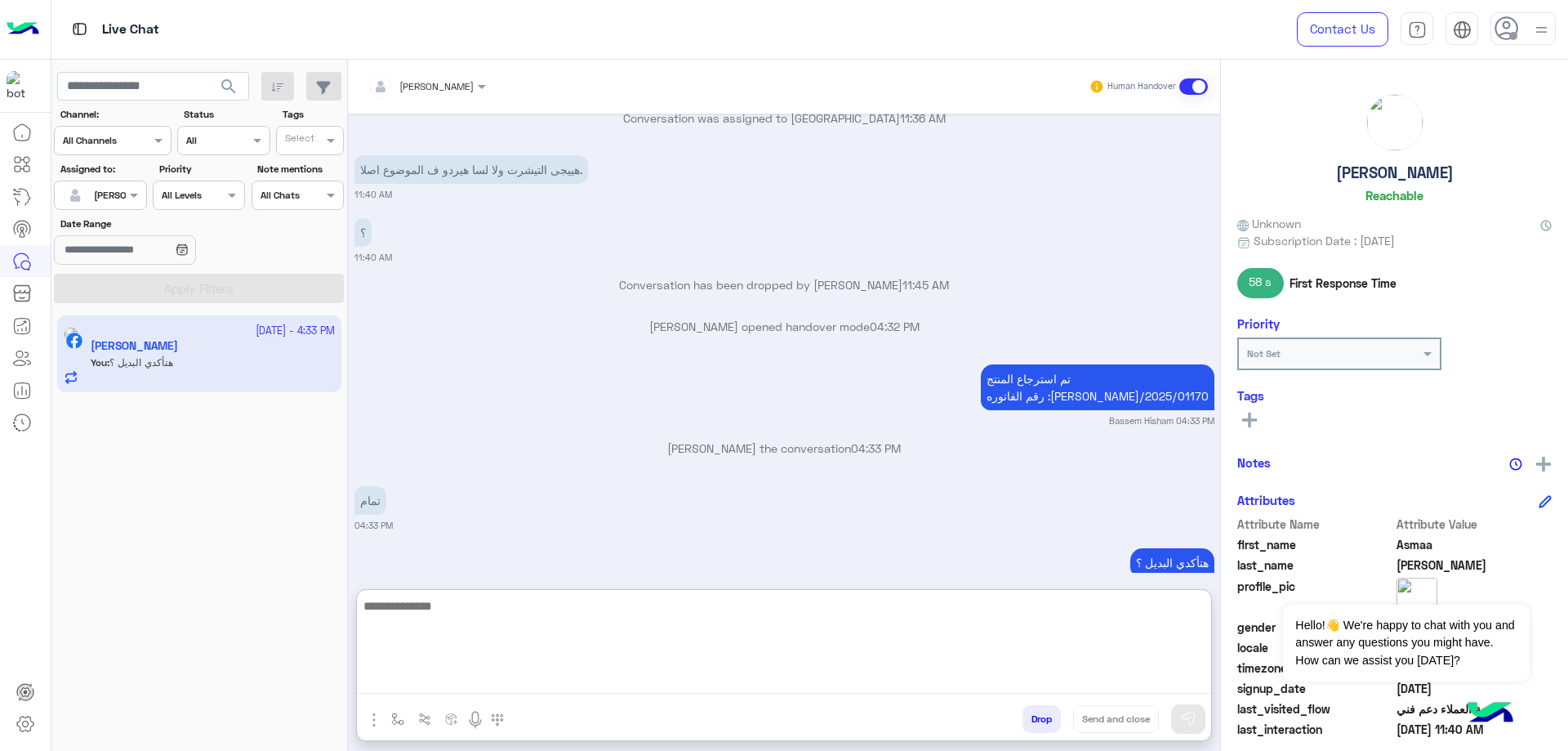
scroll to position [1828, 0]
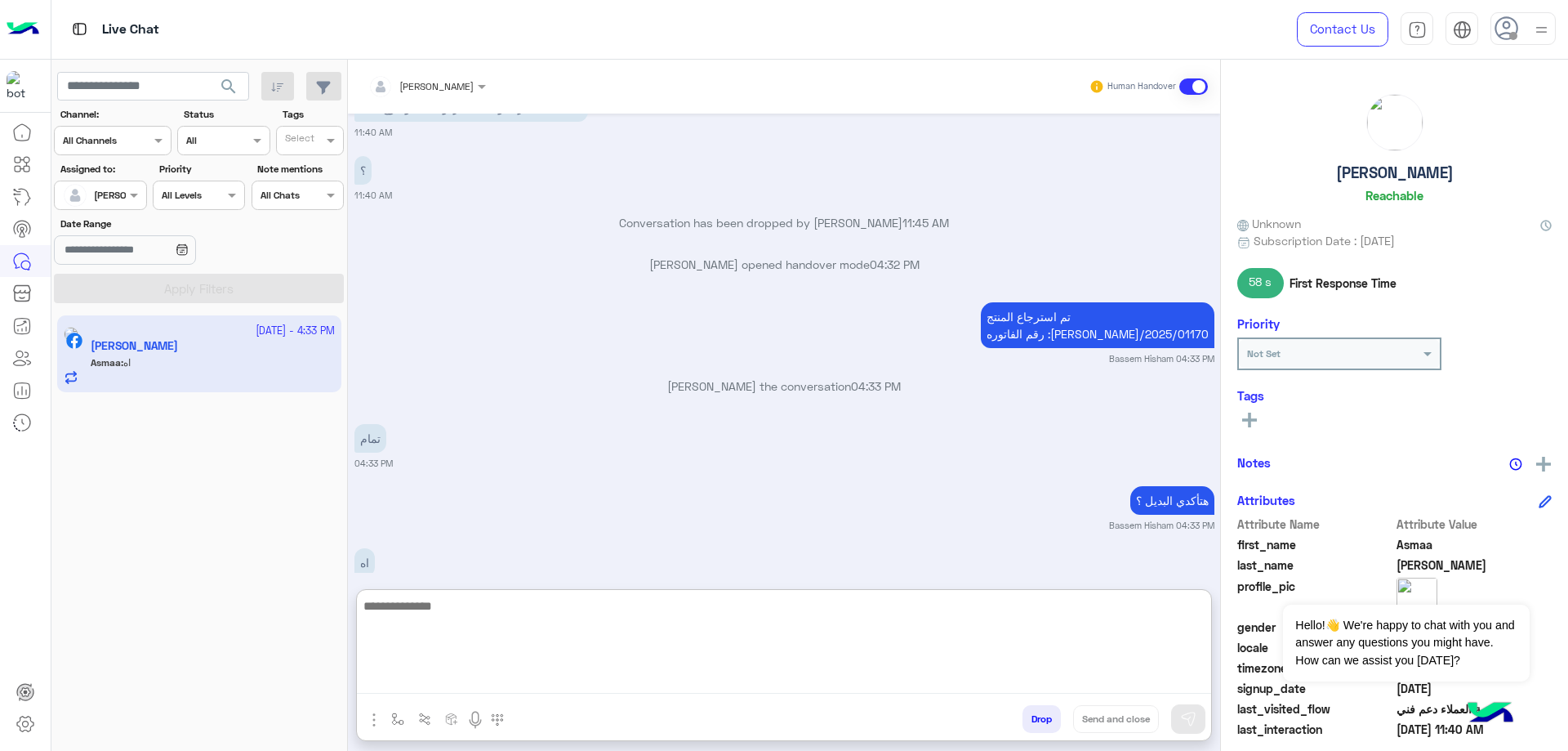
click at [582, 649] on textarea at bounding box center [784, 645] width 854 height 98
paste textarea "**********"
type textarea "**********"
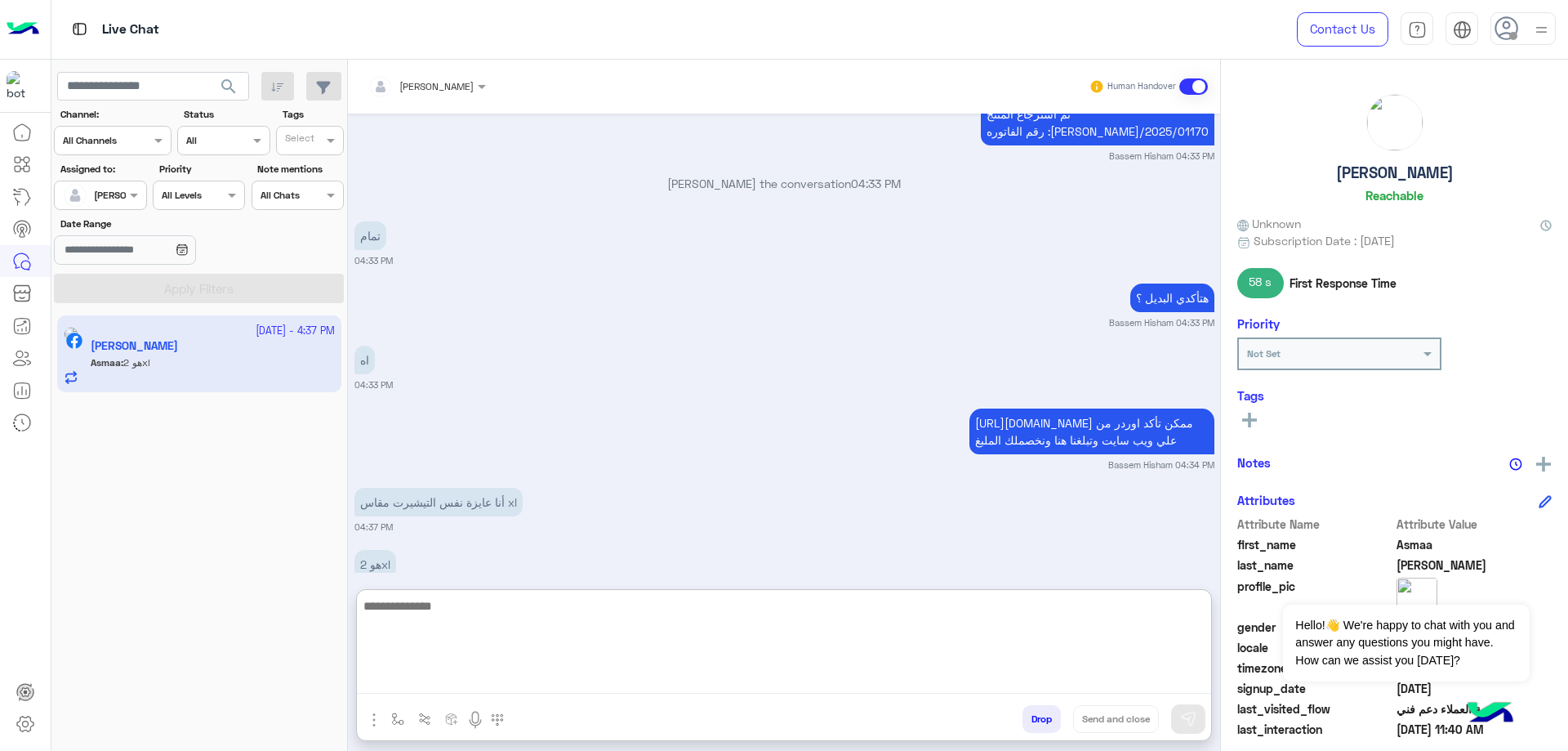
scroll to position [2032, 0]
paste textarea "**********"
type textarea "**********"
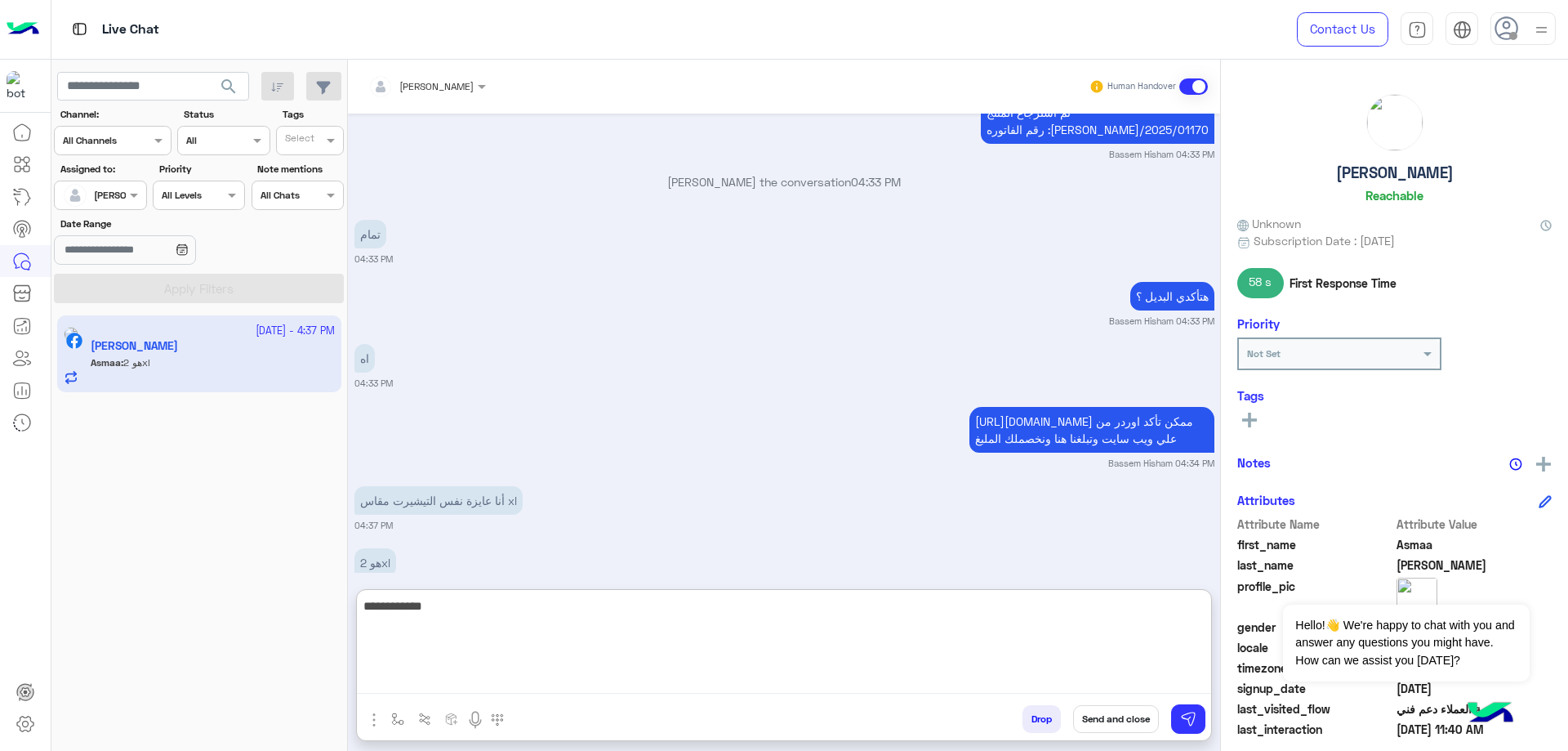
paste textarea "**********"
type textarea "**********"
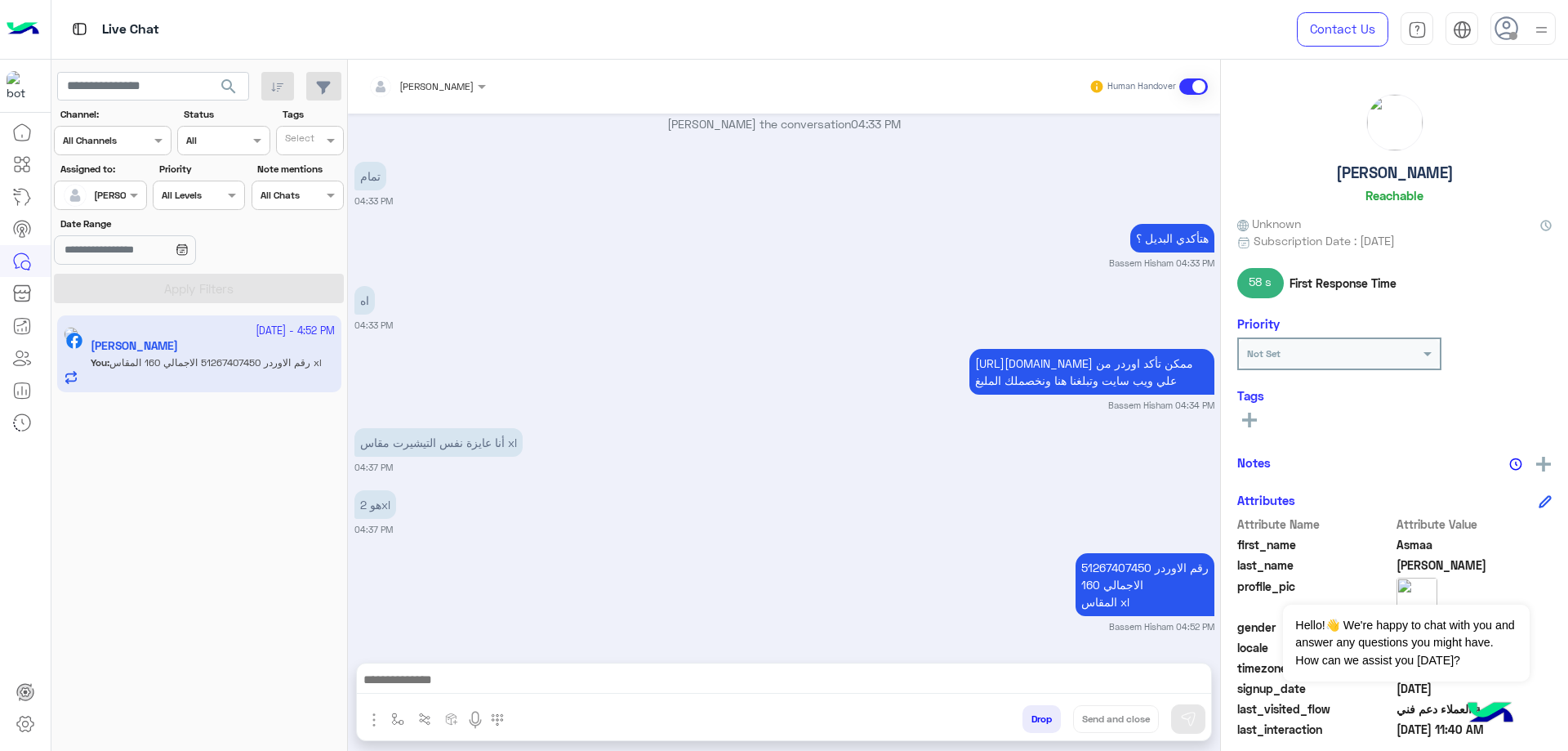
click at [1055, 717] on button "Drop" at bounding box center [1042, 719] width 38 height 28
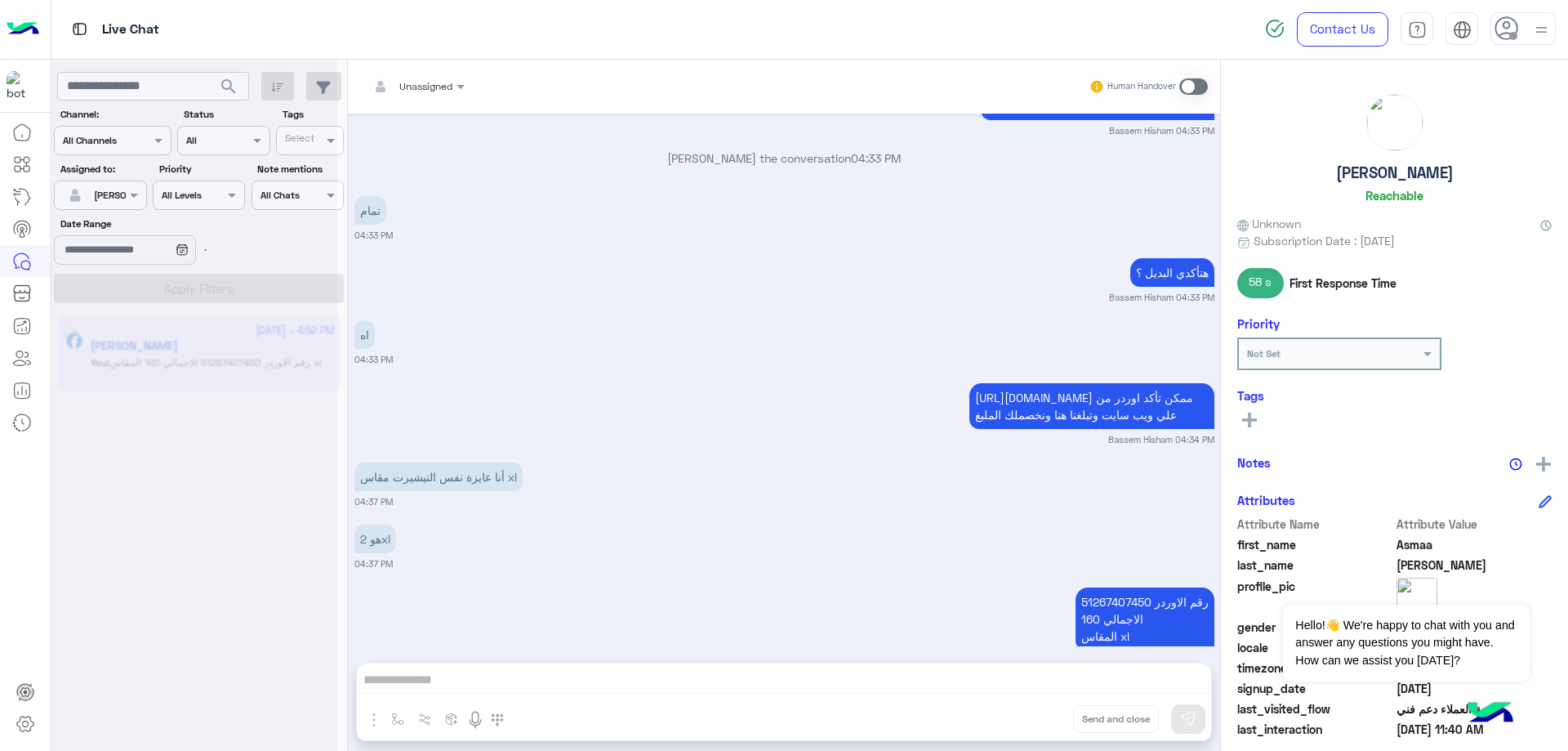
scroll to position [2097, 0]
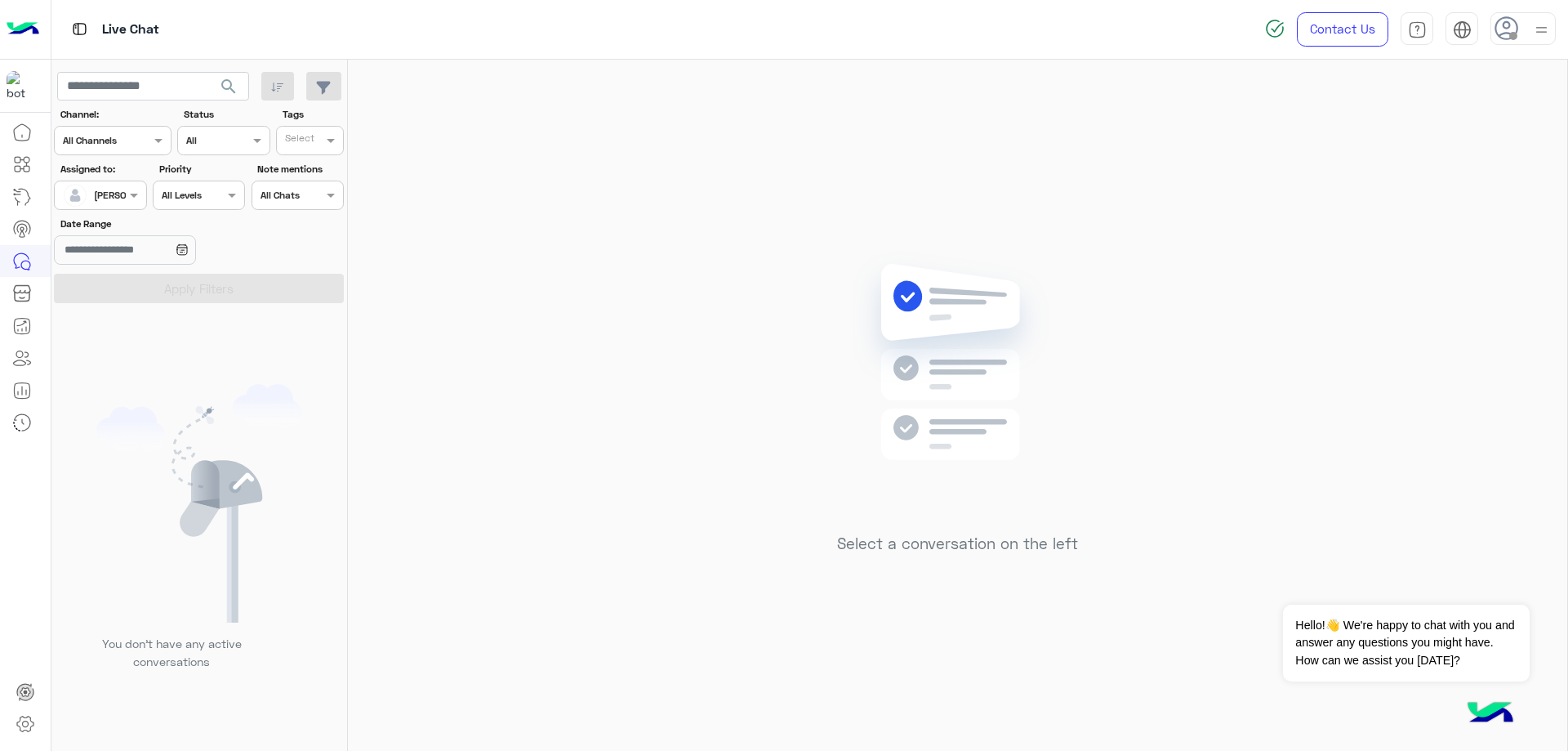
click at [1532, 37] on img at bounding box center [1541, 29] width 20 height 20
click at [1495, 120] on label "Online" at bounding box center [1453, 125] width 178 height 29
click at [285, 197] on input "text" at bounding box center [279, 193] width 38 height 15
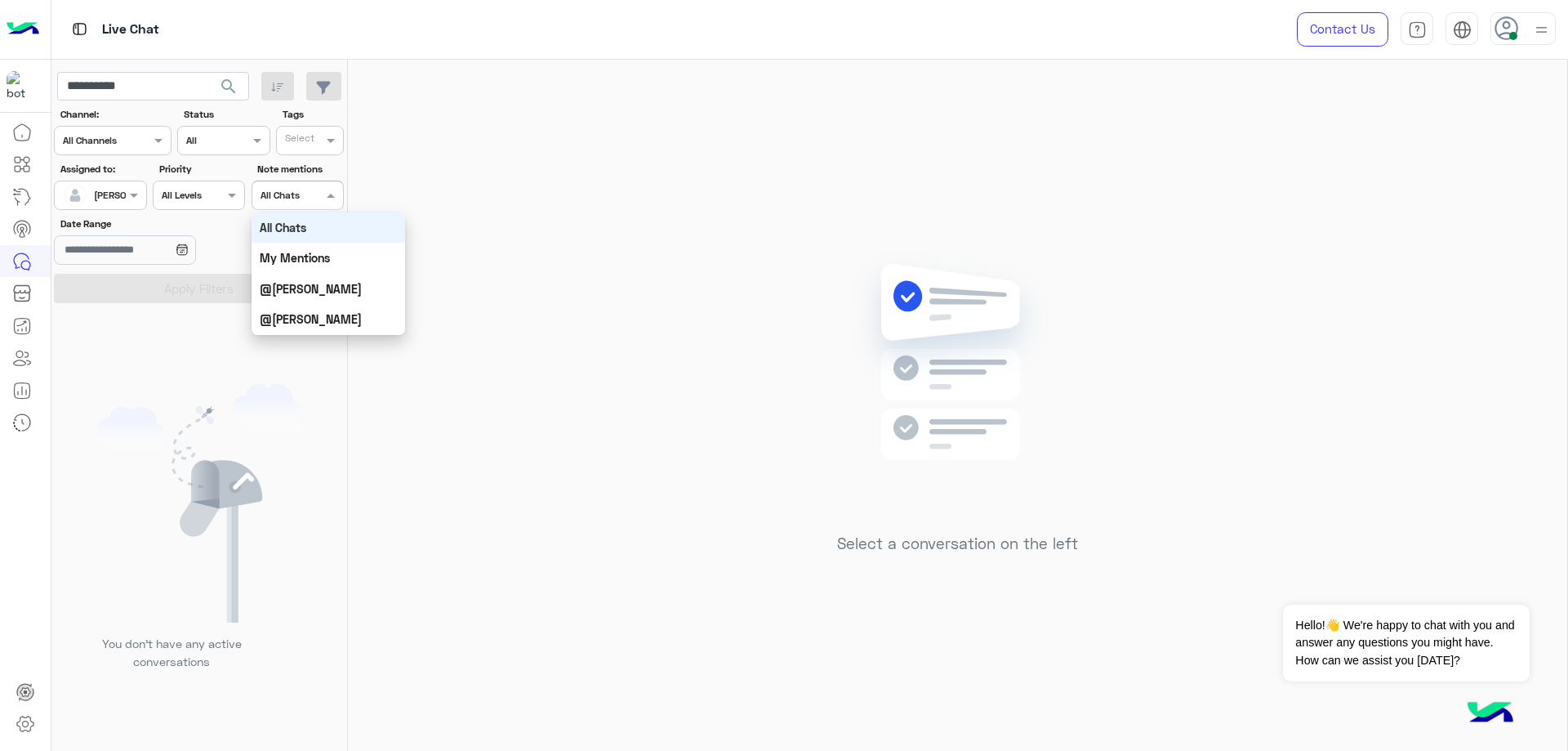
click at [221, 196] on div at bounding box center [199, 193] width 91 height 16
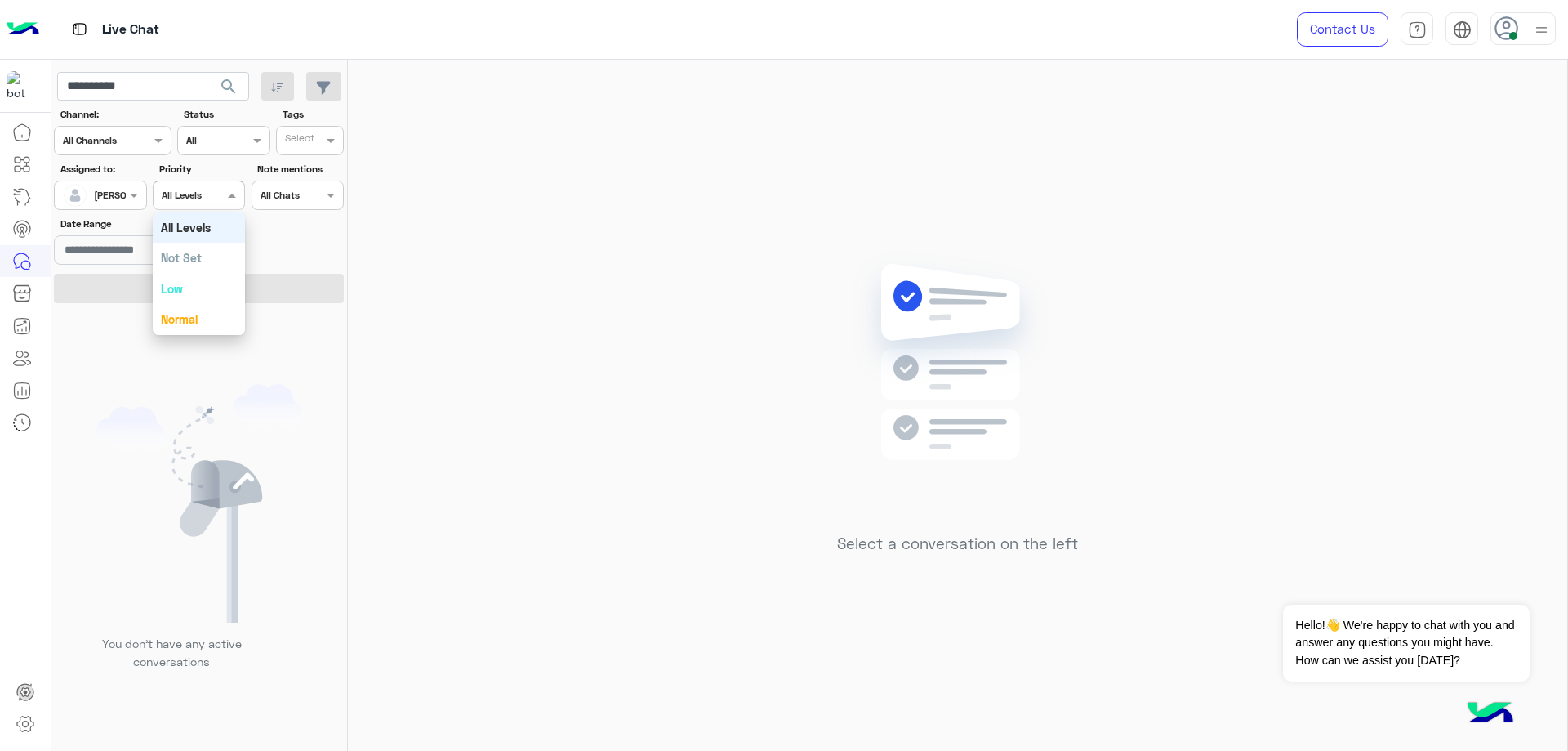
click at [226, 133] on div at bounding box center [223, 138] width 91 height 16
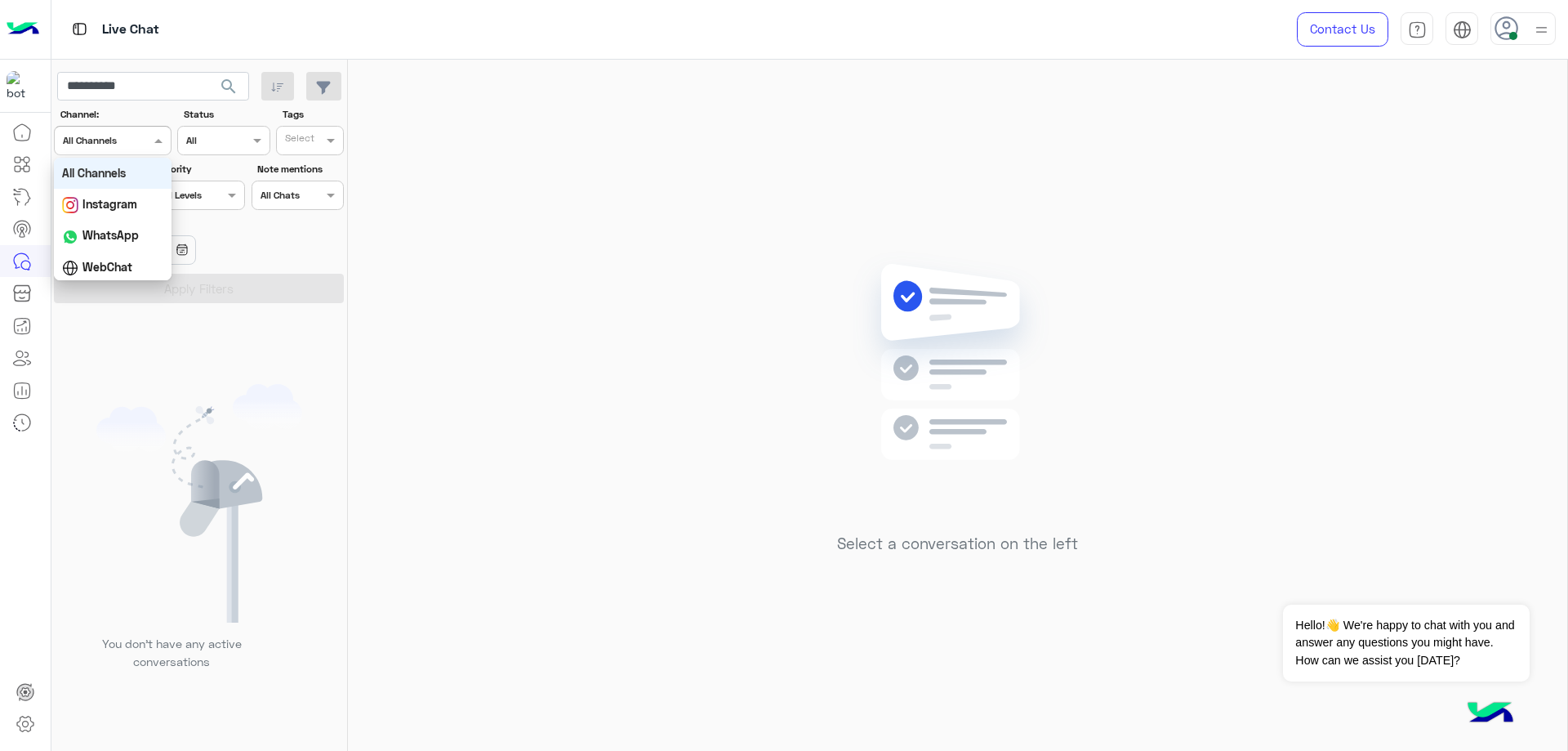
click at [147, 138] on div at bounding box center [113, 138] width 116 height 16
click at [1514, 30] on icon at bounding box center [1507, 28] width 25 height 25
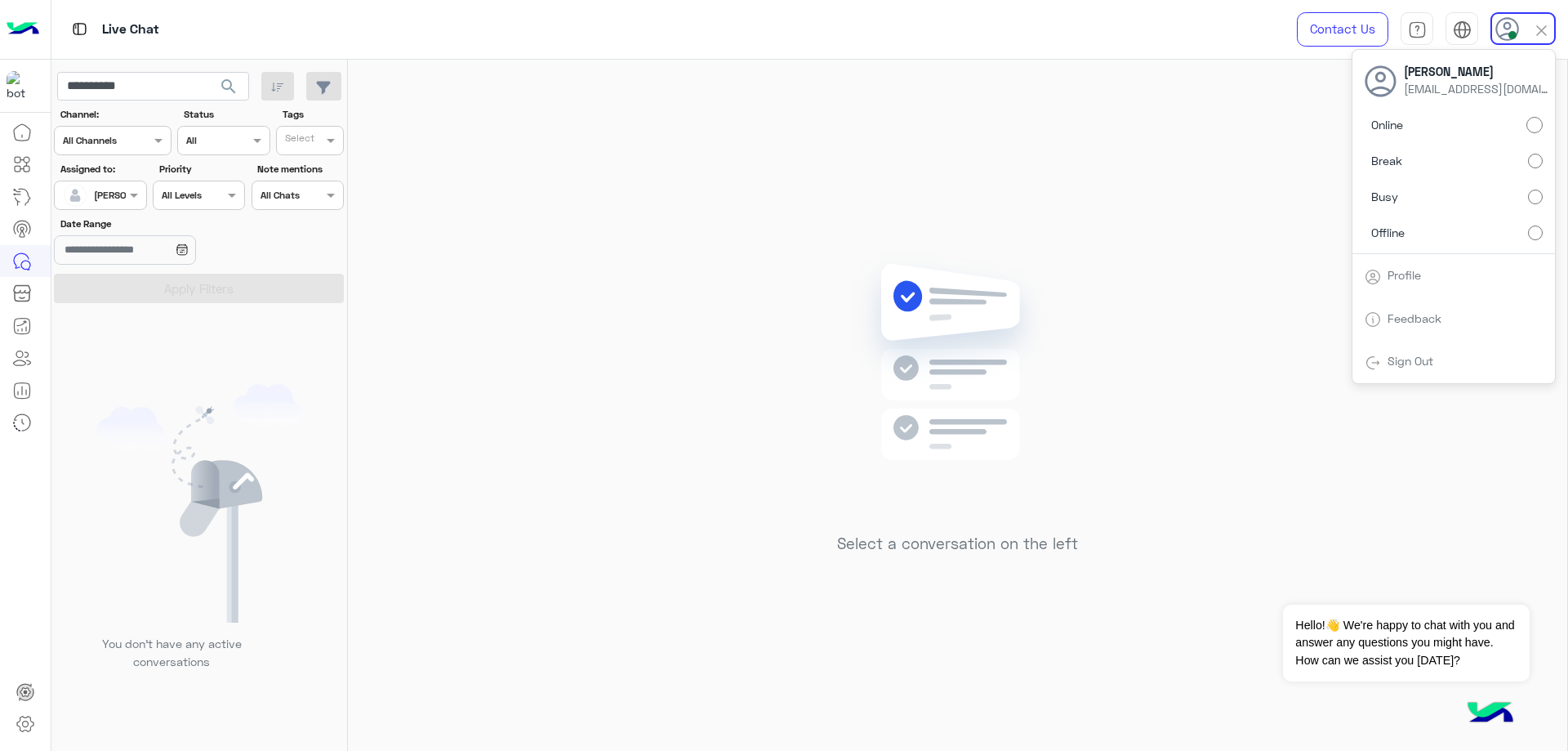
click at [1466, 236] on label "Offline" at bounding box center [1453, 232] width 178 height 29
click at [1401, 357] on link "Sign Out" at bounding box center [1410, 360] width 46 height 14
